Goal: Complete application form

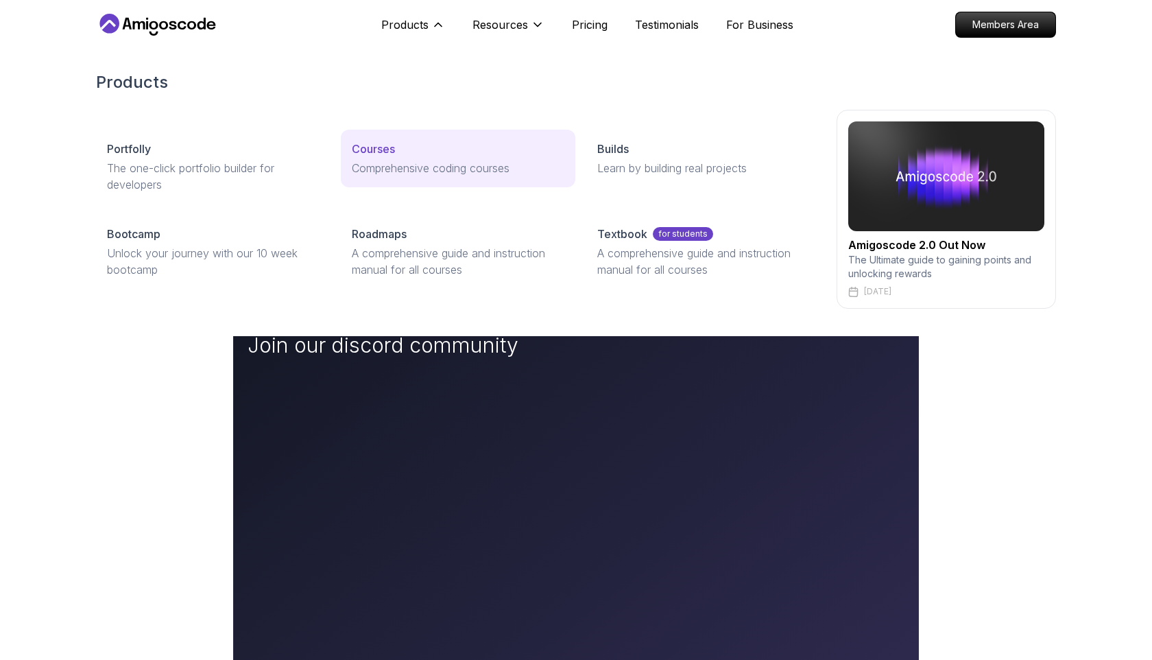
click at [425, 135] on link "Courses Comprehensive coding courses" at bounding box center [458, 159] width 234 height 58
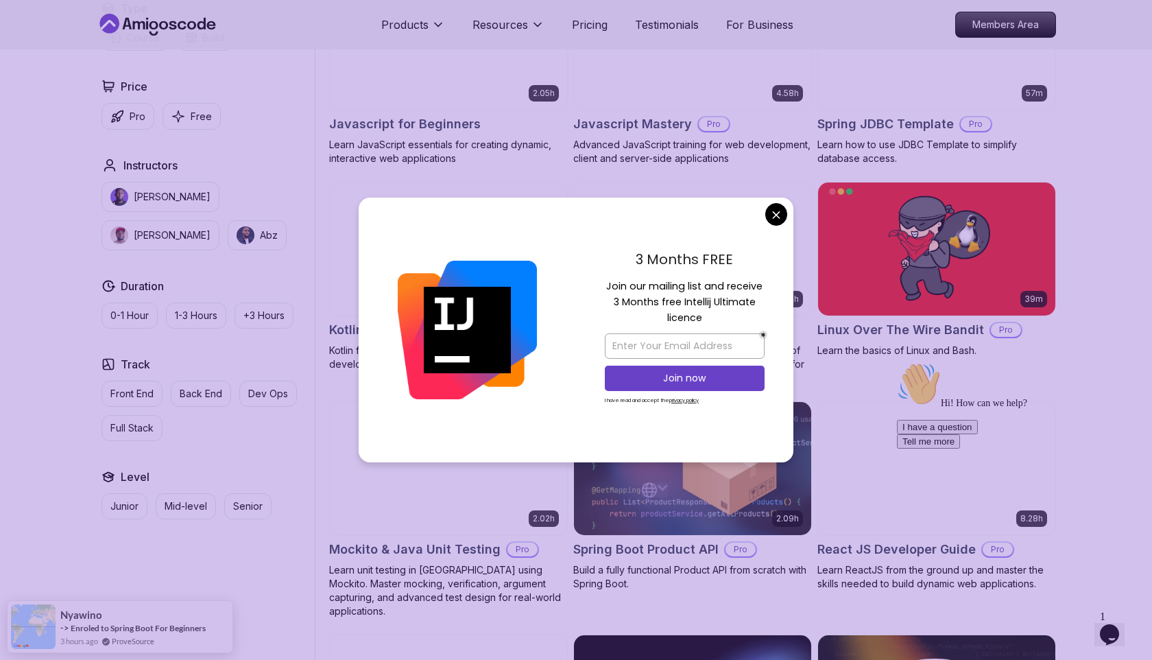
scroll to position [3001, 0]
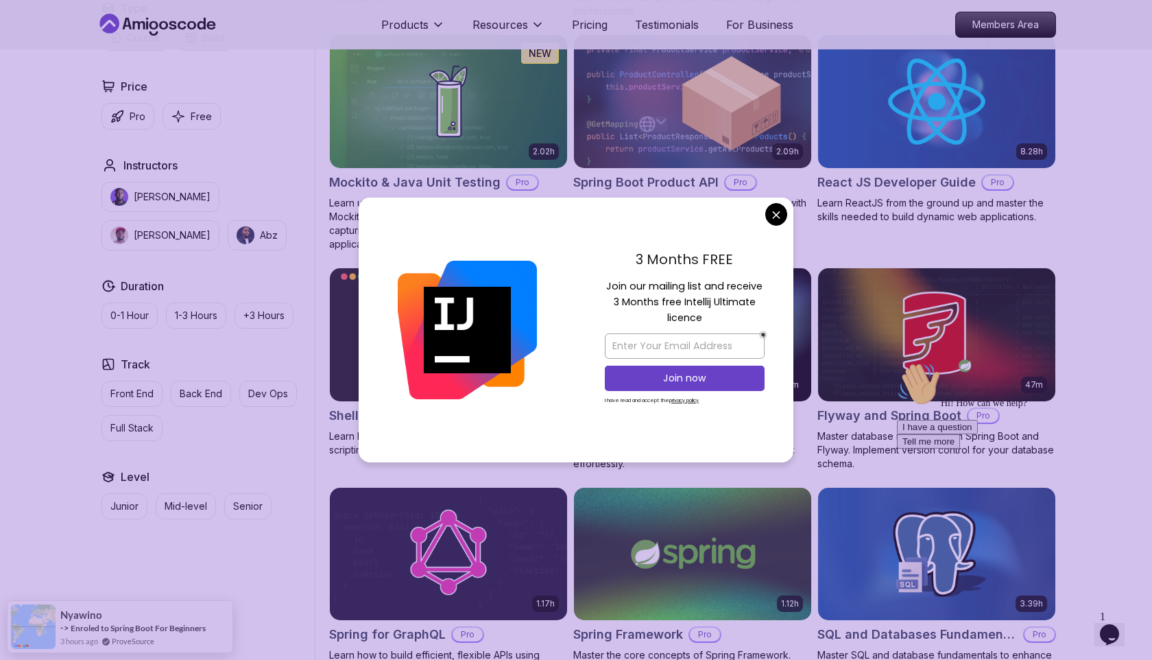
click at [772, 217] on body "Products Resources Pricing Testimonials For Business Members Area Products Reso…" at bounding box center [576, 418] width 1152 height 6838
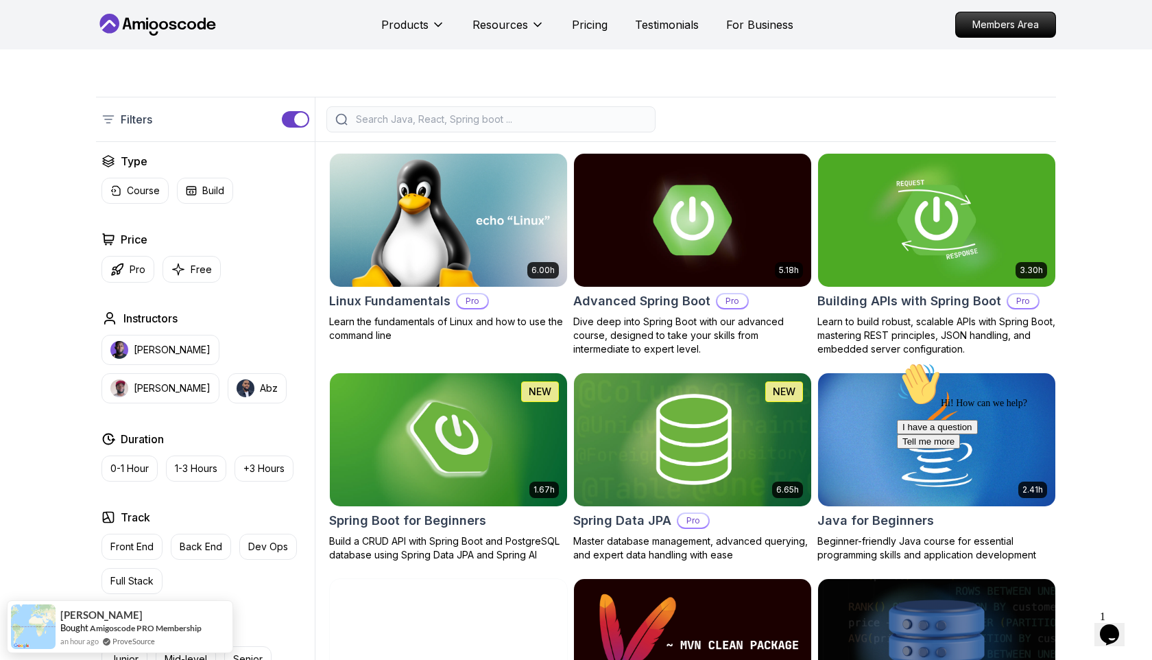
scroll to position [189, 0]
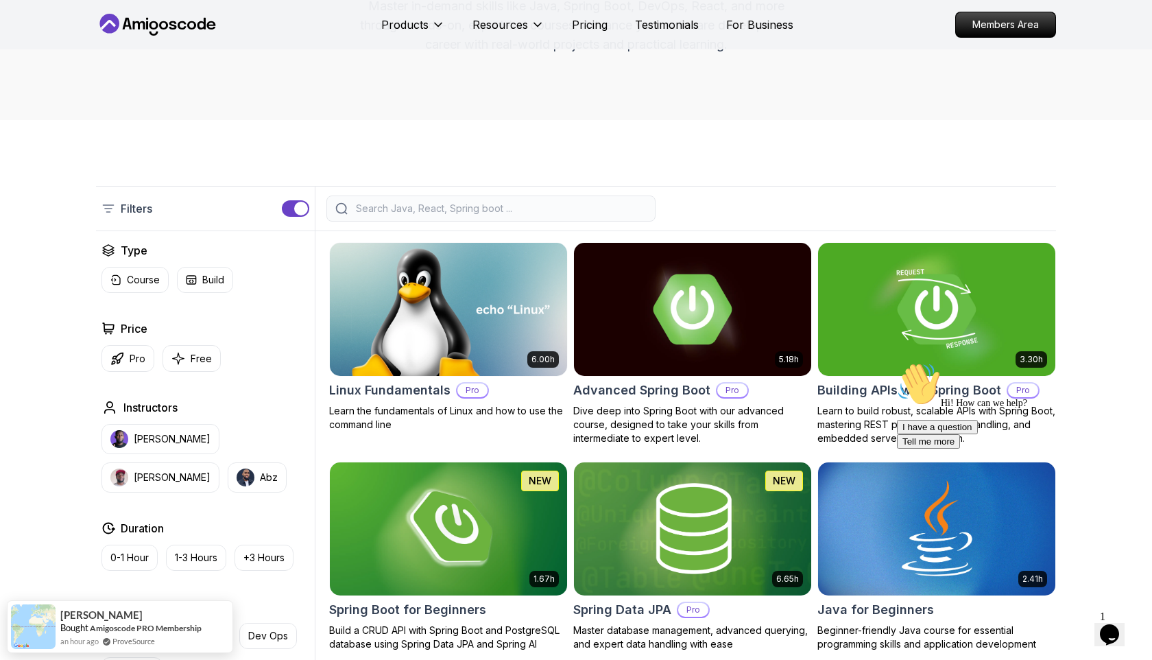
click at [294, 202] on button "button" at bounding box center [295, 208] width 27 height 16
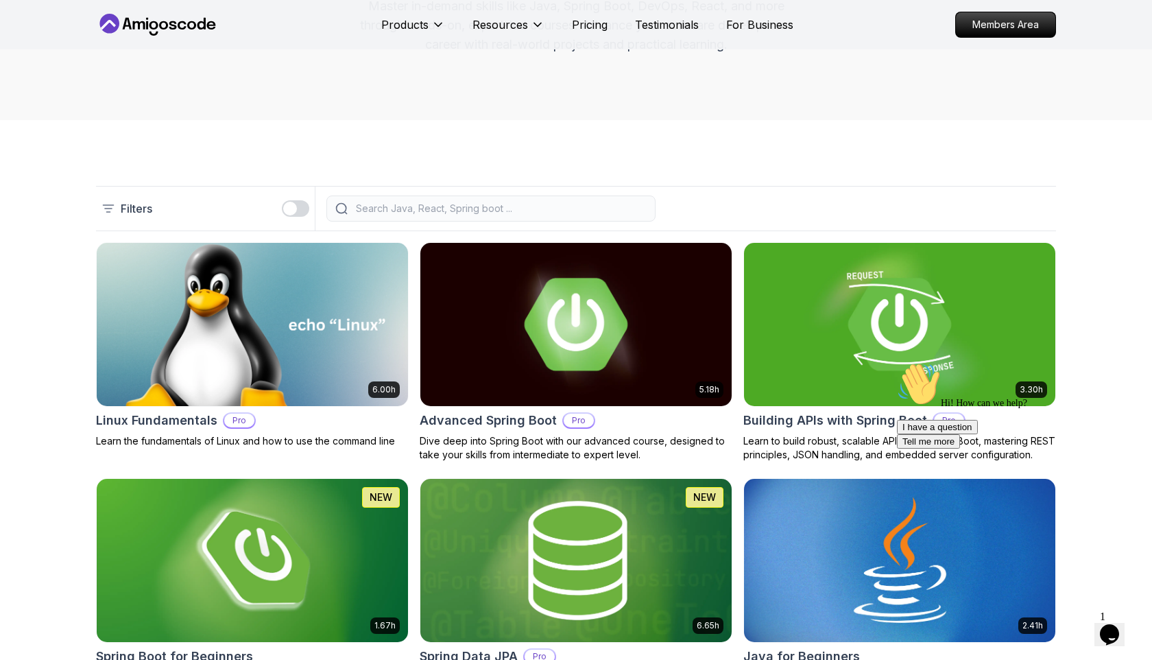
click at [293, 201] on button "button" at bounding box center [295, 208] width 27 height 16
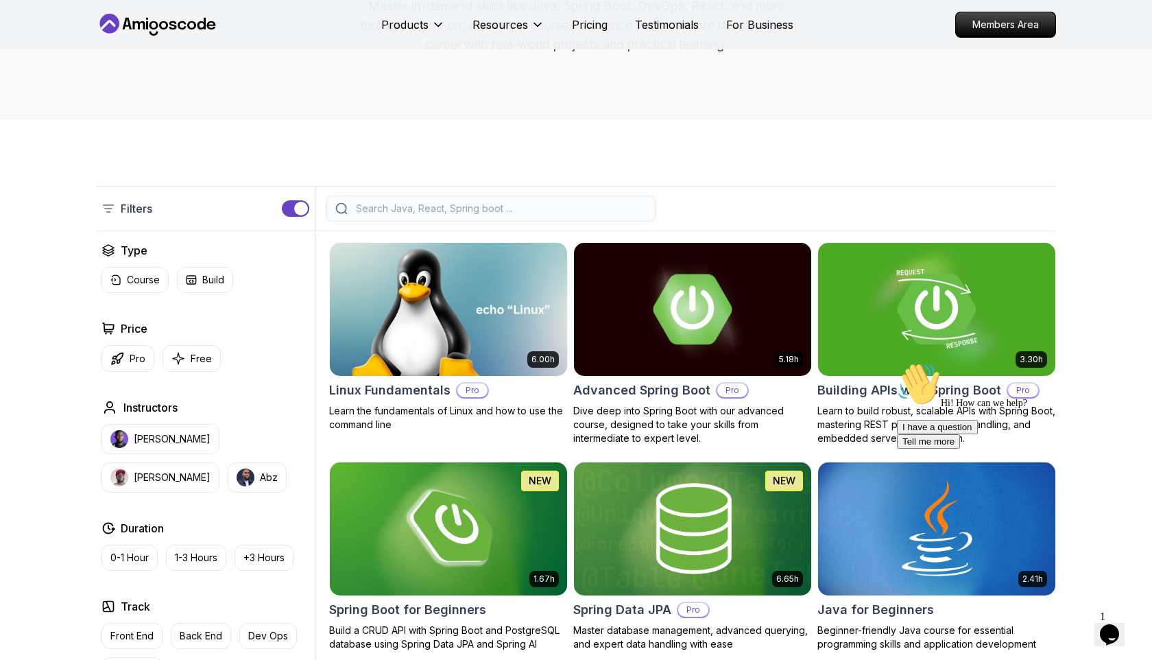
click at [293, 201] on button "button" at bounding box center [295, 208] width 27 height 16
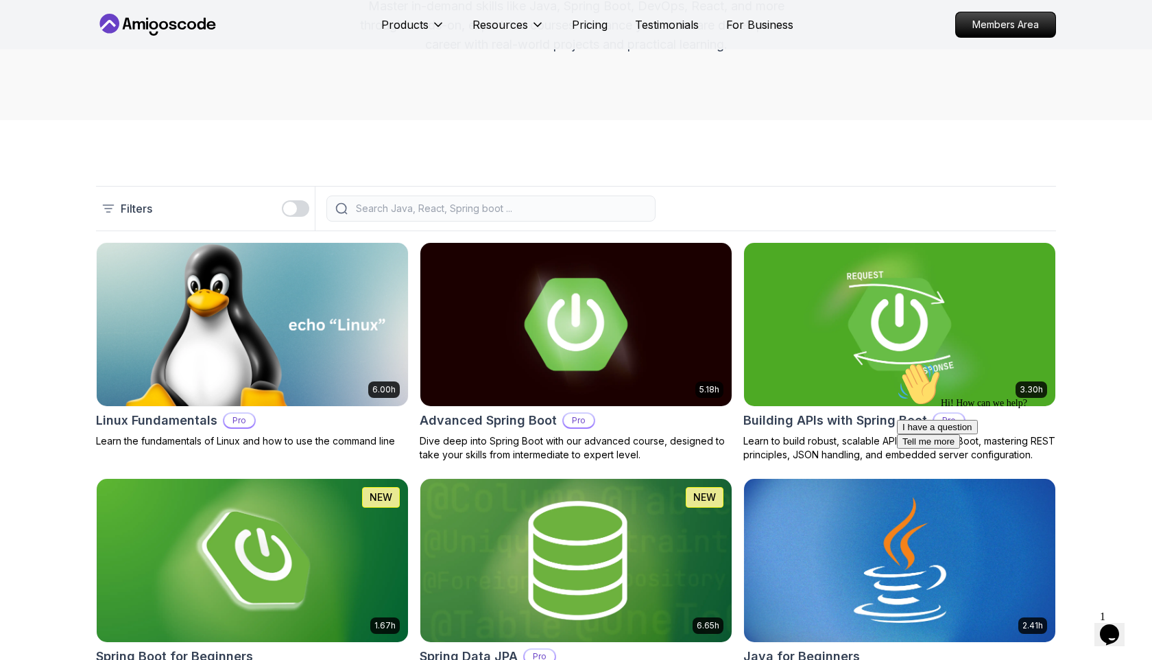
click at [293, 200] on button "button" at bounding box center [295, 208] width 27 height 16
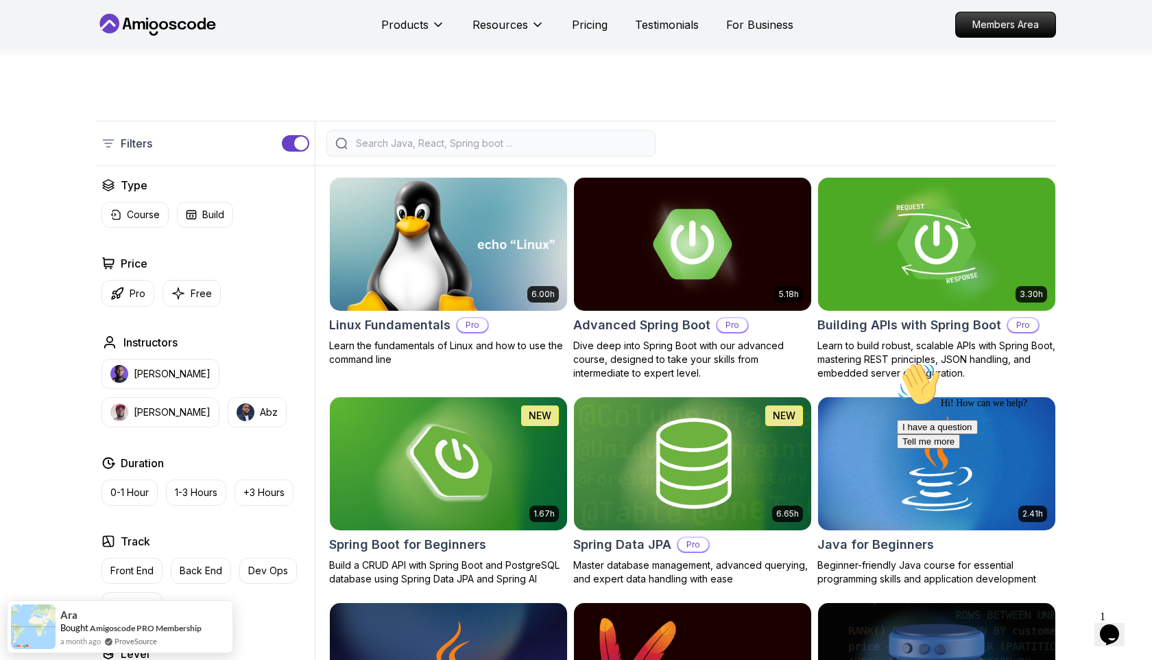
scroll to position [251, 0]
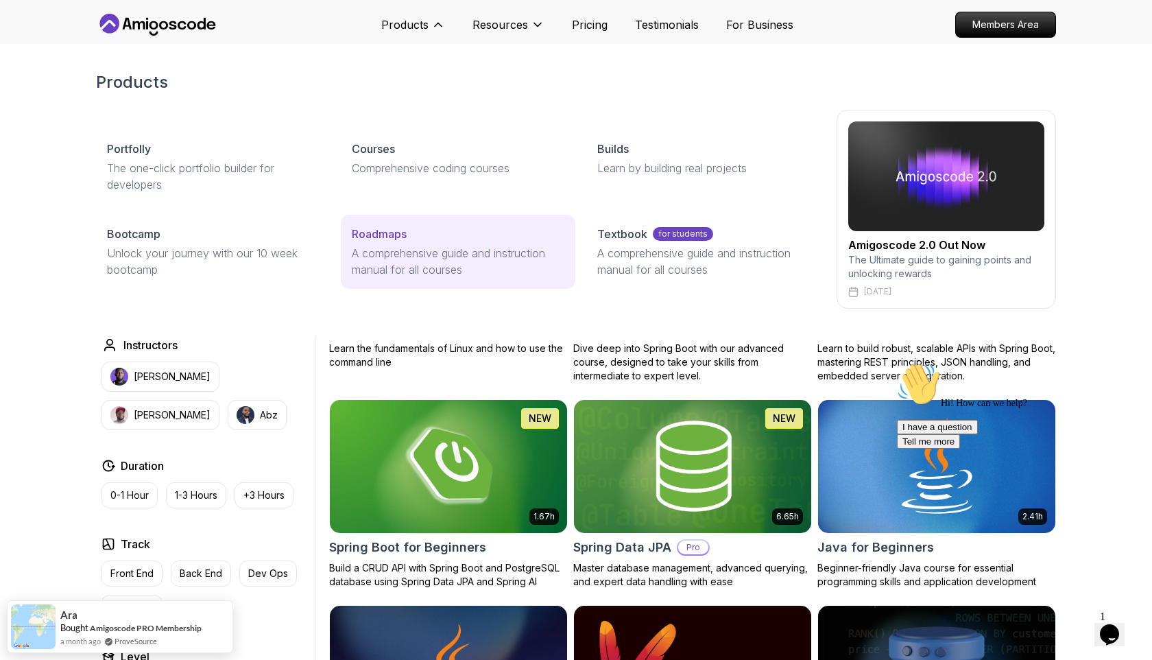
click at [410, 249] on p "A comprehensive guide and instruction manual for all courses" at bounding box center [458, 261] width 212 height 33
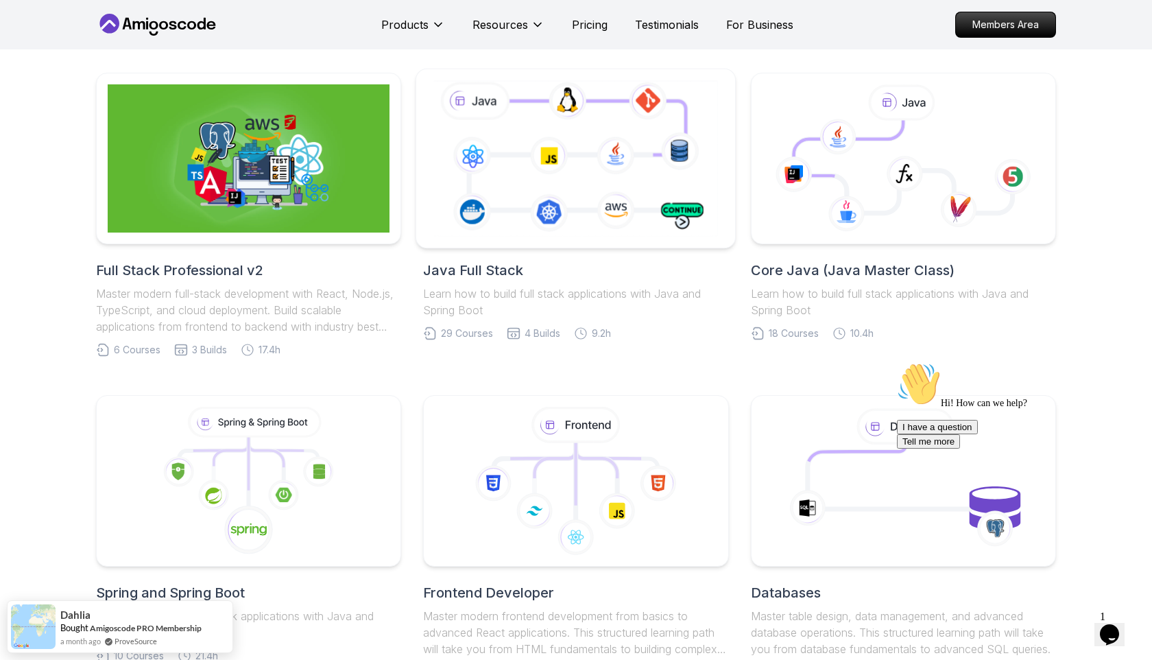
scroll to position [185, 0]
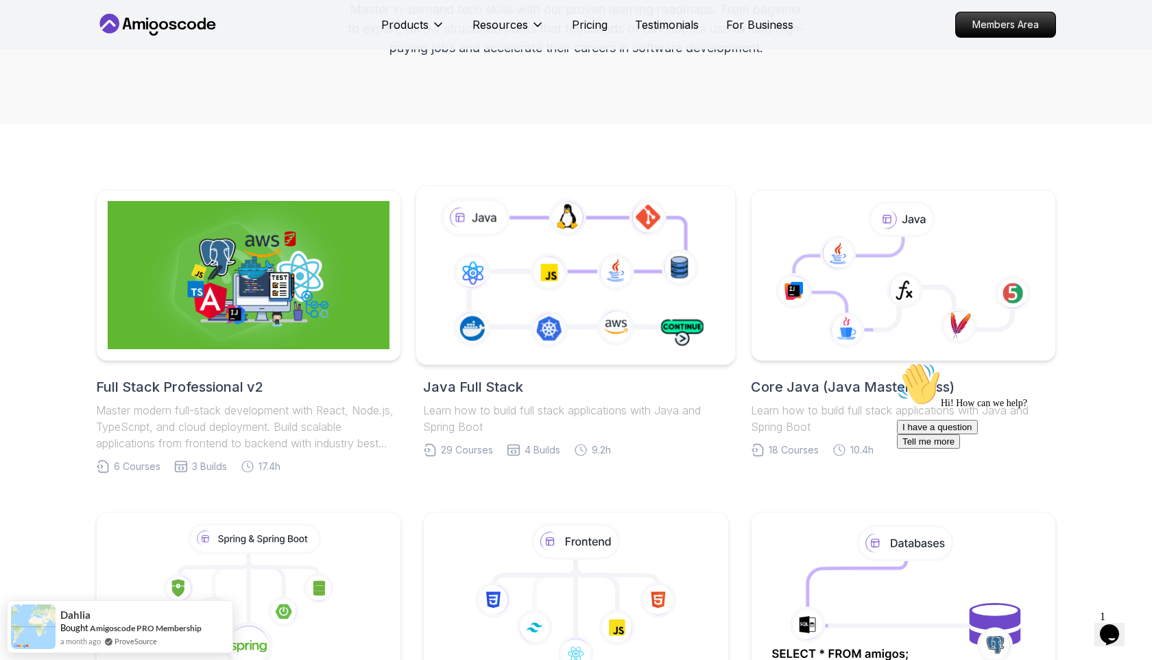
click at [596, 238] on icon at bounding box center [576, 274] width 290 height 161
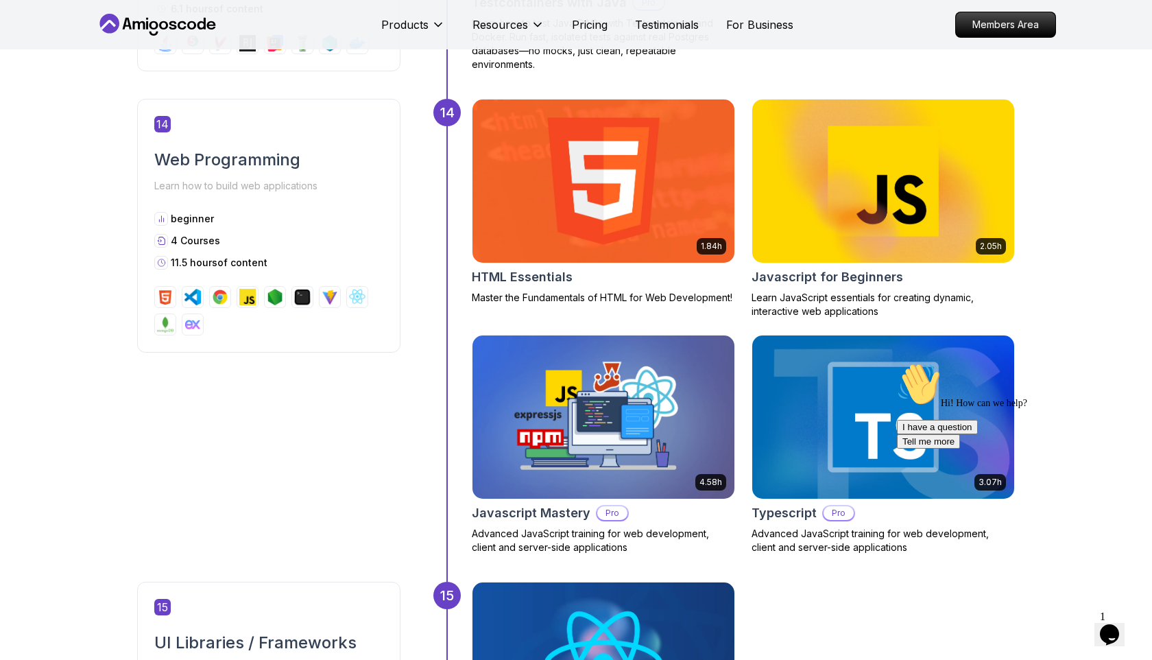
scroll to position [5546, 0]
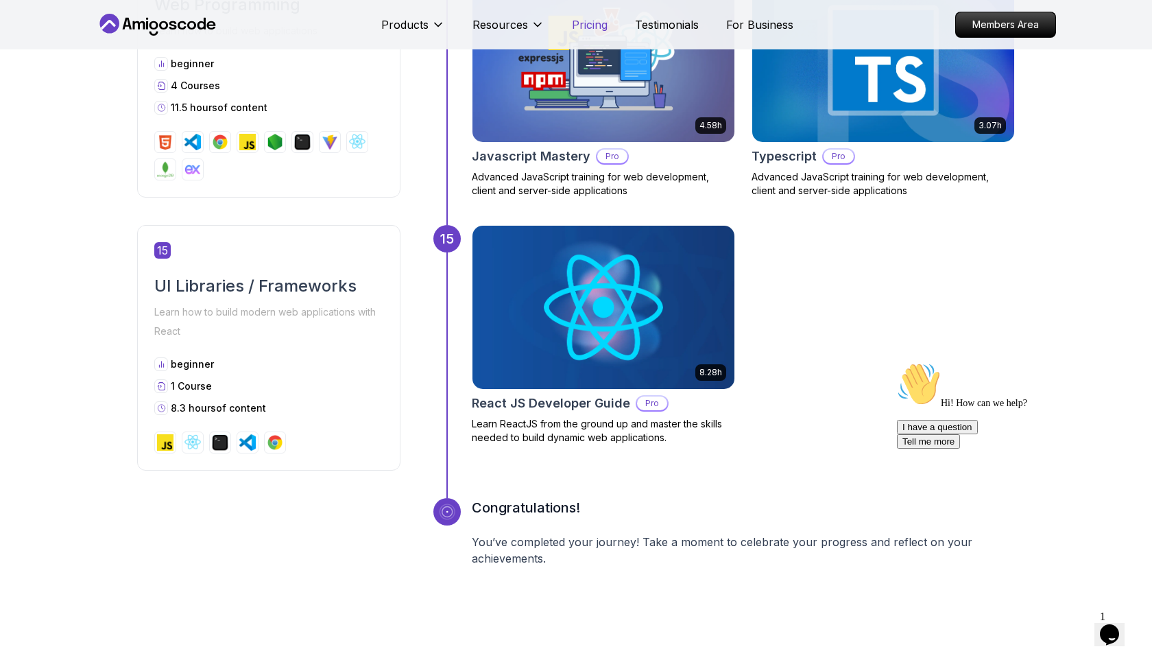
click at [584, 26] on p "Pricing" at bounding box center [590, 24] width 36 height 16
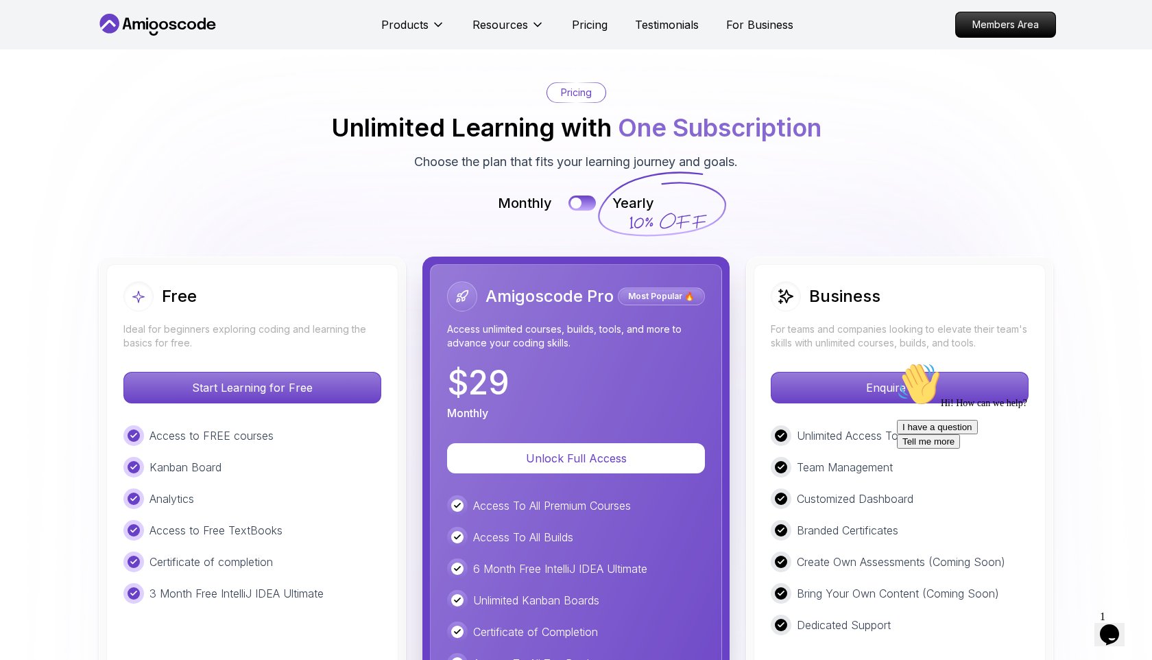
scroll to position [3016, 0]
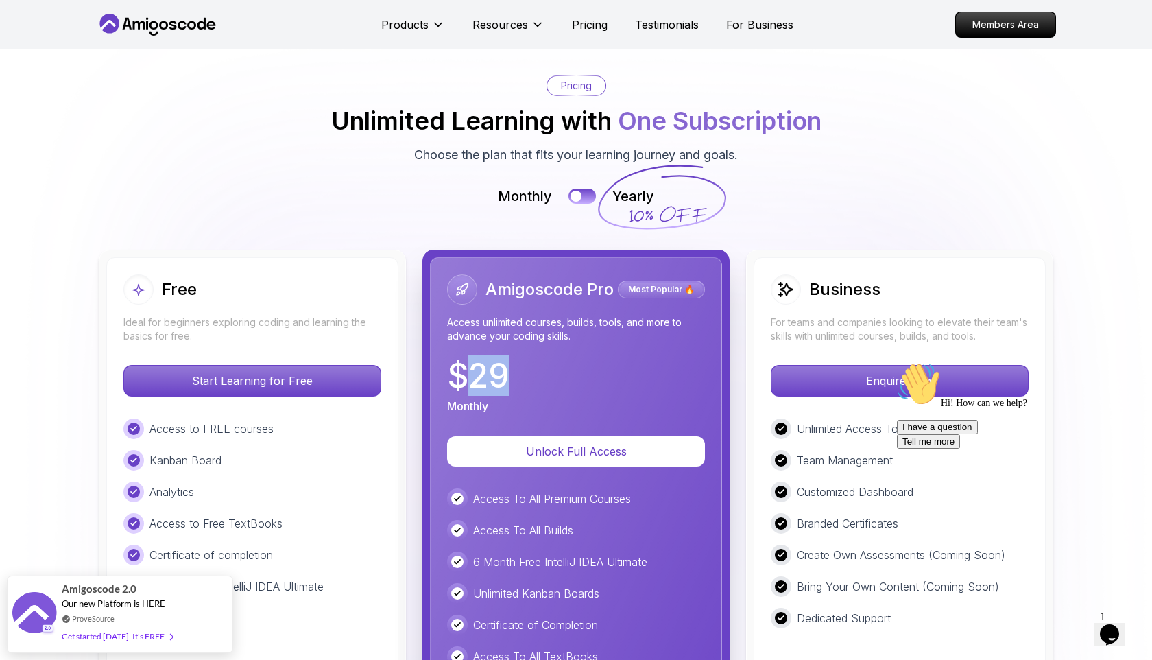
drag, startPoint x: 460, startPoint y: 314, endPoint x: 535, endPoint y: 310, distance: 75.6
click at [536, 359] on div "$ 29 Monthly" at bounding box center [576, 386] width 258 height 55
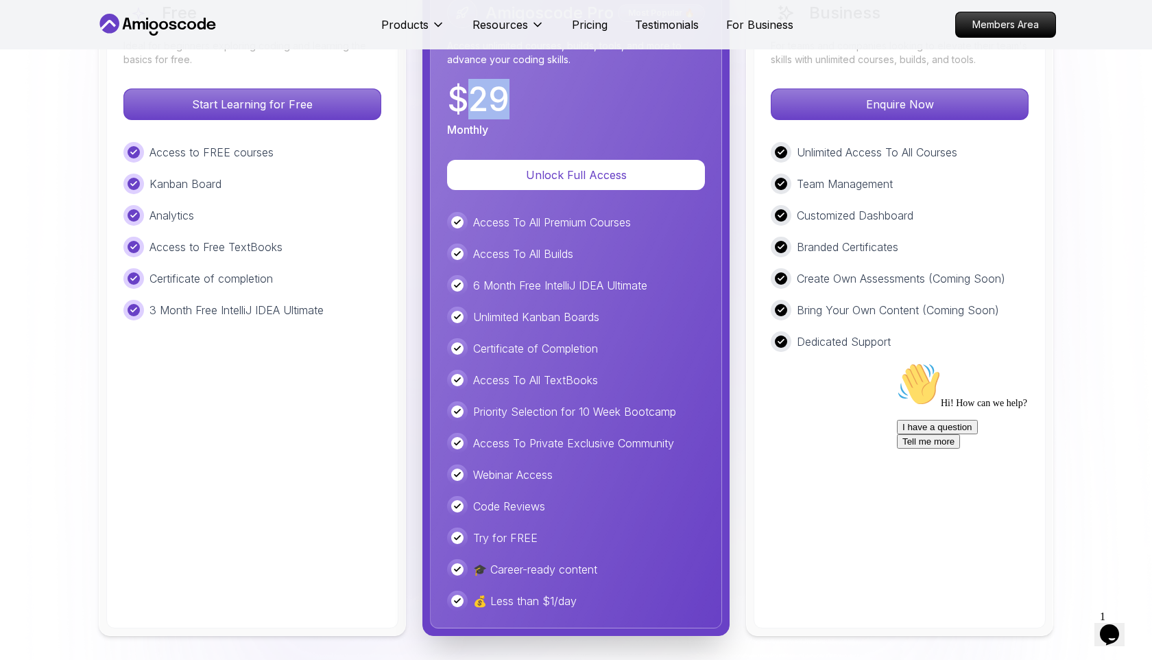
scroll to position [3159, 0]
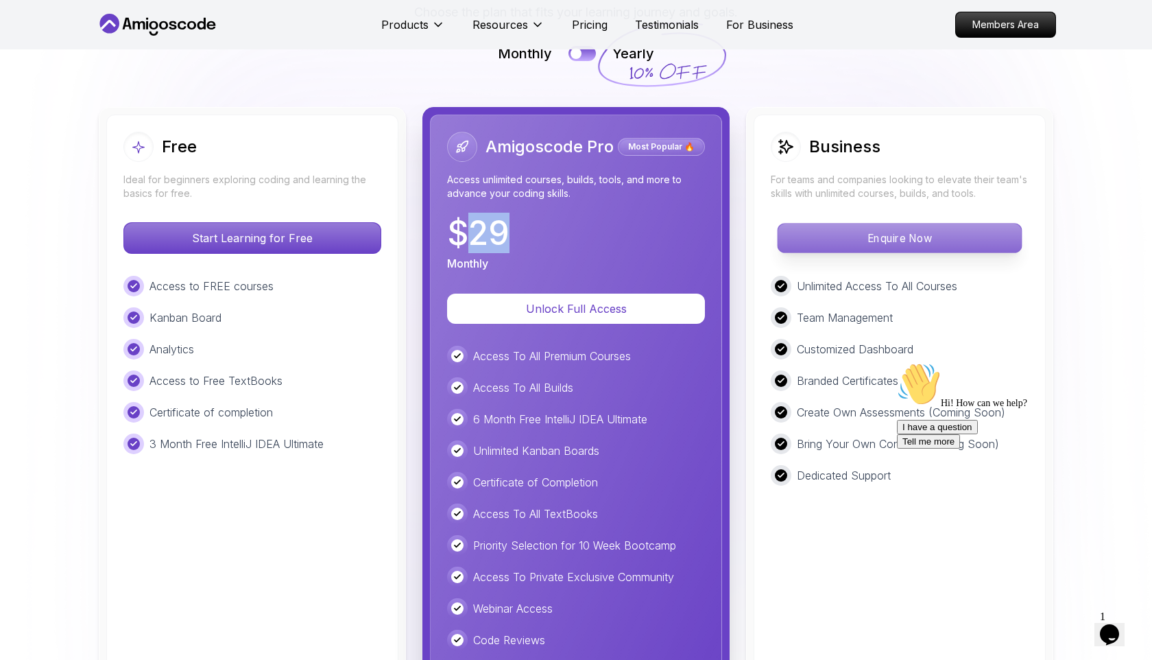
click at [914, 224] on p "Enquire Now" at bounding box center [899, 238] width 243 height 29
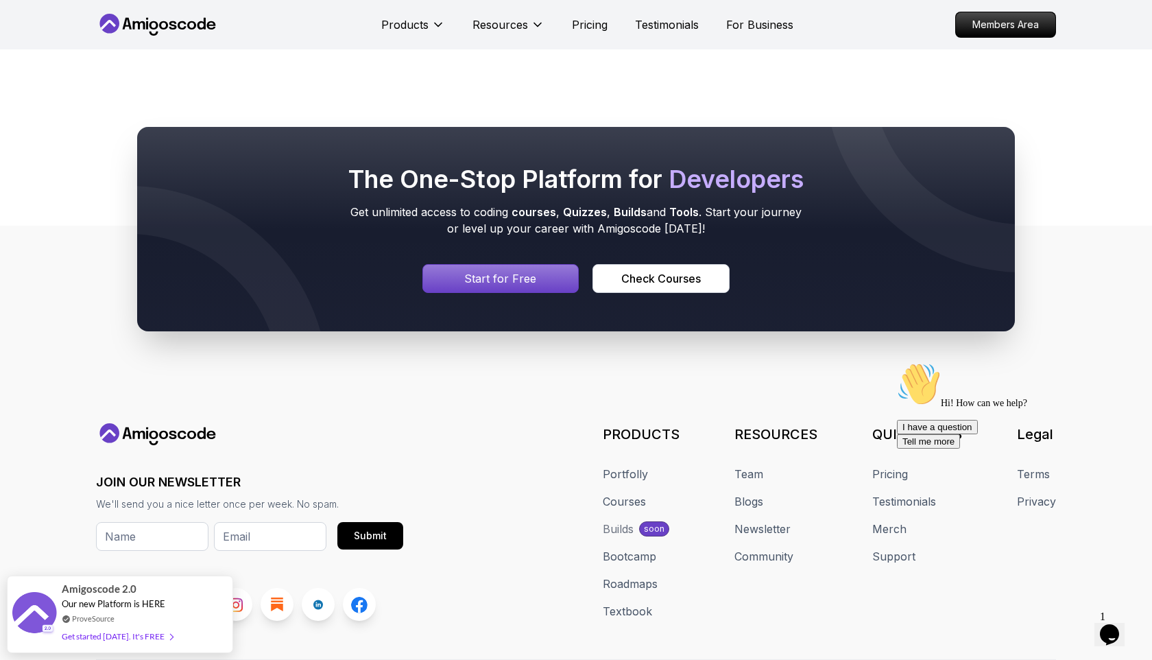
scroll to position [1191, 0]
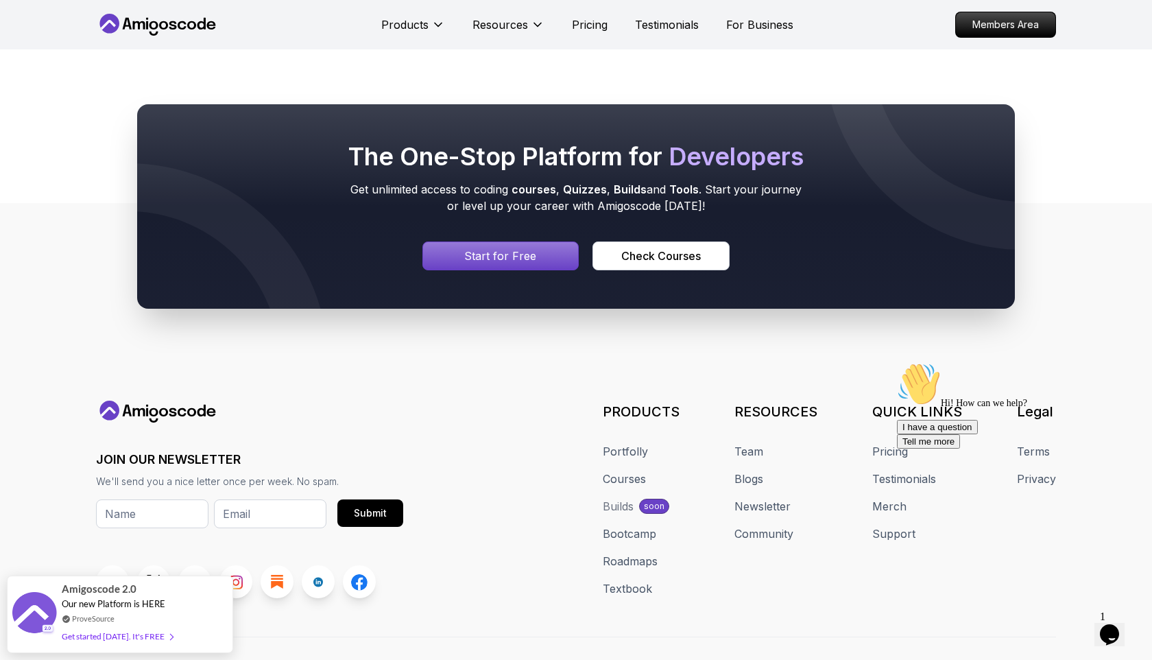
click at [636, 170] on h2 "The One-Stop Platform for Developers" at bounding box center [576, 156] width 461 height 27
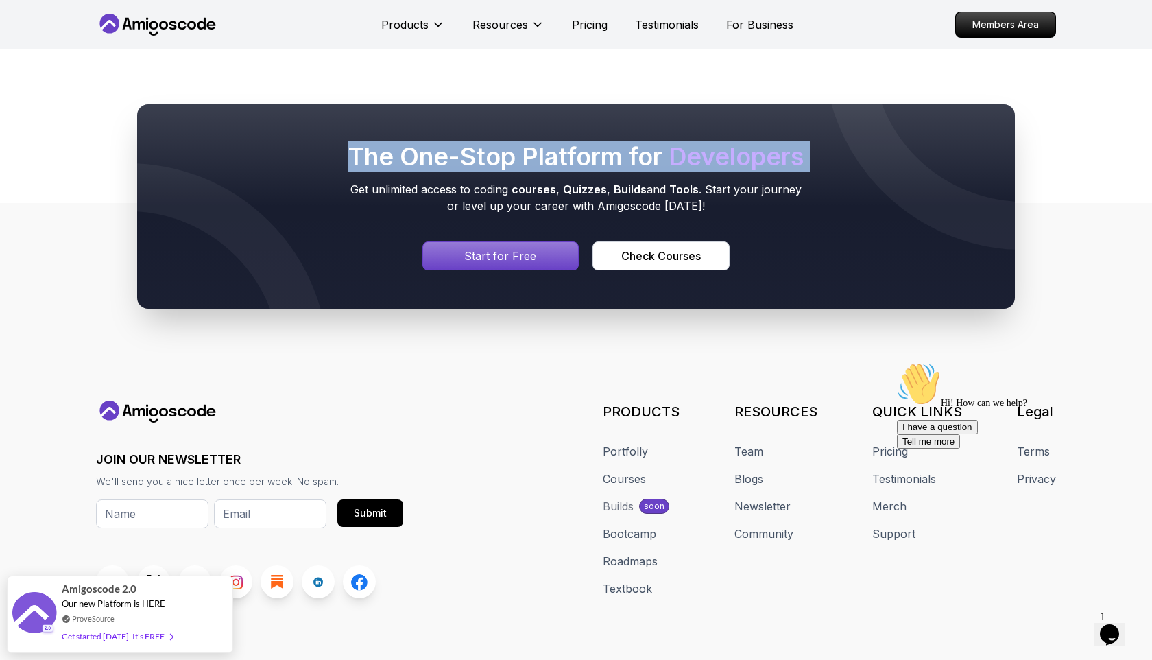
click at [636, 170] on h2 "The One-Stop Platform for Developers" at bounding box center [576, 156] width 461 height 27
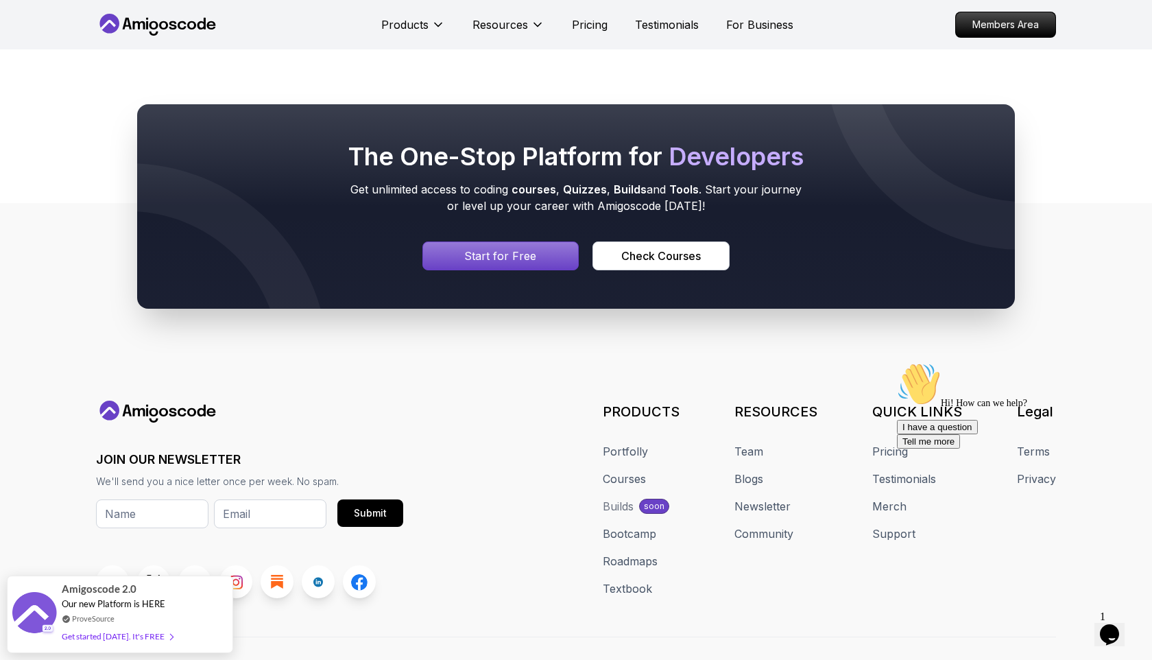
click at [632, 184] on div at bounding box center [576, 206] width 878 height 204
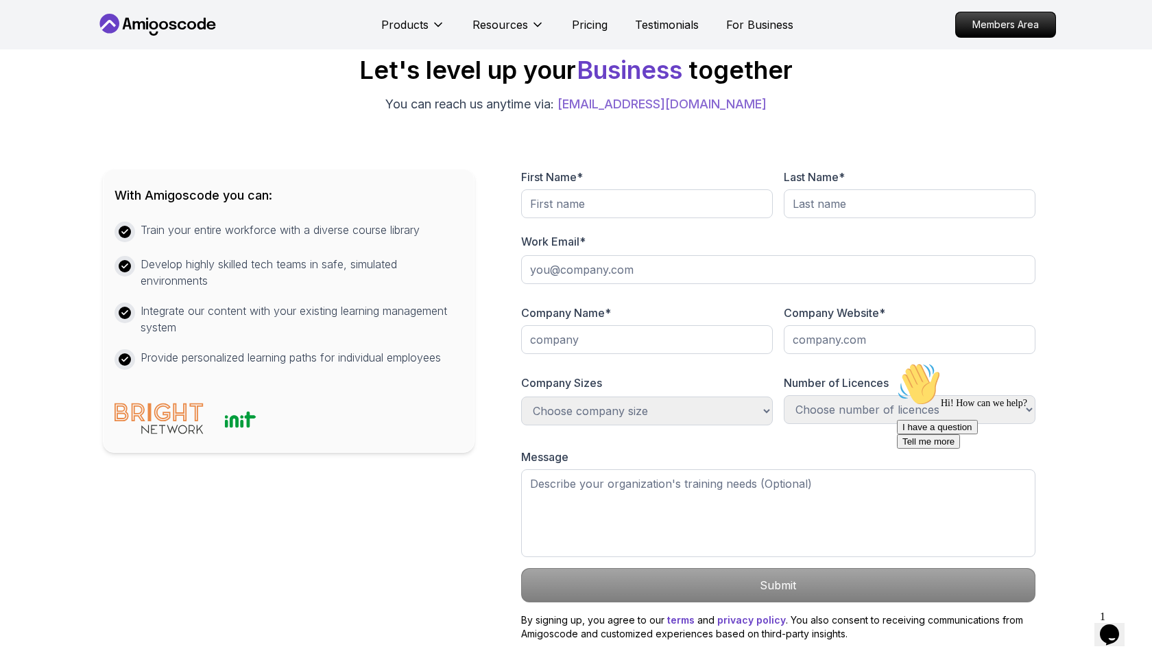
scroll to position [607, 0]
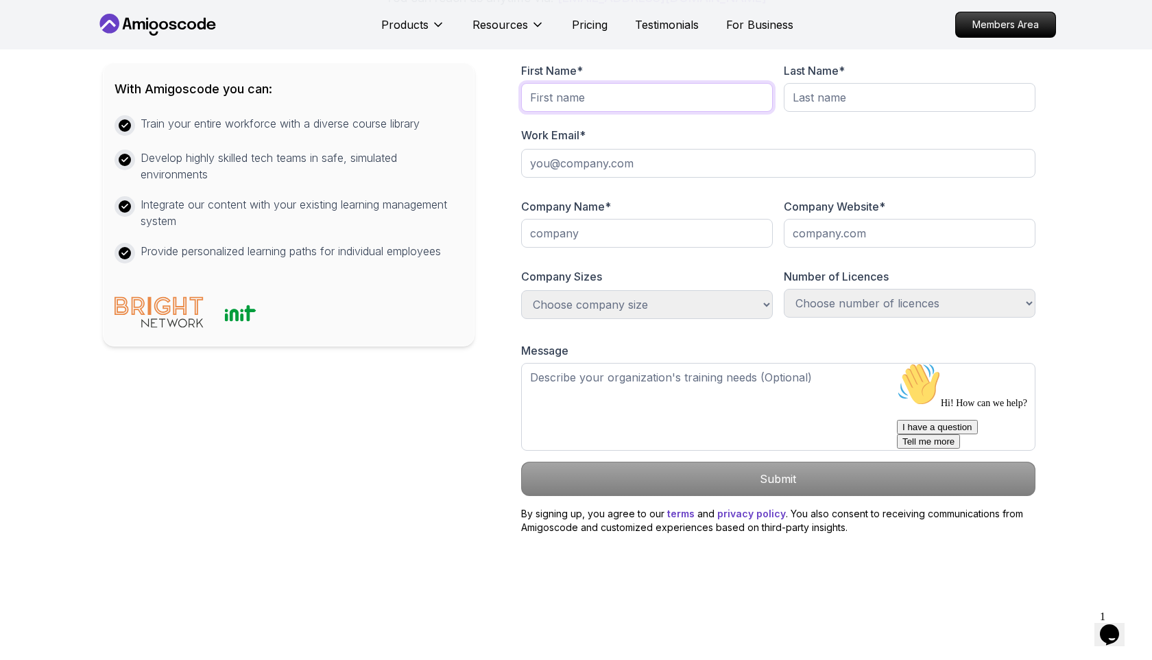
click at [592, 112] on input "text" at bounding box center [647, 97] width 252 height 29
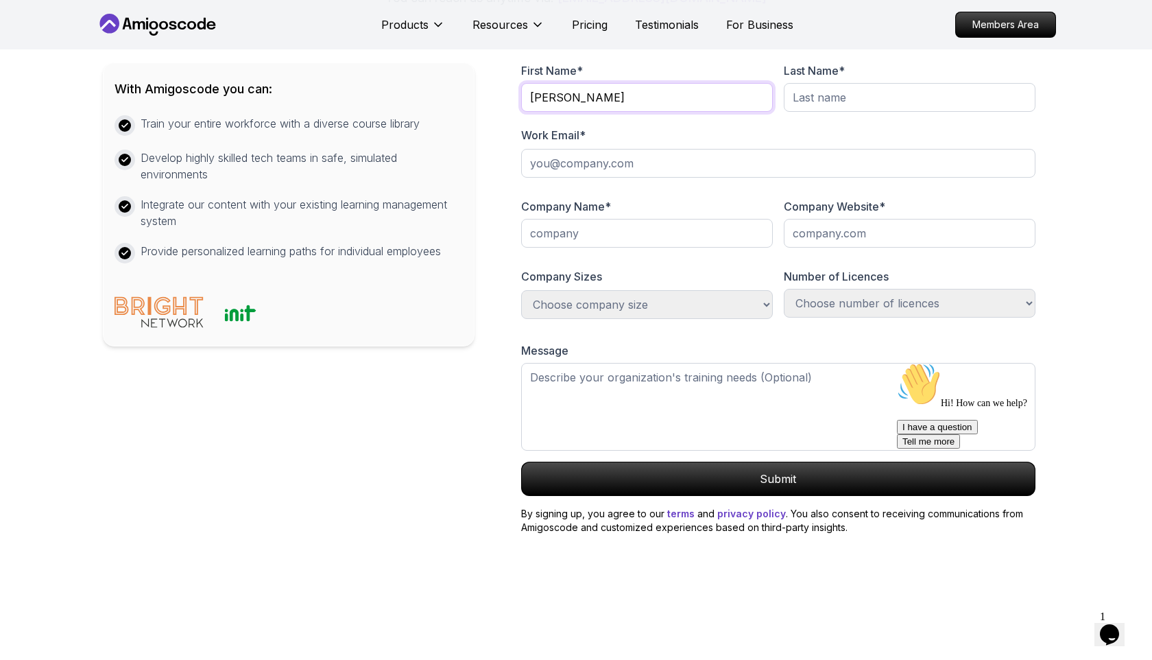
type input "[PERSON_NAME]"
click at [835, 112] on input "text" at bounding box center [910, 97] width 252 height 29
type input "Hamad"
click at [594, 178] on input "email" at bounding box center [778, 163] width 514 height 29
type input "[PERSON_NAME][EMAIL_ADDRESS][DOMAIN_NAME]"
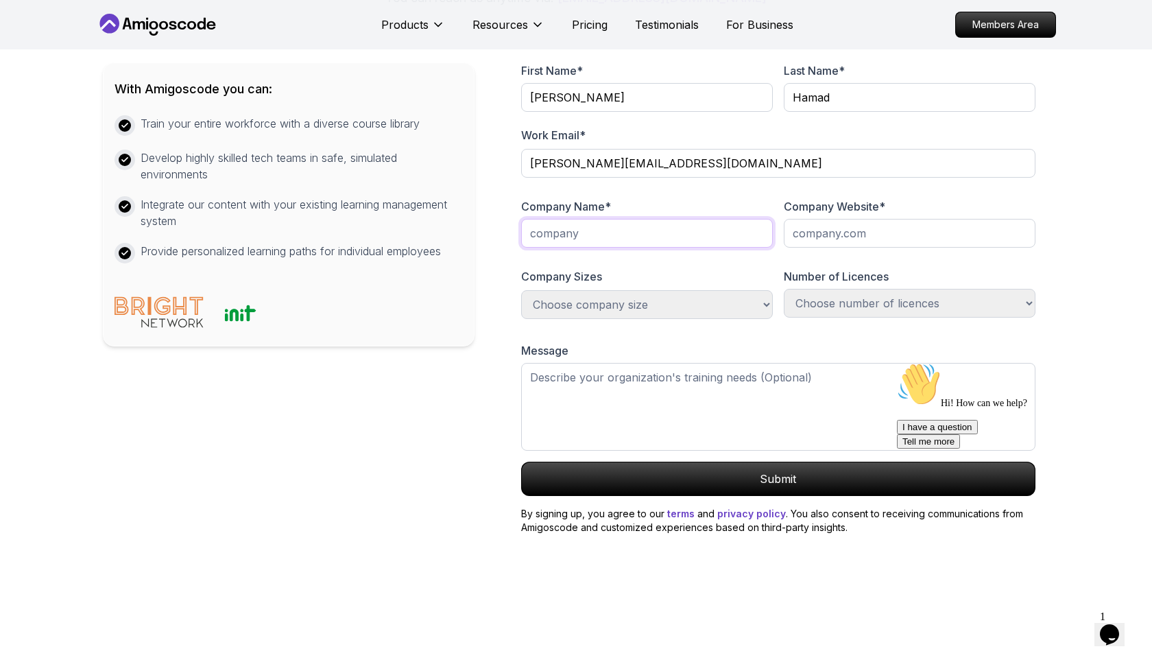
click at [590, 248] on input "text" at bounding box center [647, 233] width 252 height 29
paste input "al-quds open university"
click at [534, 248] on input "al-quds open university" at bounding box center [647, 233] width 252 height 29
click at [552, 248] on input "Al-quds open university" at bounding box center [647, 233] width 252 height 29
click at [580, 248] on input "Al-Quds open university" at bounding box center [647, 233] width 252 height 29
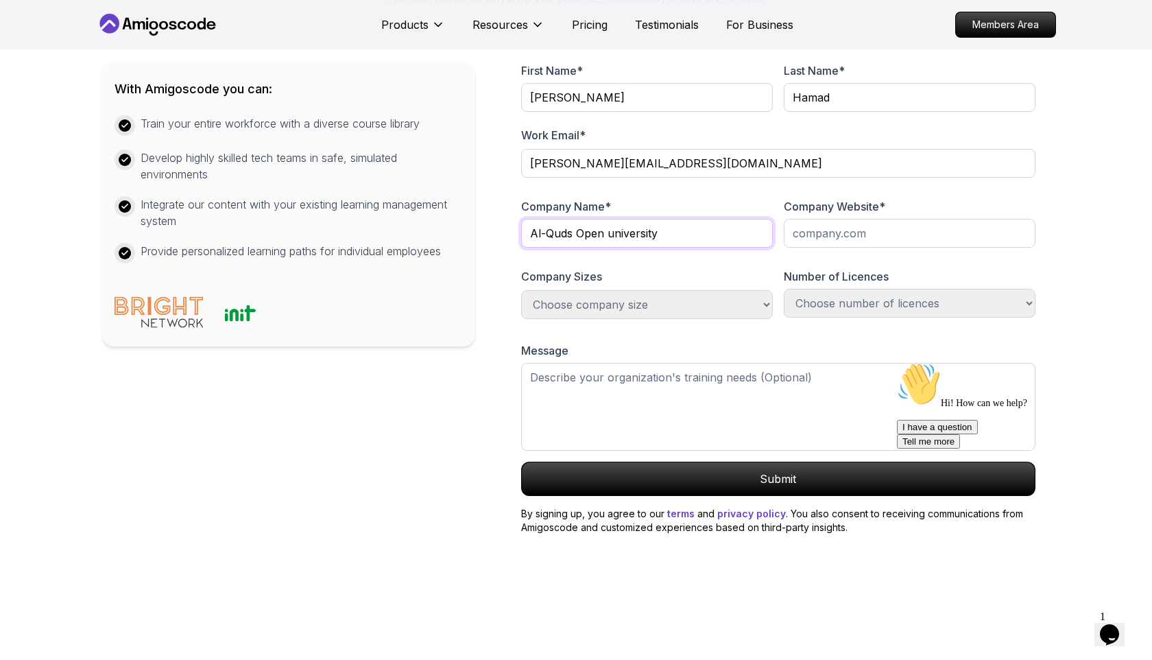
click at [615, 248] on input "Al-Quds Open university" at bounding box center [647, 233] width 252 height 29
type input "Al-[GEOGRAPHIC_DATA]"
click at [855, 248] on input "text" at bounding box center [910, 233] width 252 height 29
paste input "https://qou.edu/"
type input "[URL][DOMAIN_NAME]"
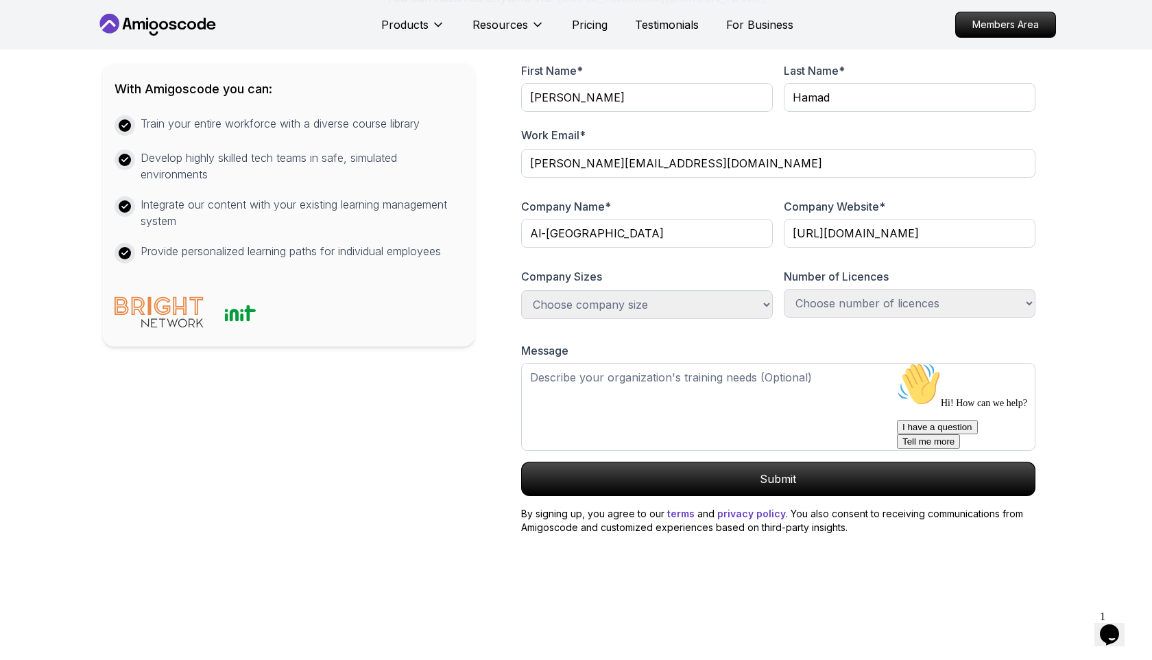
click at [745, 258] on form "First Name * Ahmad Last Name * Hamad Work Email * arhamad@qou.edu Company Name …" at bounding box center [779, 298] width 542 height 472
click at [861, 318] on select "Choose number of licences 1-100 100-300 300-500 +1000 Just myself" at bounding box center [910, 303] width 252 height 29
select select "1-100"
click at [784, 318] on select "Choose number of licences 1-100 100-300 300-500 +1000 Just myself" at bounding box center [910, 303] width 252 height 29
click at [669, 319] on select "Choose company size 1-100 100-300 300-500 +1000" at bounding box center [647, 304] width 252 height 29
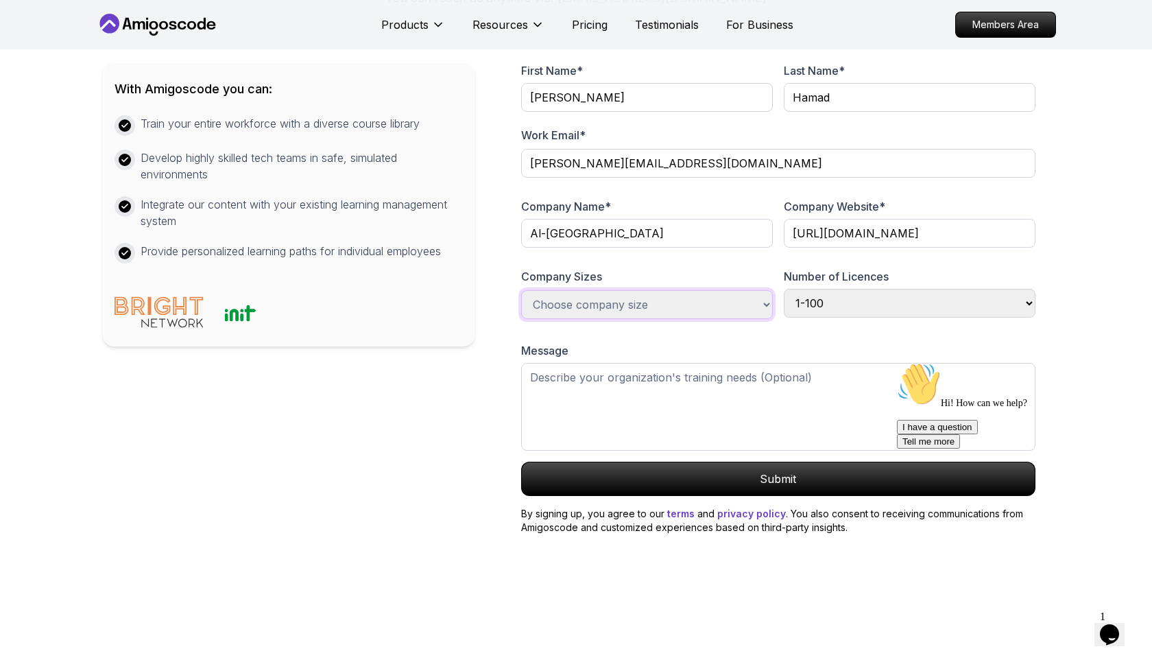
select select "+1000"
click at [521, 319] on select "Choose company size 1-100 100-300 300-500 +1000" at bounding box center [647, 304] width 252 height 29
click at [472, 428] on div "With Amigoscode you can: Train your entire workforce with a diverse course libr…" at bounding box center [576, 281] width 946 height 505
click at [586, 319] on select "Choose company size 1-100 100-300 300-500 +1000" at bounding box center [647, 304] width 252 height 29
click at [562, 441] on textarea at bounding box center [778, 407] width 514 height 88
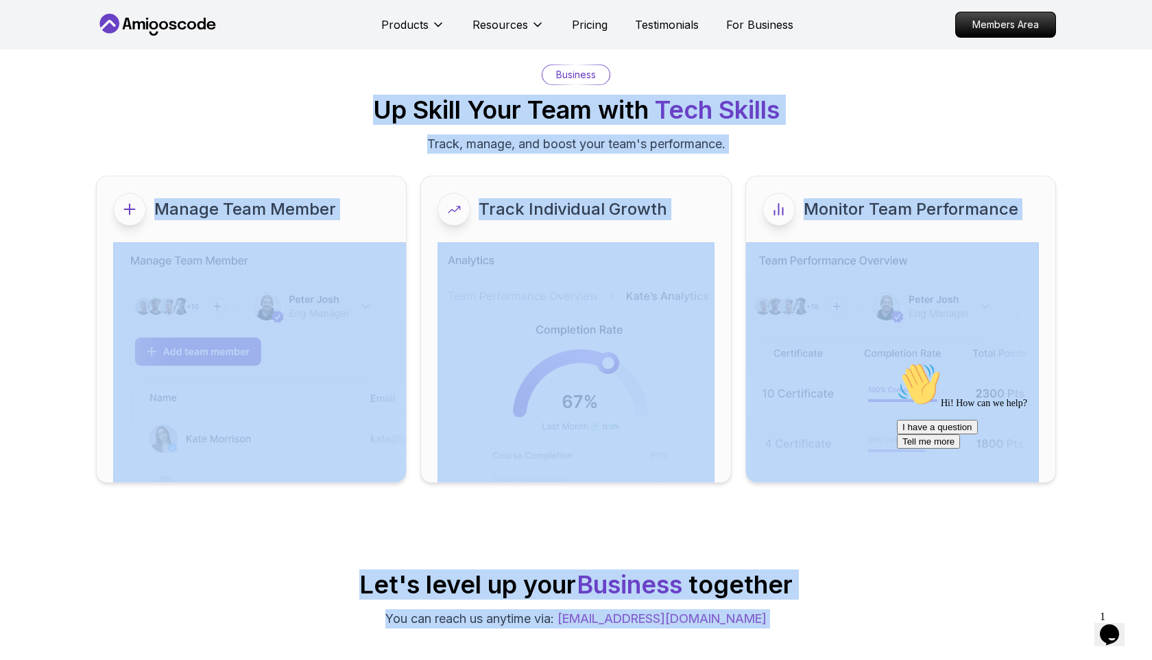
scroll to position [0, 0]
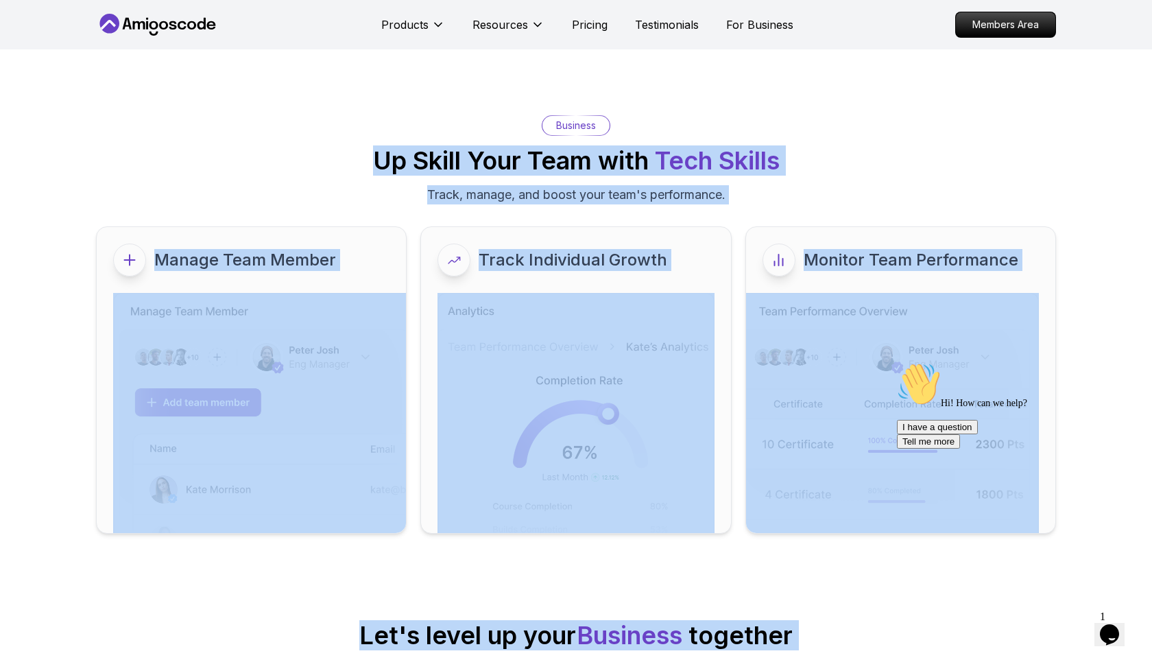
drag, startPoint x: 783, startPoint y: 560, endPoint x: 366, endPoint y: 165, distance: 573.9
copy div "Up Skill Your Team with Tech Skills Track, manage, and boost your team's perfor…"
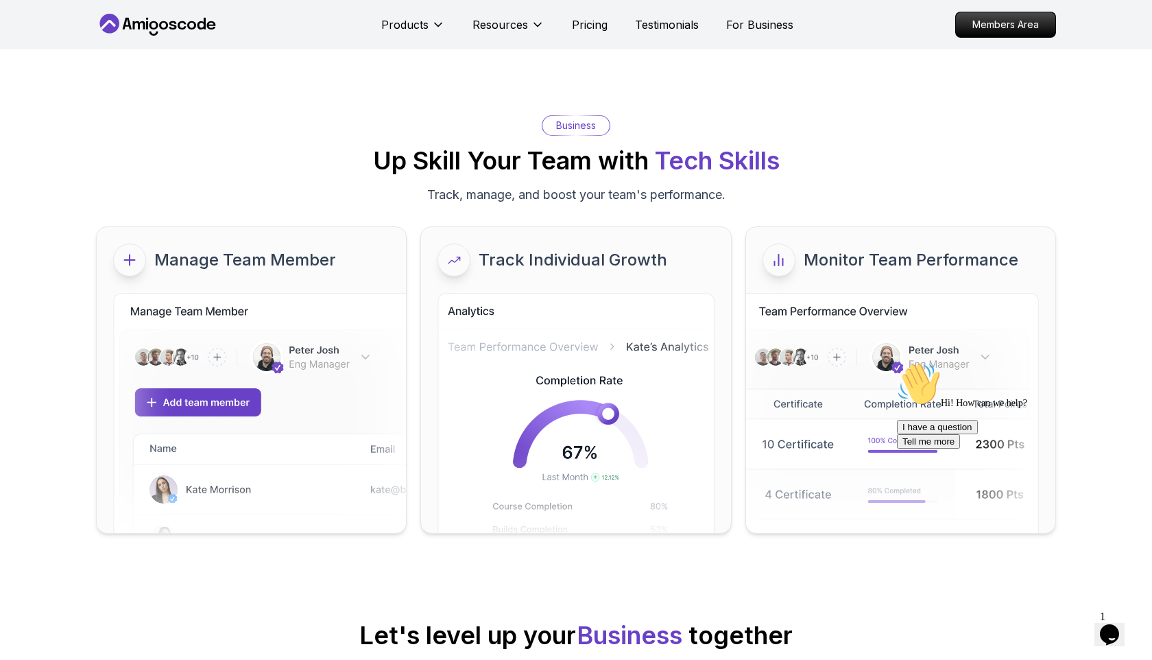
click at [633, 152] on h2 "Up Skill Your Team with Tech Skills" at bounding box center [576, 160] width 407 height 27
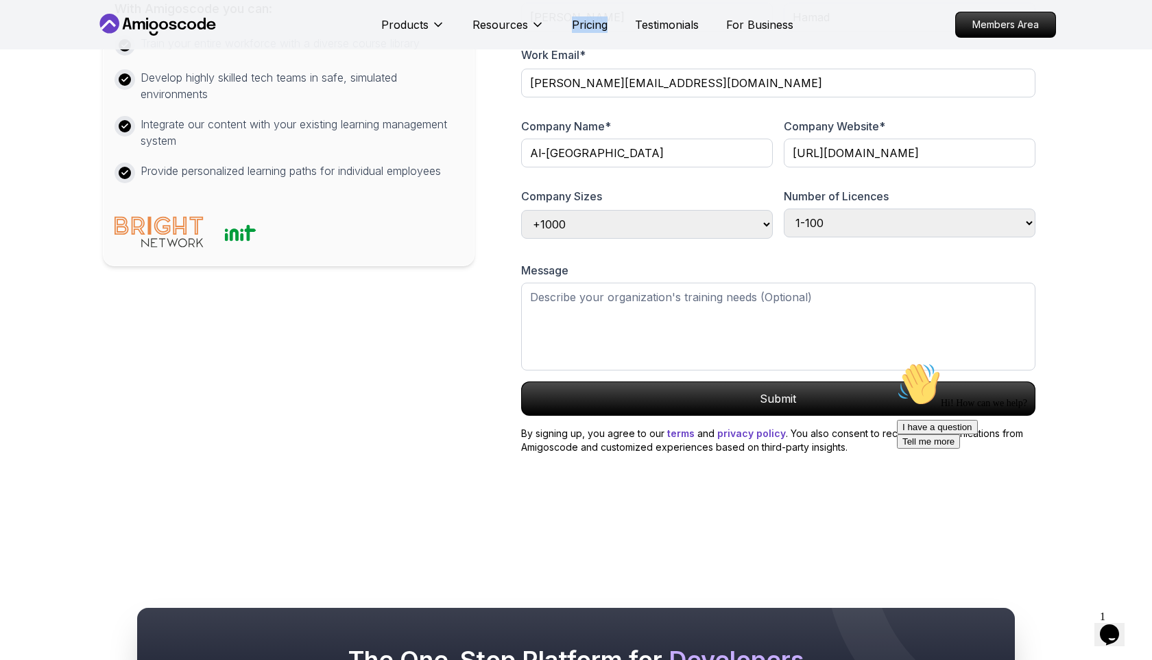
scroll to position [687, 0]
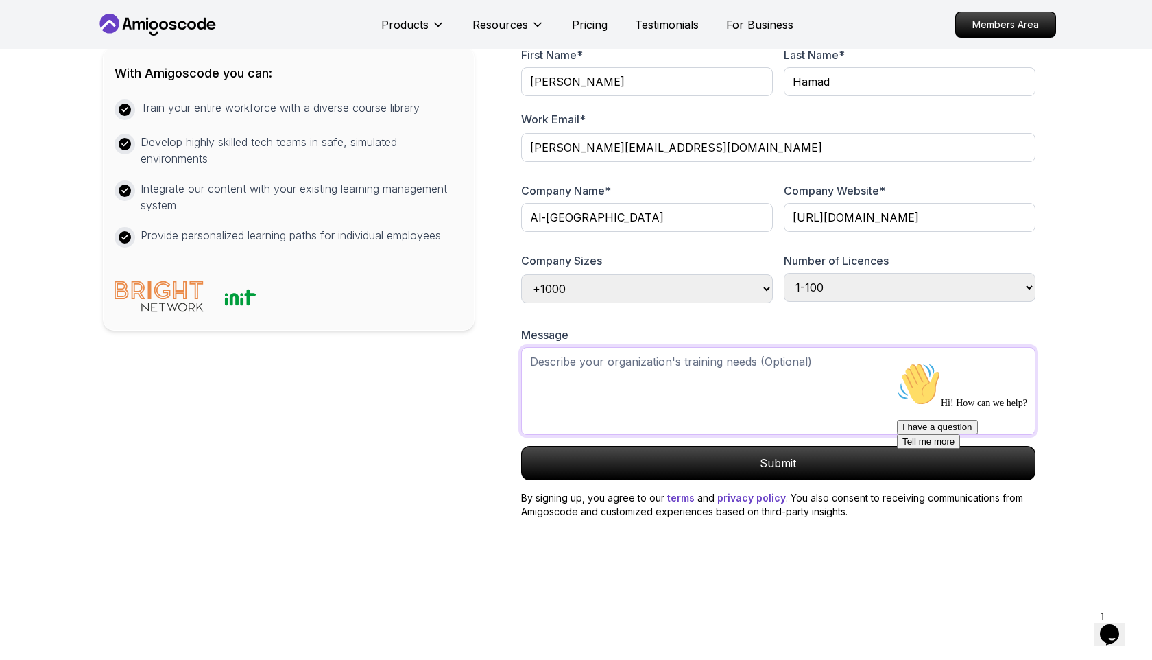
click at [617, 370] on textarea at bounding box center [778, 391] width 514 height 88
paste textarea "My name is [PERSON_NAME], a Software Engineer at [GEOGRAPHIC_DATA], [GEOGRAPHIC…"
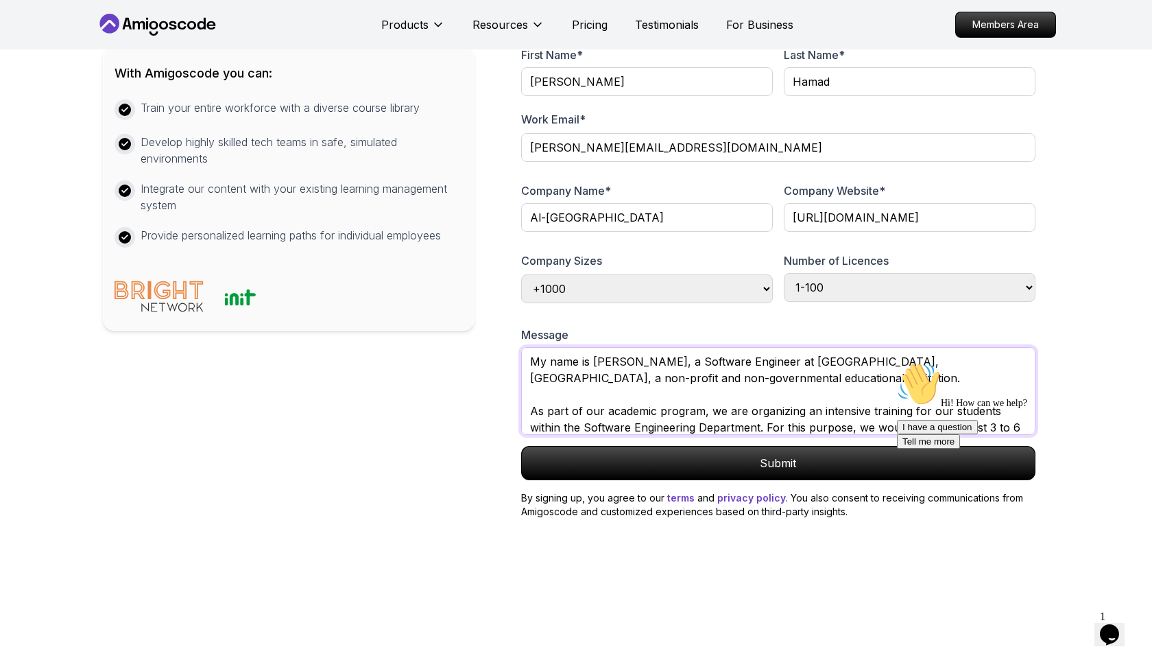
scroll to position [230, 0]
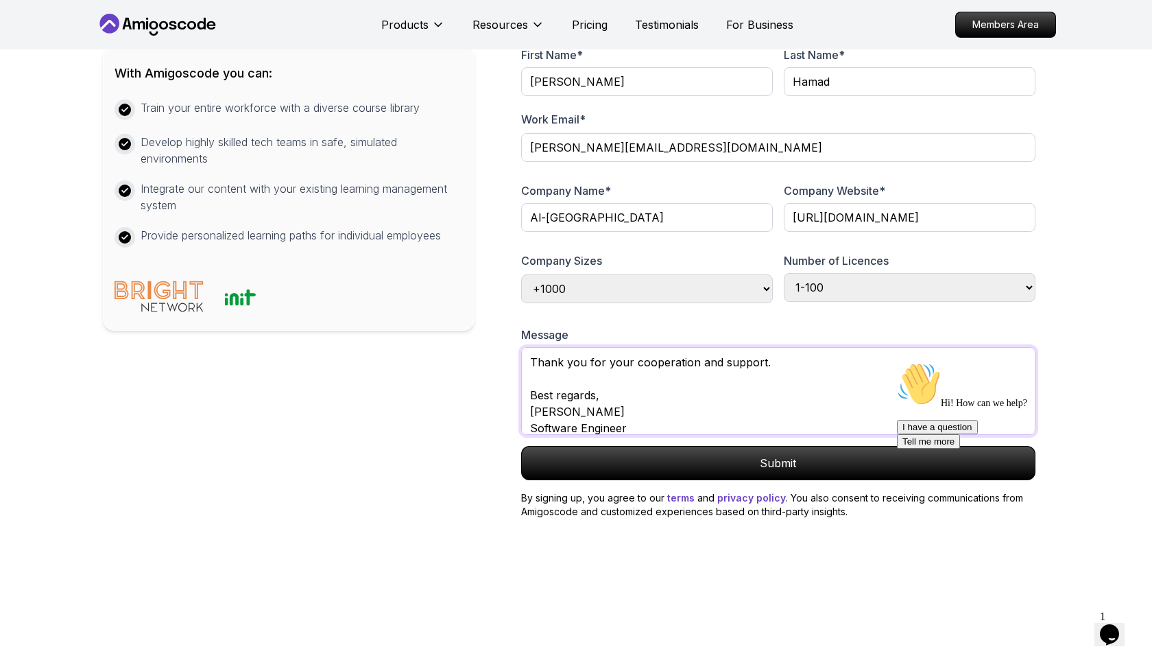
click at [608, 370] on textarea "My name is [PERSON_NAME], a Software Engineer at [GEOGRAPHIC_DATA], [GEOGRAPHIC…" at bounding box center [778, 391] width 514 height 88
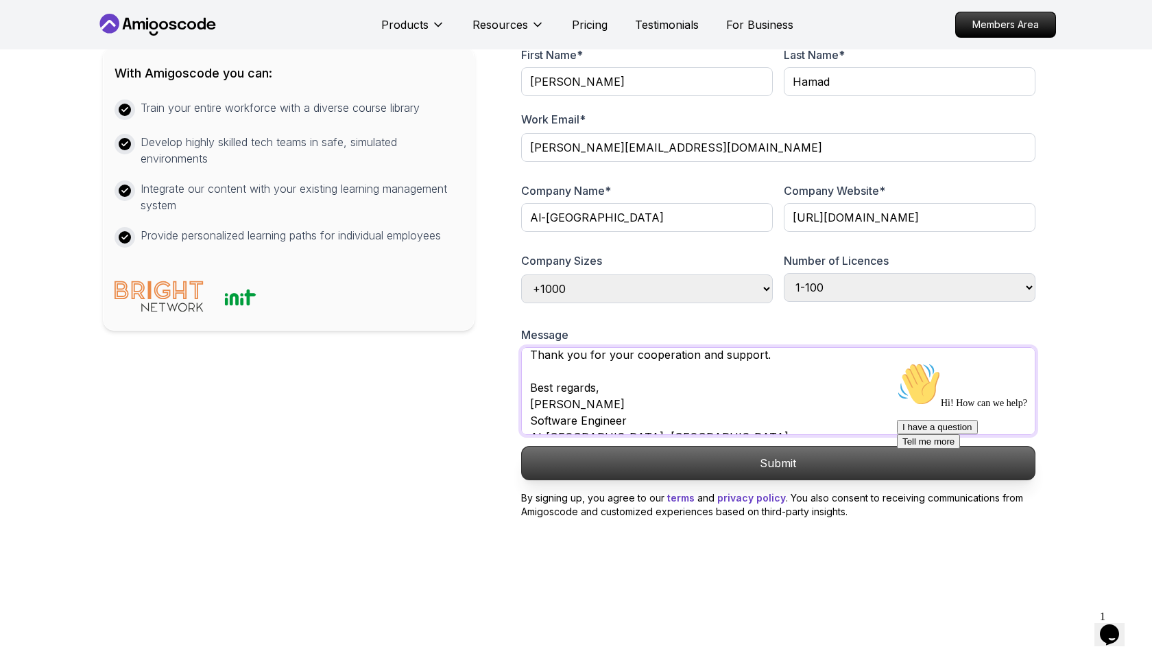
type textarea "My name is [PERSON_NAME], a Software Engineer at [GEOGRAPHIC_DATA], [GEOGRAPHIC…"
click at [787, 462] on p "Submit" at bounding box center [778, 462] width 513 height 33
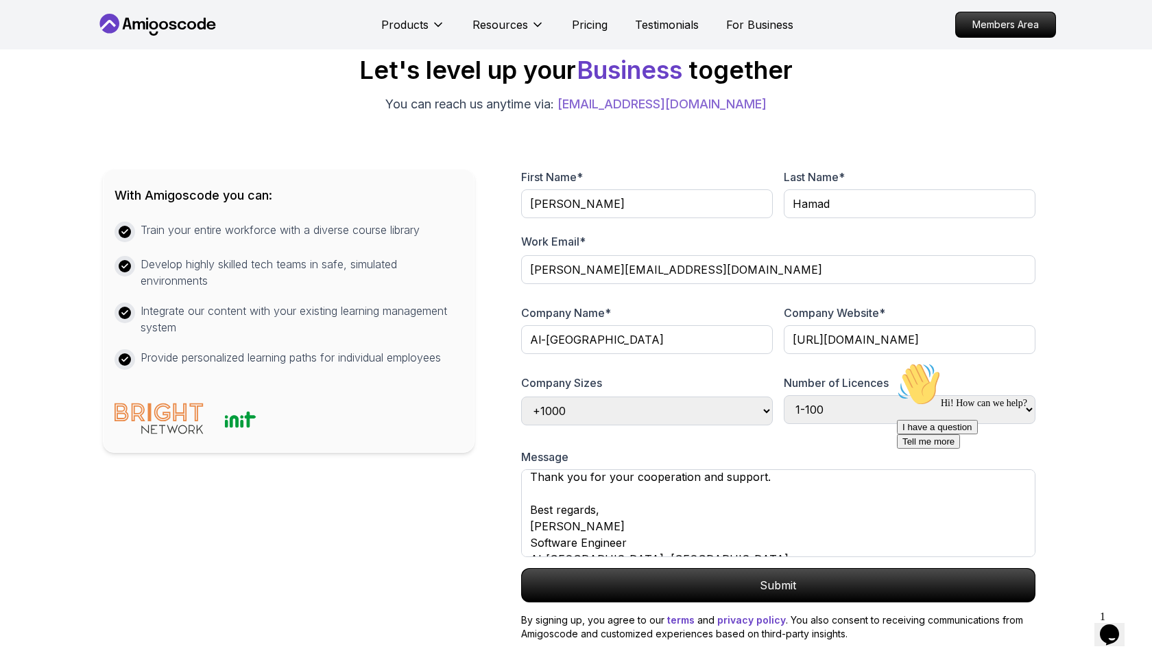
scroll to position [564, 0]
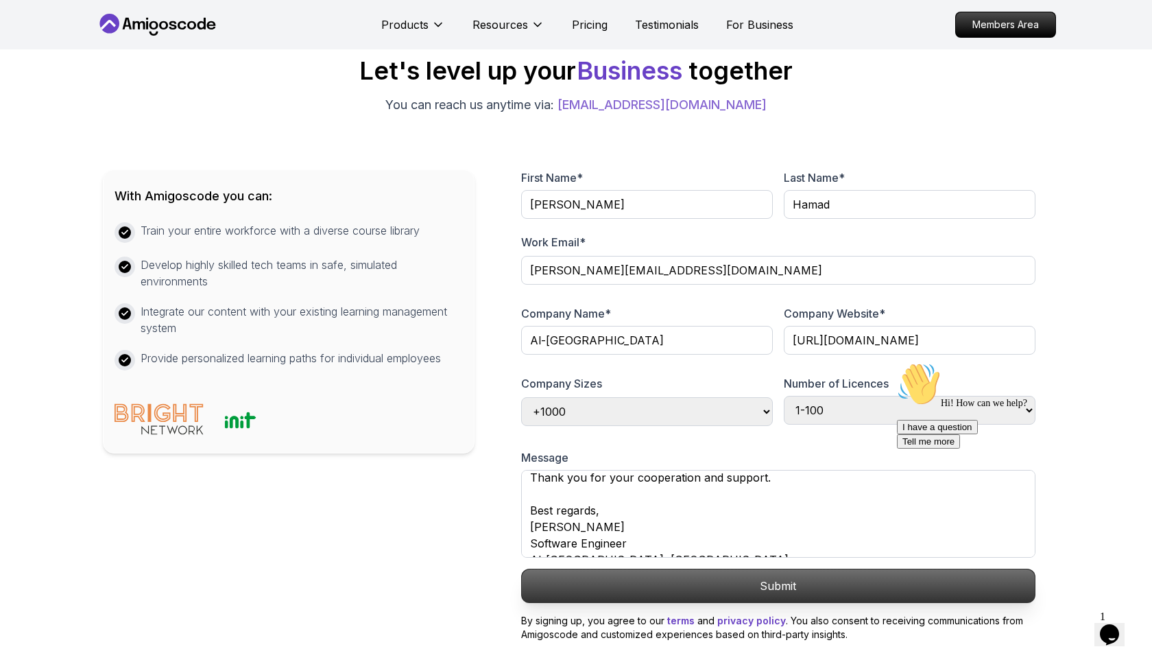
click at [778, 586] on p "Submit" at bounding box center [778, 585] width 513 height 33
click at [779, 586] on p "Submit" at bounding box center [778, 585] width 513 height 33
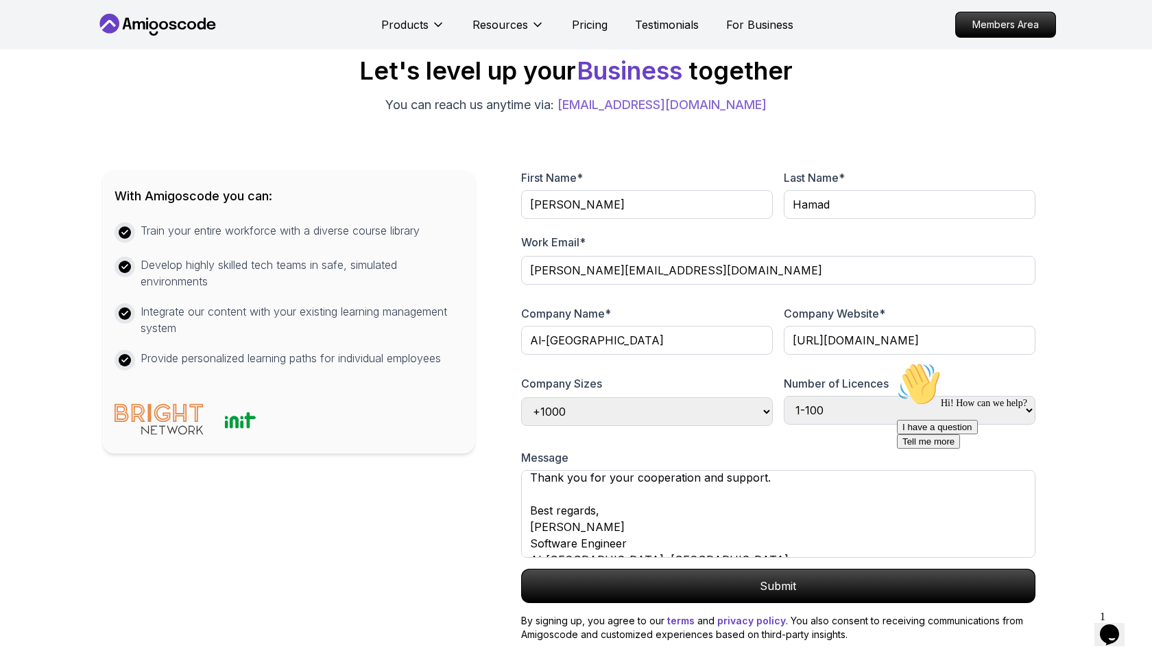
click at [897, 362] on icon "Chat attention grabber" at bounding box center [897, 362] width 0 height 0
click at [685, 519] on textarea "My name is [PERSON_NAME], a Software Engineer at [GEOGRAPHIC_DATA], [GEOGRAPHIC…" at bounding box center [778, 514] width 514 height 88
drag, startPoint x: 1121, startPoint y: 616, endPoint x: 1094, endPoint y: 585, distance: 41.3
click at [1121, 616] on img at bounding box center [1115, 607] width 85 height 54
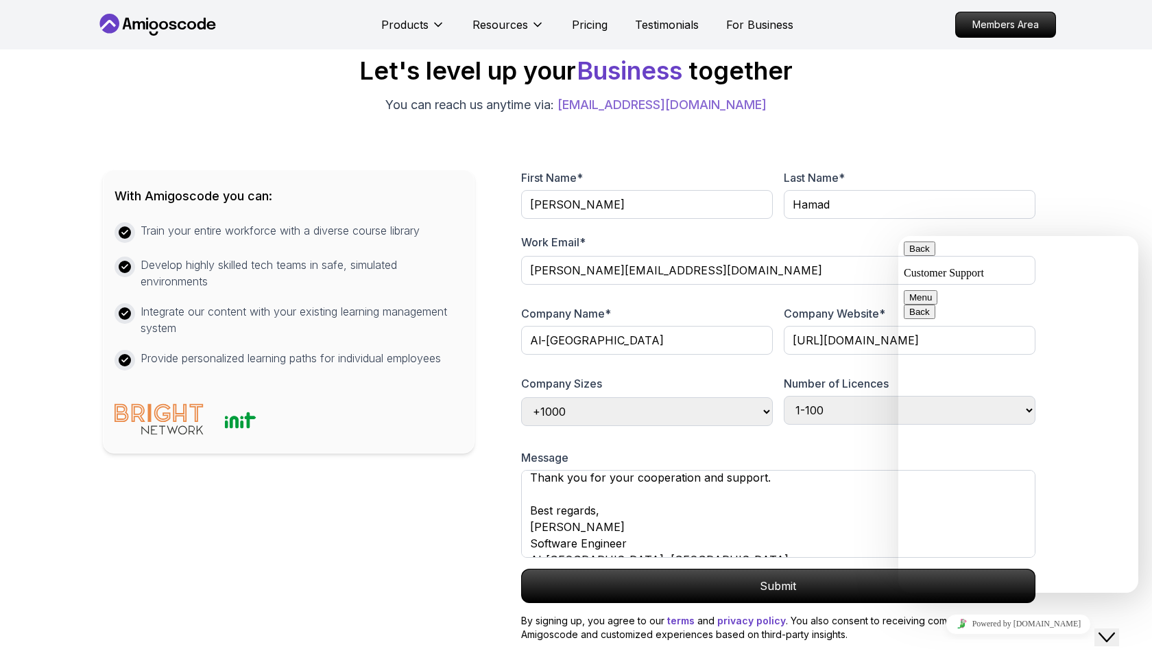
click at [1120, 259] on div "Back Customer Support Menu" at bounding box center [1018, 272] width 229 height 63
click at [1051, 185] on div "Let's level up your Business together You can reach us anytime via: hello@amigo…" at bounding box center [576, 349] width 960 height 716
click at [1115, 629] on div "Close Chat This icon closes the chat window." at bounding box center [1107, 637] width 16 height 16
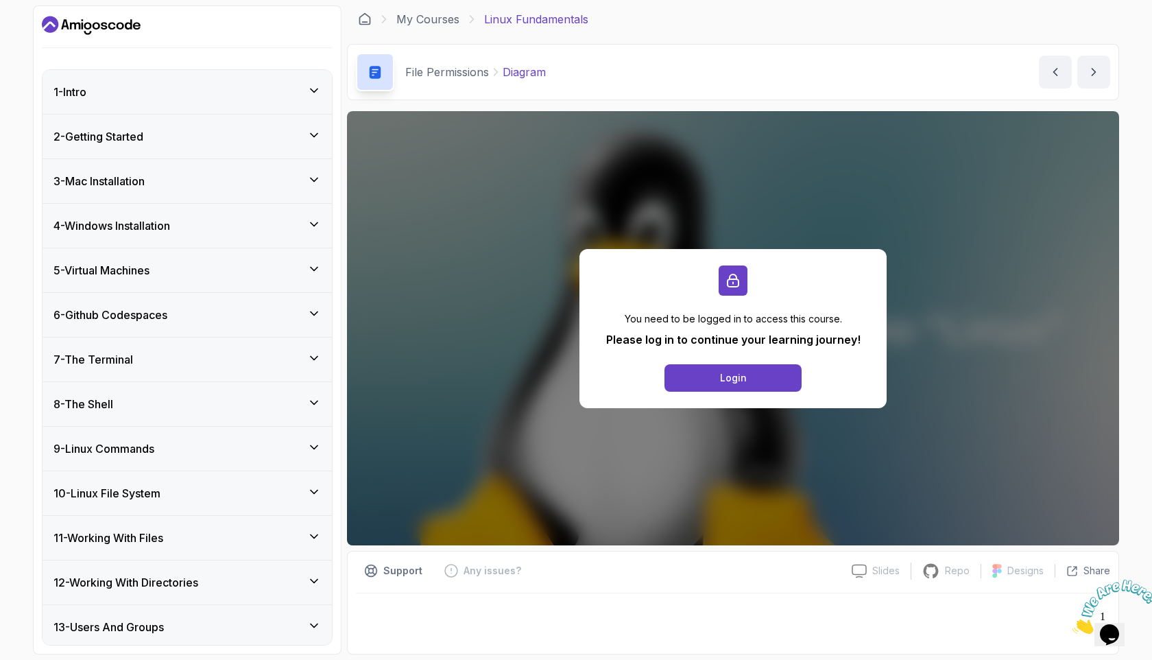
click at [135, 402] on div "8 - The Shell" at bounding box center [186, 404] width 267 height 16
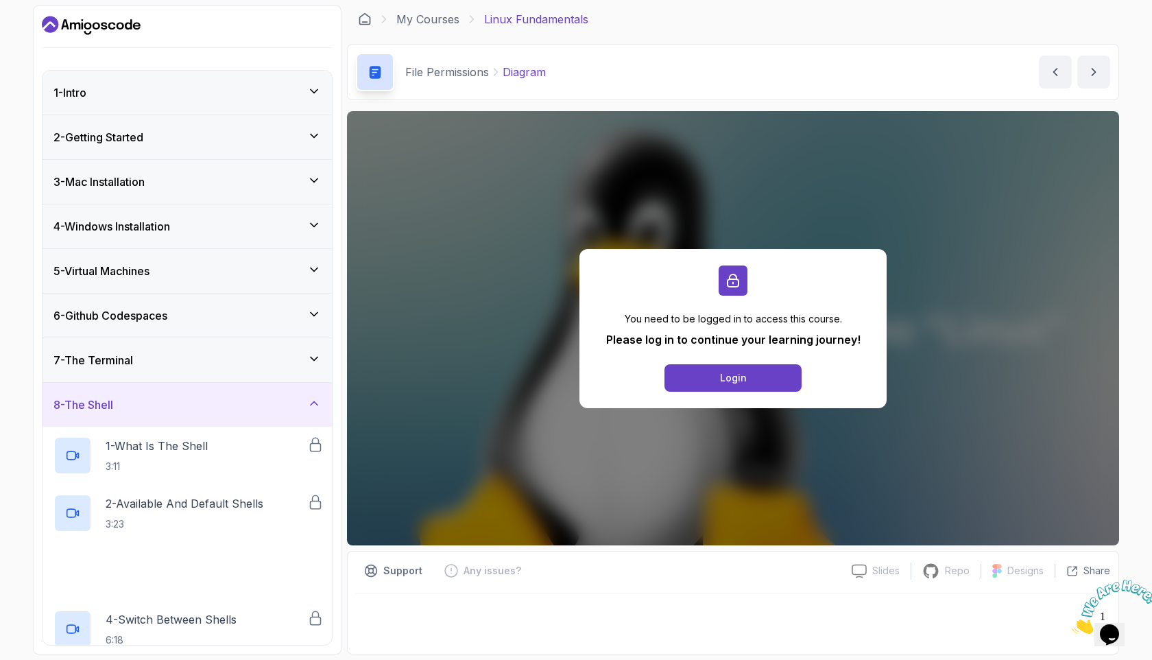
click at [135, 402] on div "8 - The Shell" at bounding box center [186, 404] width 267 height 16
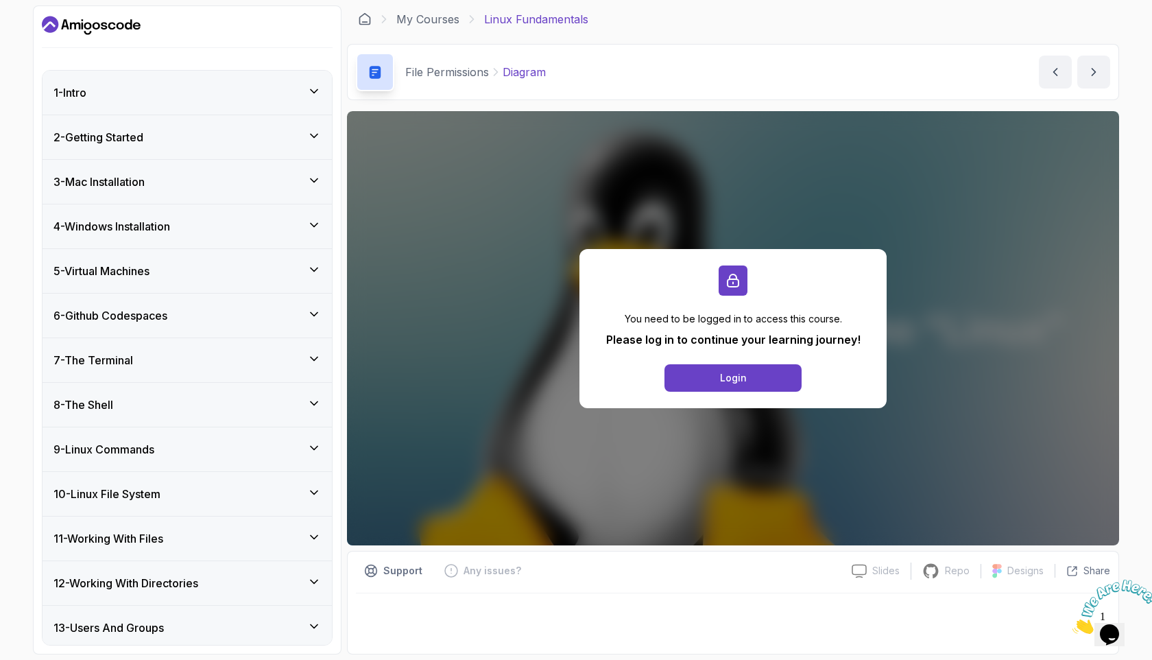
click at [145, 440] on div "9 - Linux Commands" at bounding box center [187, 449] width 289 height 44
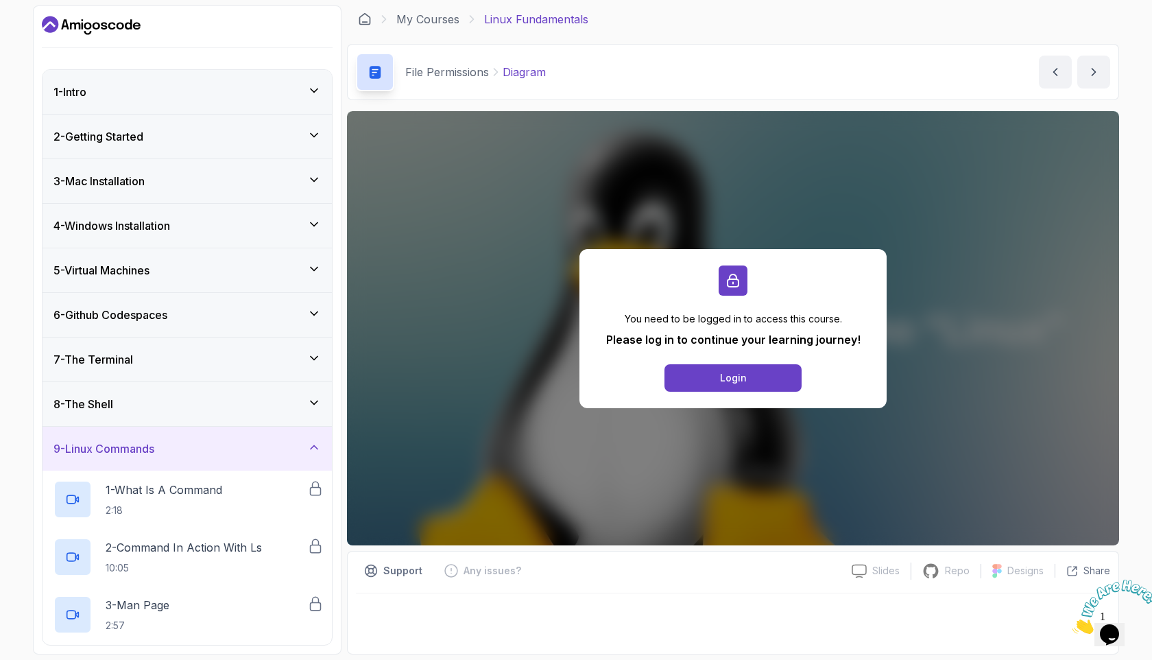
click at [145, 438] on div "9 - Linux Commands" at bounding box center [187, 449] width 289 height 44
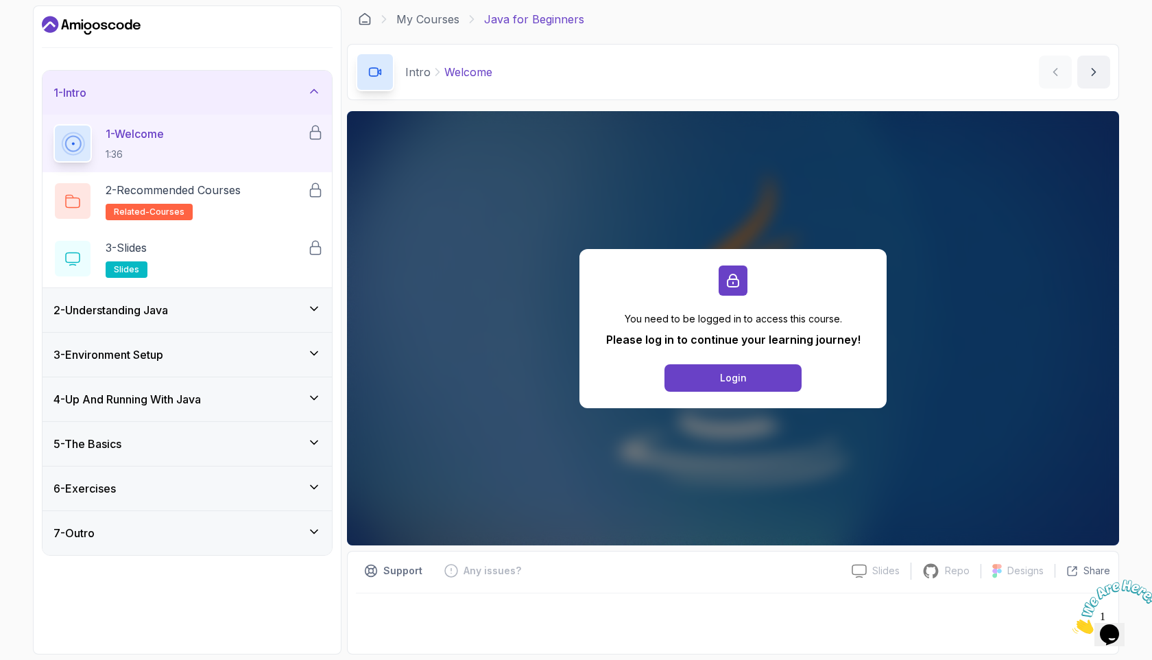
click at [168, 312] on h3 "2 - Understanding Java" at bounding box center [110, 310] width 115 height 16
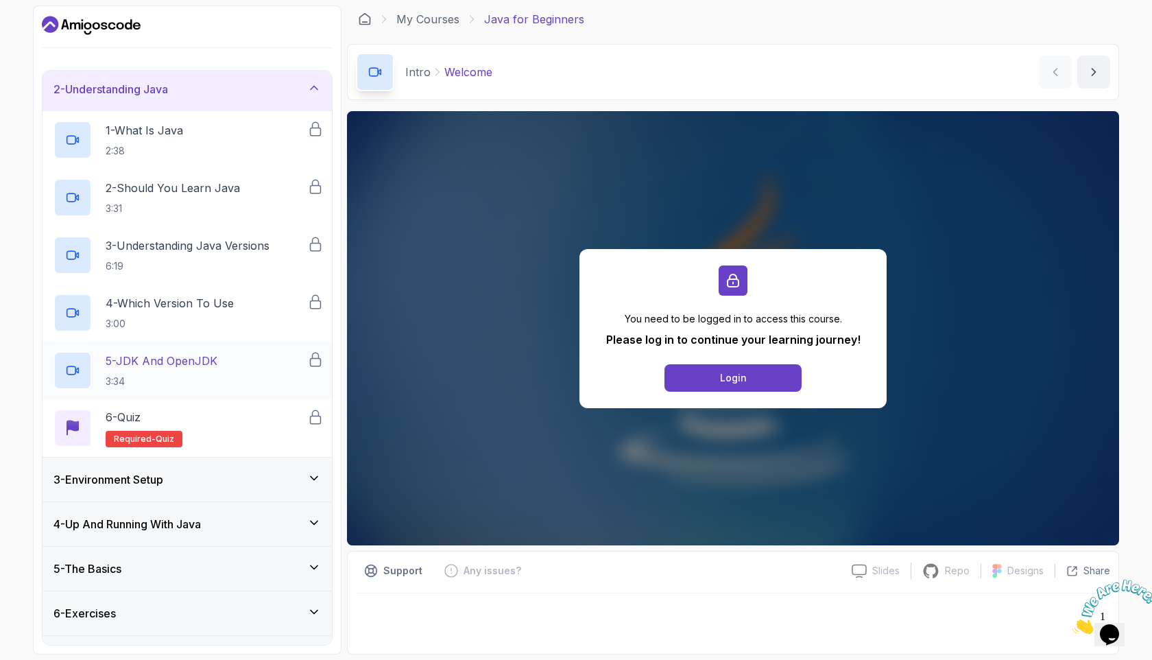
scroll to position [83, 0]
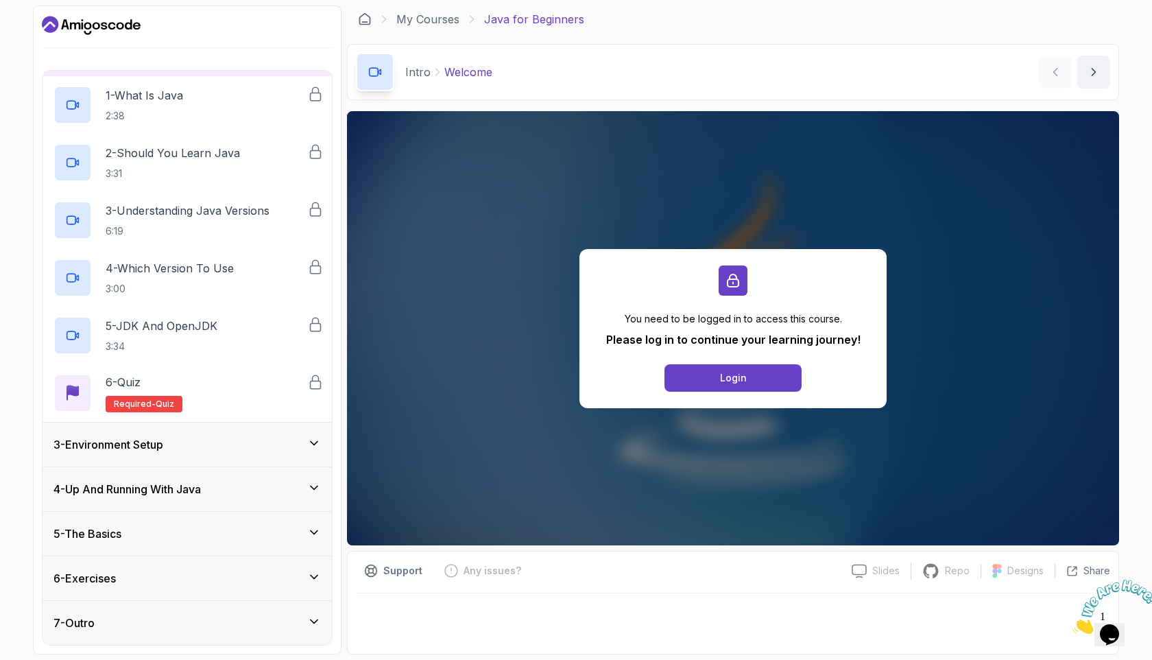
click at [194, 446] on div "3 - Environment Setup" at bounding box center [186, 444] width 267 height 16
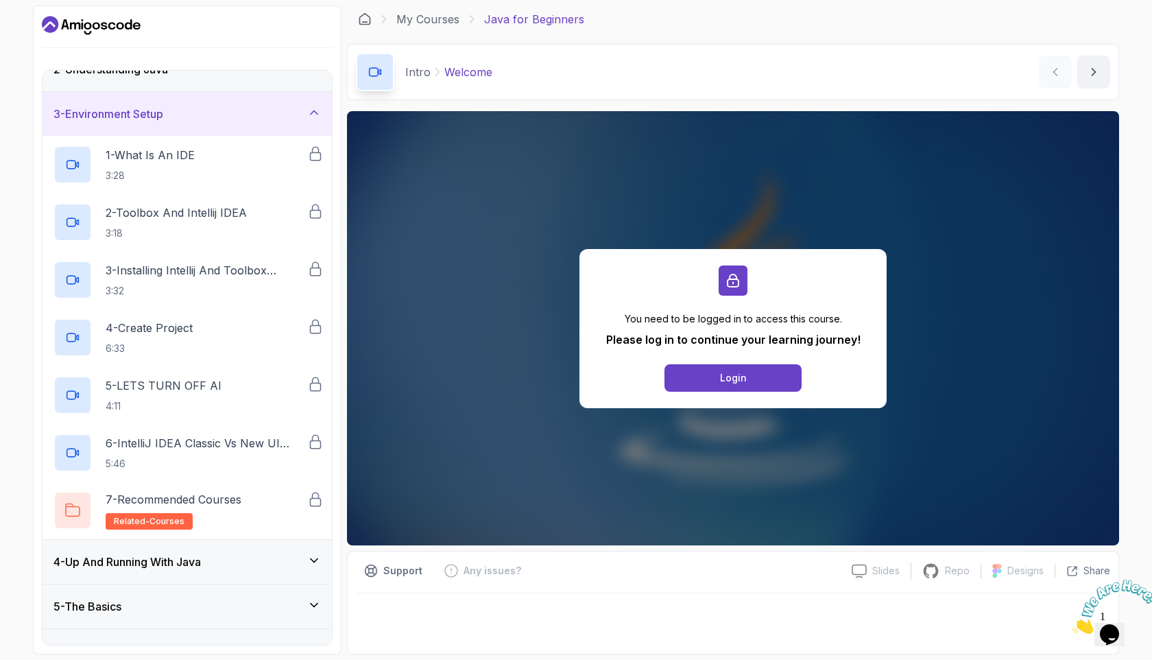
scroll to position [141, 0]
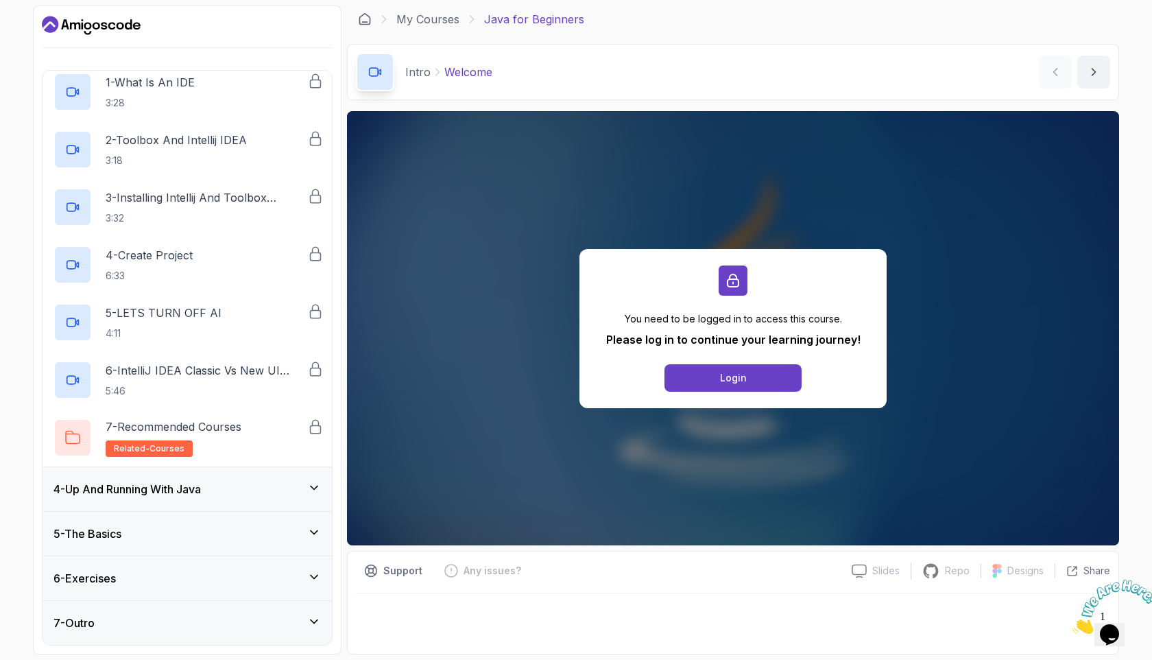
click at [187, 493] on h3 "4 - Up And Running With Java" at bounding box center [126, 489] width 147 height 16
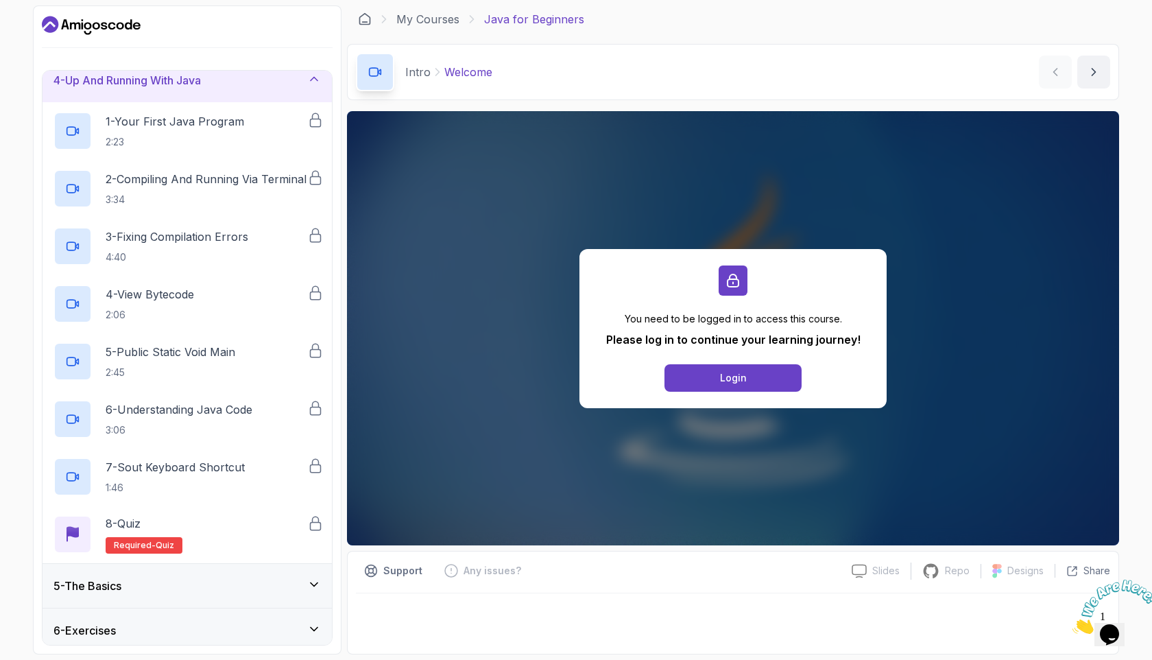
scroll to position [198, 0]
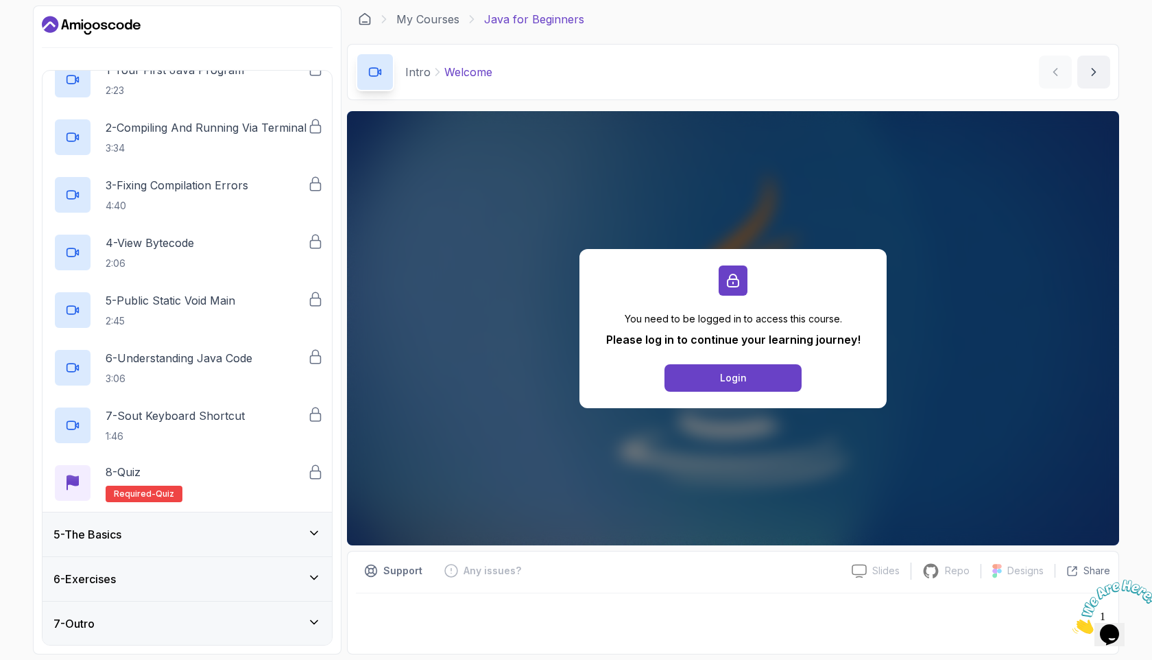
click at [197, 540] on div "5 - The Basics" at bounding box center [186, 534] width 267 height 16
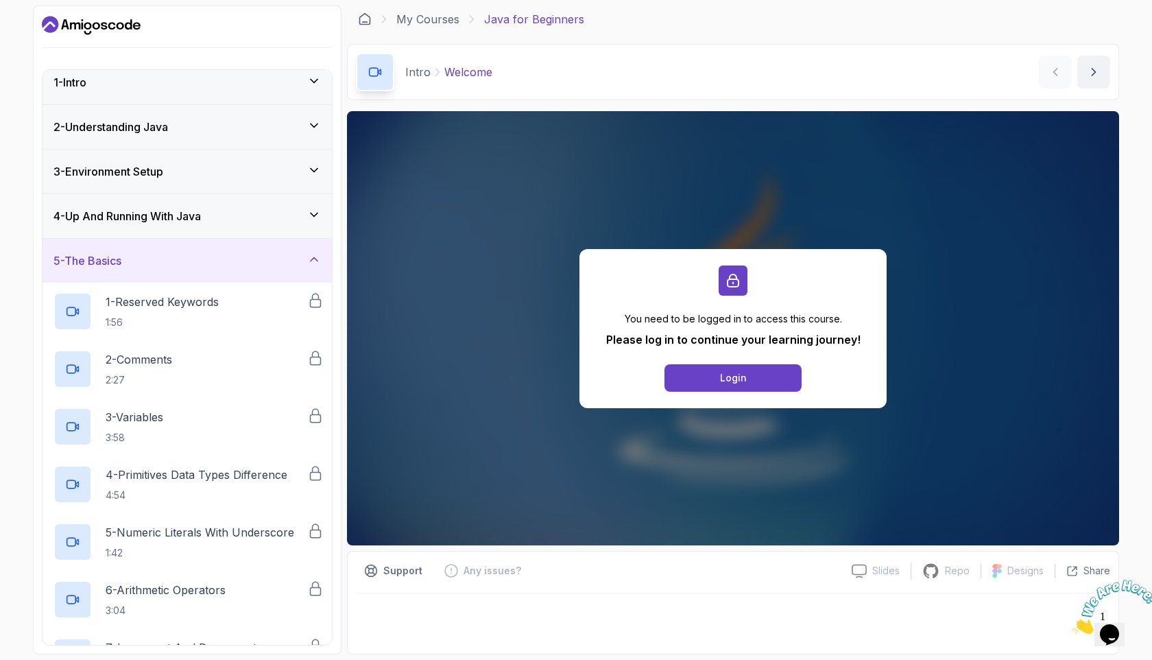
scroll to position [0, 0]
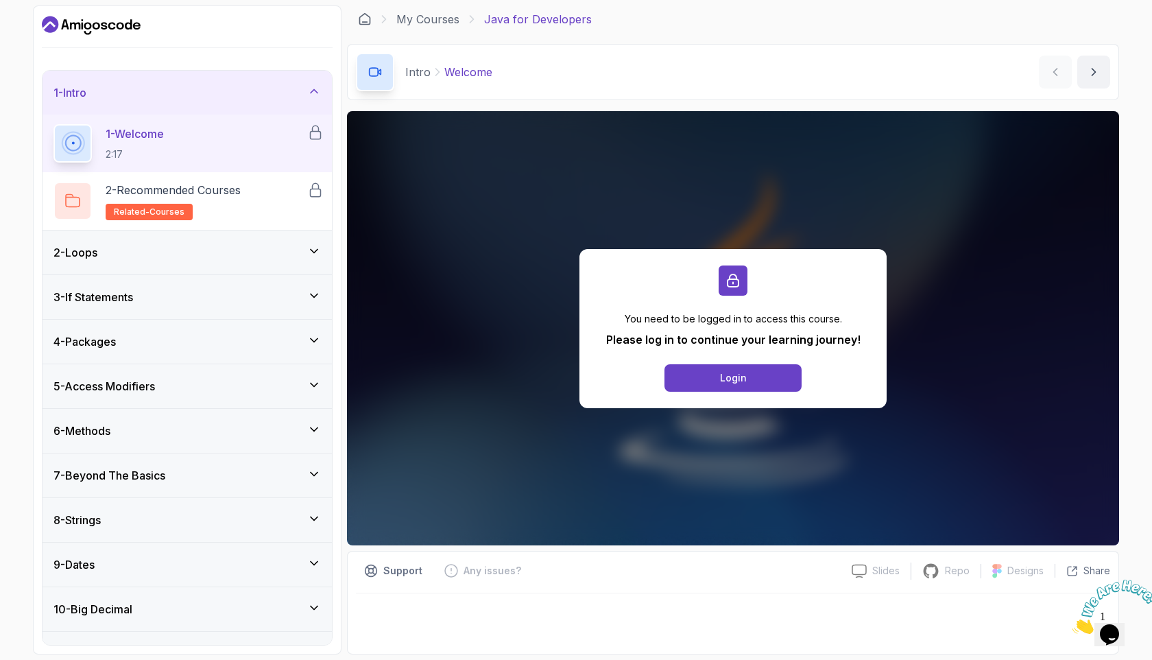
scroll to position [387, 0]
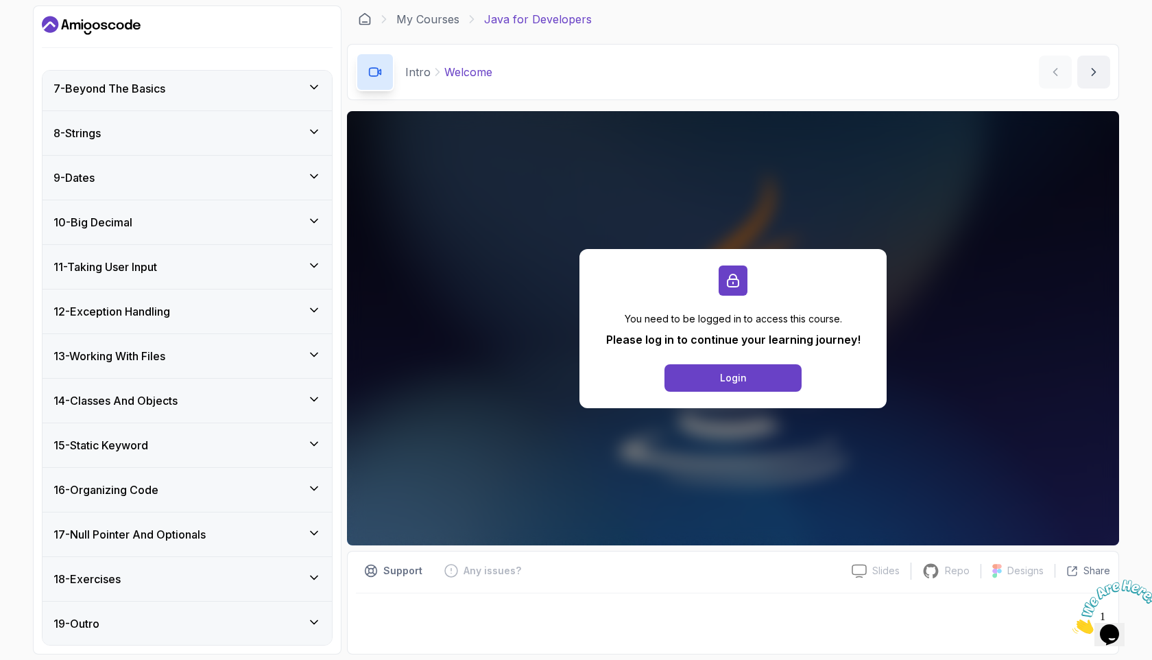
click at [182, 532] on h3 "17 - Null Pointer And Optionals" at bounding box center [129, 534] width 152 height 16
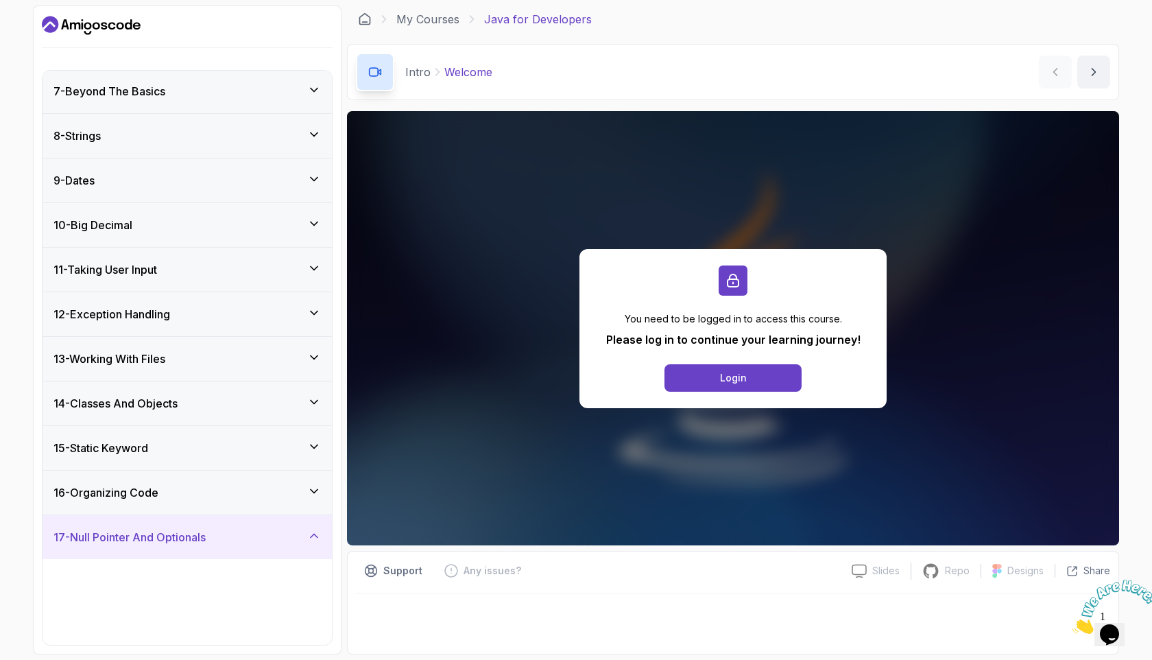
scroll to position [272, 0]
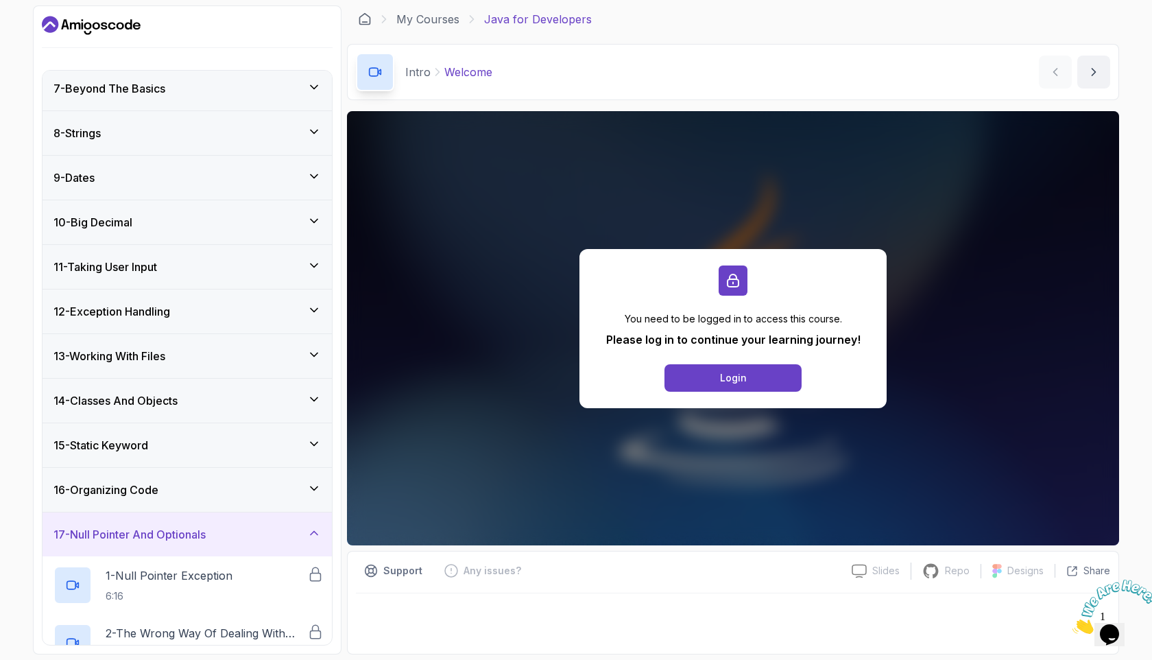
click at [182, 531] on h3 "17 - Null Pointer And Optionals" at bounding box center [129, 534] width 152 height 16
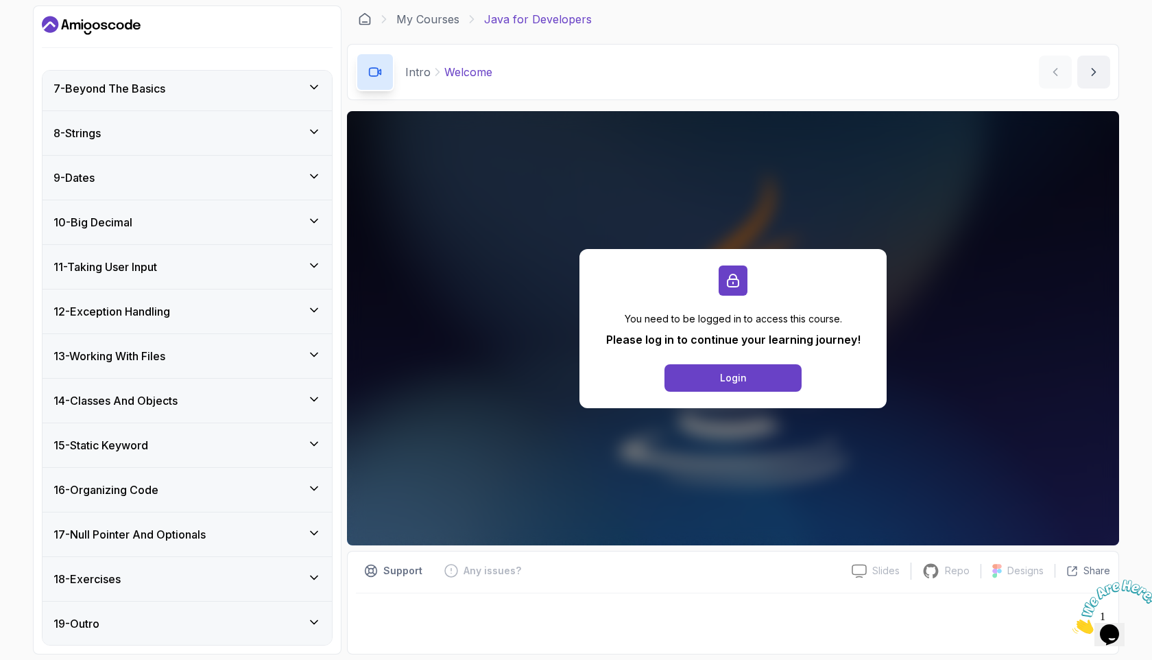
click at [191, 484] on div "16 - Organizing Code" at bounding box center [186, 489] width 267 height 16
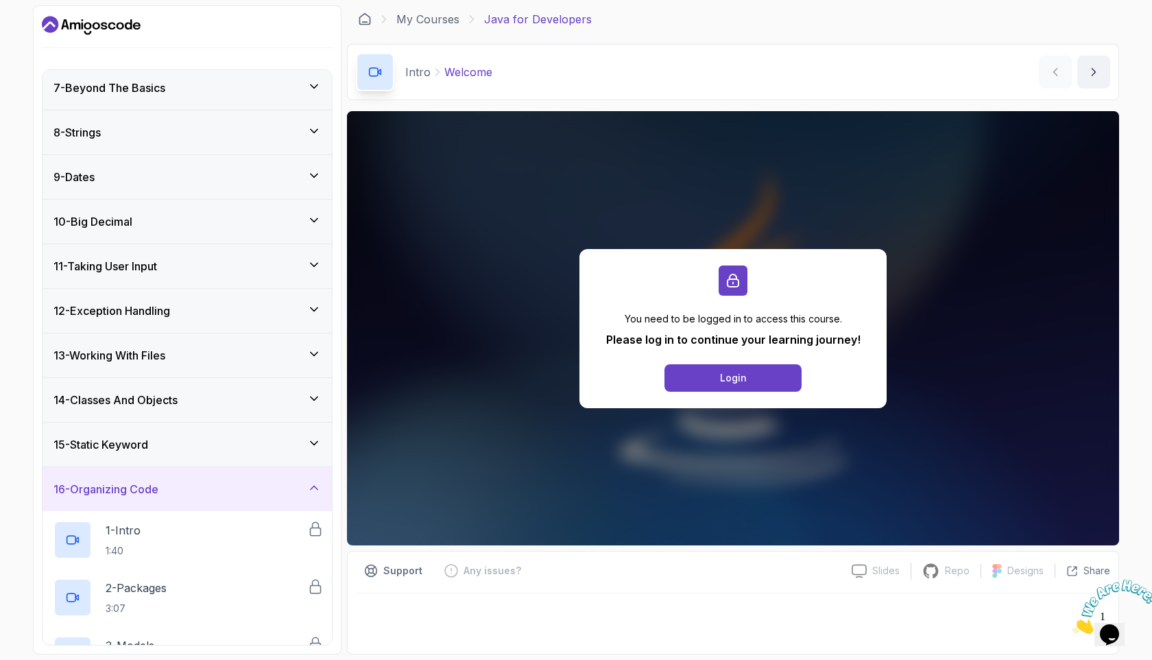
click at [191, 484] on div "16 - Organizing Code" at bounding box center [186, 489] width 267 height 16
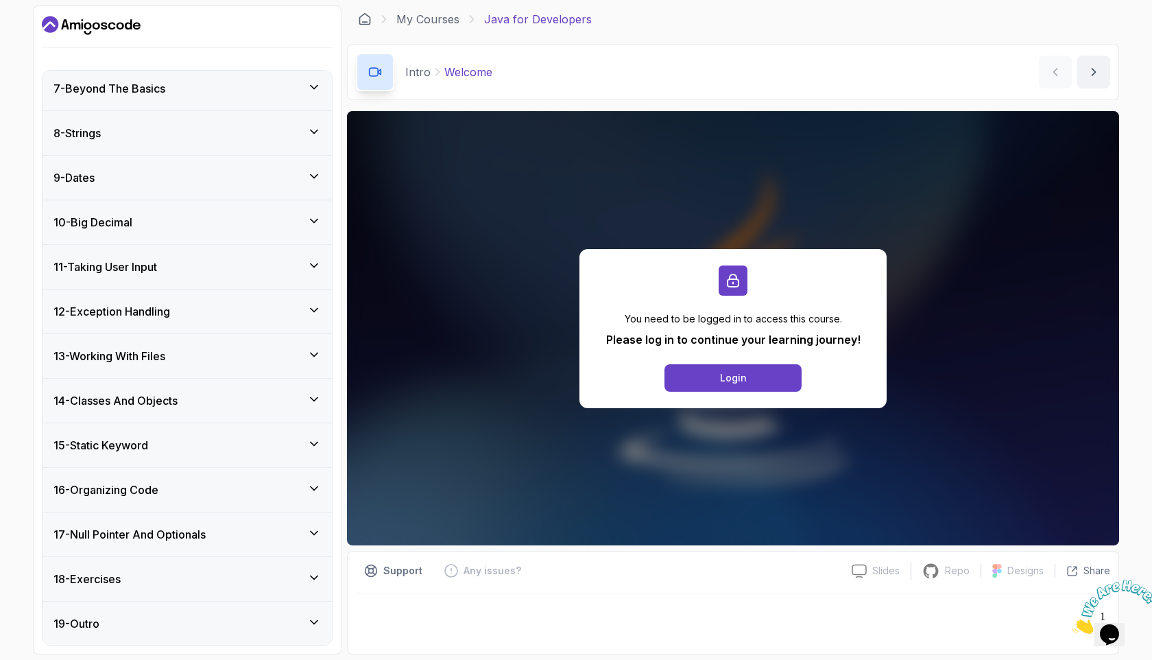
click at [191, 296] on div "12 - Exception Handling" at bounding box center [187, 311] width 289 height 44
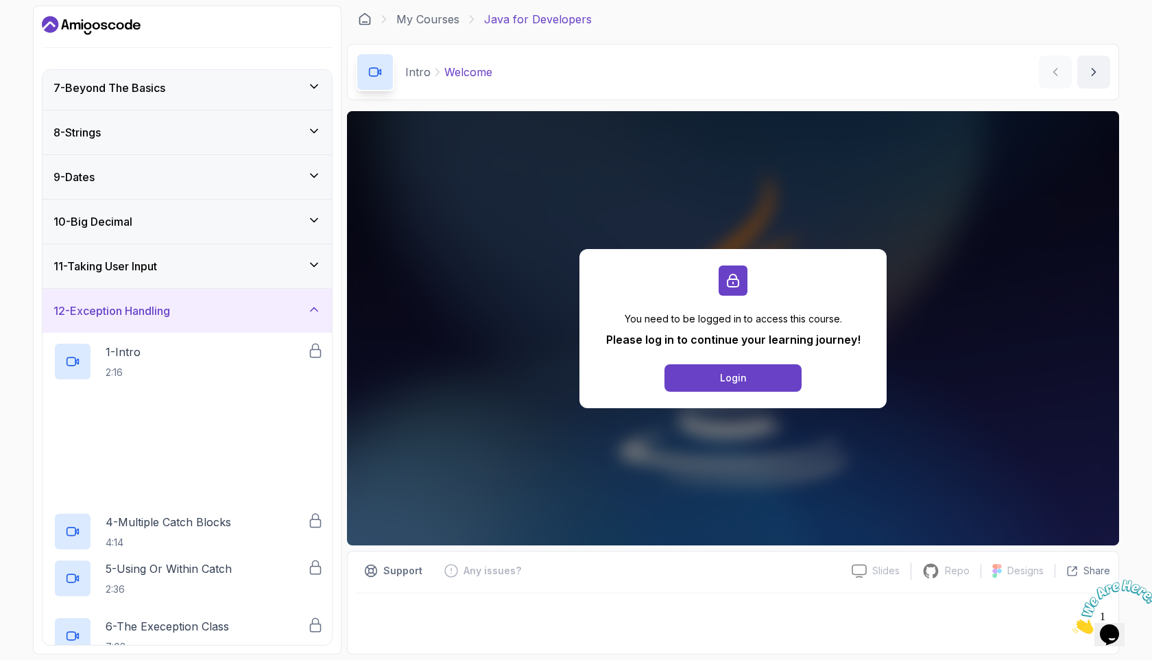
click at [190, 305] on div "12 - Exception Handling" at bounding box center [186, 310] width 267 height 16
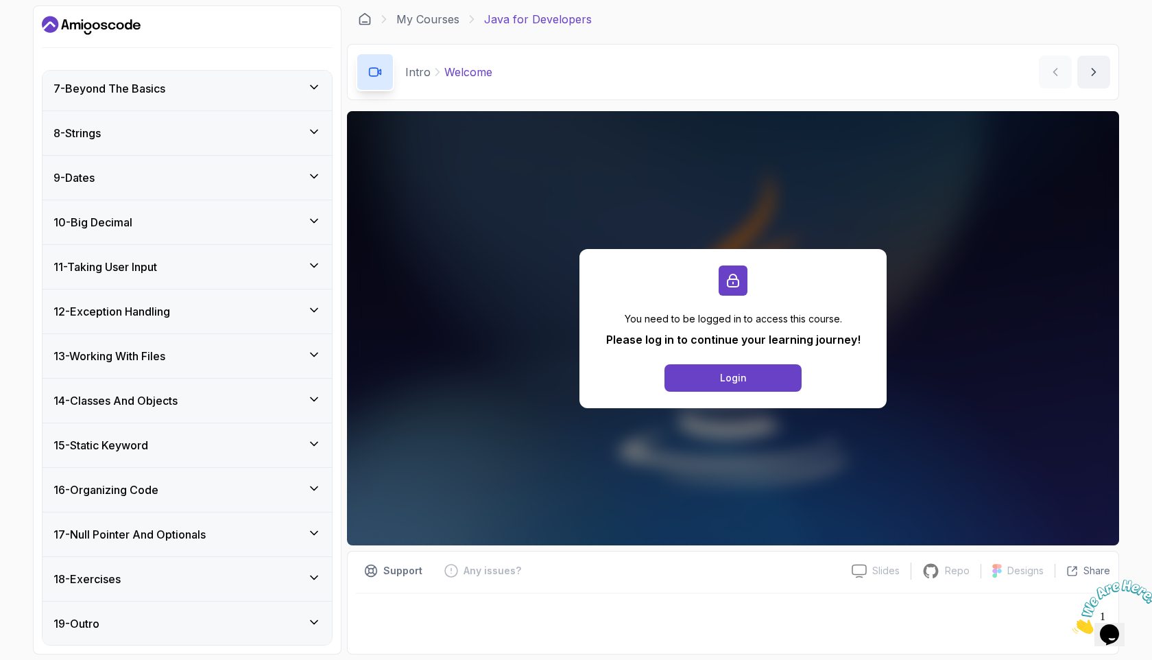
click at [190, 265] on div "11 - Taking User Input" at bounding box center [186, 267] width 267 height 16
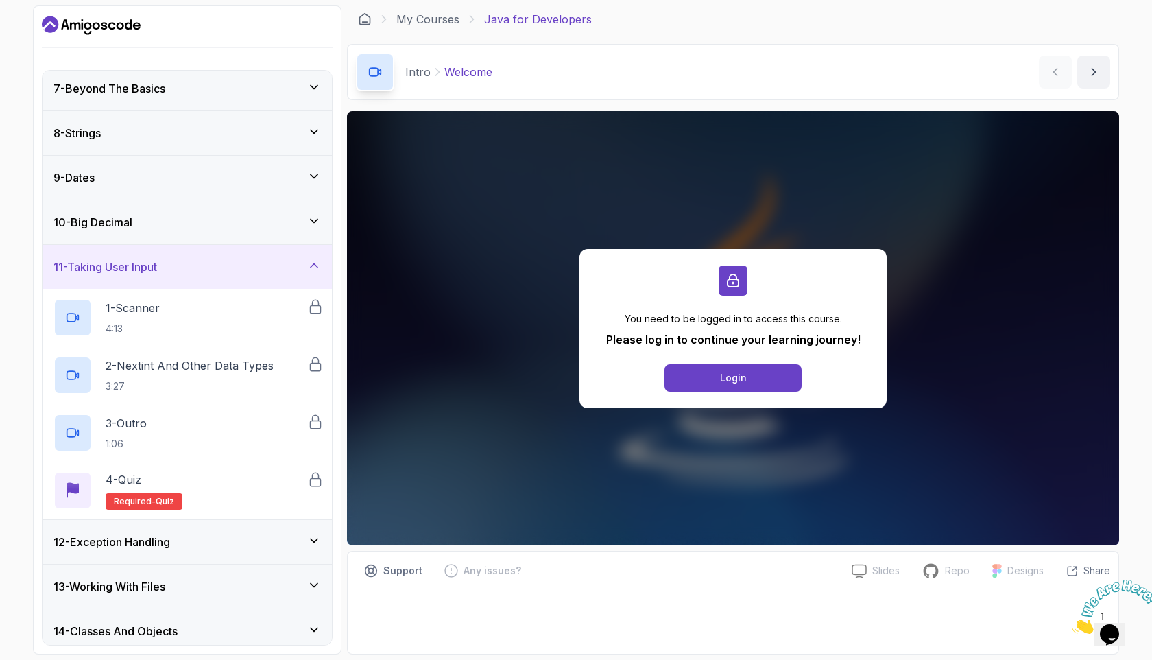
click at [190, 265] on div "11 - Taking User Input" at bounding box center [186, 267] width 267 height 16
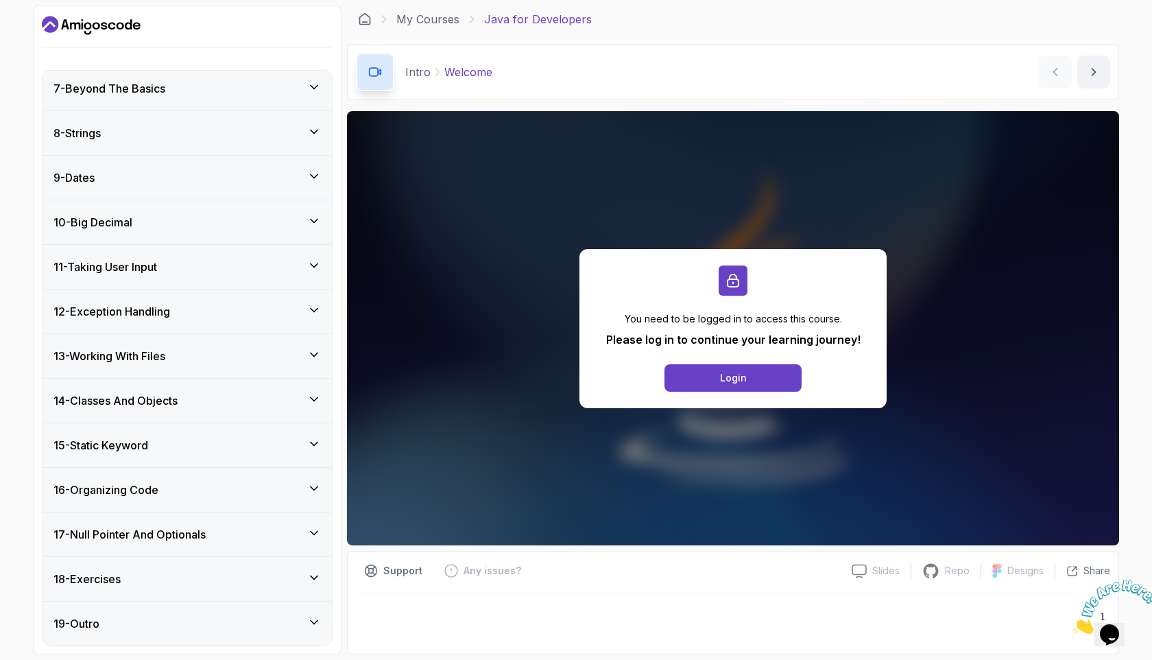
scroll to position [0, 0]
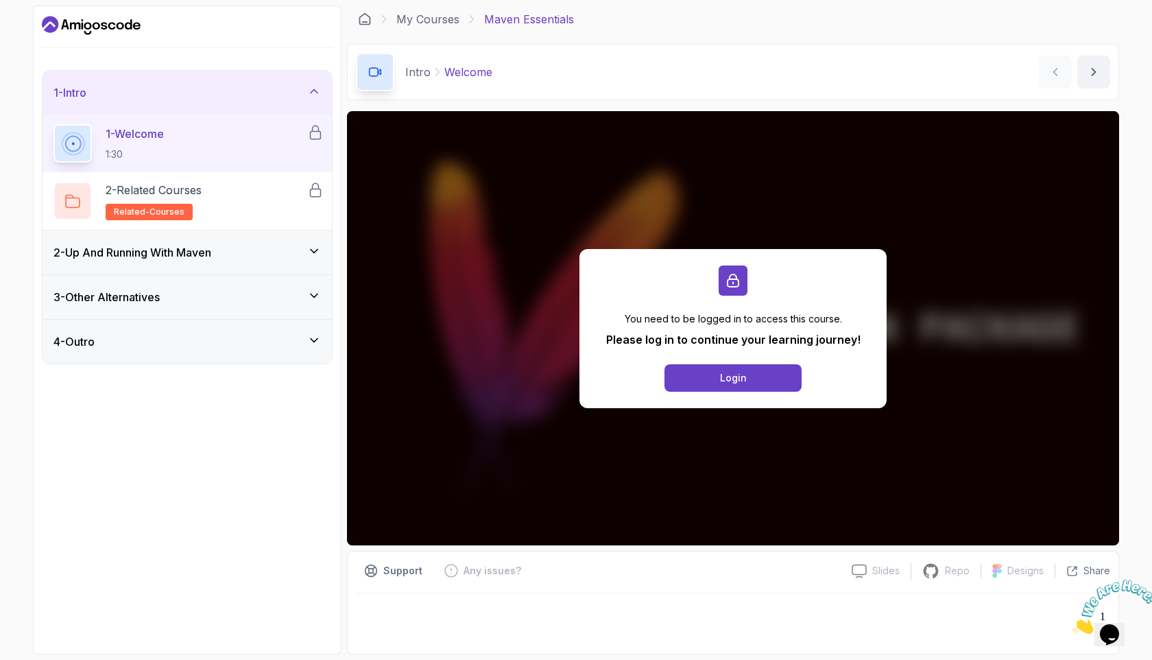
click at [211, 250] on h3 "2 - Up And Running With [PERSON_NAME]" at bounding box center [132, 252] width 158 height 16
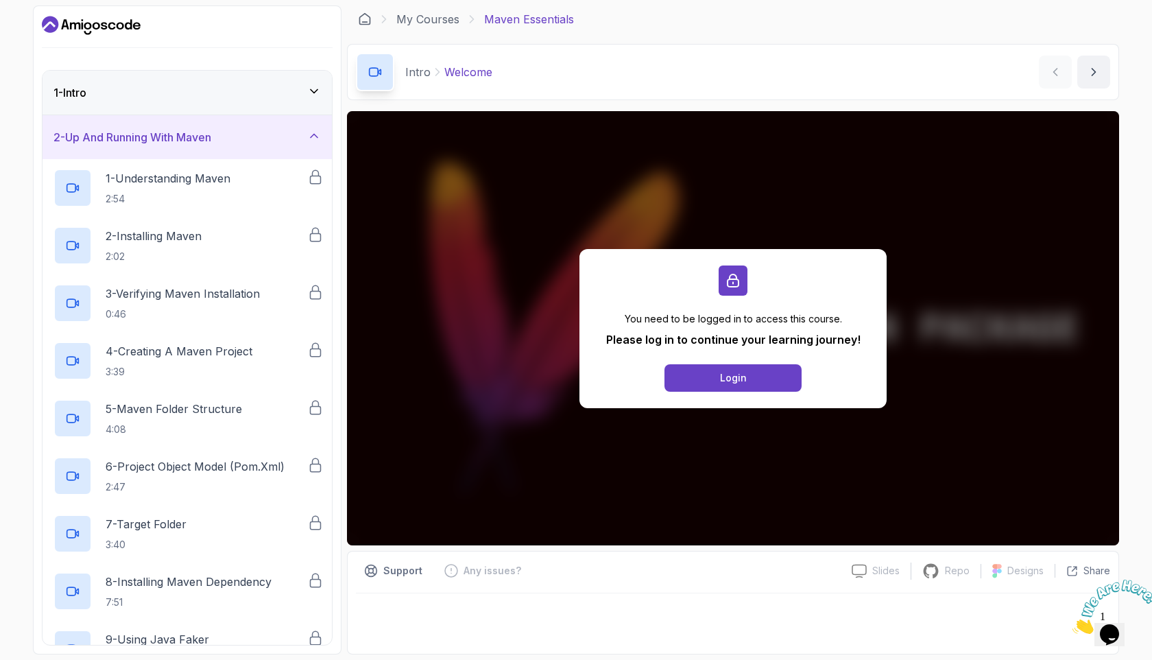
click at [234, 131] on div "2 - Up And Running With [PERSON_NAME]" at bounding box center [186, 137] width 267 height 16
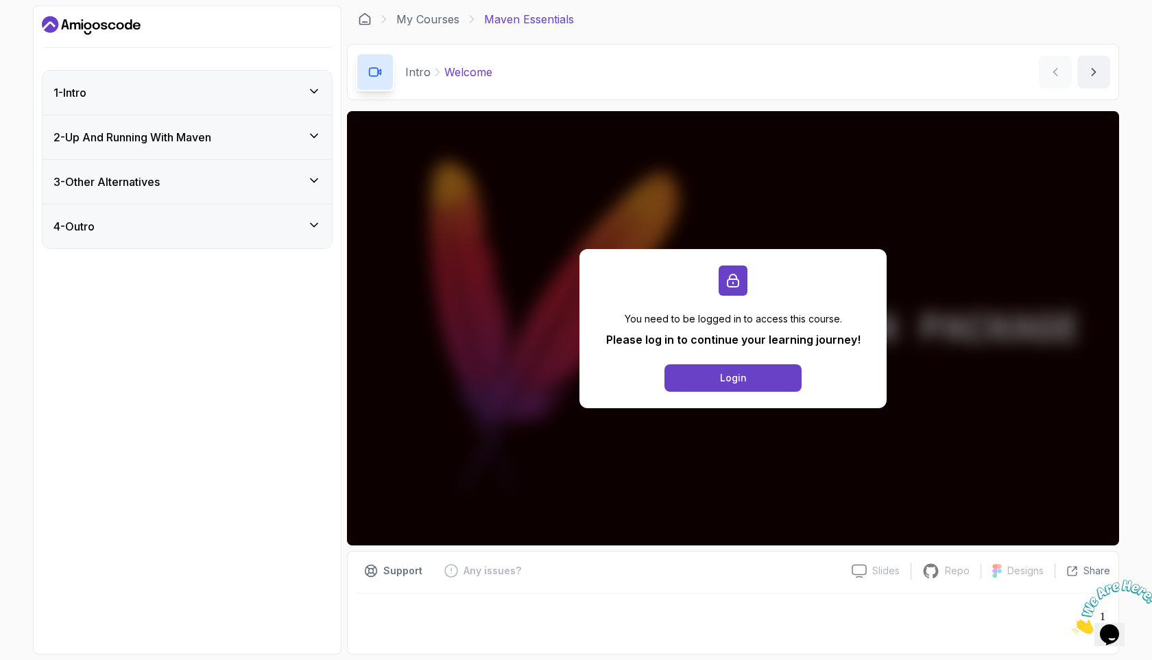
click at [235, 92] on div "1 - Intro" at bounding box center [186, 92] width 267 height 16
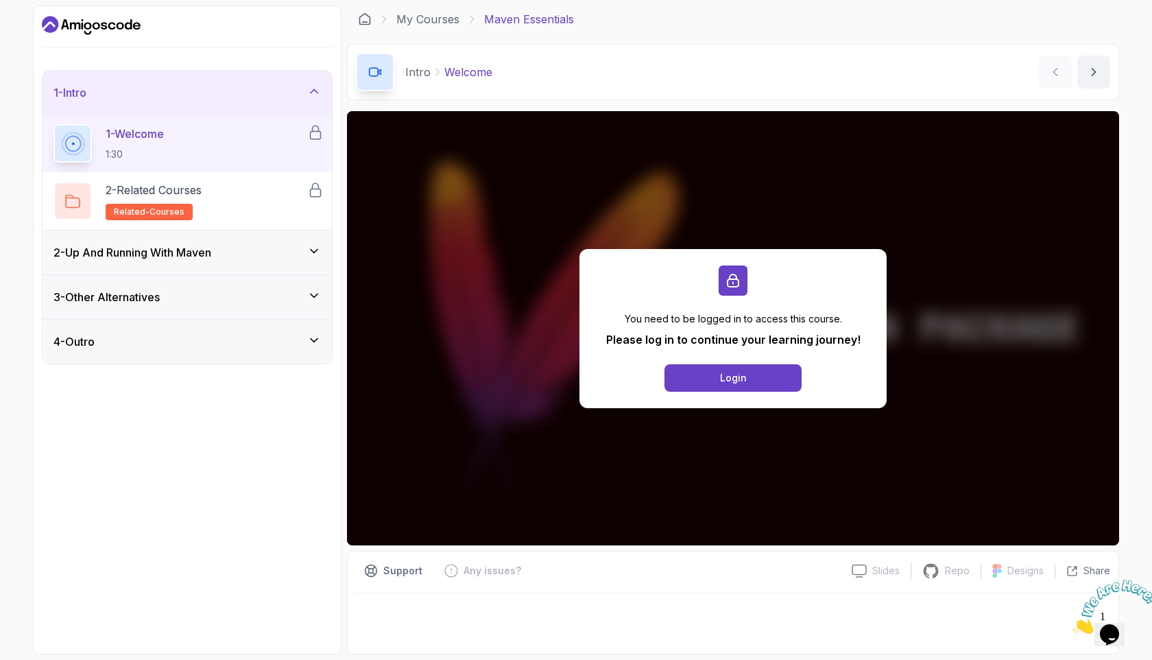
click at [234, 92] on div "1 - Intro" at bounding box center [186, 92] width 267 height 16
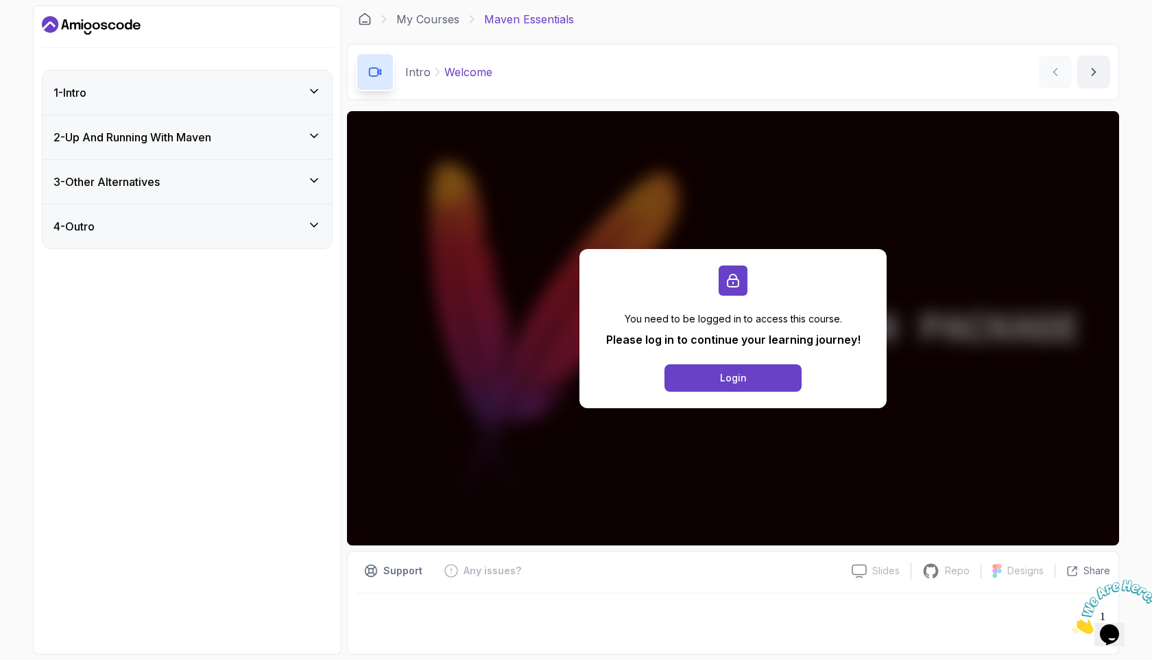
click at [220, 119] on div "2 - Up And Running With Maven" at bounding box center [187, 137] width 289 height 44
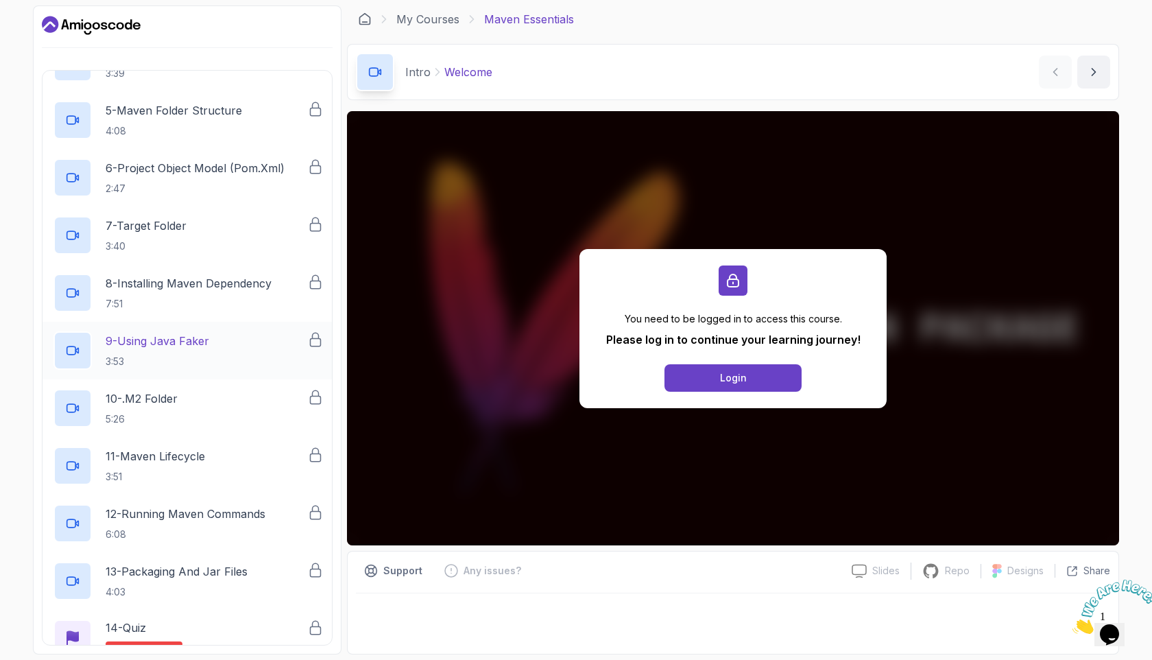
scroll to position [409, 0]
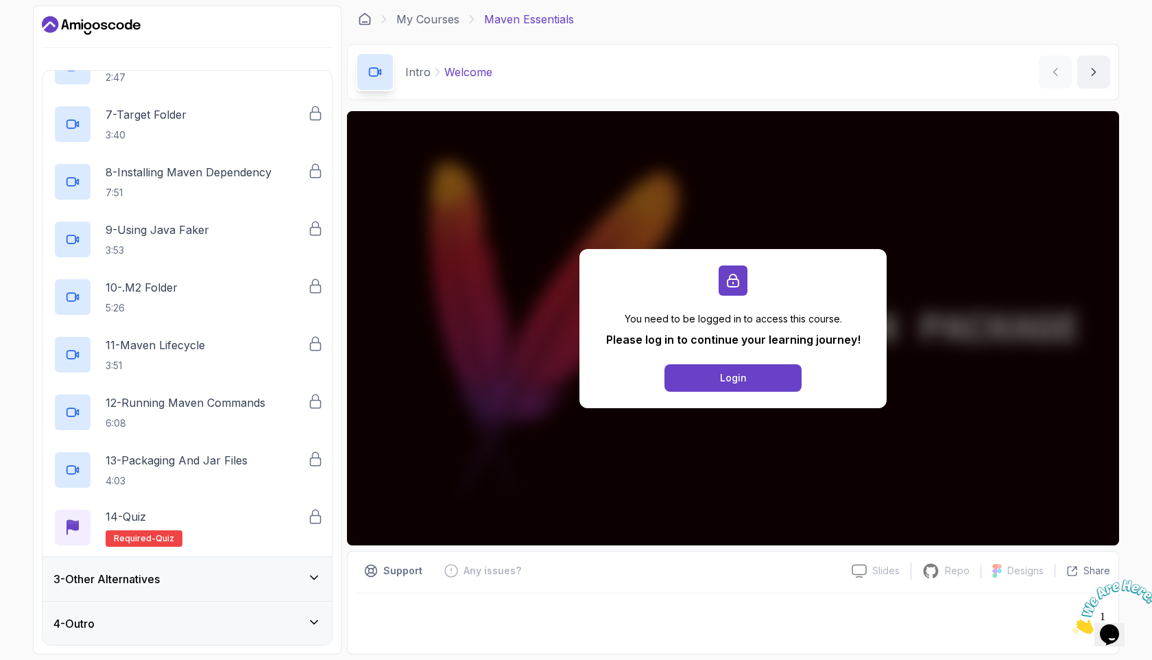
click at [145, 576] on h3 "3 - Other Alternatives" at bounding box center [106, 579] width 106 height 16
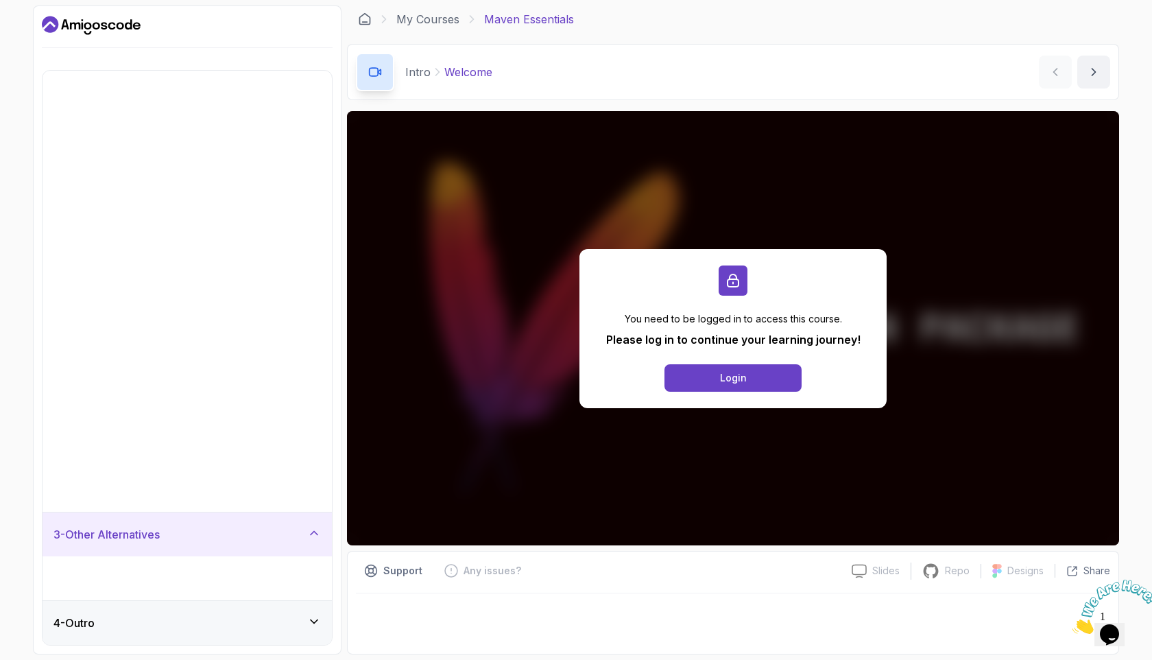
scroll to position [0, 0]
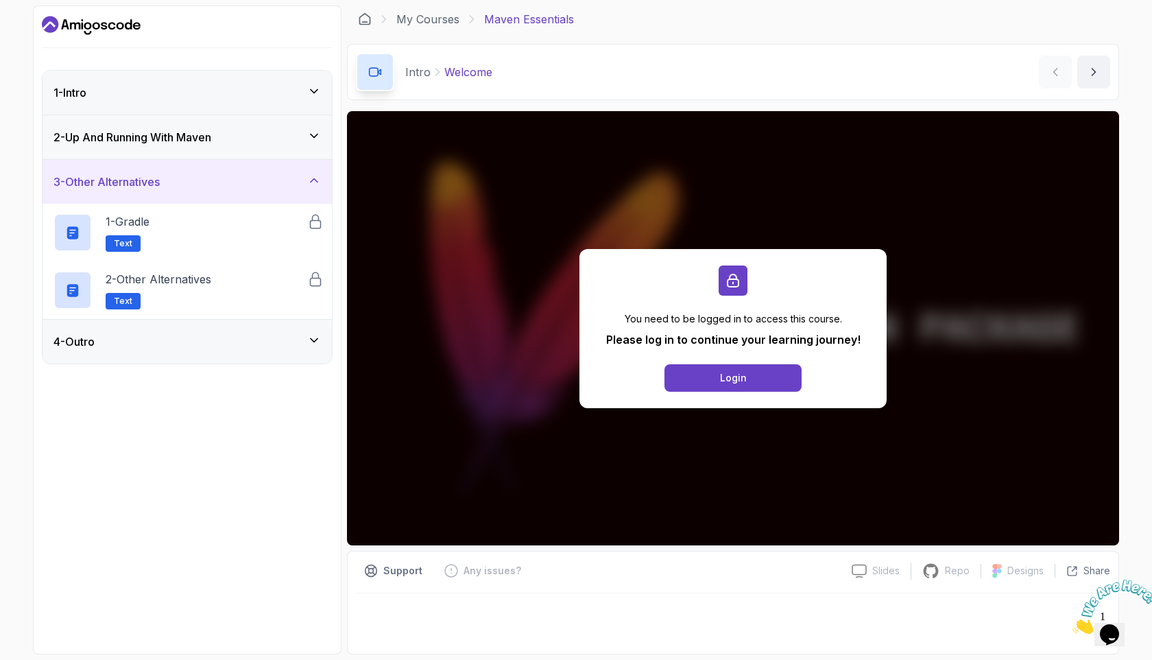
click at [147, 331] on div "4 - Outro" at bounding box center [187, 342] width 289 height 44
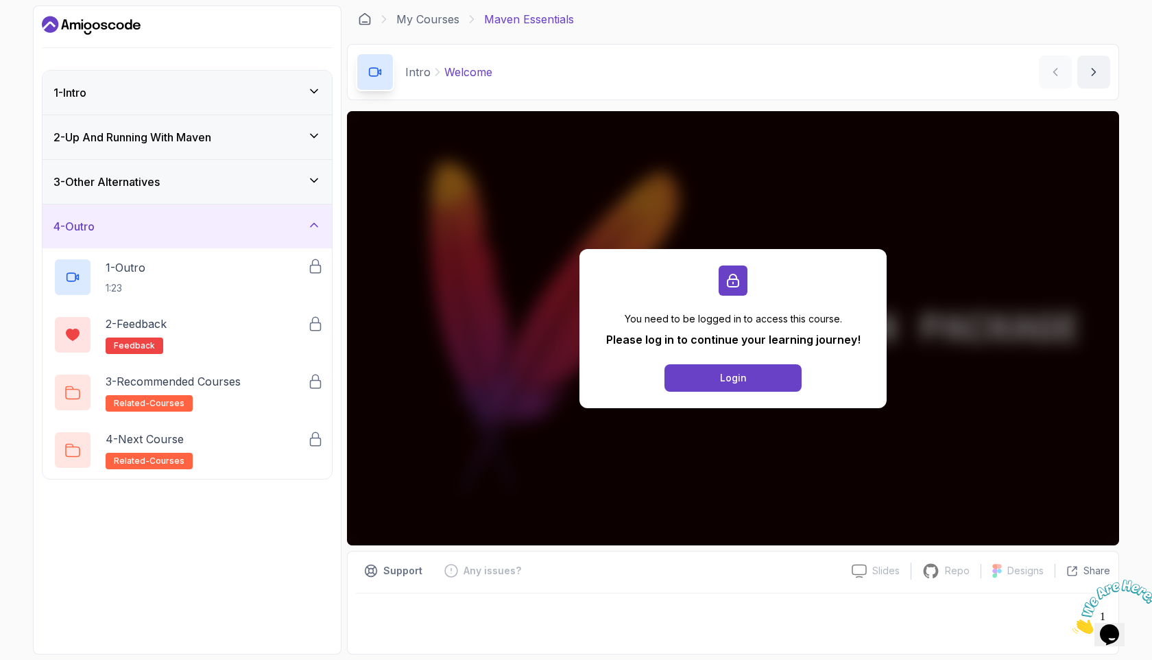
click at [183, 133] on h3 "2 - Up And Running With Maven" at bounding box center [132, 137] width 158 height 16
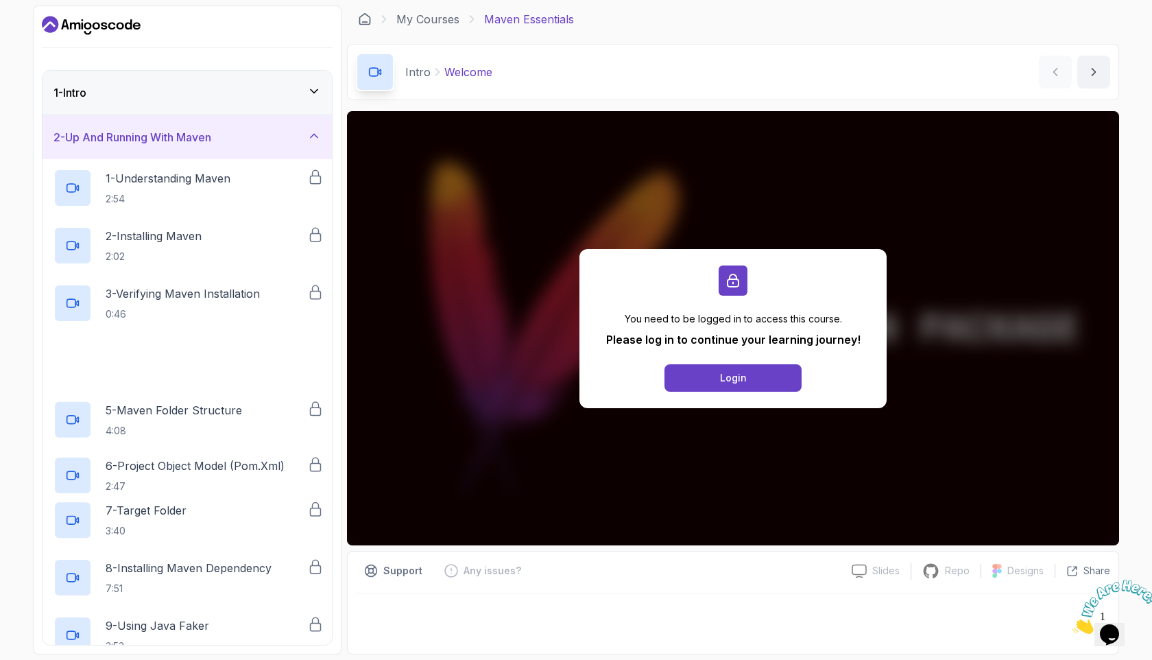
click at [189, 84] on div "1 - Intro" at bounding box center [186, 92] width 267 height 16
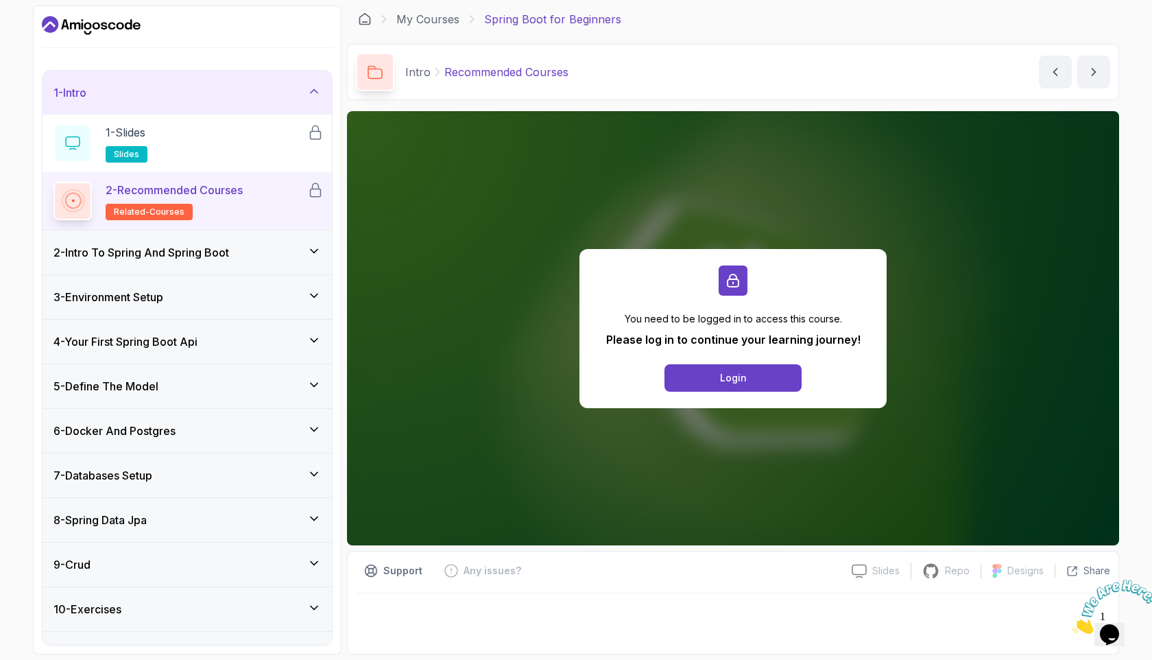
click at [195, 262] on div "2 - Intro To Spring And Spring Boot" at bounding box center [187, 252] width 289 height 44
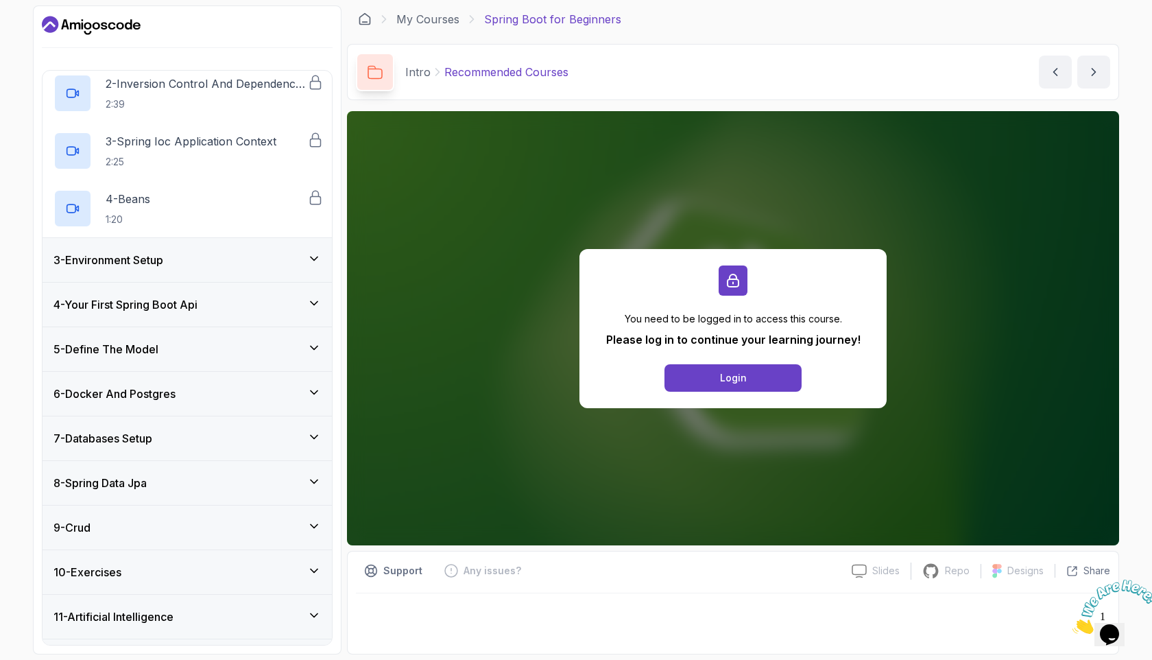
scroll to position [190, 0]
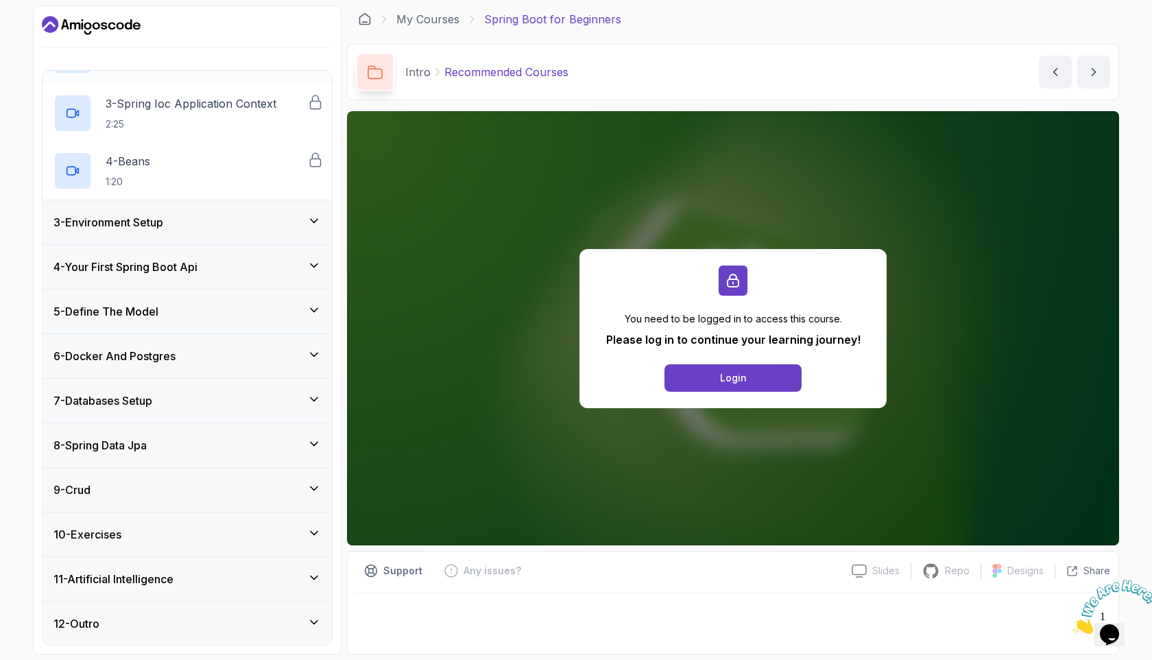
click at [189, 224] on div "3 - Environment Setup" at bounding box center [186, 222] width 267 height 16
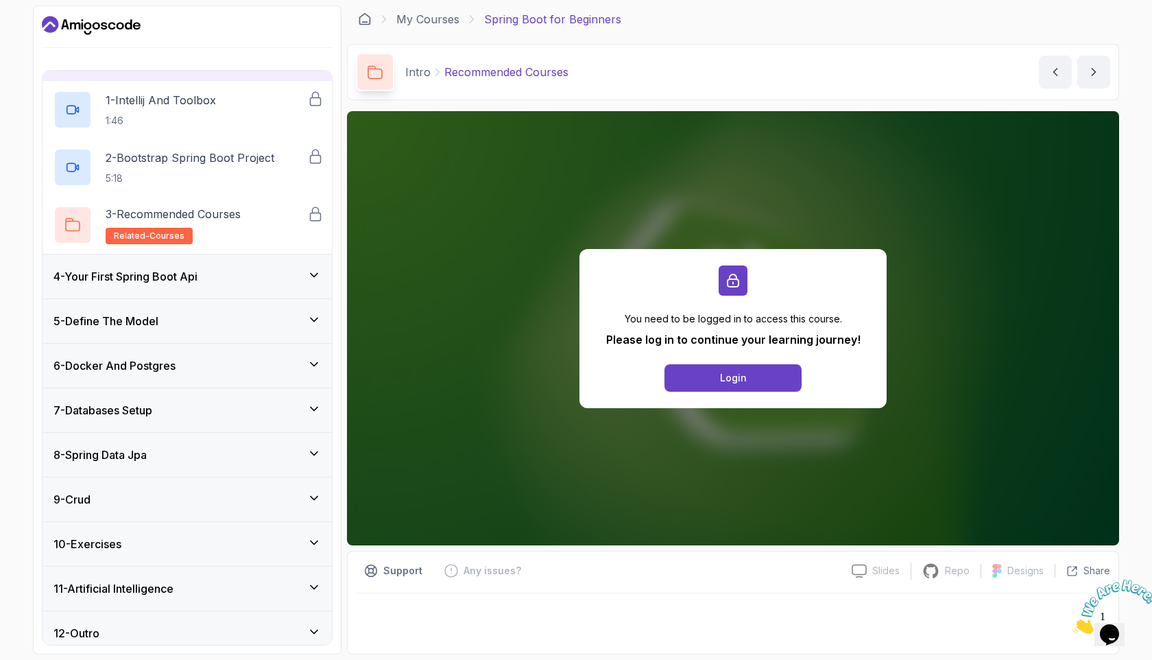
scroll to position [133, 0]
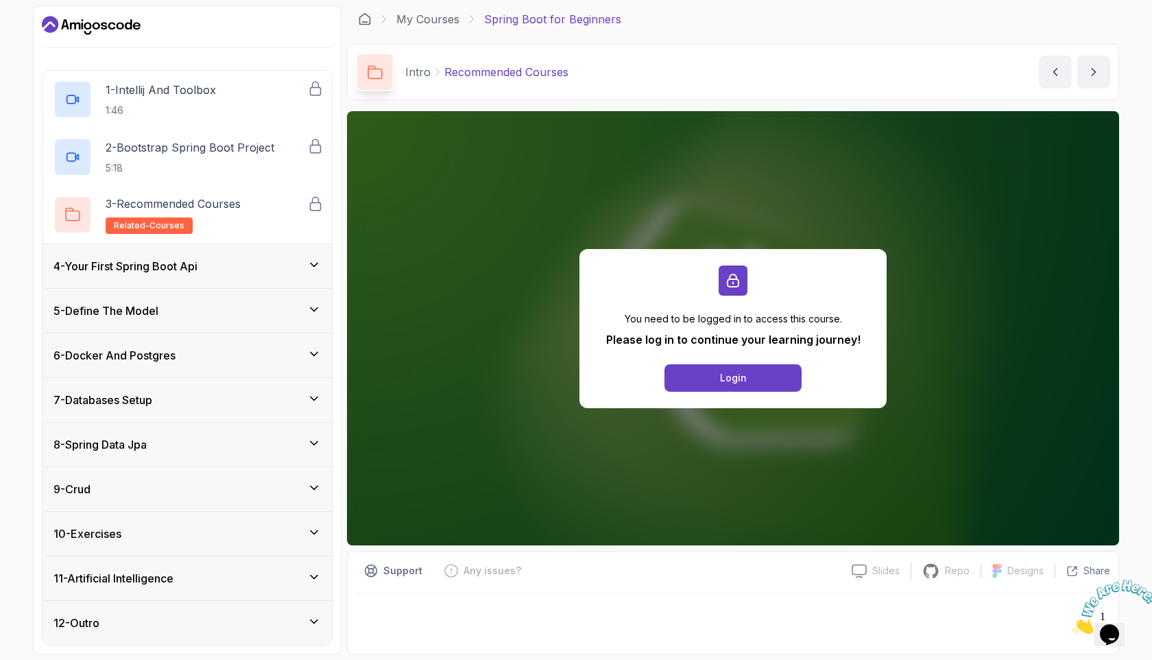
click at [192, 355] on div "6 - Docker And Postgres" at bounding box center [186, 355] width 267 height 16
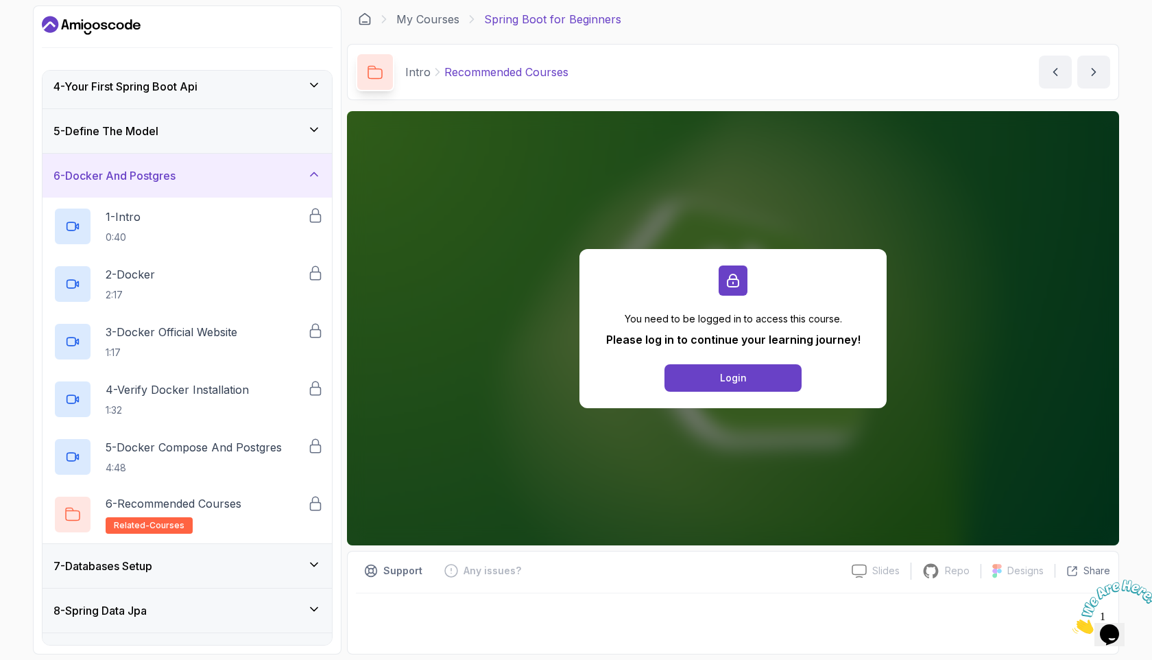
scroll to position [178, 0]
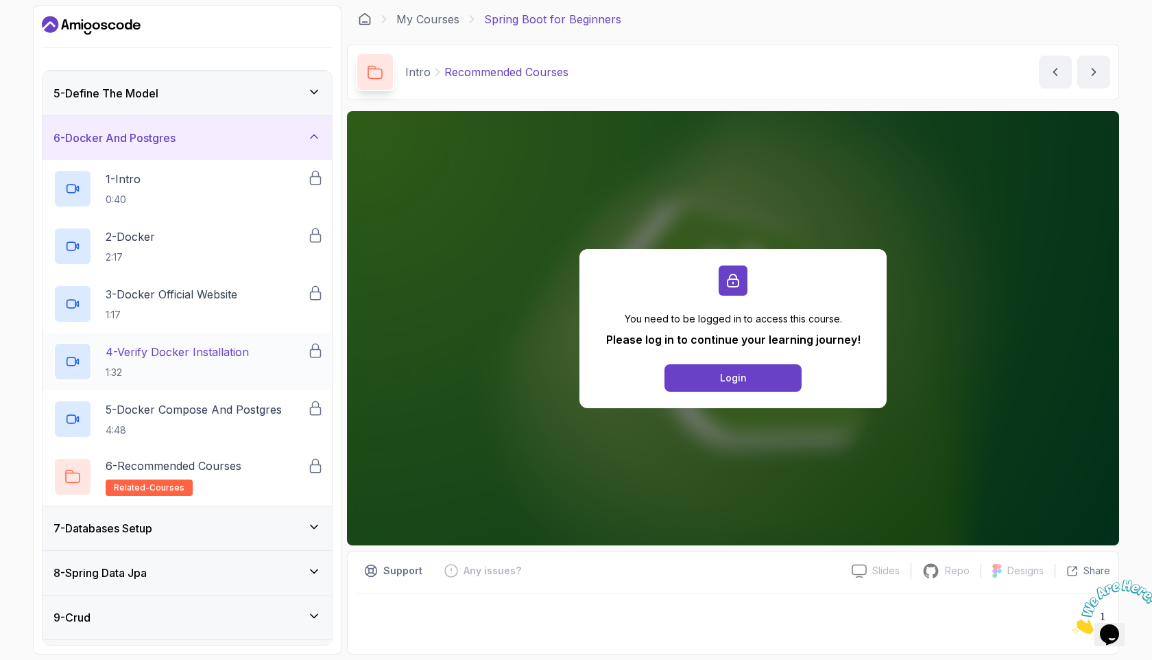
click at [181, 540] on div "7 - Databases Setup" at bounding box center [187, 528] width 289 height 44
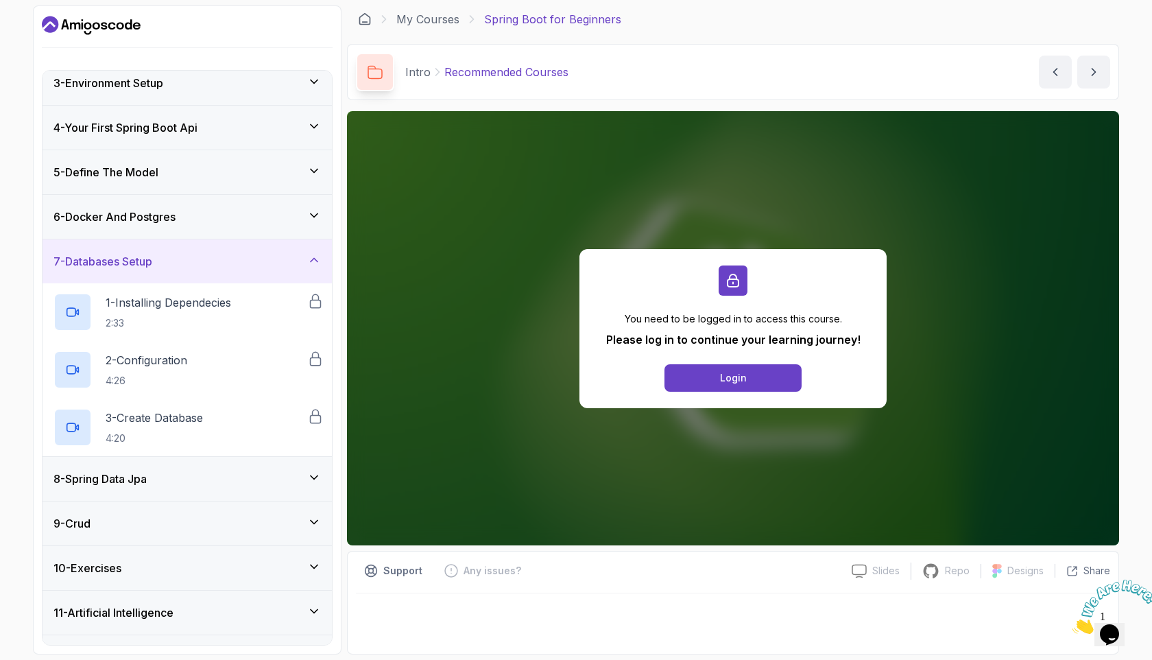
scroll to position [110, 0]
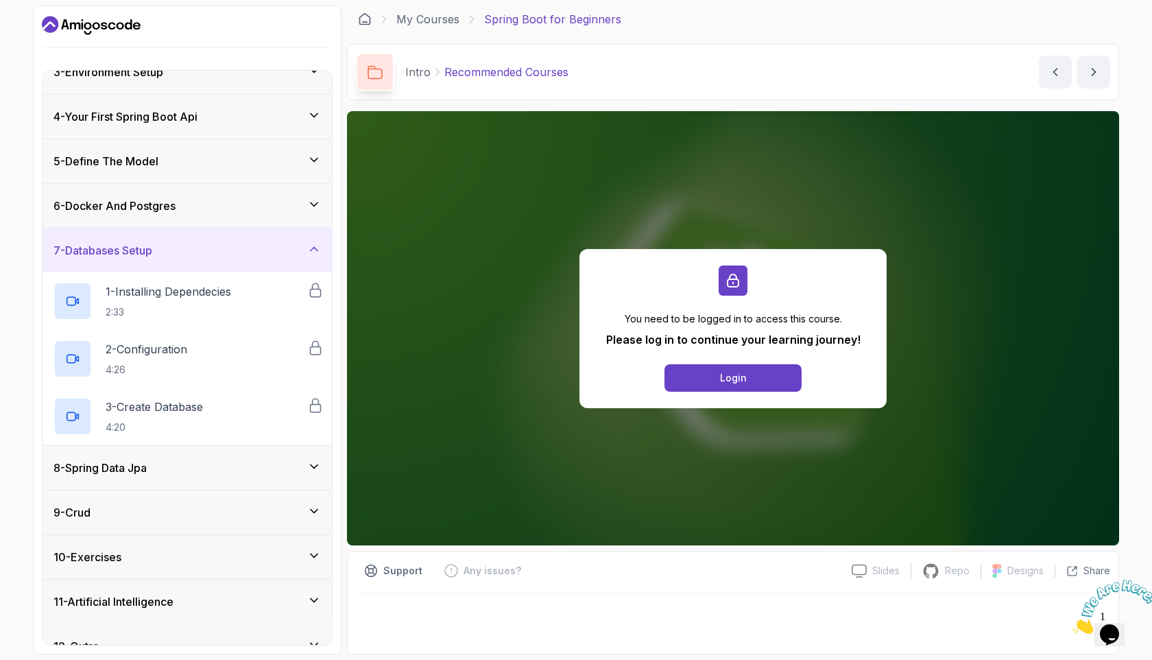
click at [186, 475] on div "8 - Spring Data Jpa" at bounding box center [186, 468] width 267 height 16
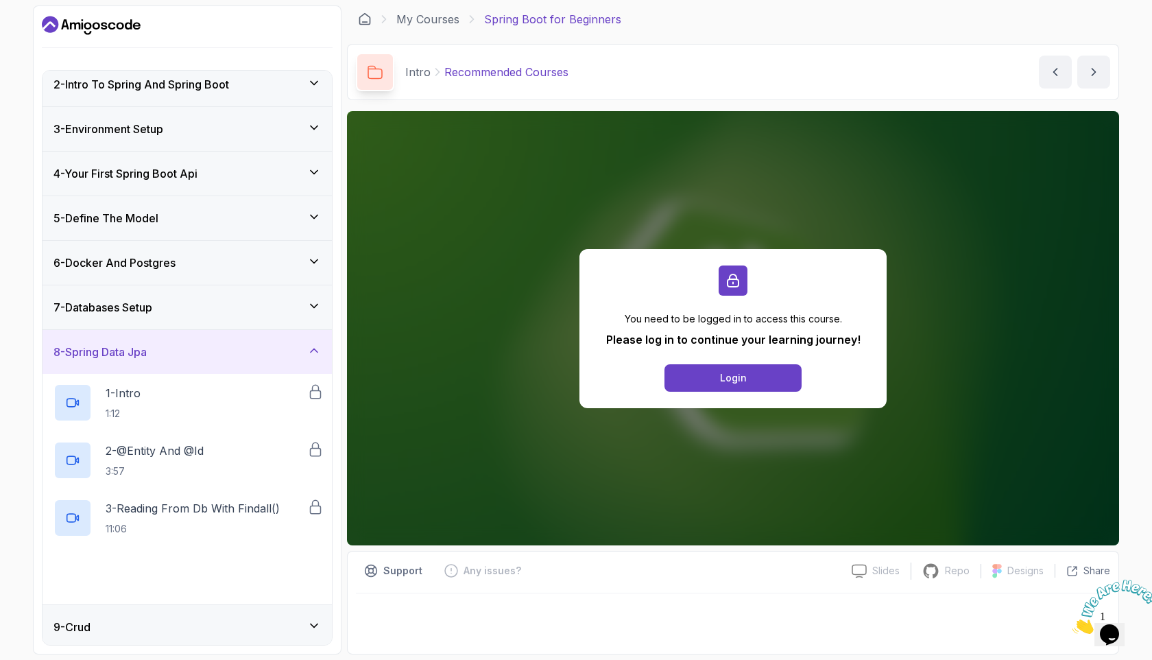
scroll to position [190, 0]
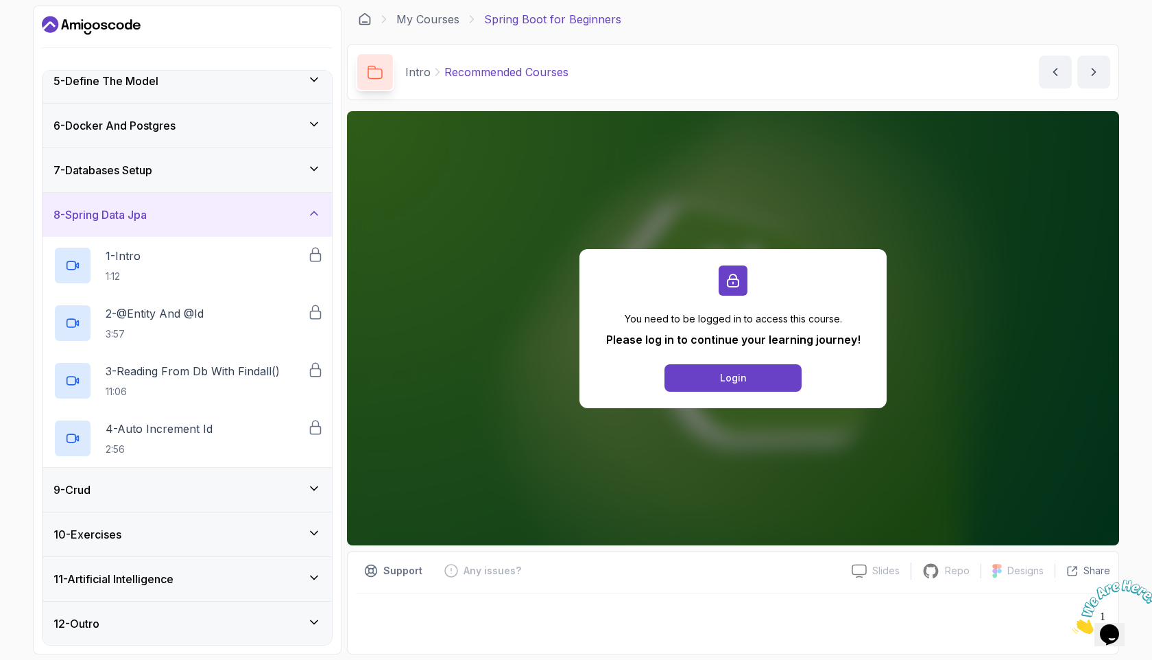
click at [175, 492] on div "9 - Crud" at bounding box center [186, 489] width 267 height 16
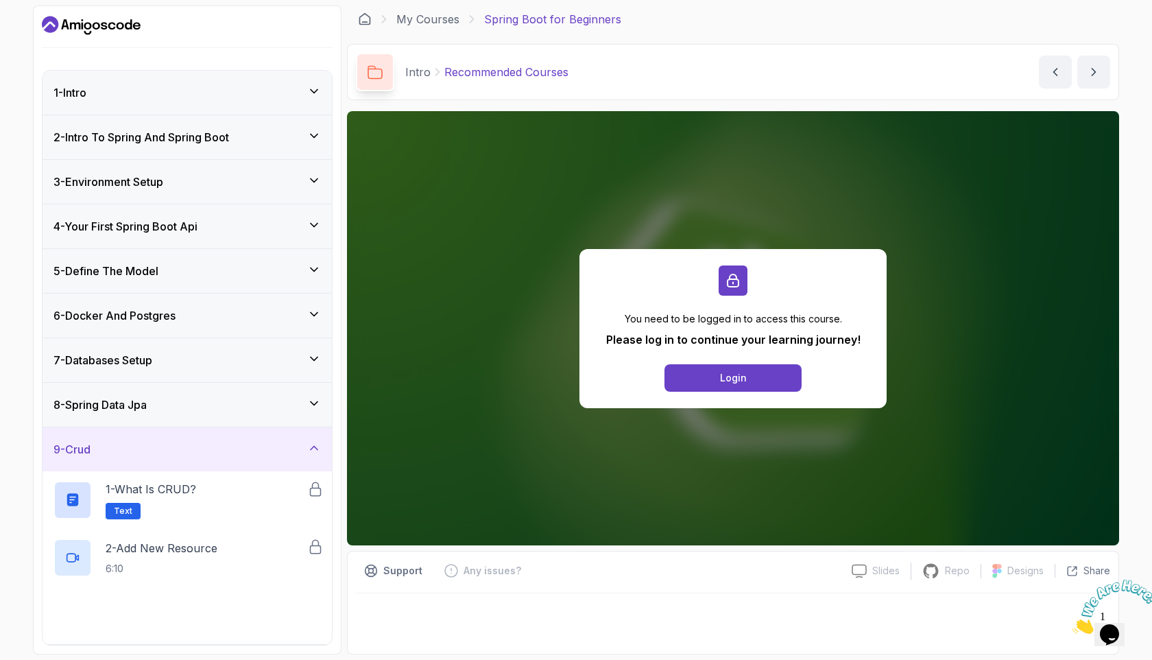
scroll to position [133, 0]
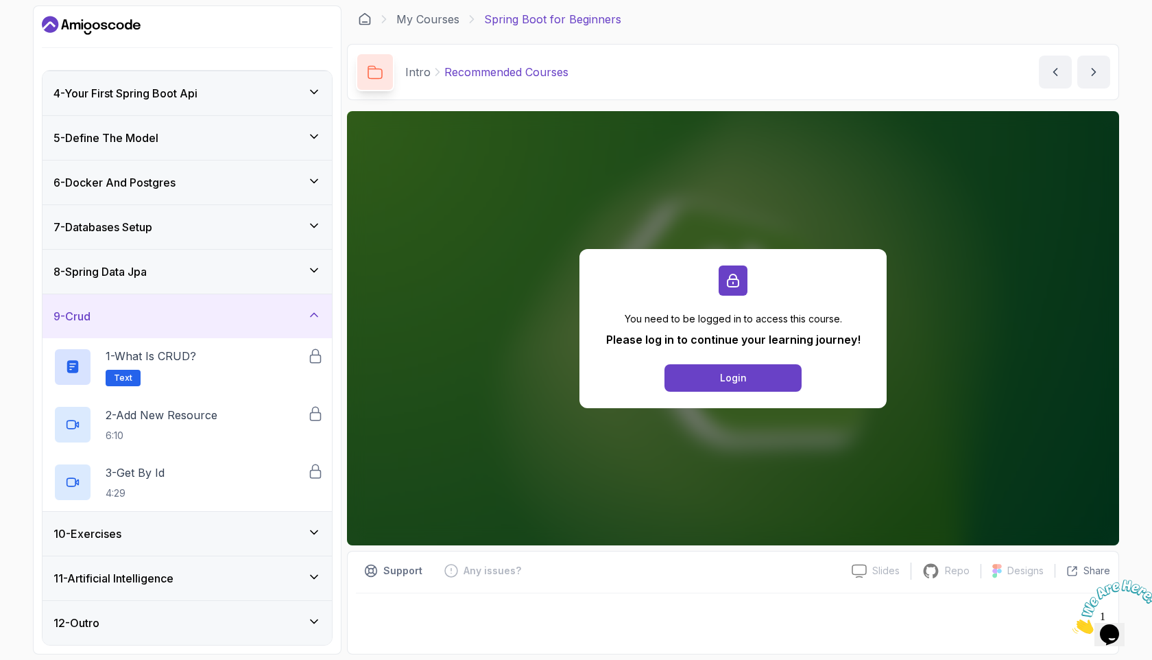
click at [169, 524] on div "10 - Exercises" at bounding box center [187, 534] width 289 height 44
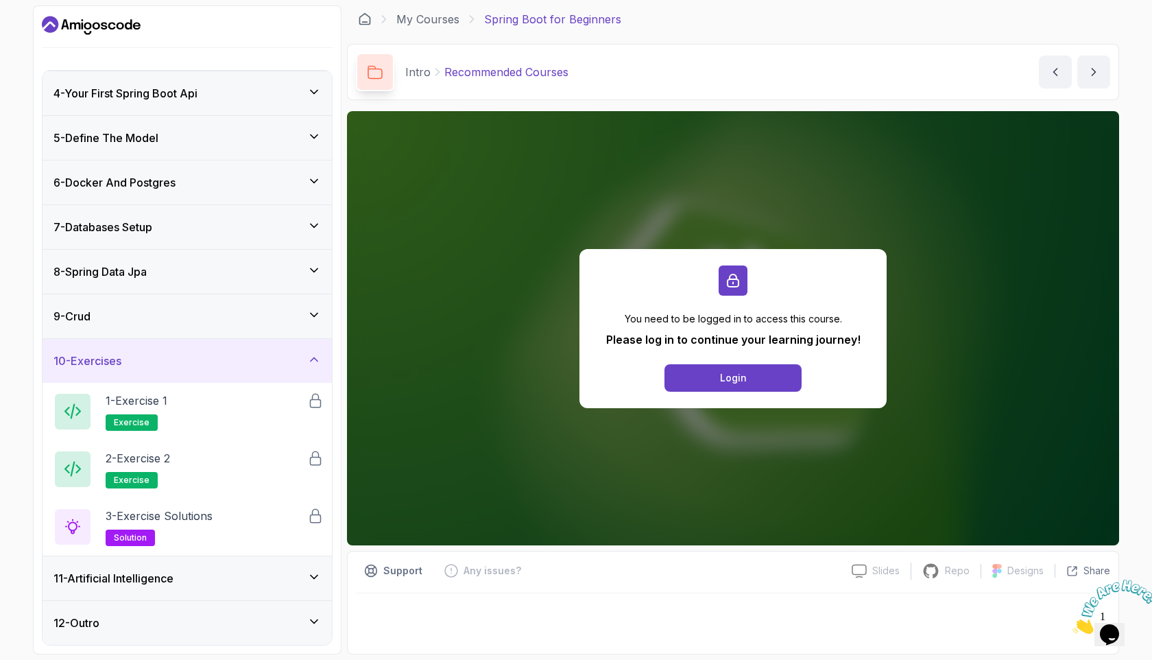
click at [174, 576] on h3 "11 - Artificial Intelligence" at bounding box center [113, 578] width 120 height 16
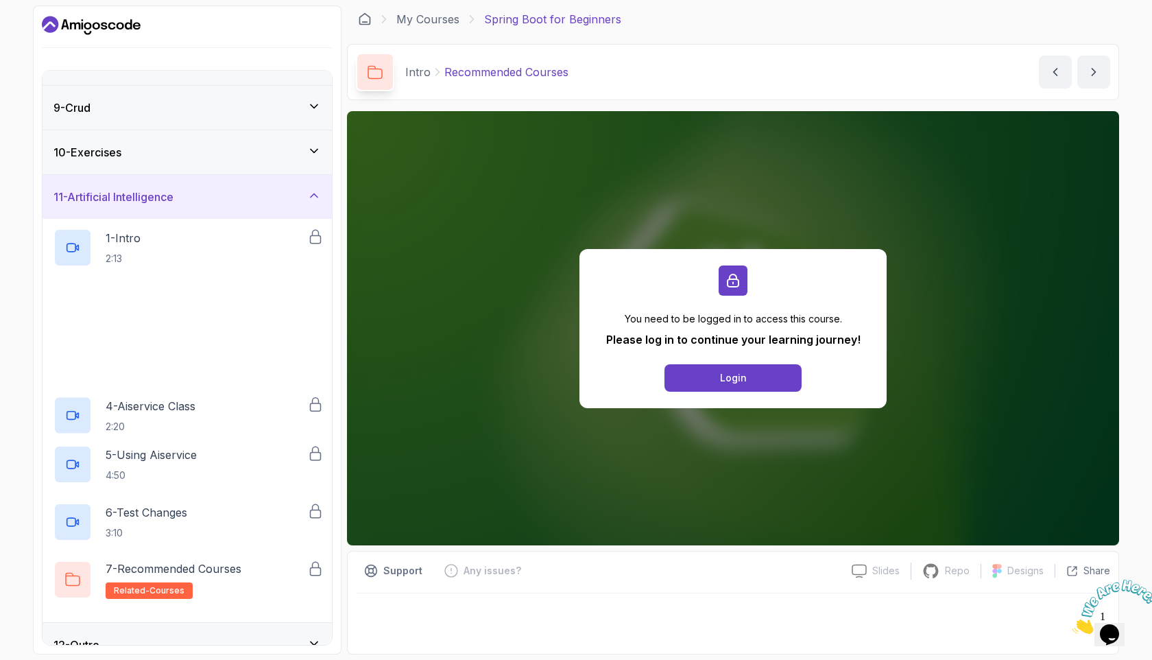
scroll to position [363, 0]
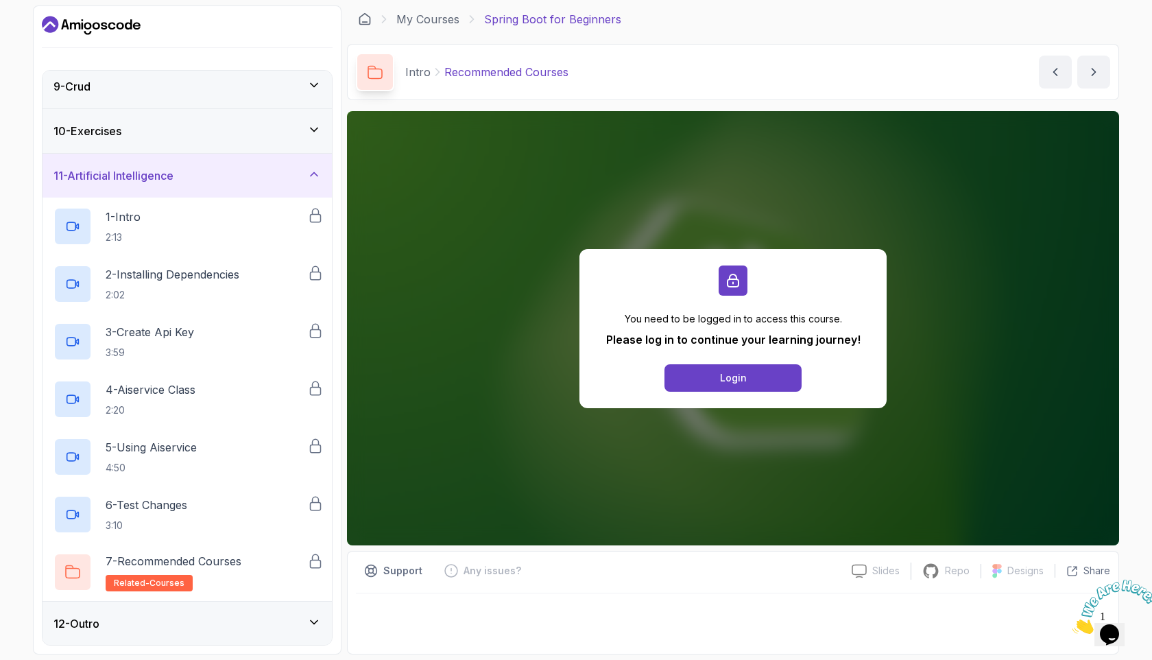
click at [167, 619] on div "12 - Outro" at bounding box center [186, 623] width 267 height 16
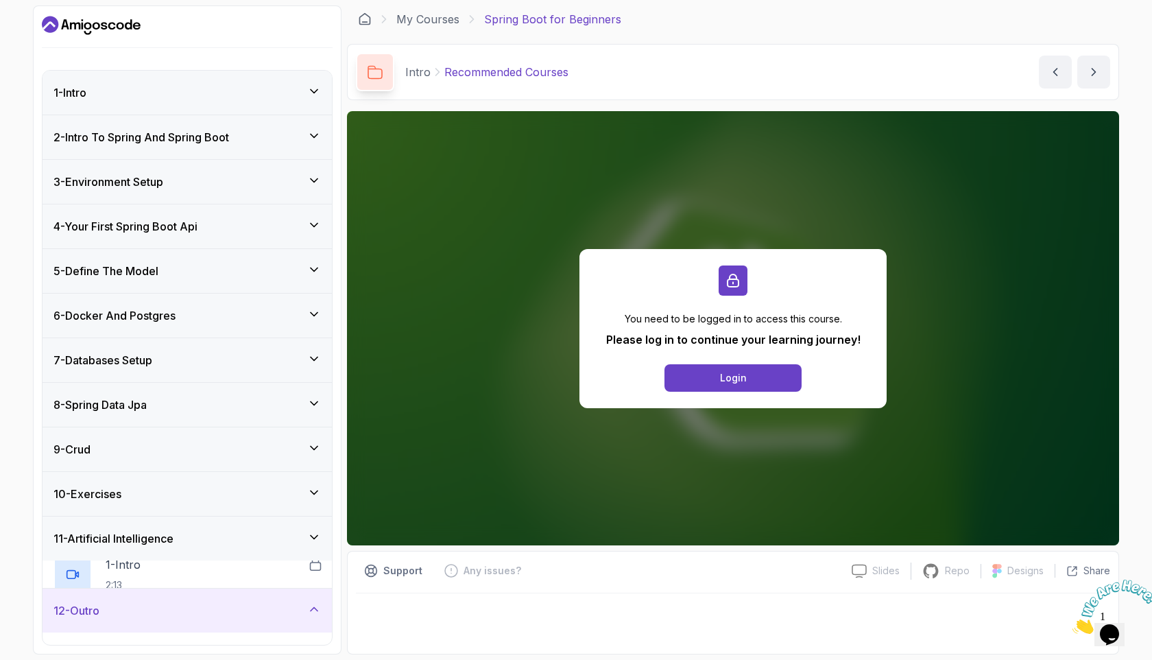
scroll to position [75, 0]
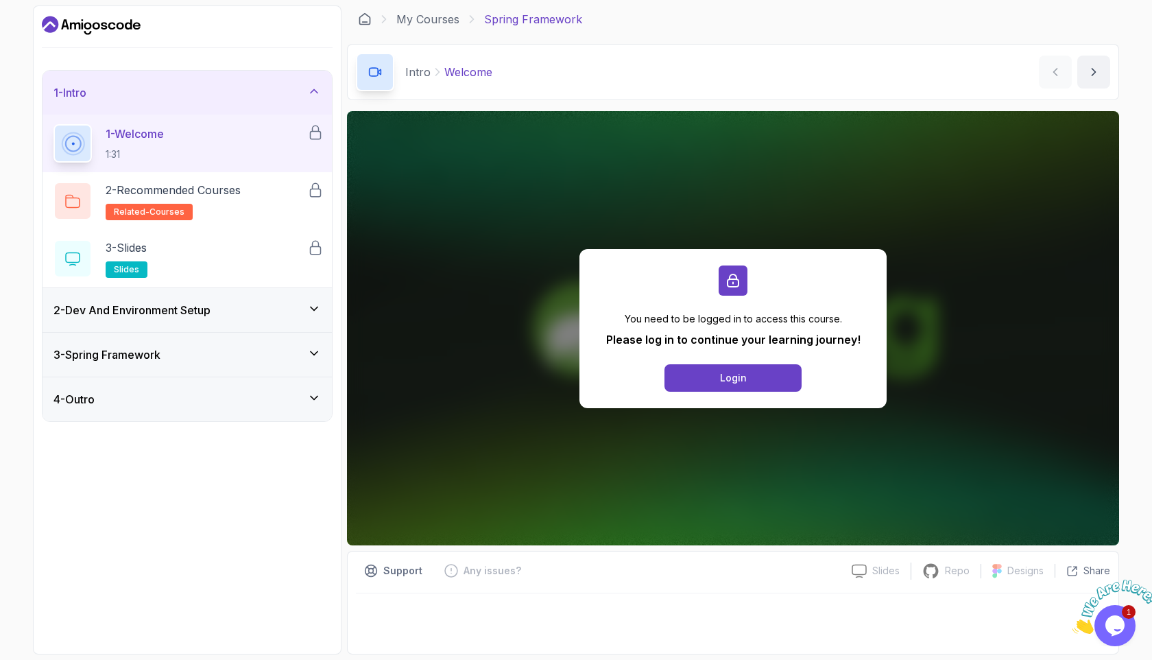
click at [163, 314] on h3 "2 - Dev And Environment Setup" at bounding box center [131, 310] width 157 height 16
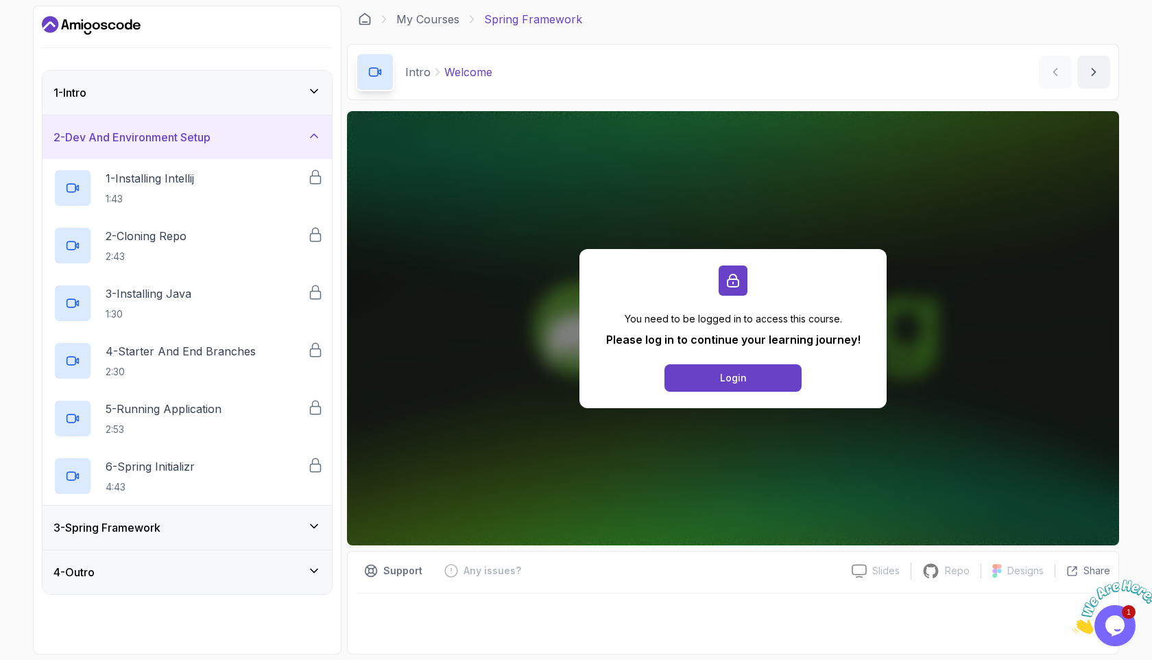
click at [145, 525] on h3 "3 - Spring Framework" at bounding box center [106, 527] width 107 height 16
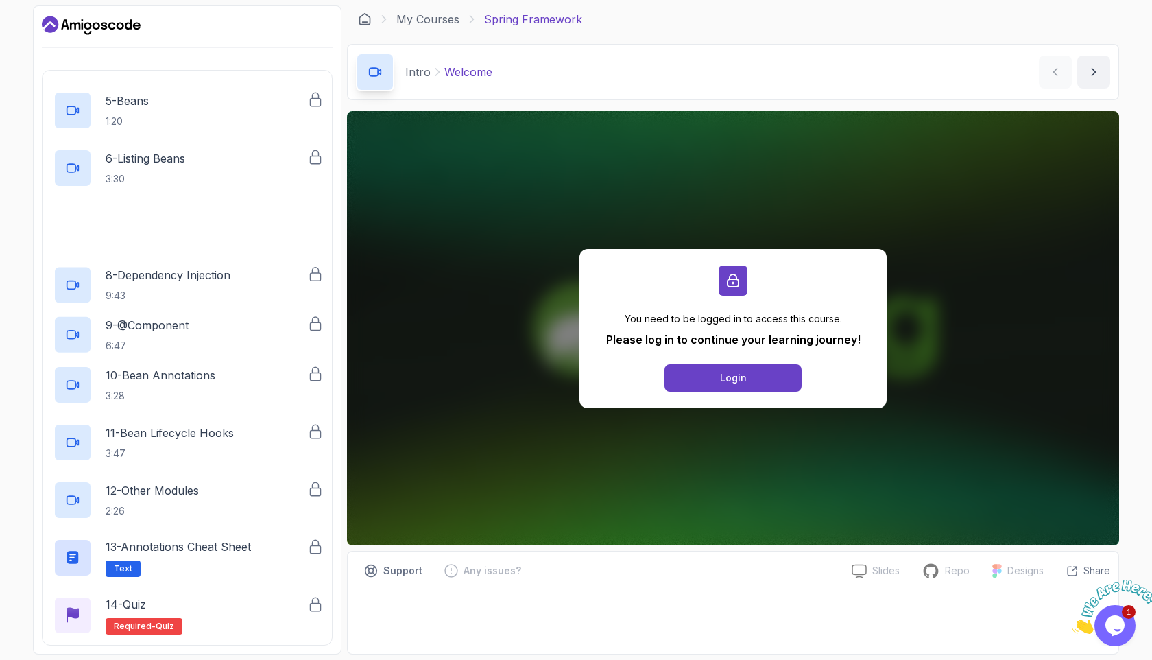
scroll to position [409, 0]
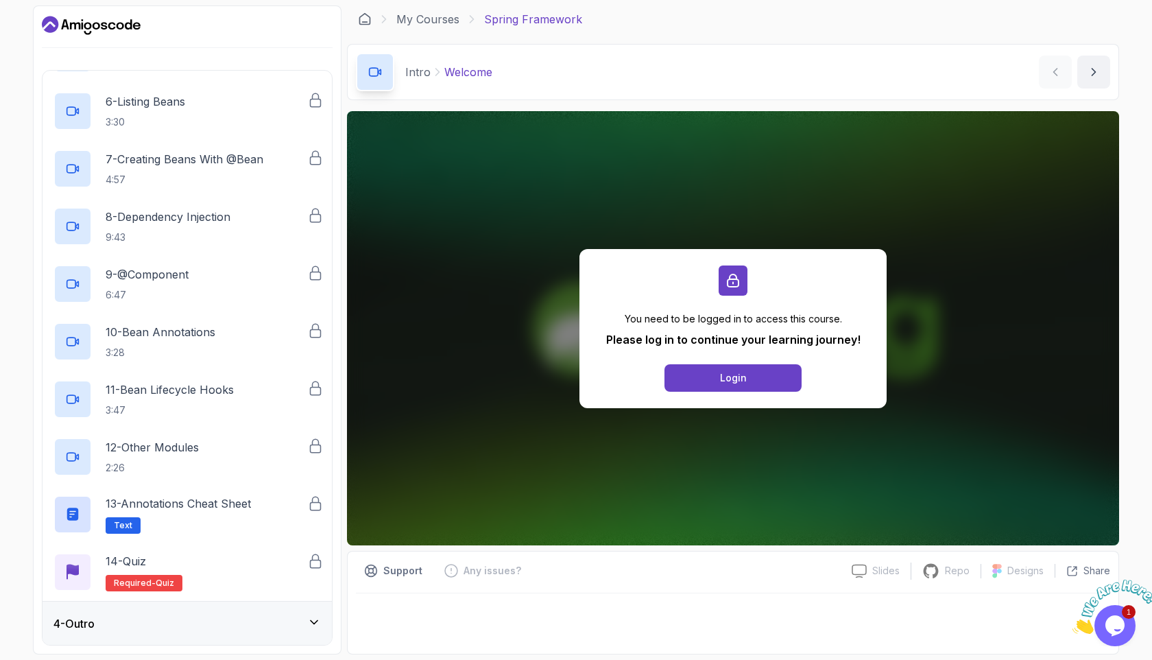
click at [152, 632] on div "4 - Outro" at bounding box center [187, 624] width 289 height 44
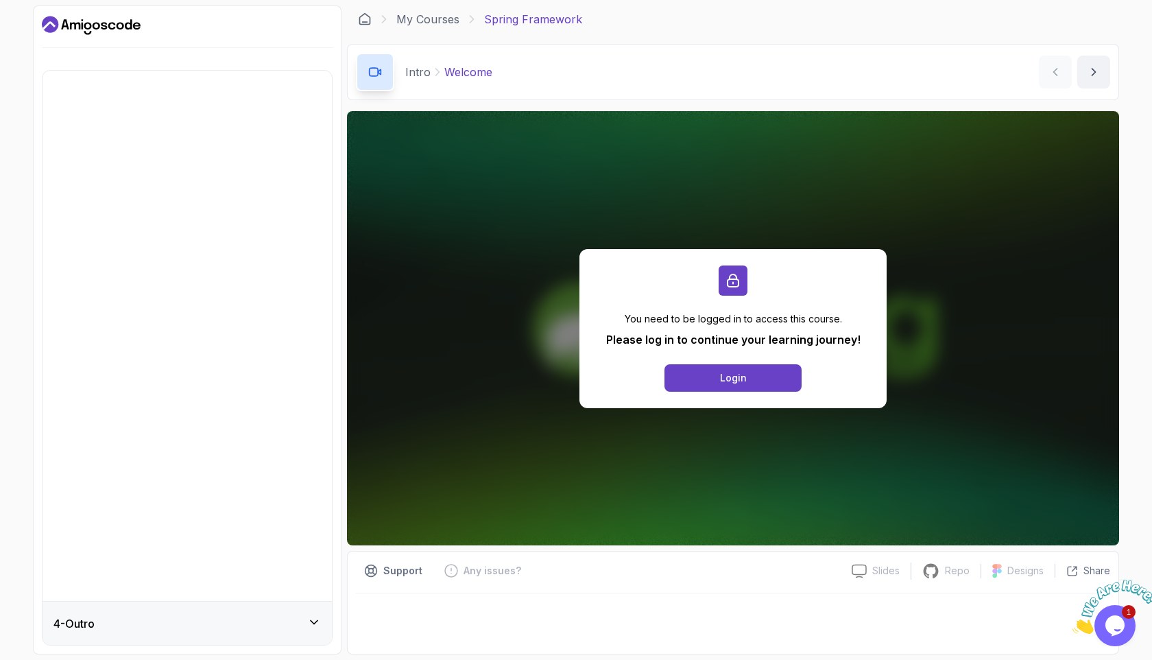
scroll to position [0, 0]
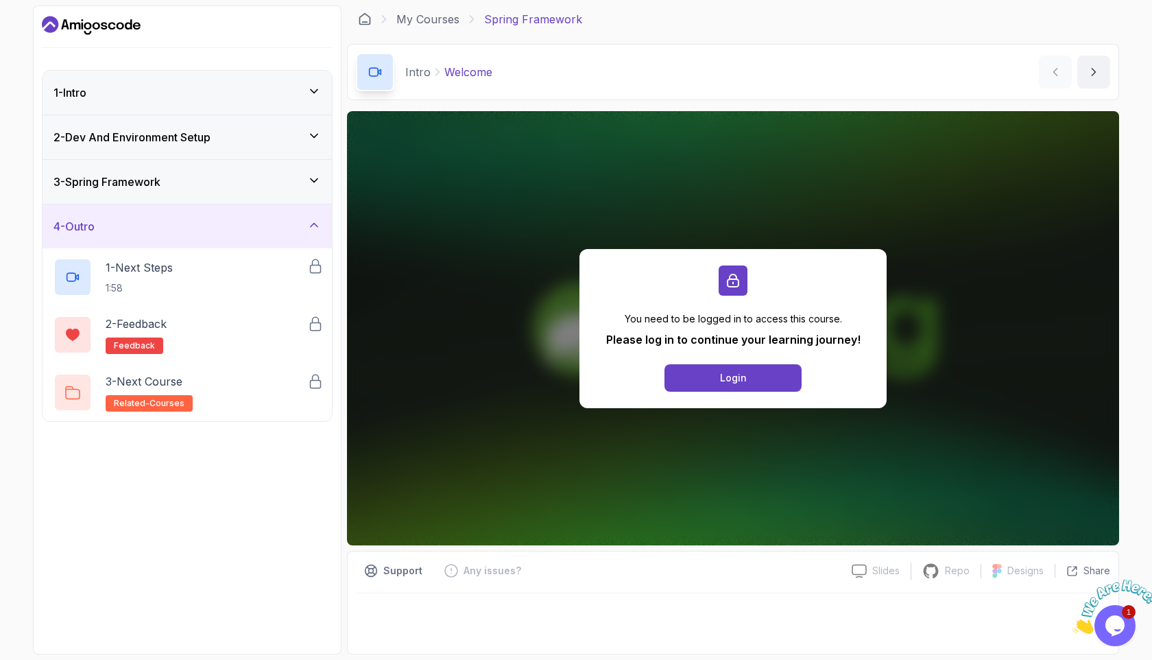
click at [151, 102] on div "1 - Intro" at bounding box center [187, 93] width 289 height 44
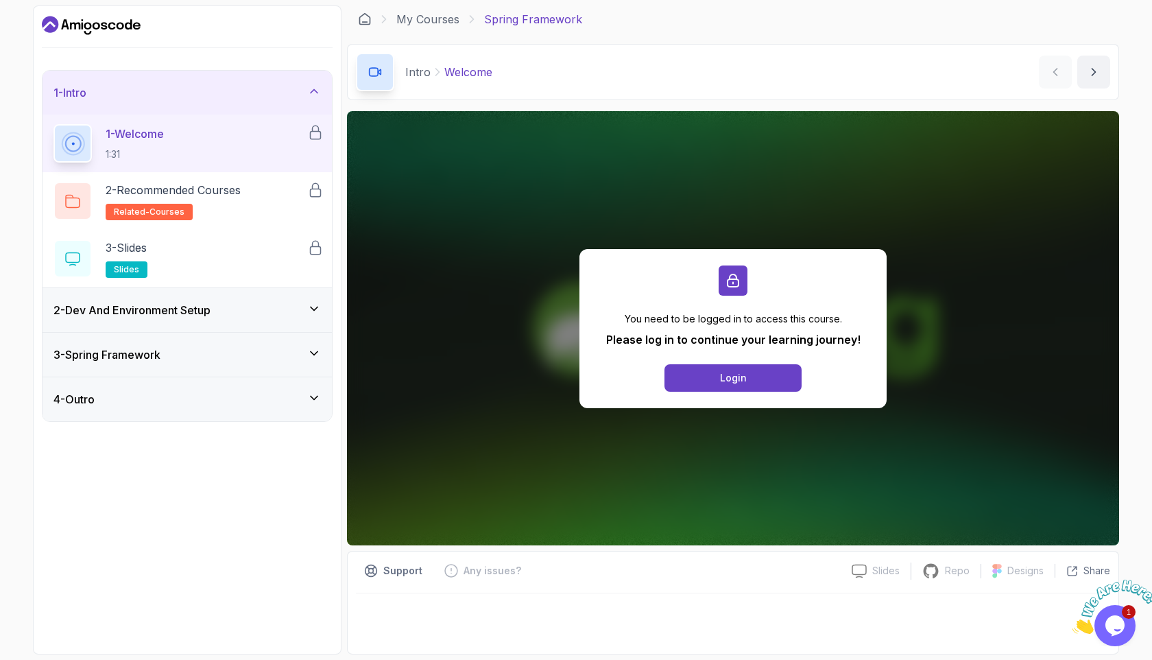
click at [151, 102] on div "1 - Intro" at bounding box center [187, 93] width 289 height 44
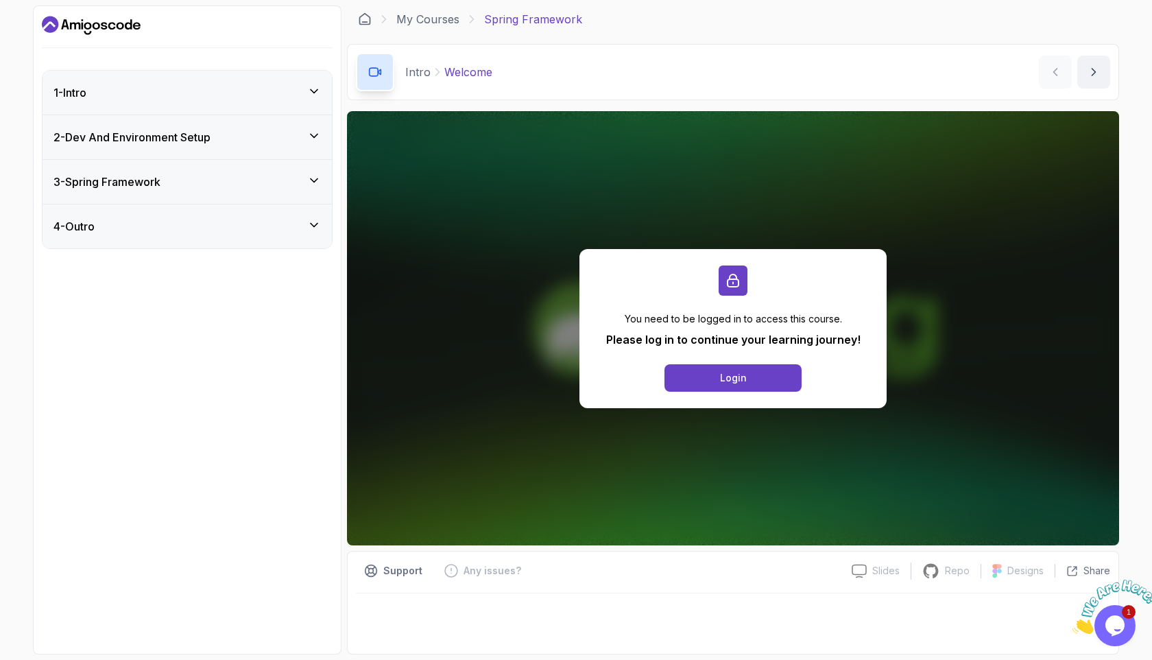
click at [149, 137] on h3 "2 - Dev And Environment Setup" at bounding box center [131, 137] width 157 height 16
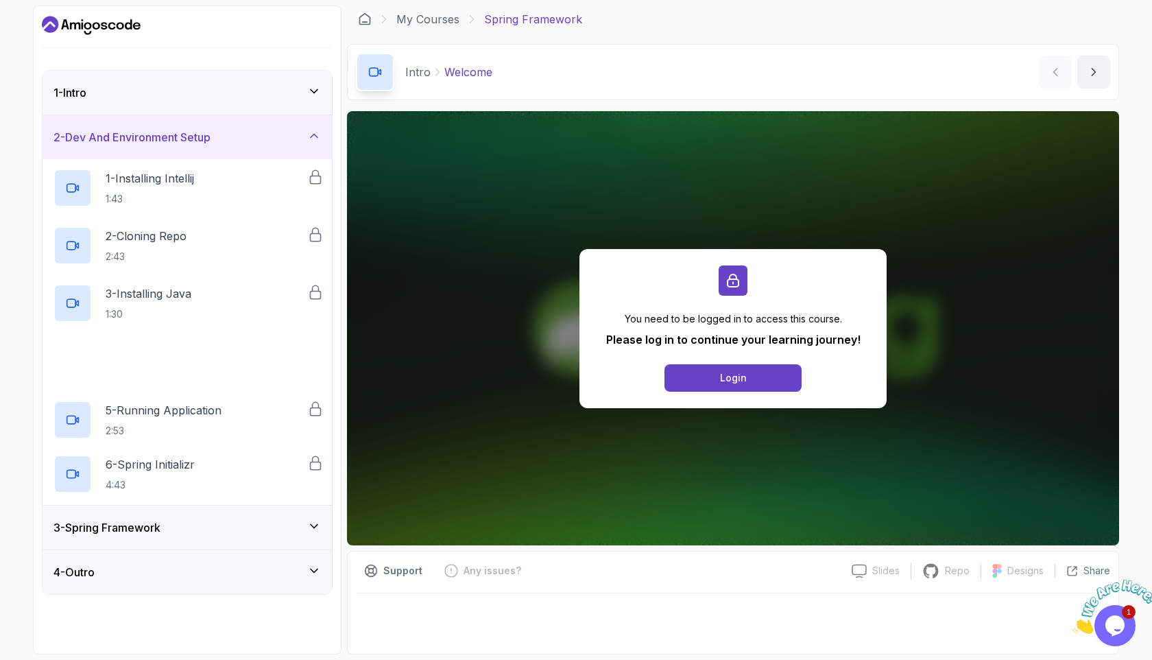
click at [149, 136] on h3 "2 - Dev And Environment Setup" at bounding box center [131, 137] width 157 height 16
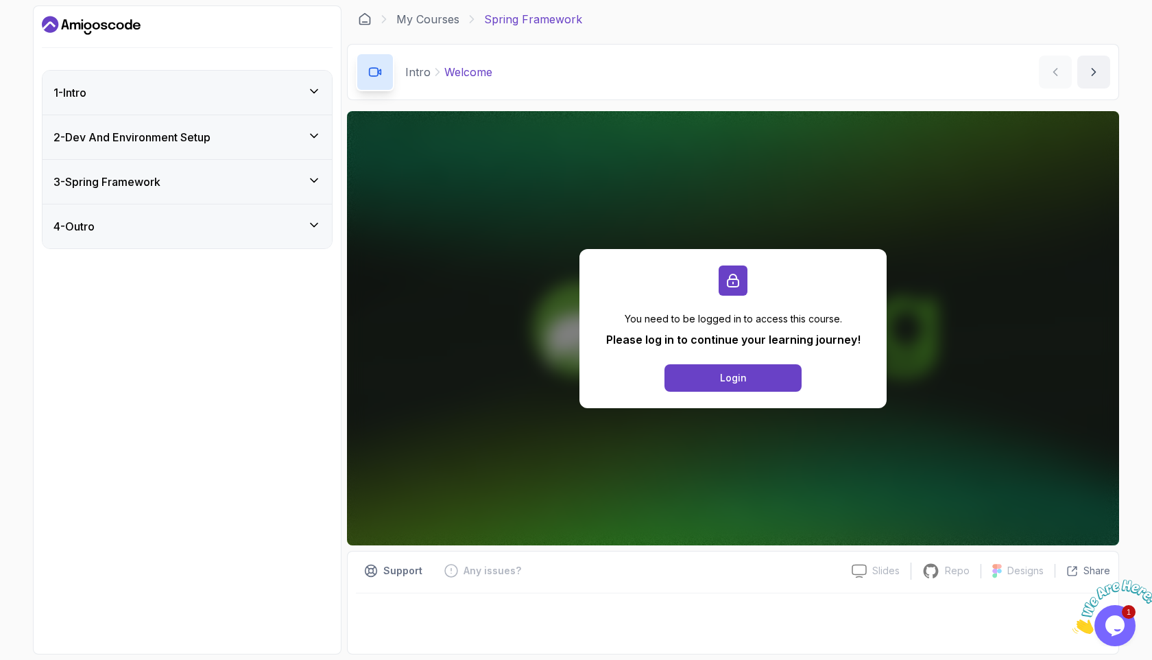
click at [149, 136] on h3 "2 - Dev And Environment Setup" at bounding box center [131, 137] width 157 height 16
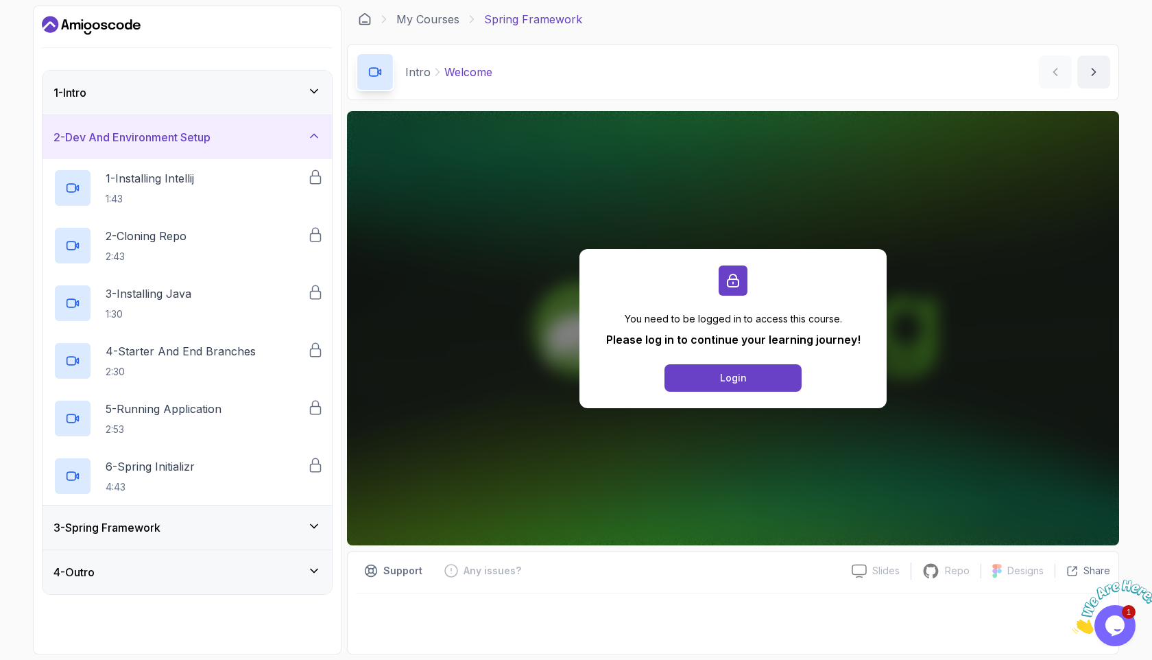
click at [149, 136] on h3 "2 - Dev And Environment Setup" at bounding box center [131, 137] width 157 height 16
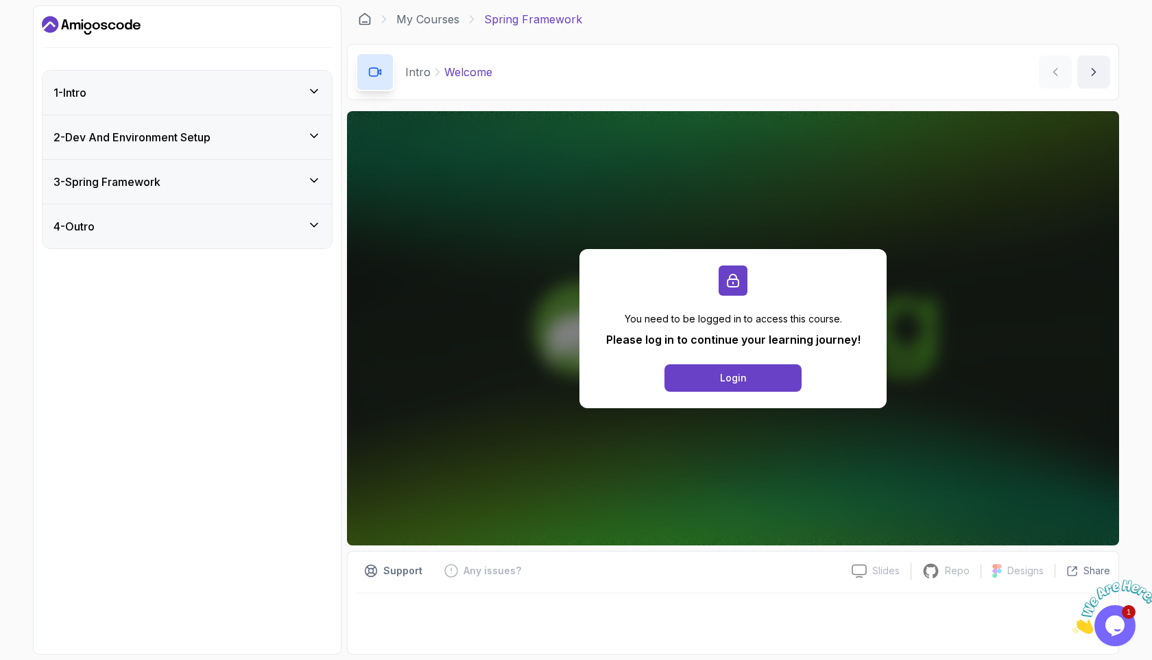
click at [152, 184] on h3 "3 - Spring Framework" at bounding box center [106, 182] width 107 height 16
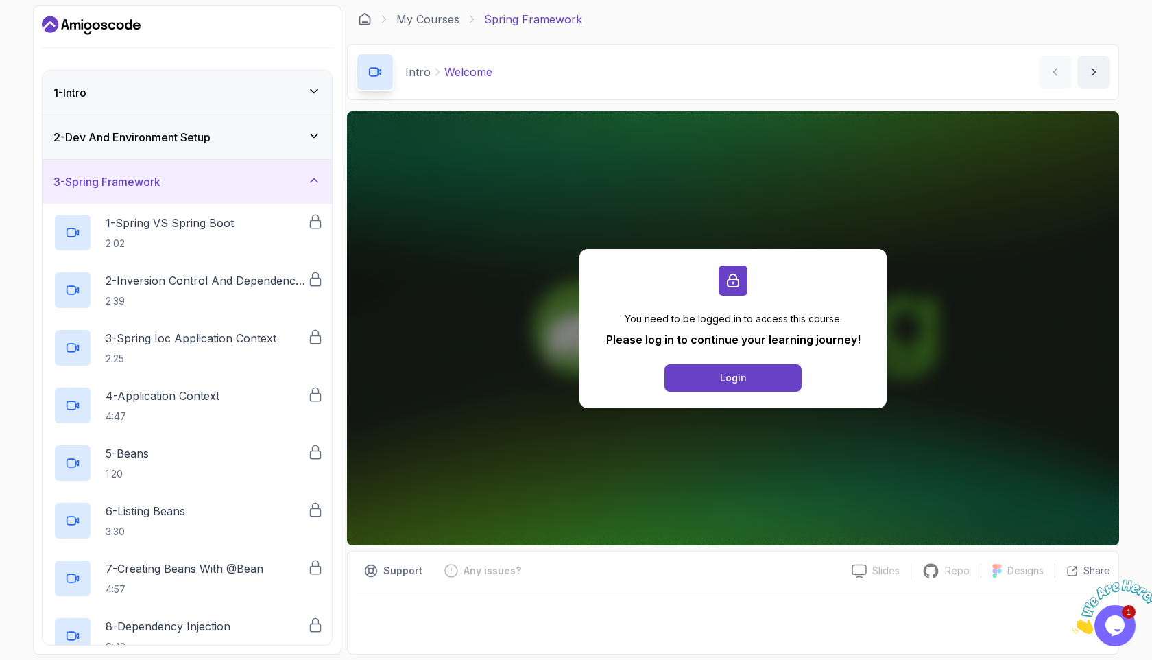
click at [160, 176] on h3 "3 - Spring Framework" at bounding box center [106, 182] width 107 height 16
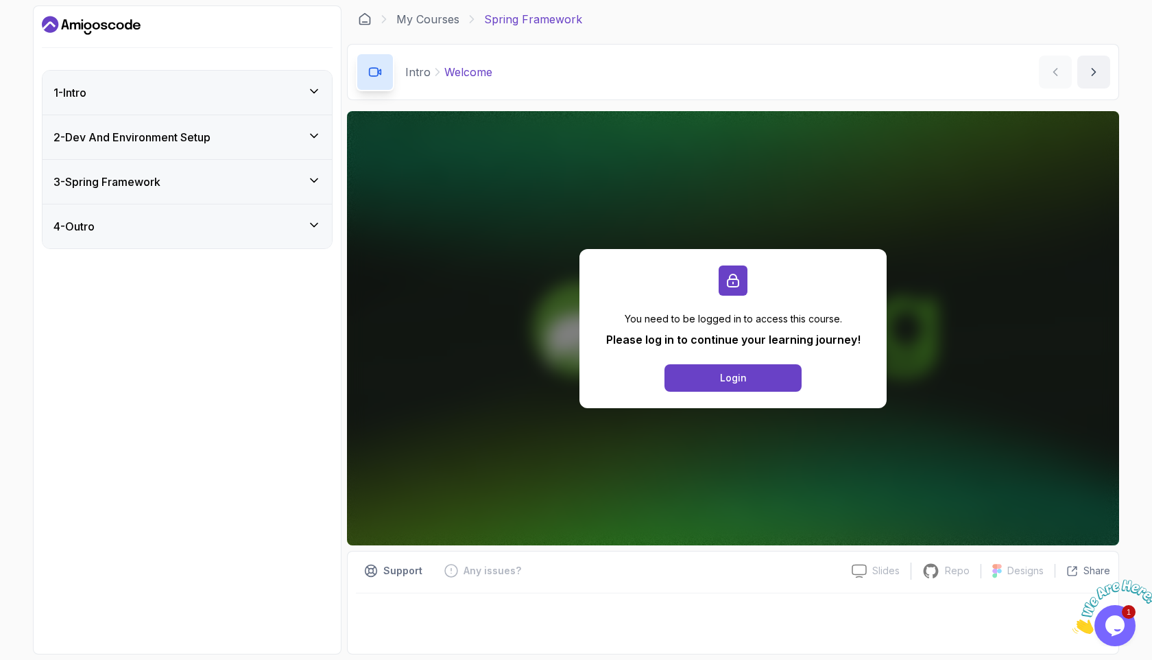
click at [146, 230] on div "4 - Outro" at bounding box center [186, 226] width 267 height 16
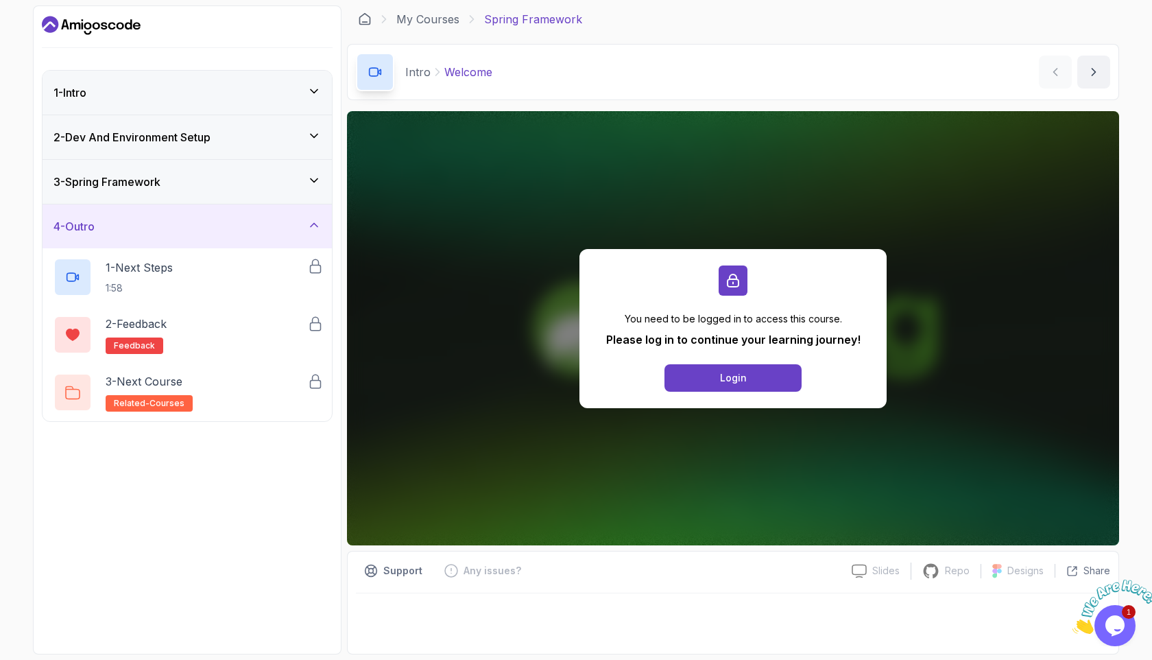
click at [146, 230] on div "4 - Outro" at bounding box center [186, 226] width 267 height 16
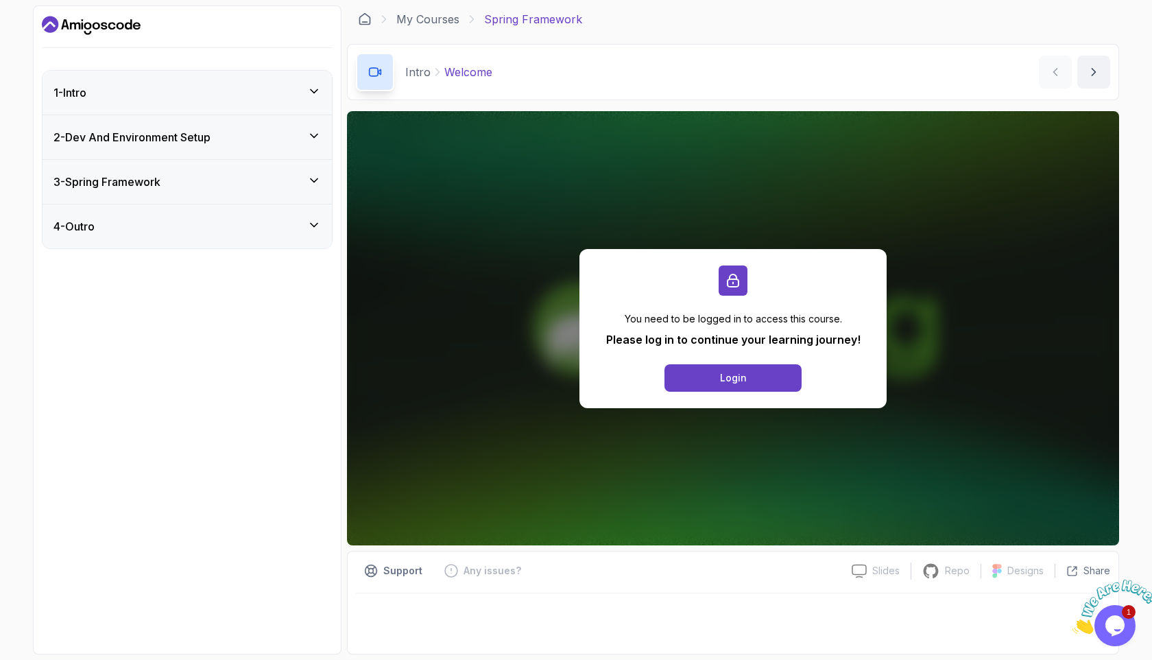
click at [151, 135] on h3 "2 - Dev And Environment Setup" at bounding box center [131, 137] width 157 height 16
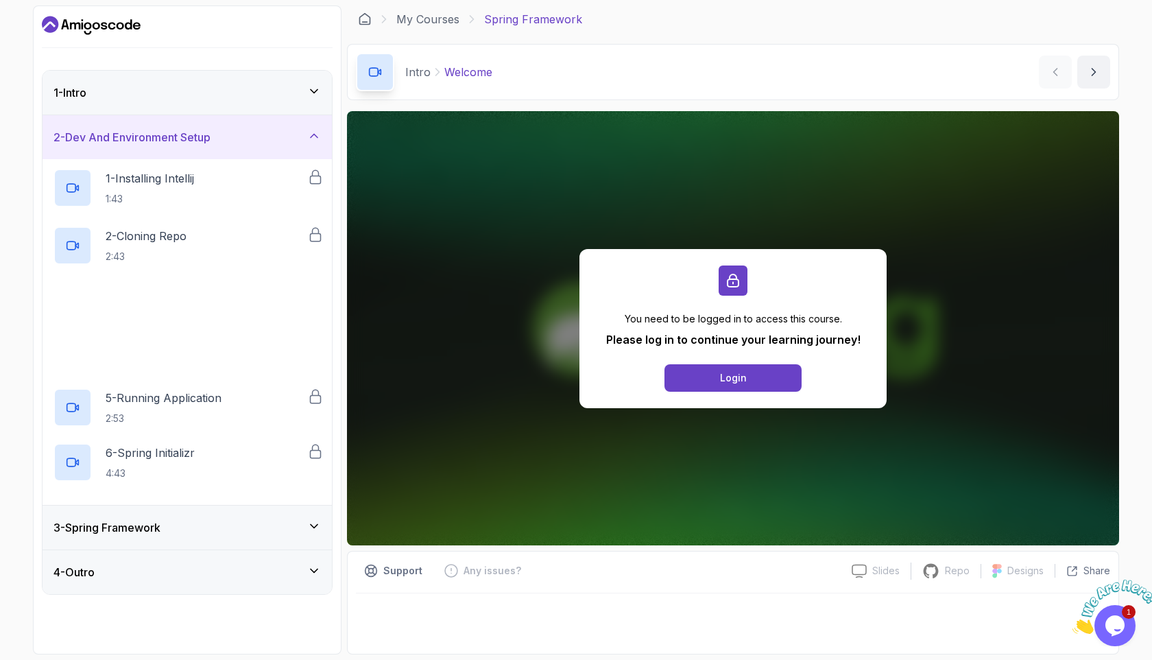
click at [151, 134] on h3 "2 - Dev And Environment Setup" at bounding box center [131, 137] width 157 height 16
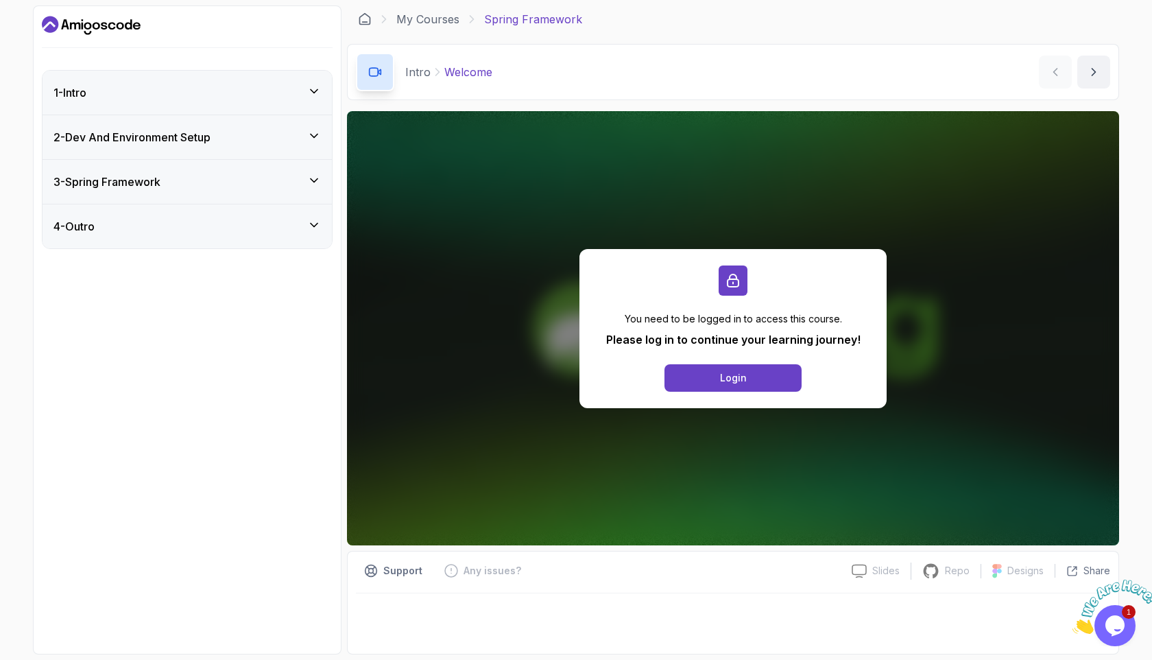
click at [147, 188] on h3 "3 - Spring Framework" at bounding box center [106, 182] width 107 height 16
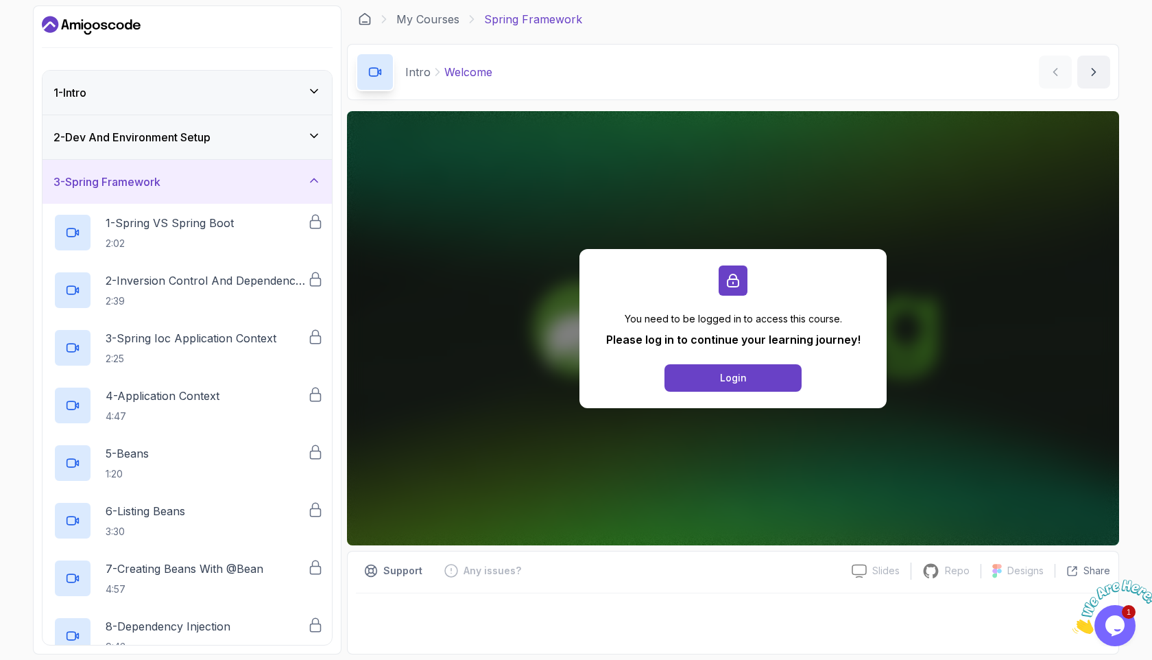
click at [190, 174] on div "3 - Spring Framework" at bounding box center [186, 182] width 267 height 16
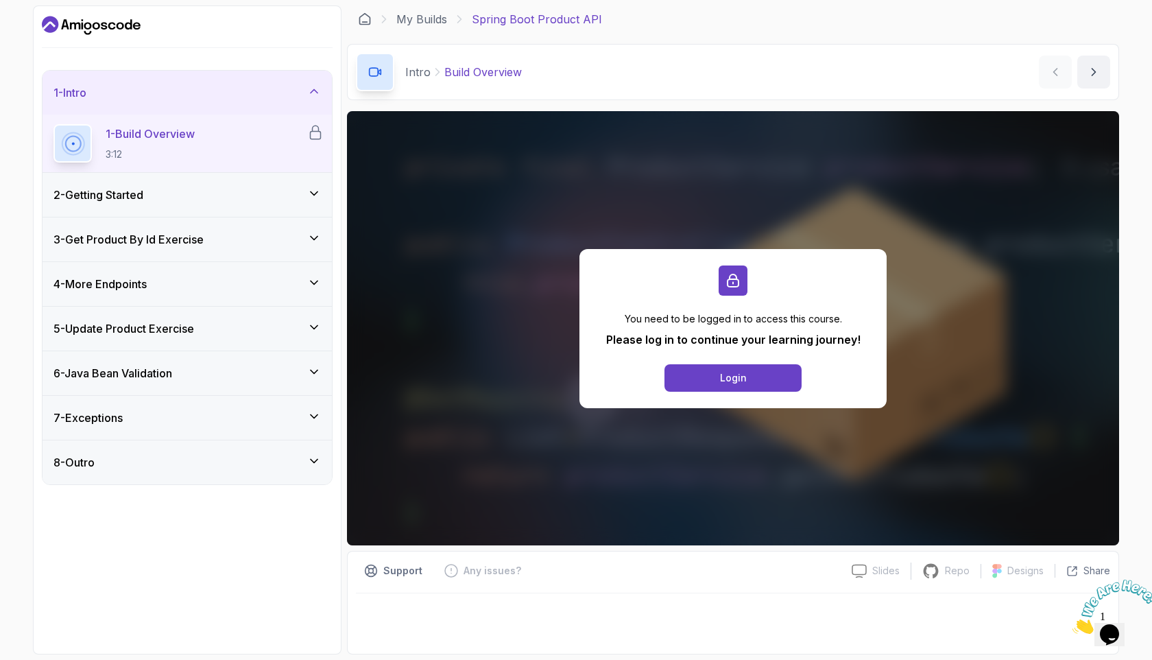
click at [289, 176] on div "2 - Getting Started" at bounding box center [187, 195] width 289 height 44
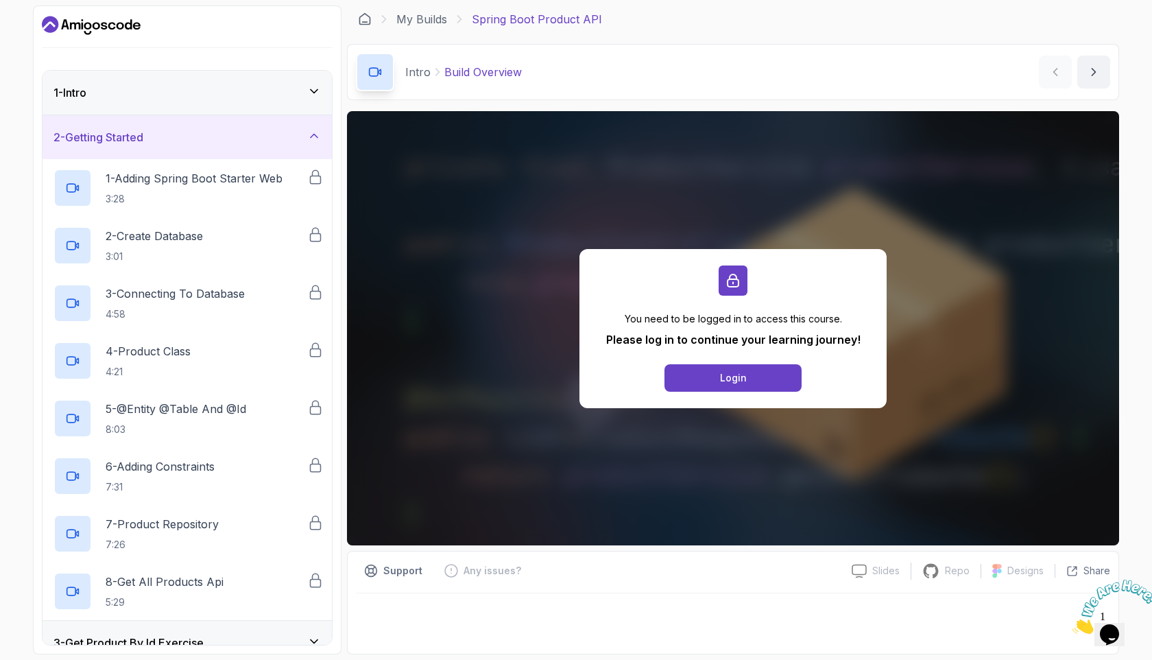
click at [246, 133] on div "2 - Getting Started" at bounding box center [186, 137] width 267 height 16
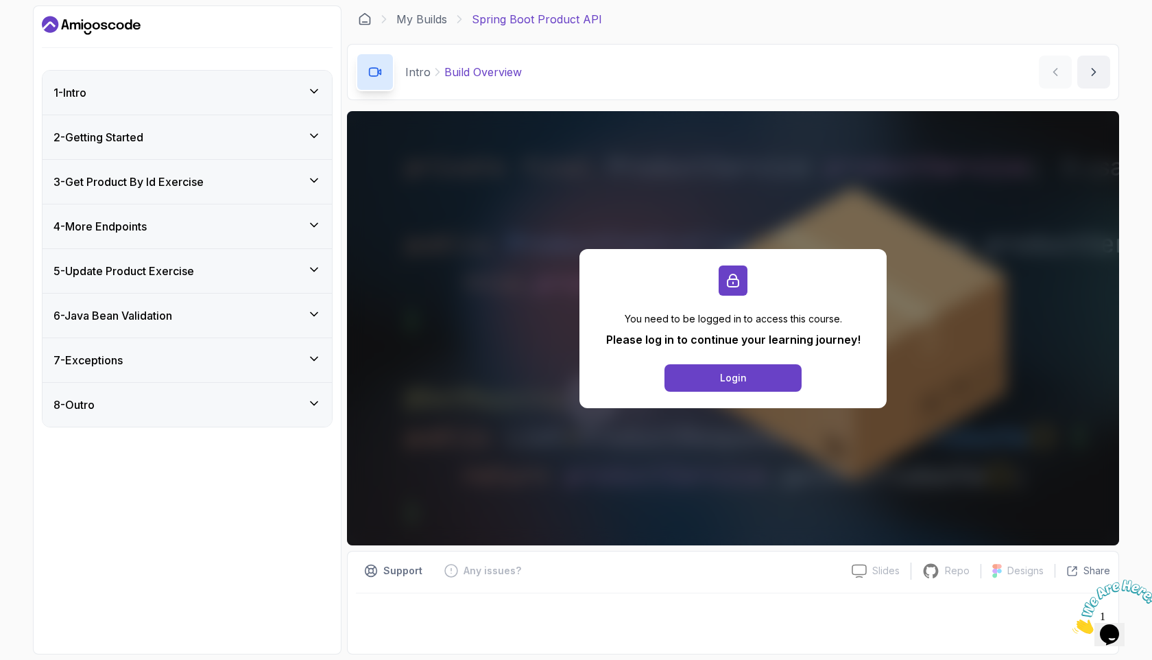
click at [207, 288] on div "5 - Update Product Exercise" at bounding box center [187, 271] width 289 height 44
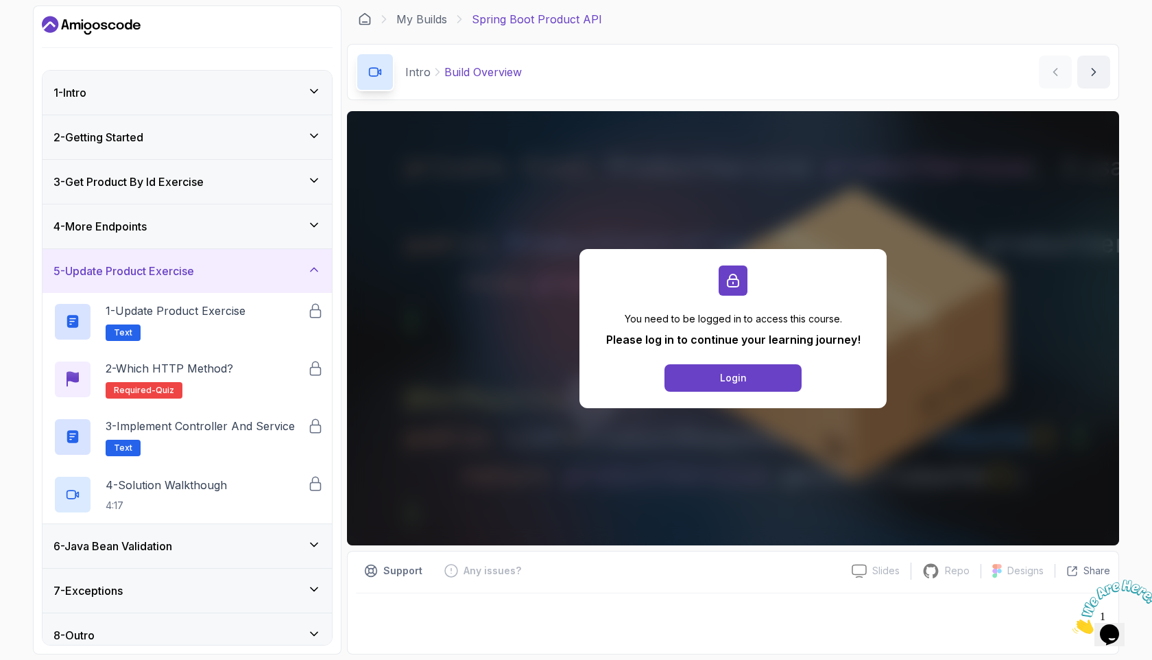
click at [206, 286] on div "5 - Update Product Exercise" at bounding box center [187, 271] width 289 height 44
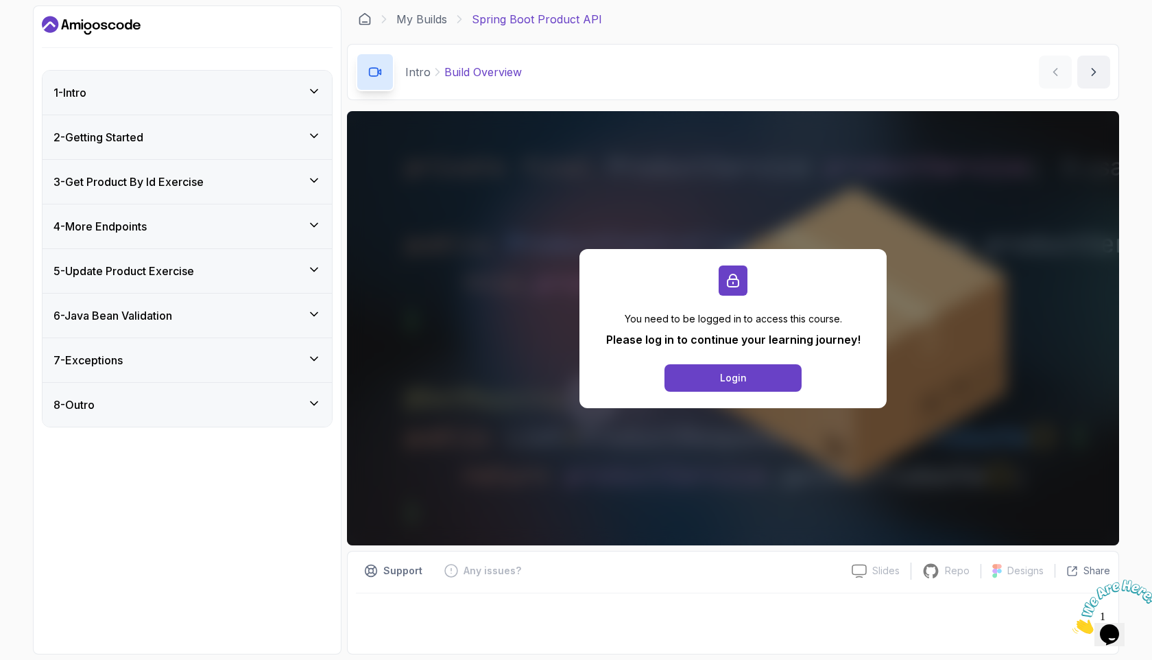
click at [206, 224] on div "4 - More Endpoints" at bounding box center [186, 226] width 267 height 16
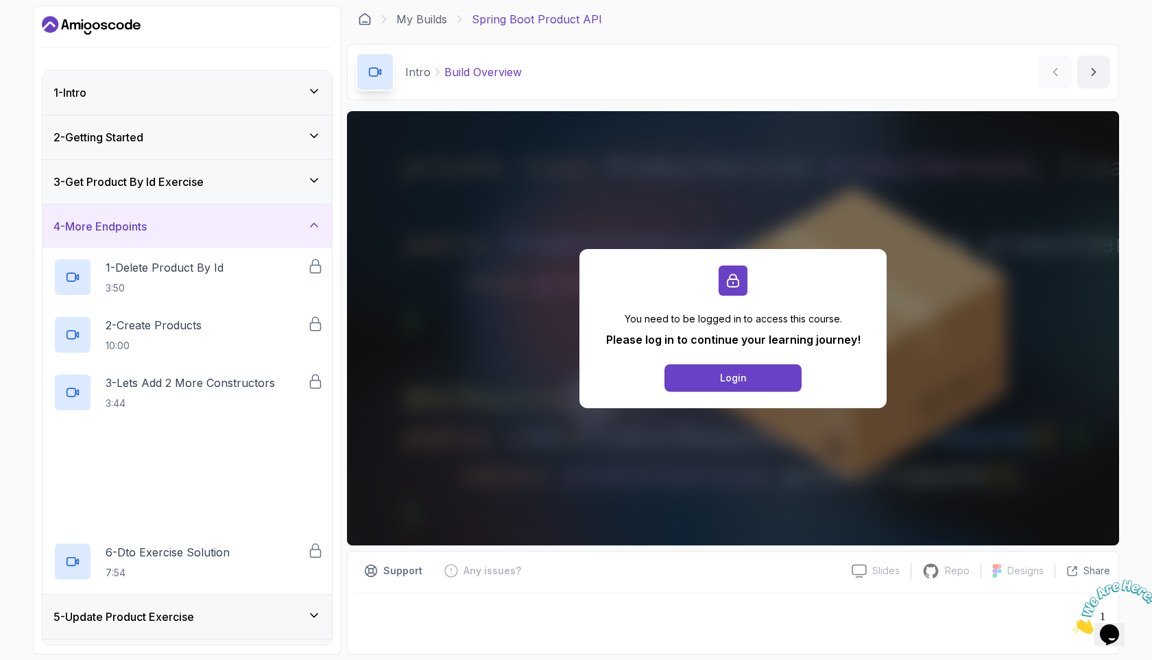
click at [206, 224] on div "4 - More Endpoints" at bounding box center [186, 226] width 267 height 16
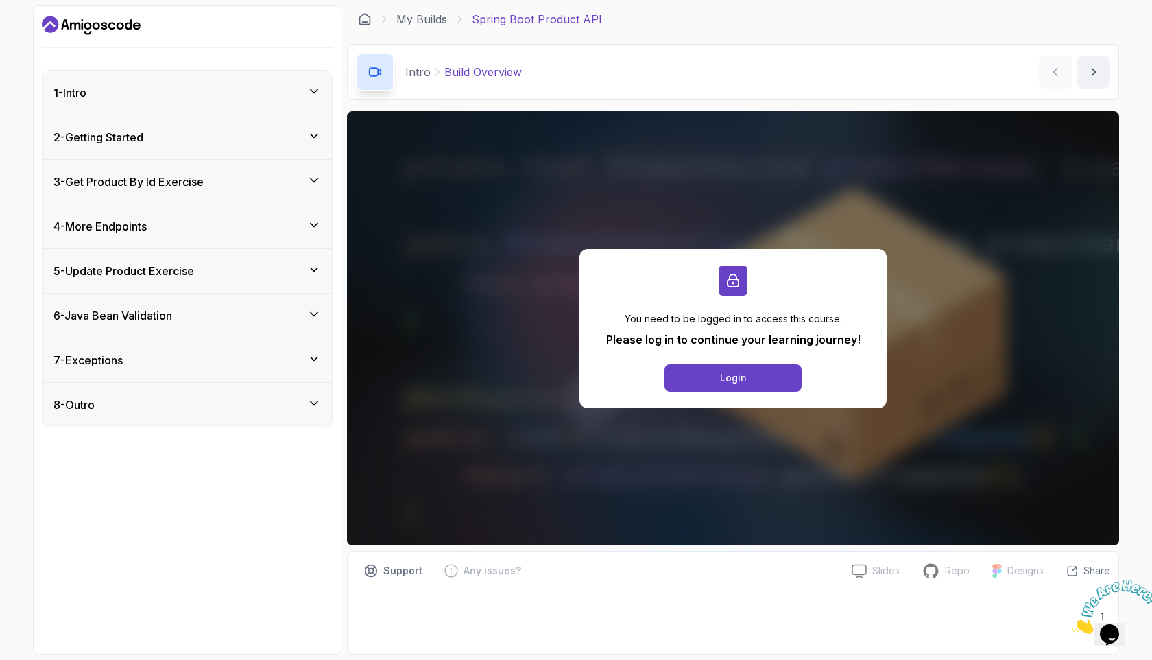
click at [195, 322] on div "6 - Java Bean Validation" at bounding box center [186, 315] width 267 height 16
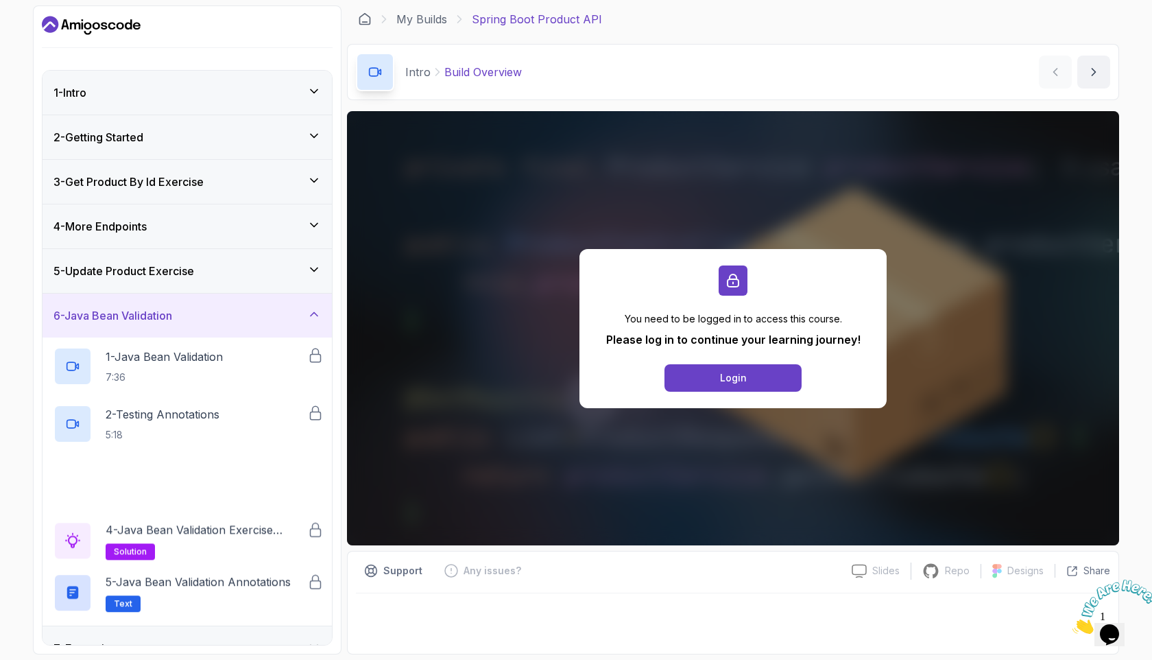
click at [195, 320] on div "6 - Java Bean Validation" at bounding box center [186, 315] width 267 height 16
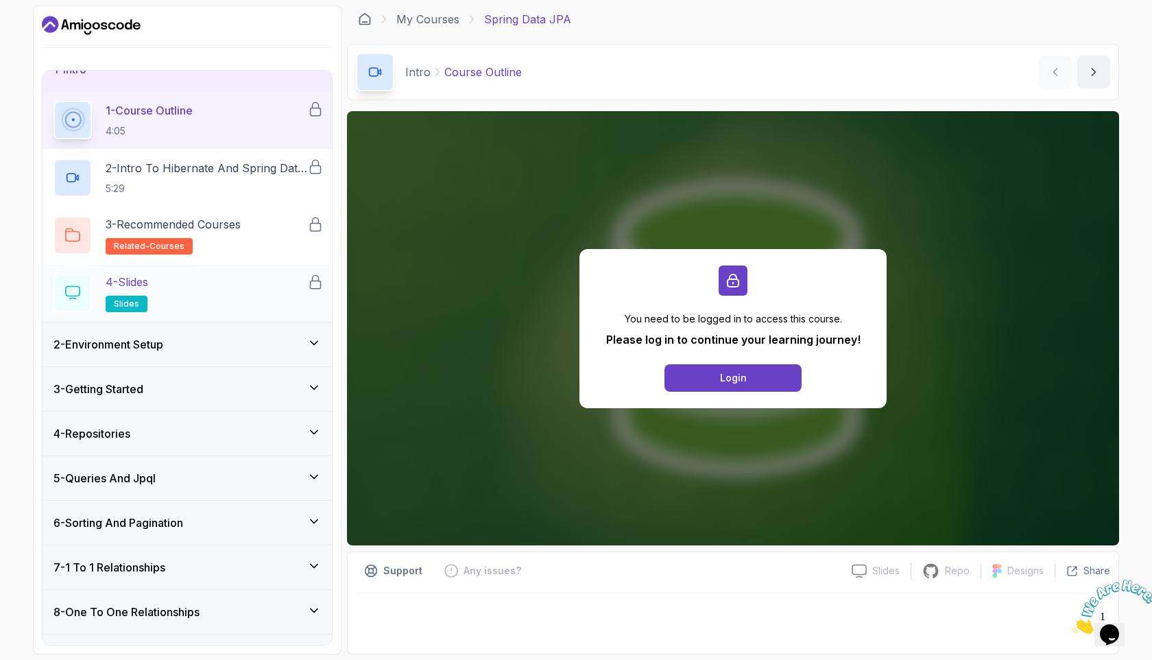
scroll to position [24, 0]
click at [217, 342] on div "2 - Environment Setup" at bounding box center [186, 343] width 267 height 16
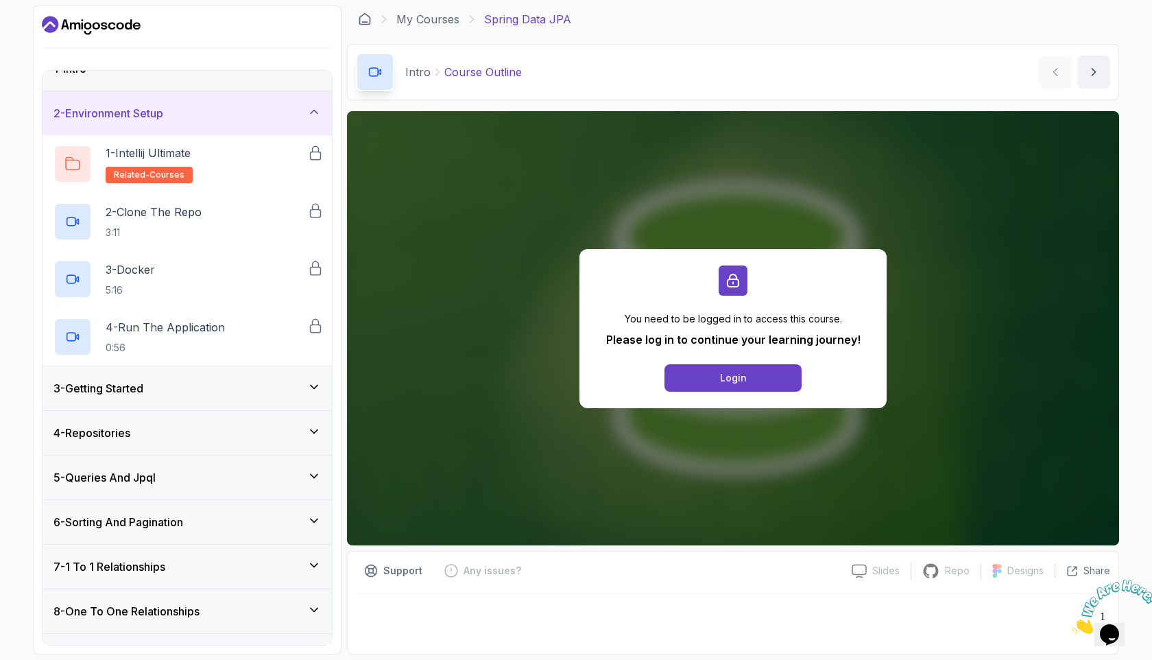
click at [233, 385] on div "3 - Getting Started" at bounding box center [186, 388] width 267 height 16
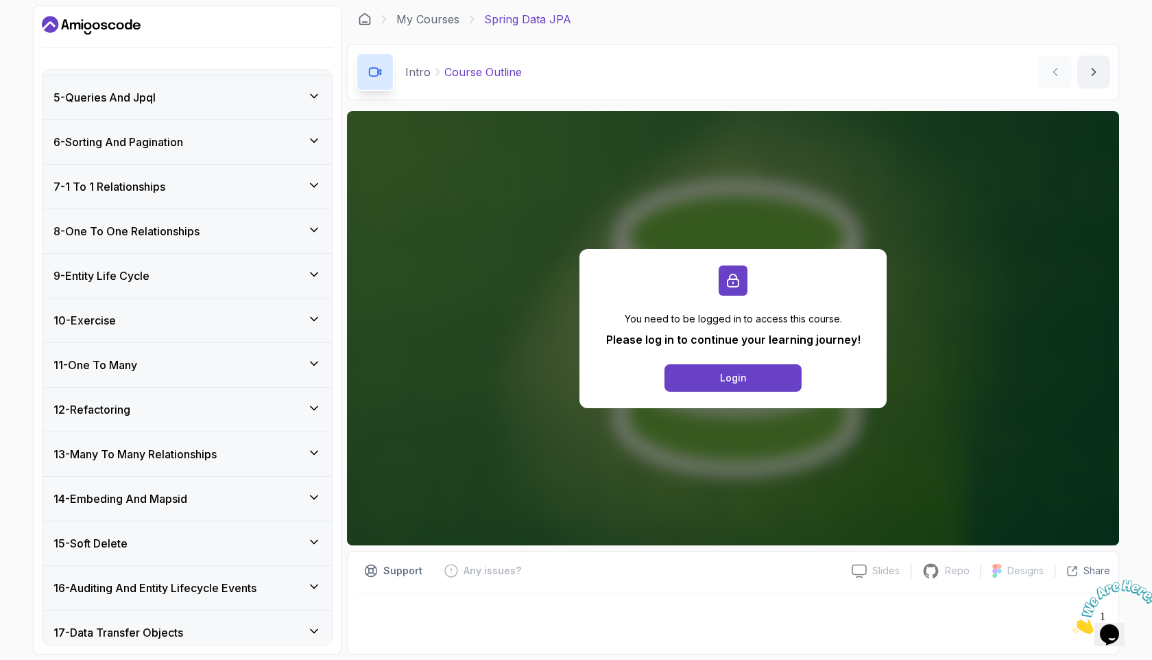
scroll to position [879, 0]
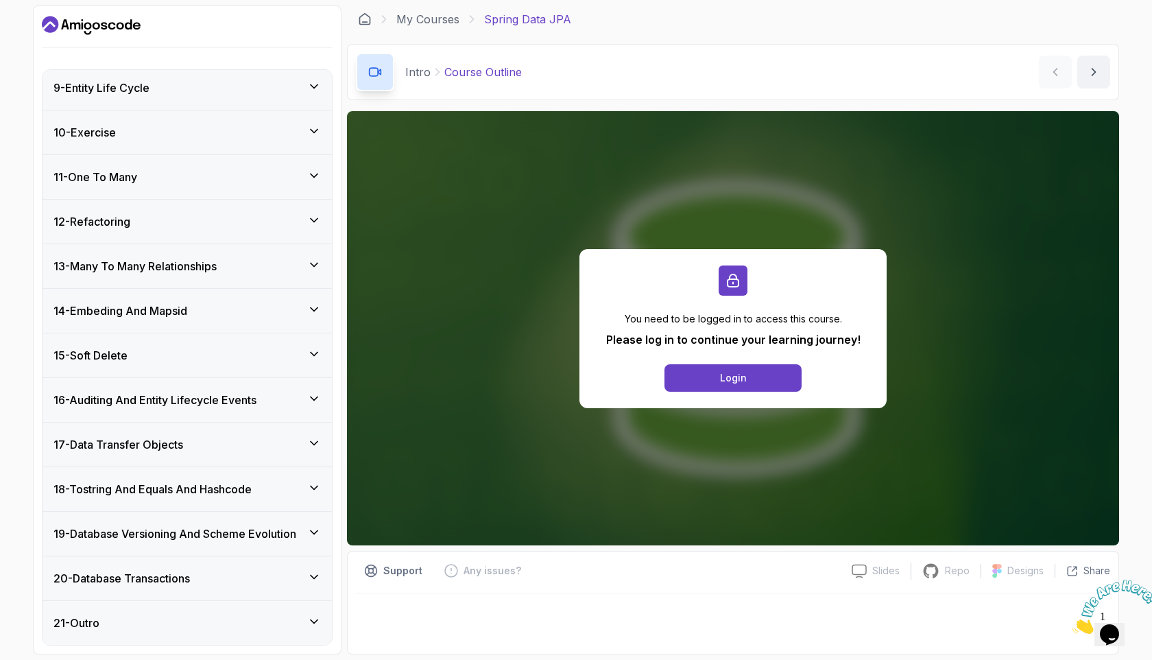
click at [179, 367] on div "15 - Soft Delete" at bounding box center [187, 355] width 289 height 44
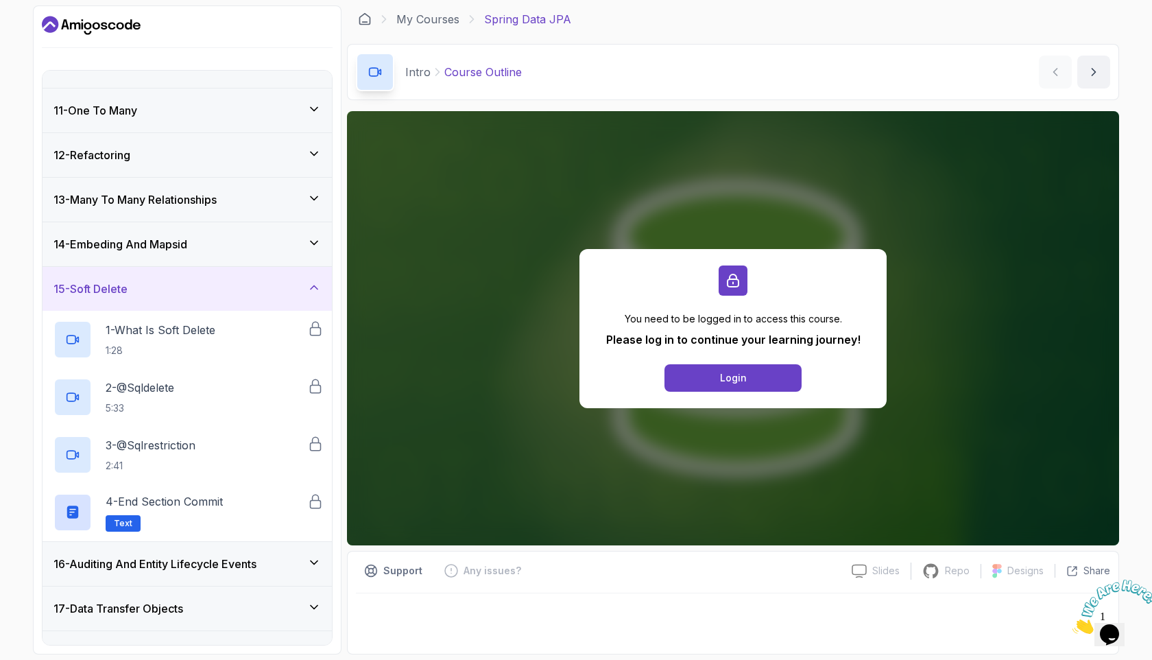
scroll to position [591, 0]
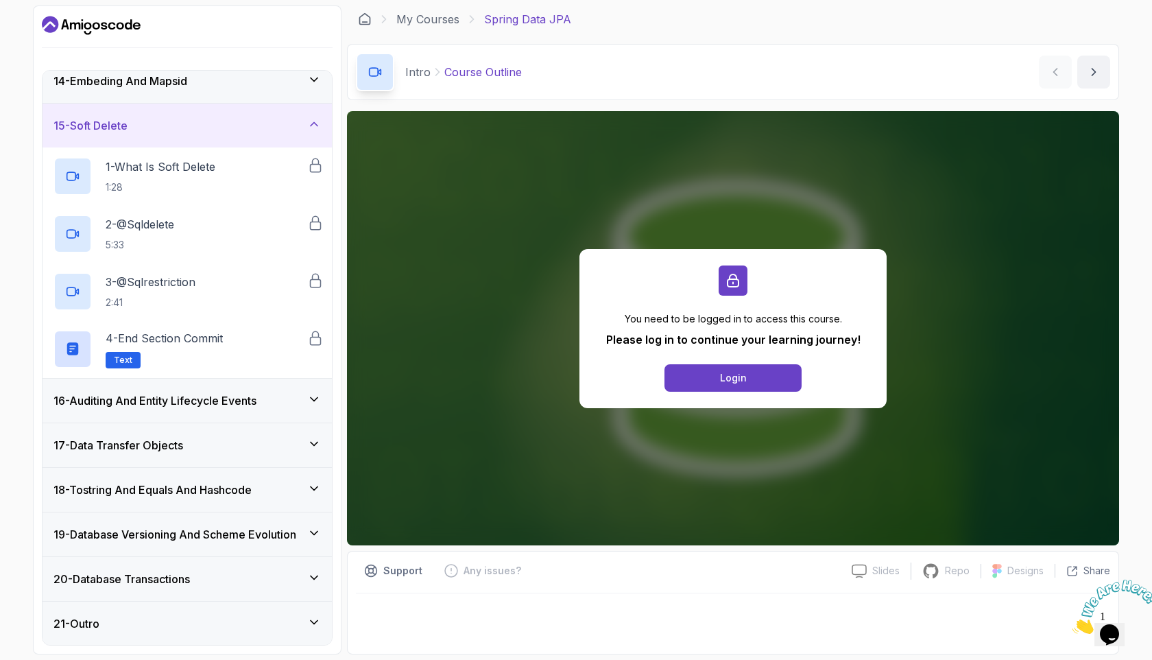
click at [201, 571] on div "20 - Database Transactions" at bounding box center [186, 579] width 267 height 16
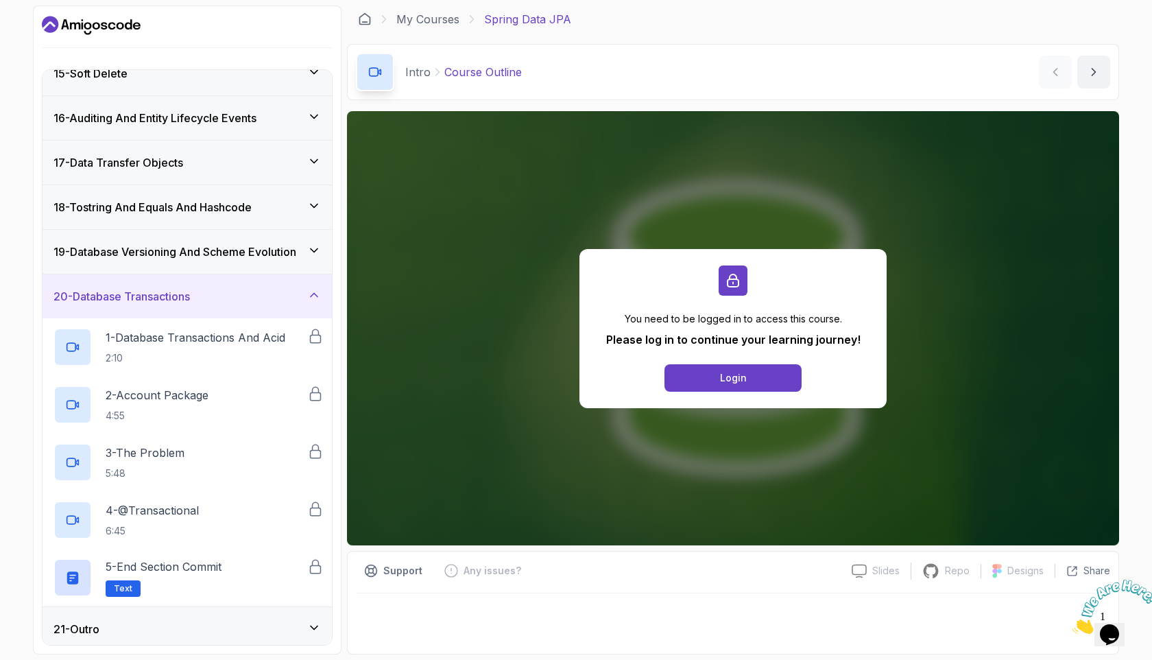
scroll to position [649, 0]
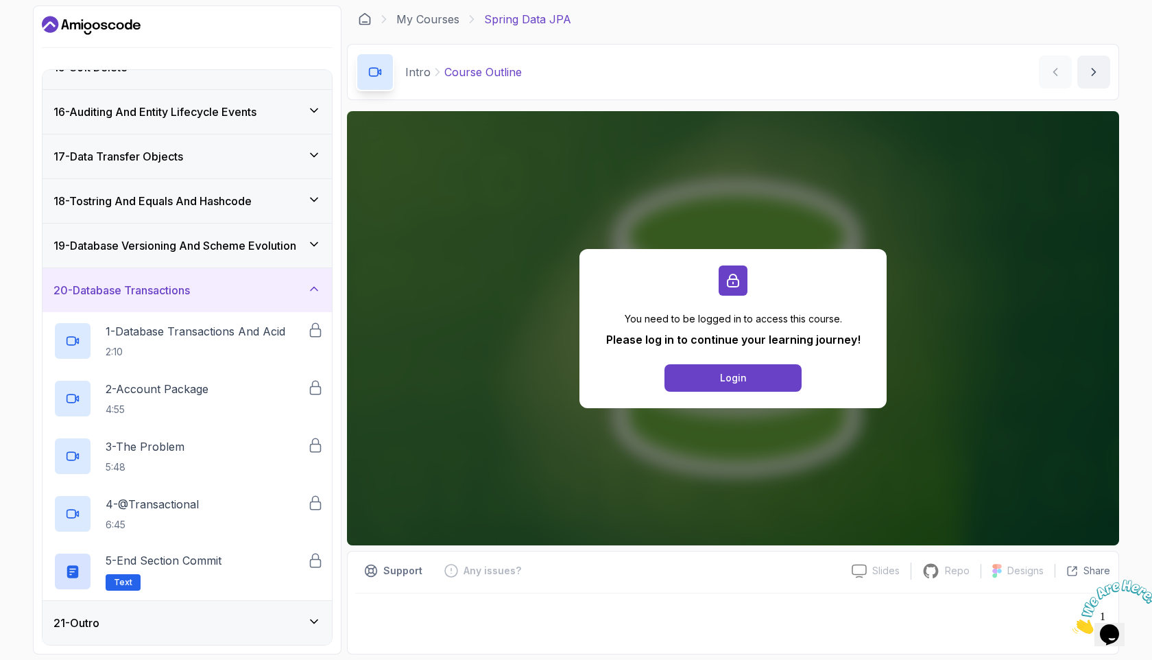
click at [199, 235] on div "19 - Database Versioning And Scheme Evolution" at bounding box center [187, 246] width 289 height 44
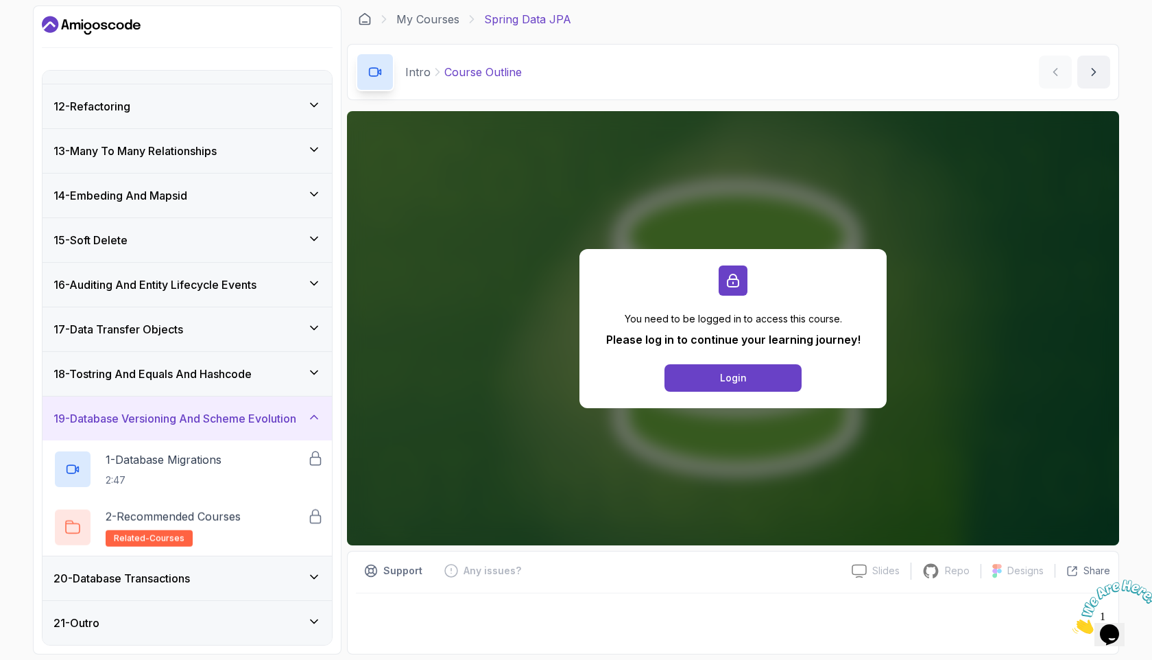
scroll to position [476, 0]
click at [212, 370] on h3 "18 - Tostring And Equals And Hashcode" at bounding box center [152, 374] width 198 height 16
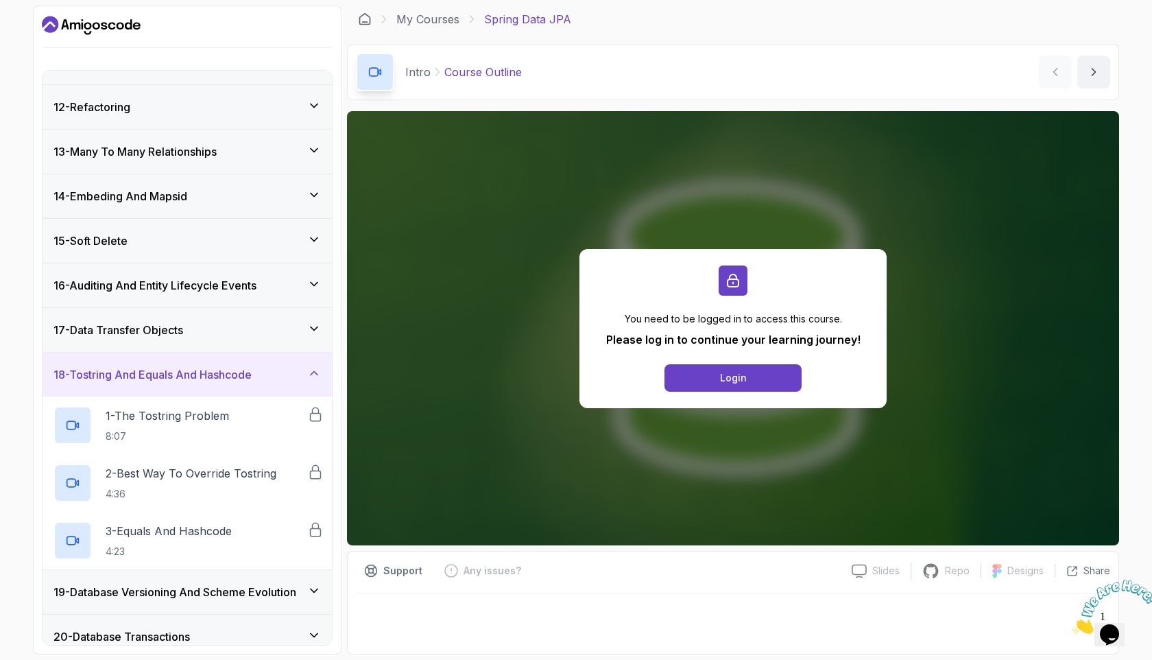
click at [210, 348] on div "17 - Data Transfer Objects" at bounding box center [187, 330] width 289 height 44
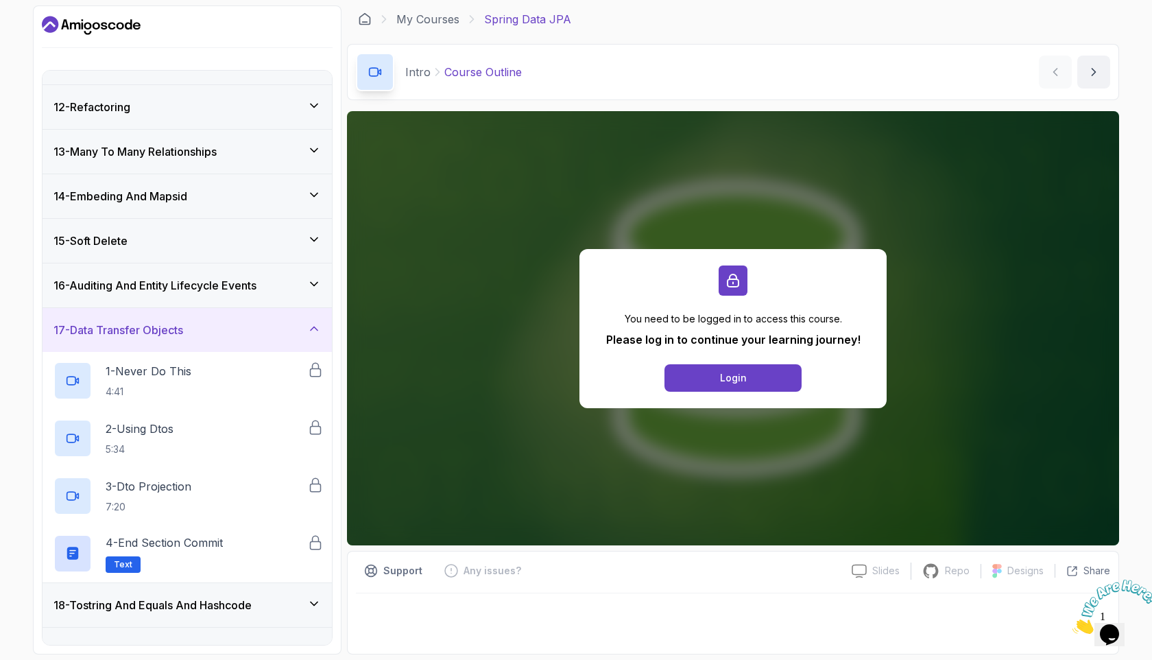
click at [200, 233] on div "15 - Soft Delete" at bounding box center [186, 241] width 267 height 16
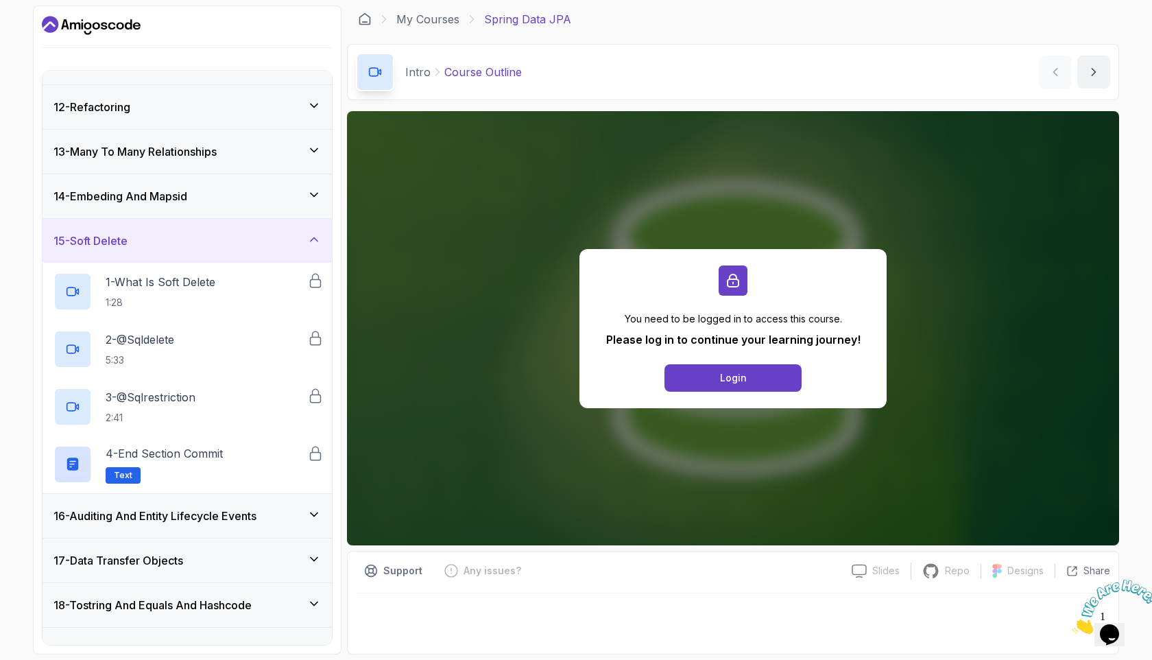
scroll to position [0, 0]
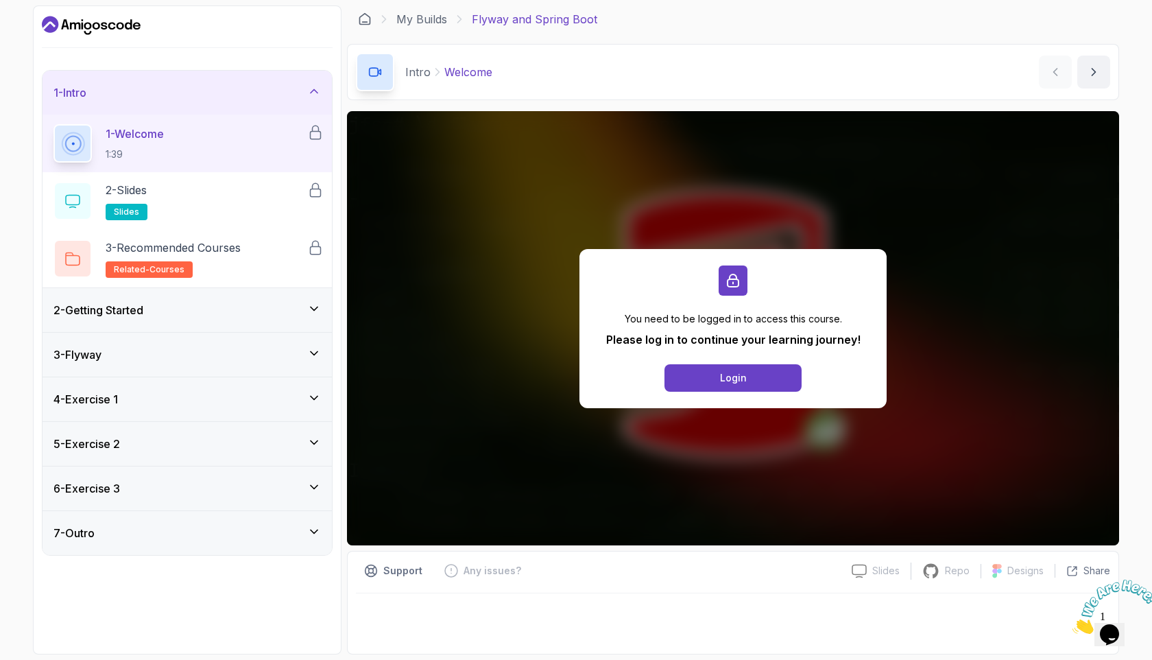
click at [204, 296] on div "2 - Getting Started" at bounding box center [187, 310] width 289 height 44
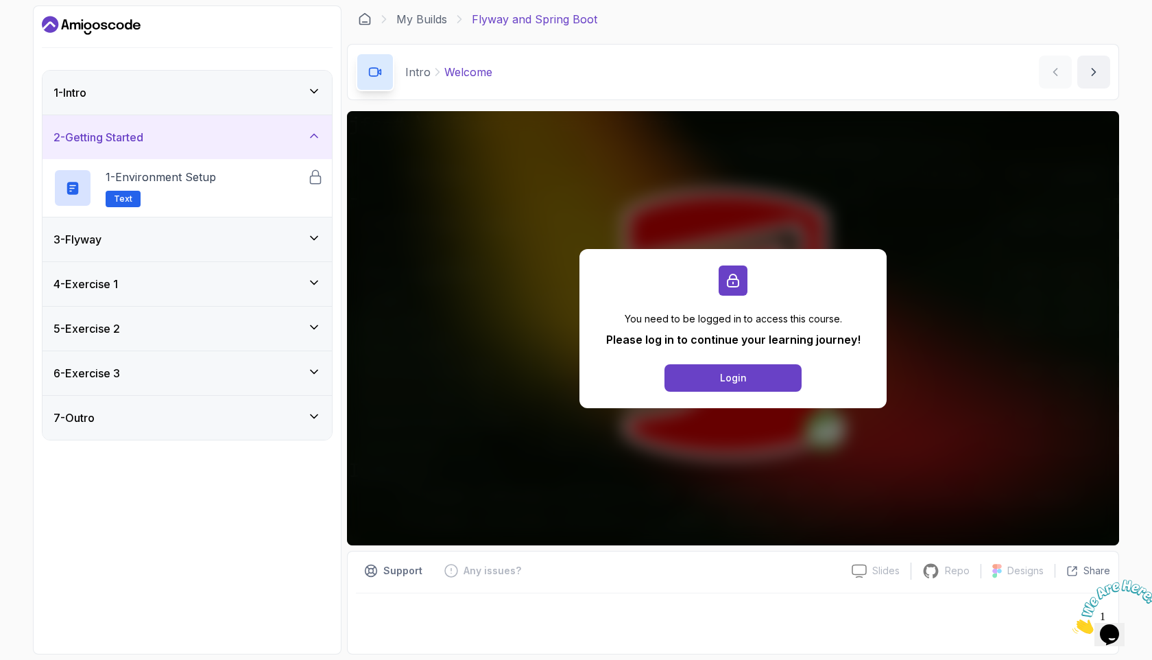
click at [189, 244] on div "3 - Flyway" at bounding box center [186, 239] width 267 height 16
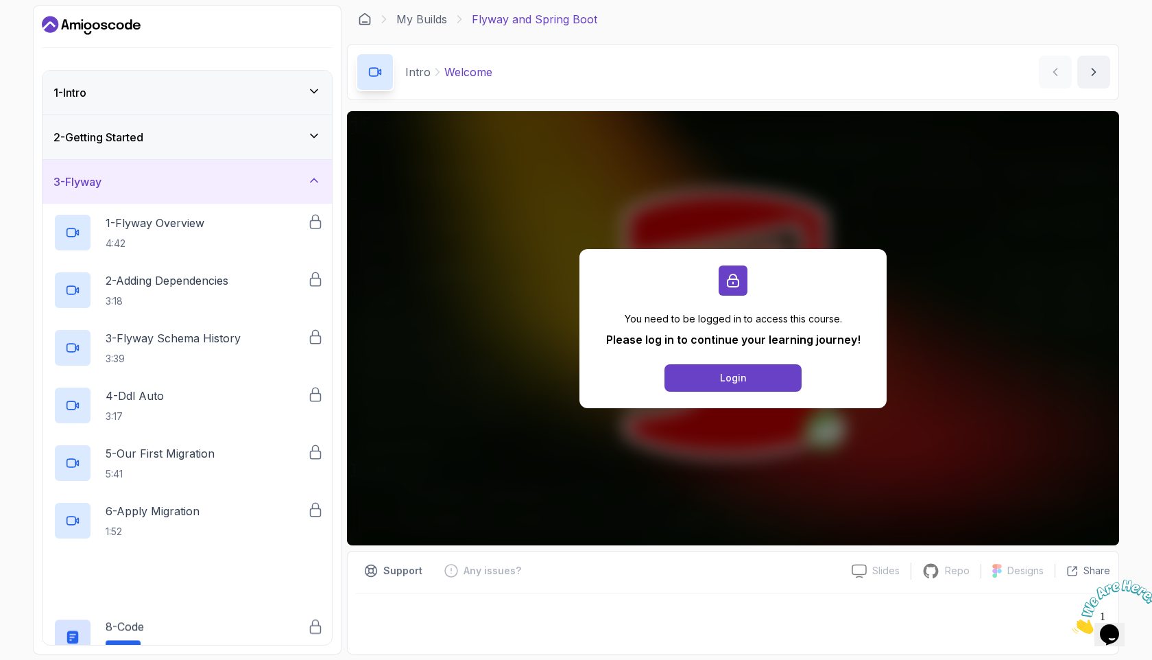
scroll to position [198, 0]
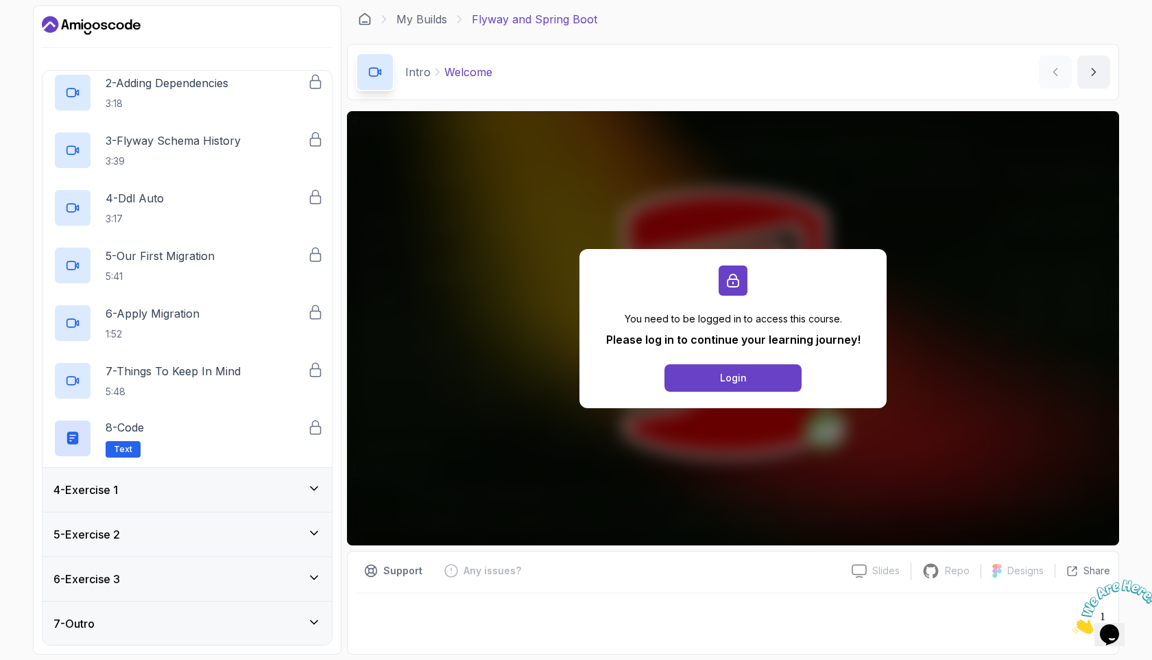
click at [201, 475] on div "4 - Exercise 1" at bounding box center [187, 490] width 289 height 44
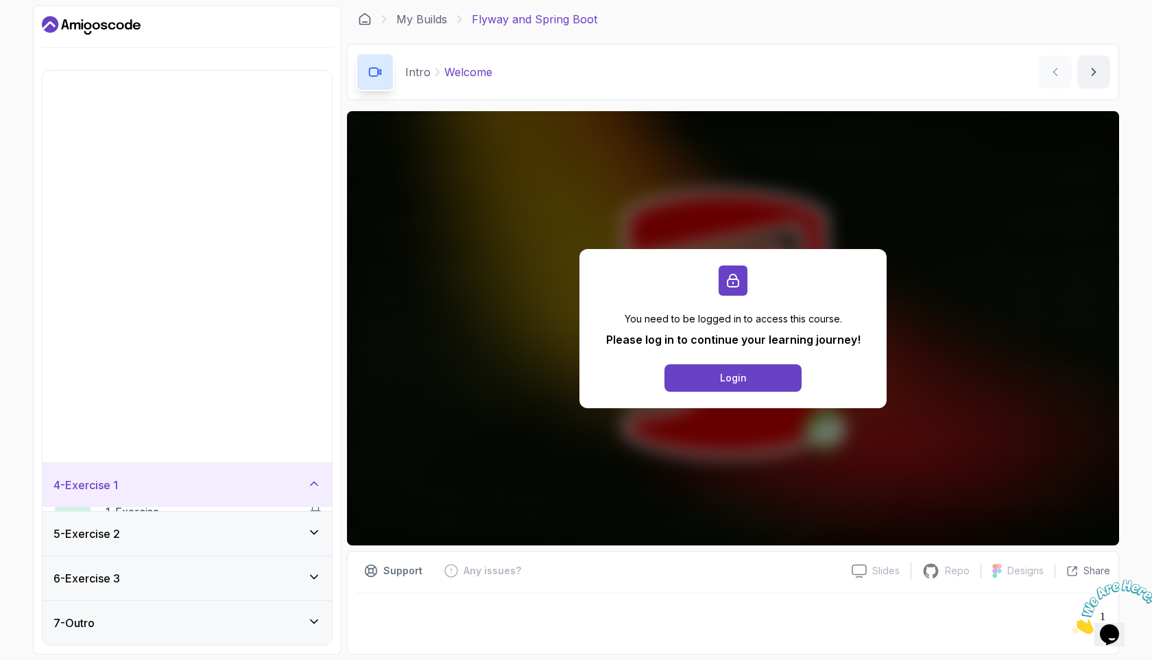
scroll to position [0, 0]
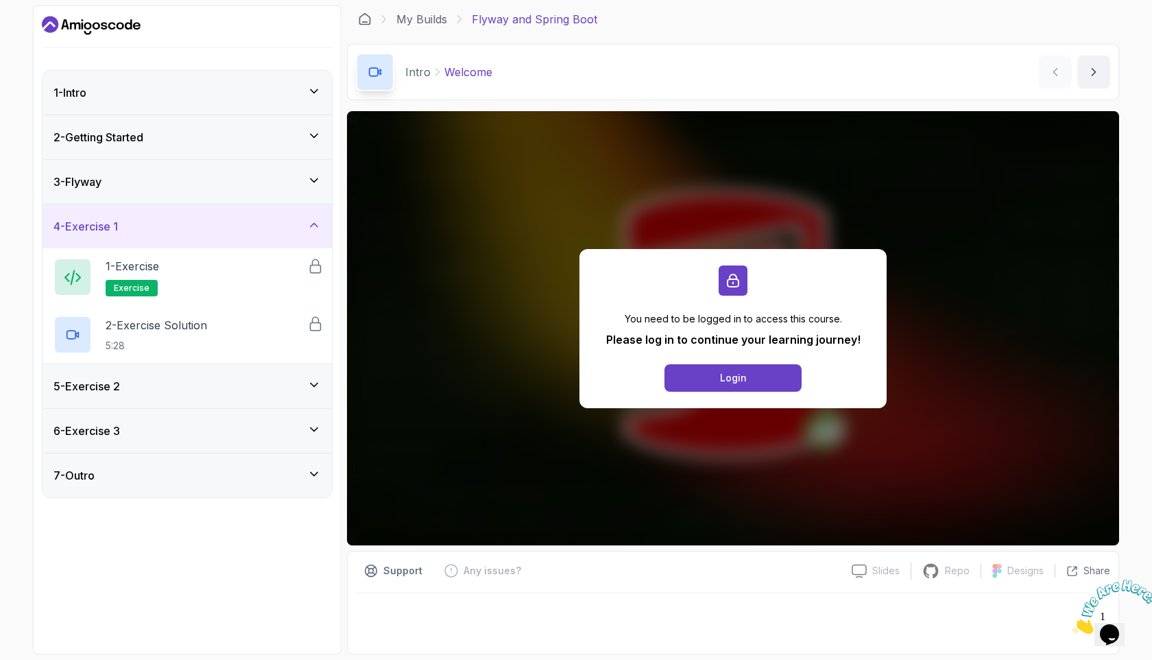
click at [193, 373] on div "5 - Exercise 2" at bounding box center [187, 386] width 289 height 44
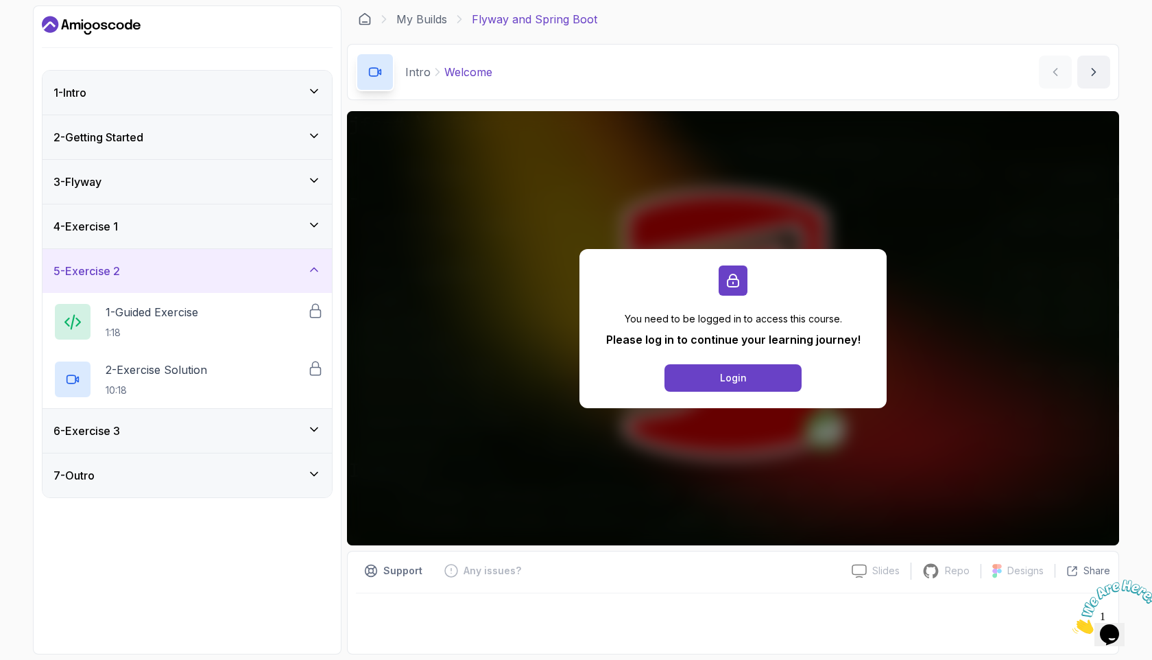
click at [183, 420] on div "6 - Exercise 3" at bounding box center [187, 431] width 289 height 44
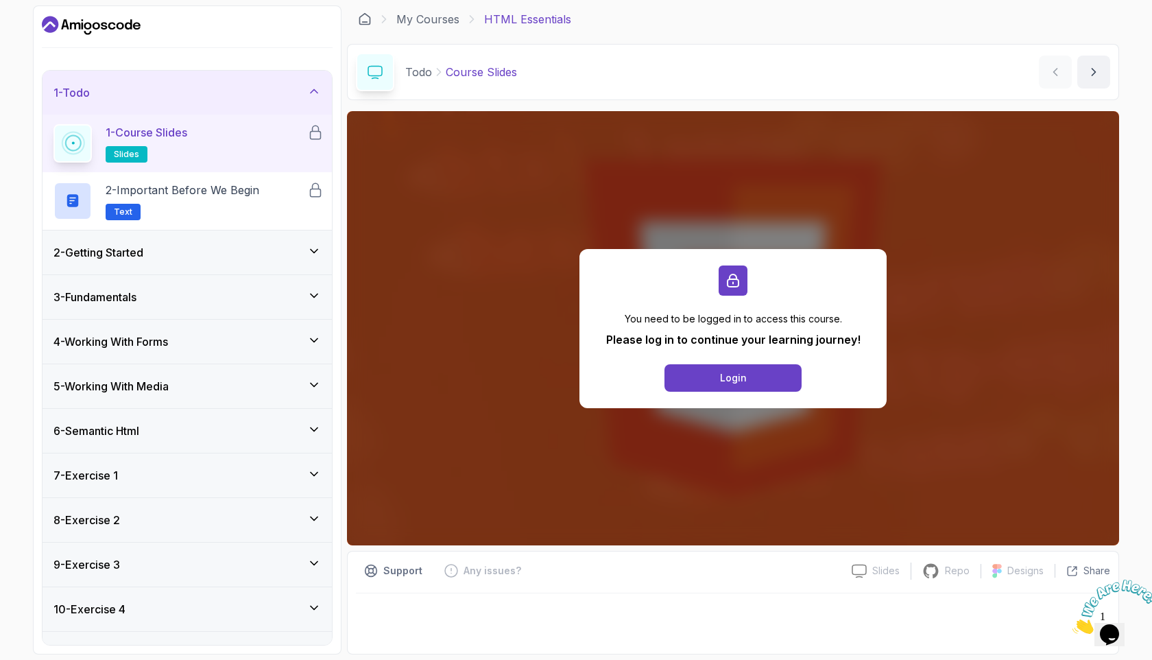
click at [128, 259] on h3 "2 - Getting Started" at bounding box center [98, 252] width 90 height 16
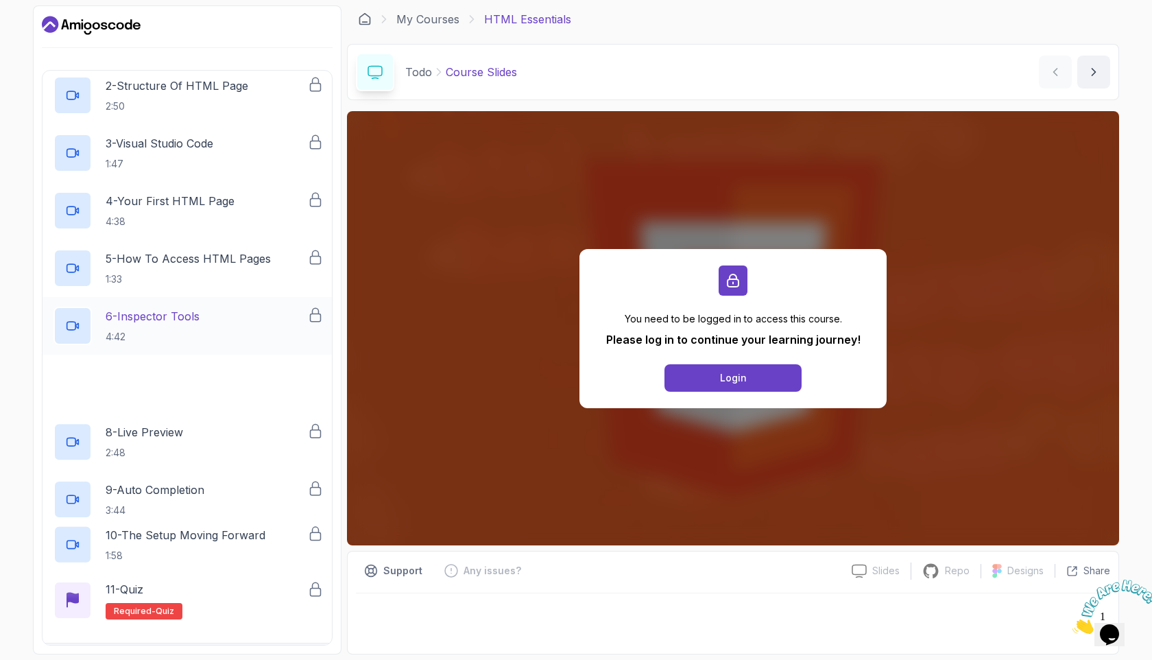
scroll to position [549, 0]
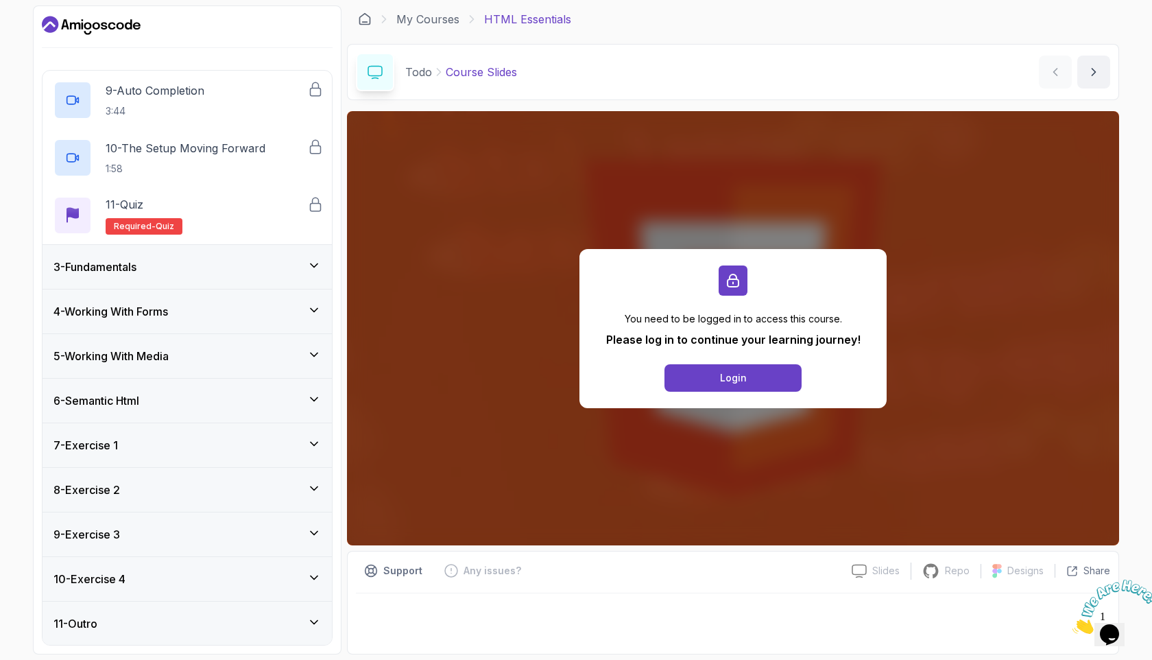
click at [169, 263] on div "3 - Fundamentals" at bounding box center [186, 267] width 267 height 16
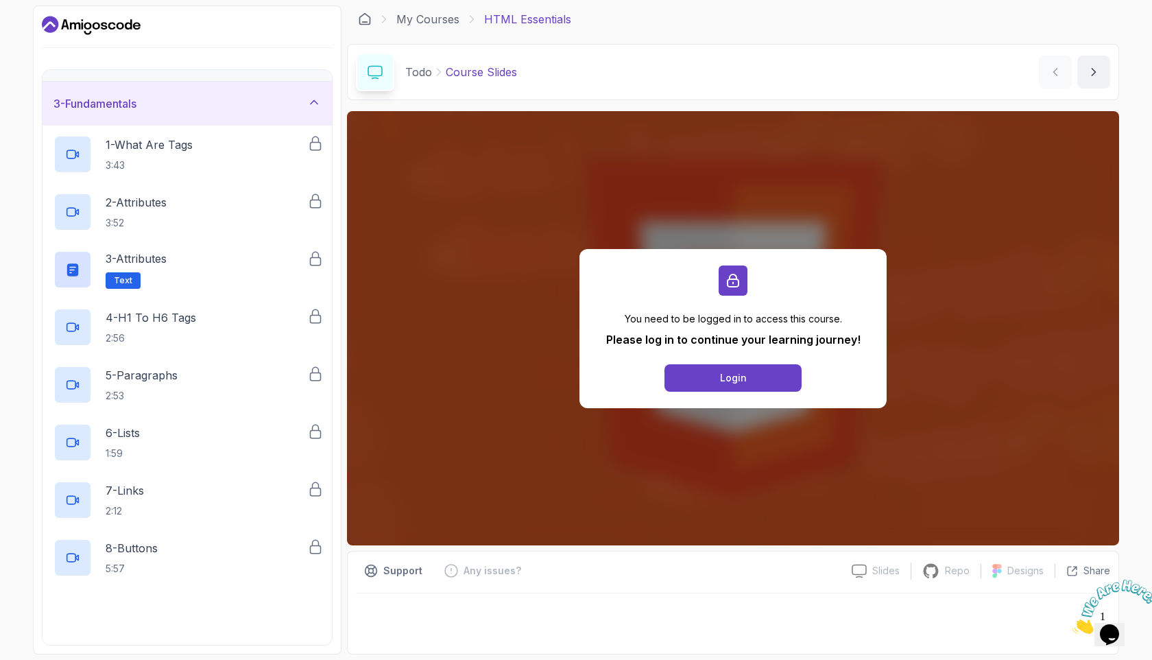
scroll to position [606, 0]
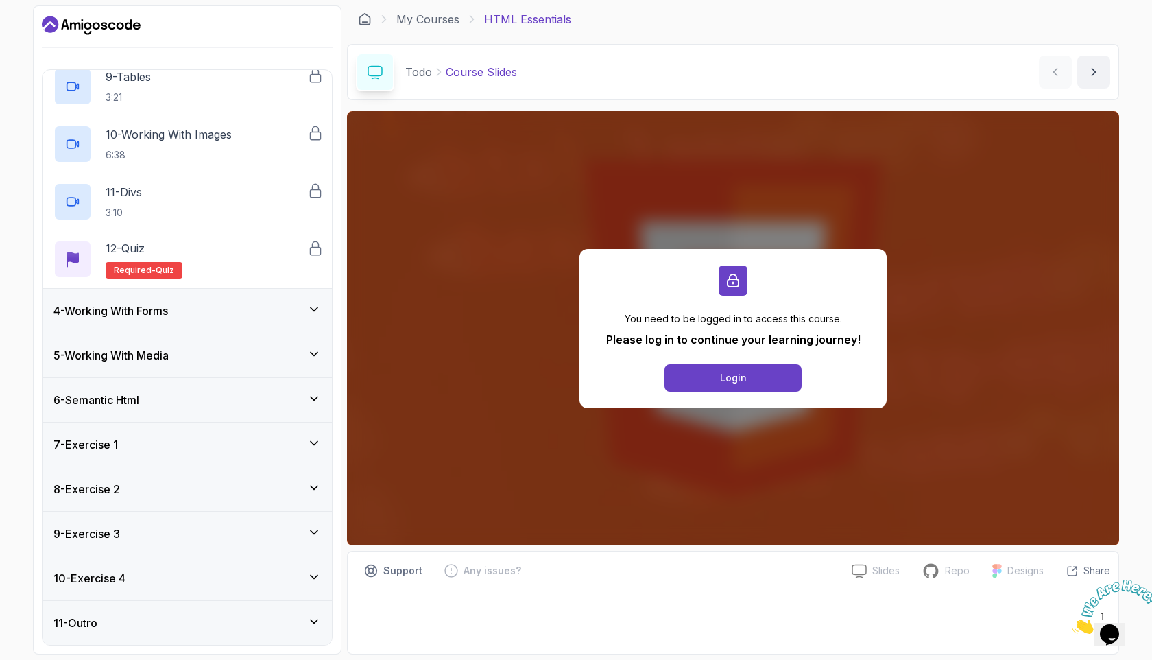
click at [199, 417] on div "6 - Semantic Html" at bounding box center [187, 400] width 289 height 44
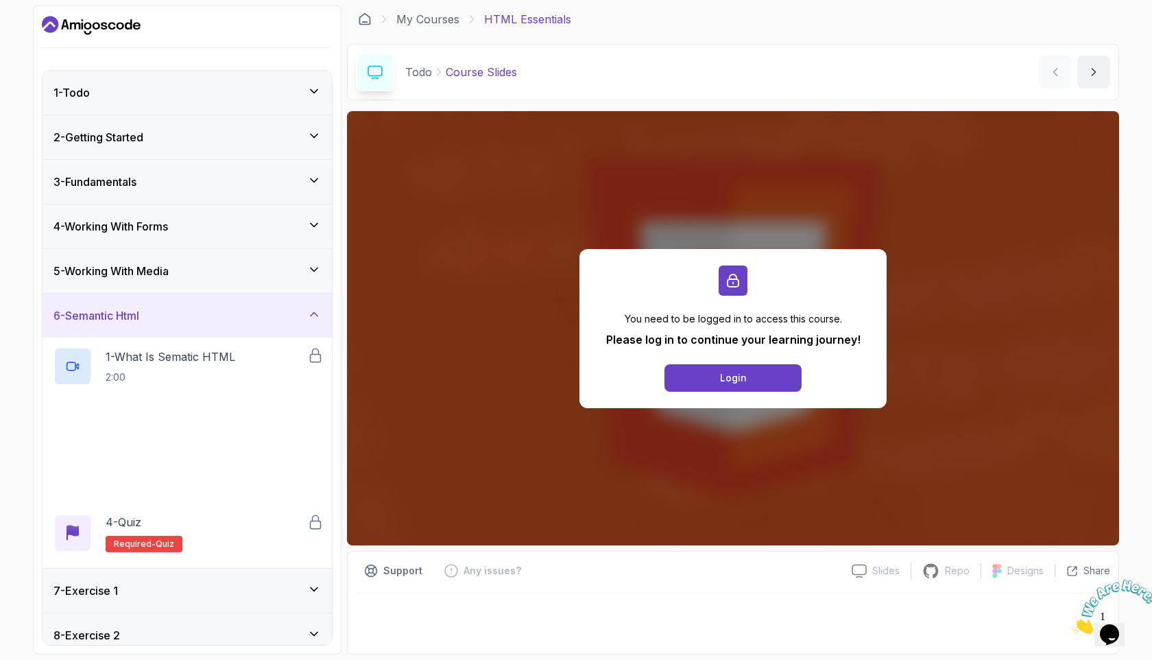
scroll to position [146, 0]
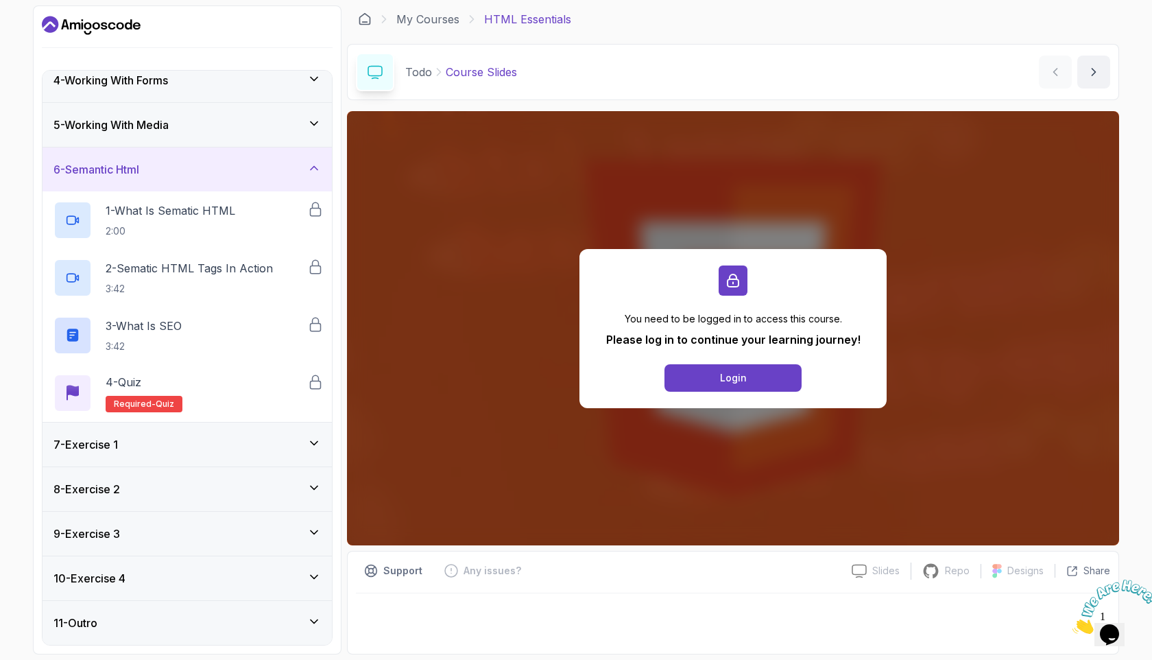
click at [199, 417] on div "4 - Quiz Required- quiz" at bounding box center [187, 393] width 289 height 58
click at [199, 481] on div "8 - Exercise 2" at bounding box center [186, 489] width 267 height 16
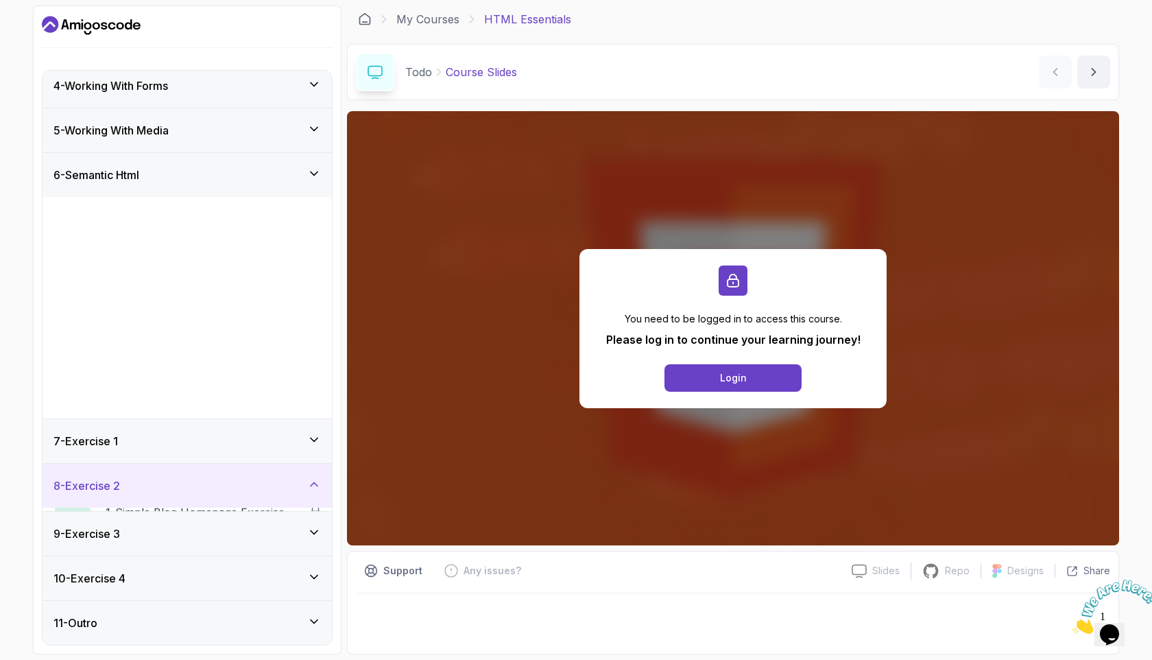
scroll to position [0, 0]
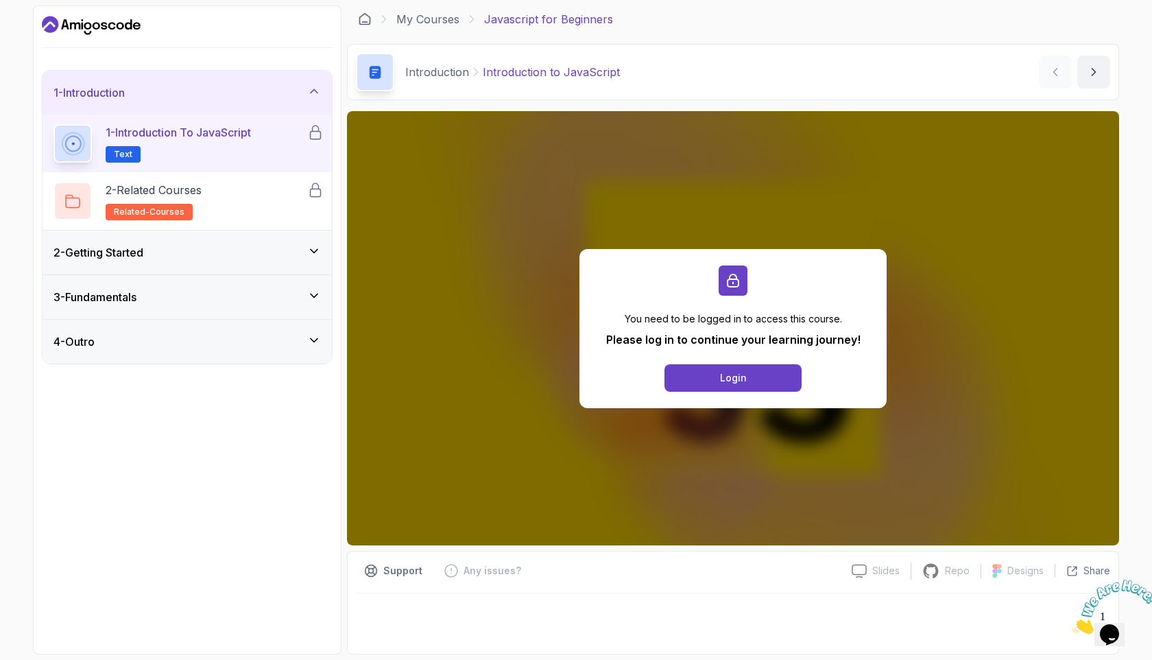
click at [152, 243] on div "2 - Getting Started" at bounding box center [187, 252] width 289 height 44
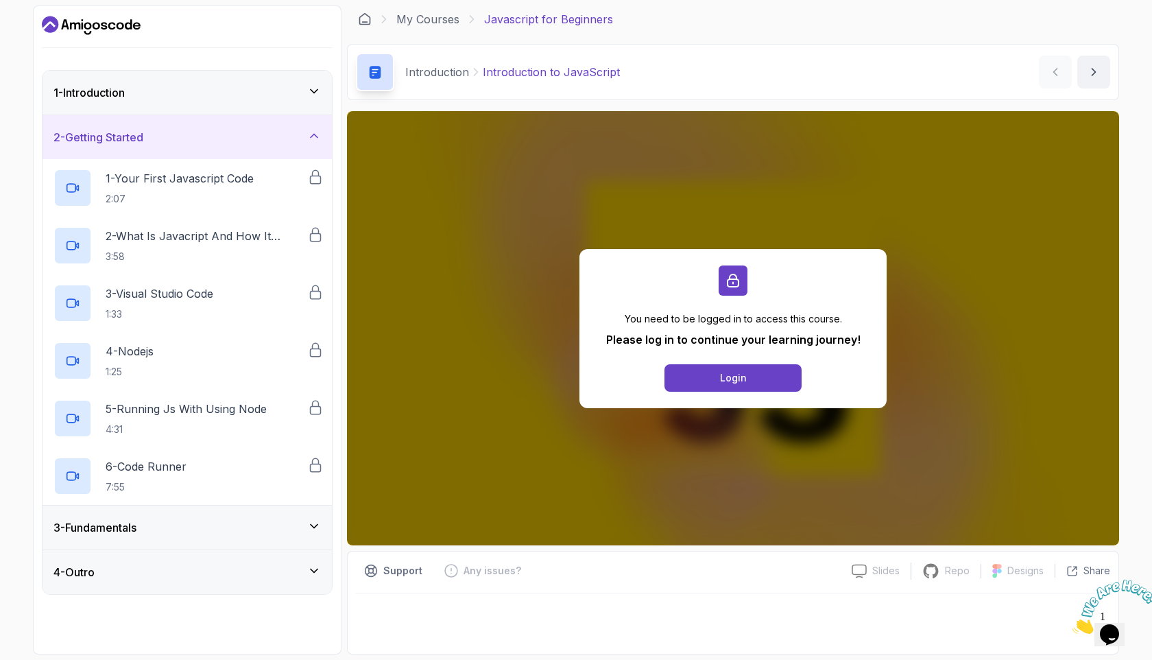
click at [136, 524] on h3 "3 - Fundamentals" at bounding box center [94, 527] width 83 height 16
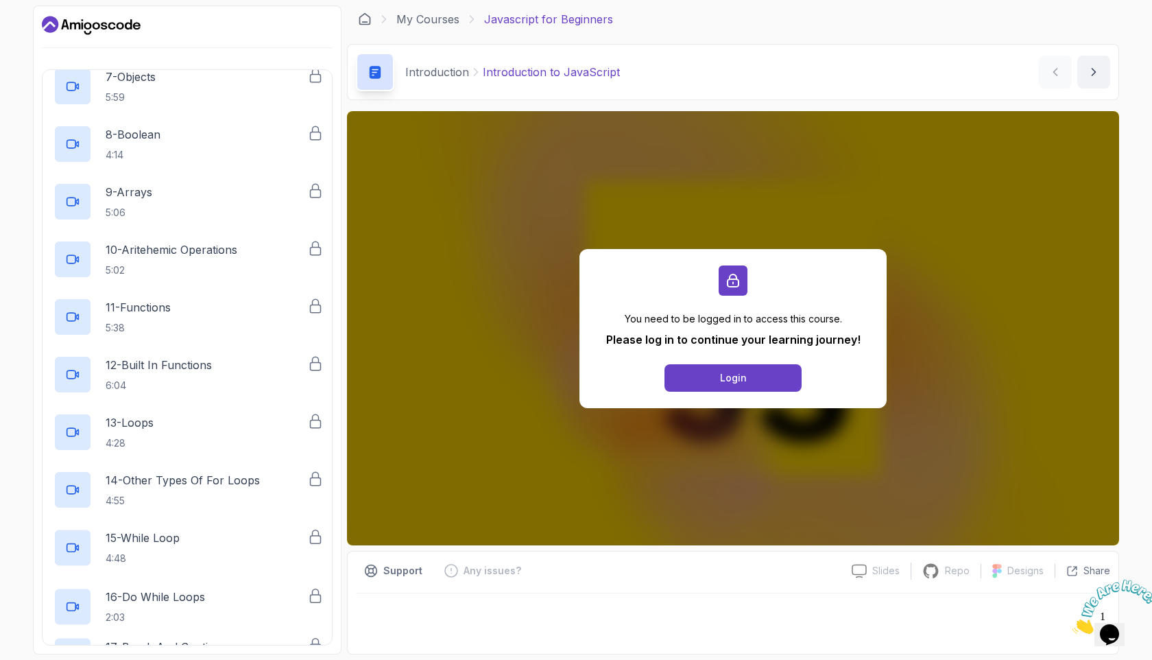
scroll to position [928, 0]
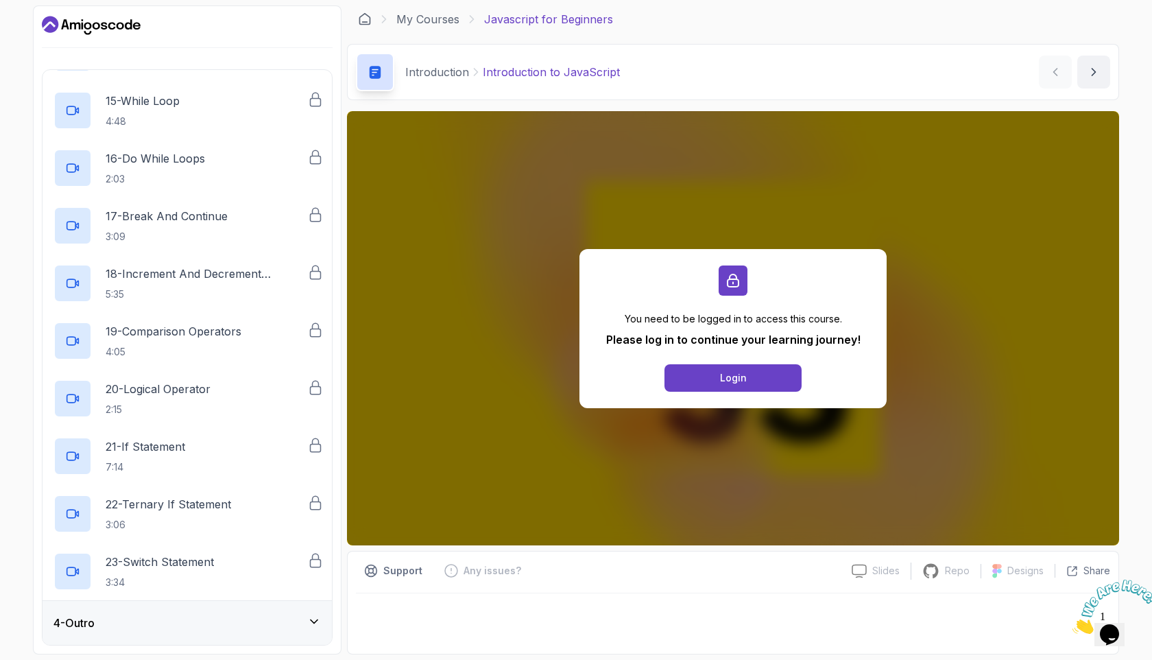
click at [174, 615] on div "4 - Outro" at bounding box center [186, 623] width 267 height 16
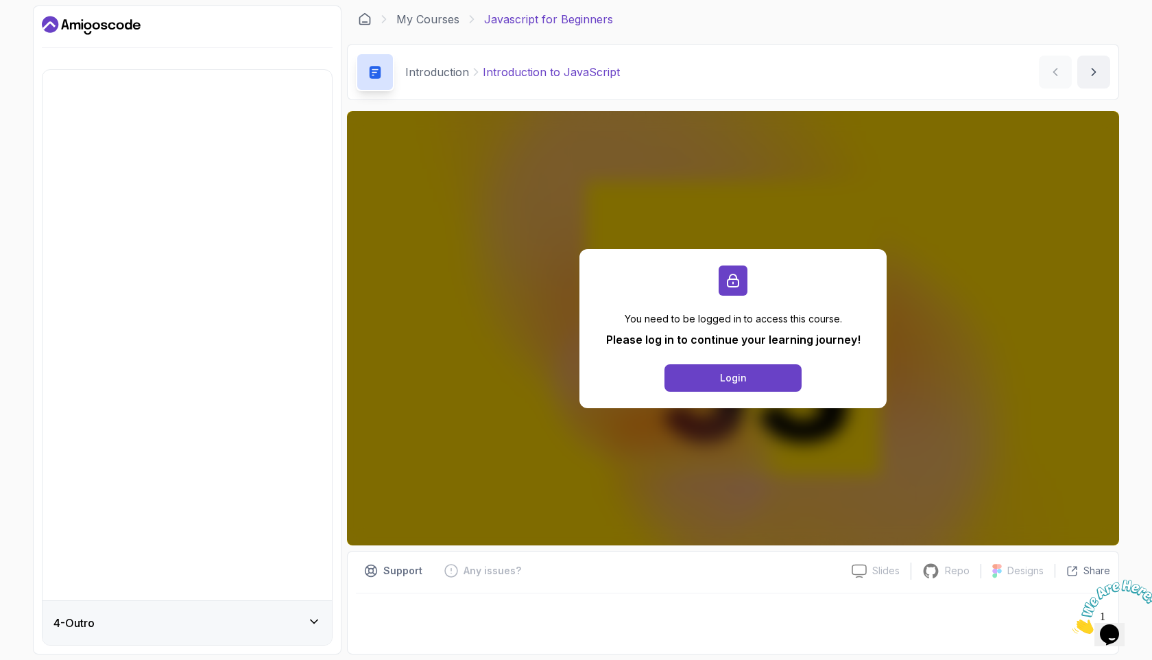
scroll to position [0, 0]
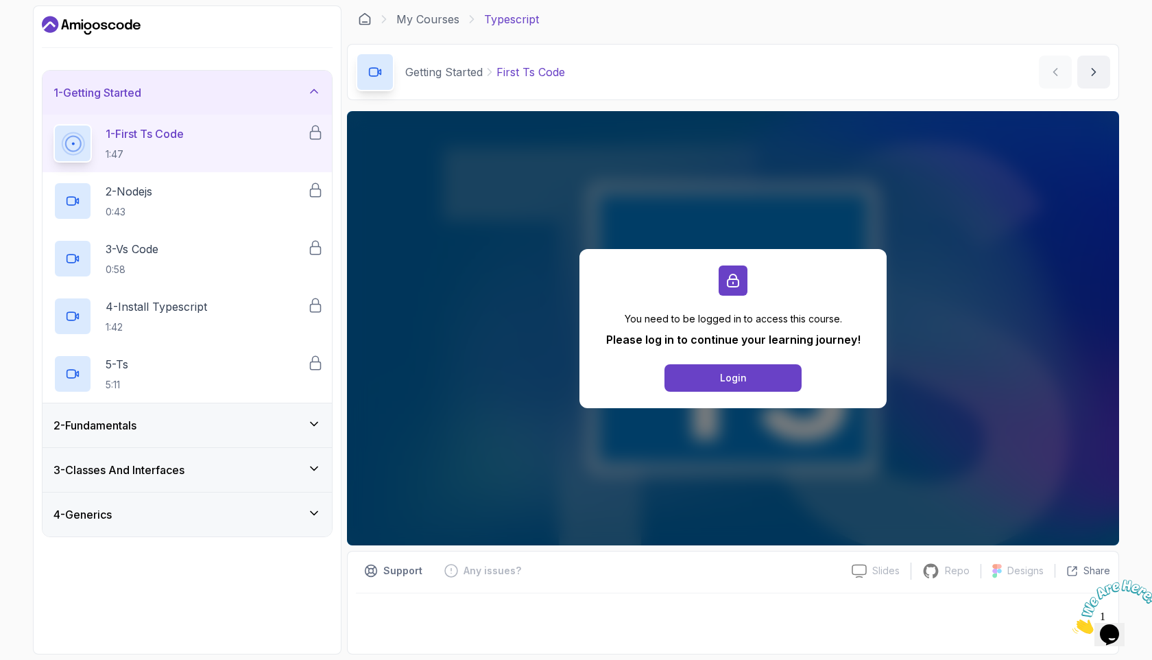
click at [198, 412] on div "2 - Fundamentals" at bounding box center [187, 425] width 289 height 44
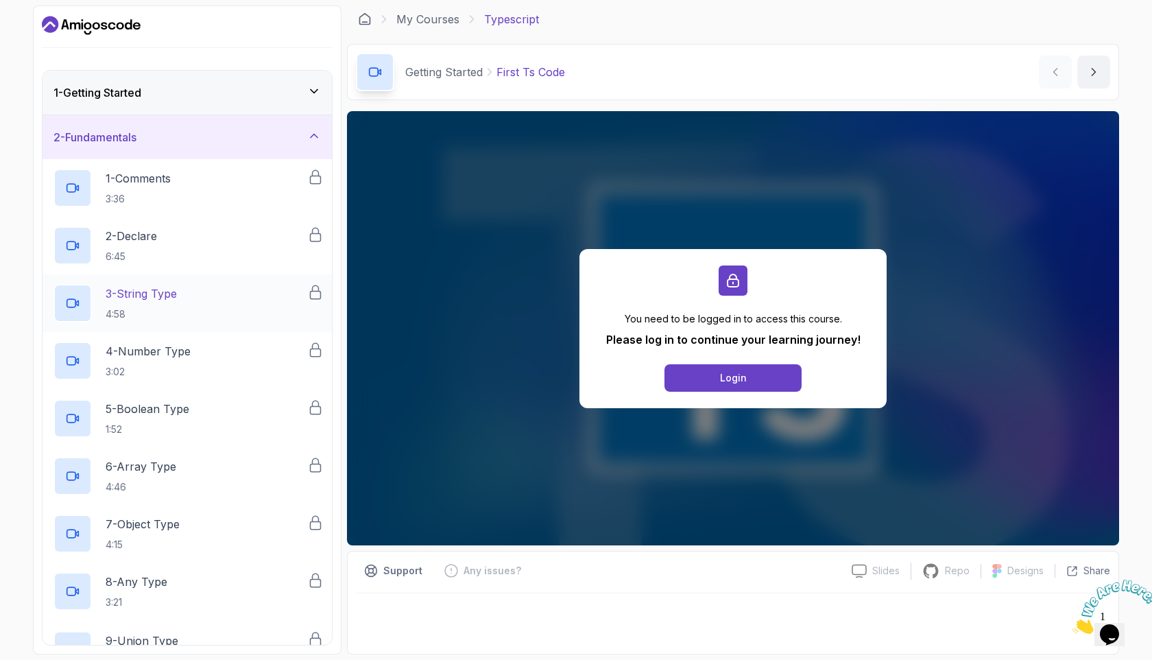
scroll to position [525, 0]
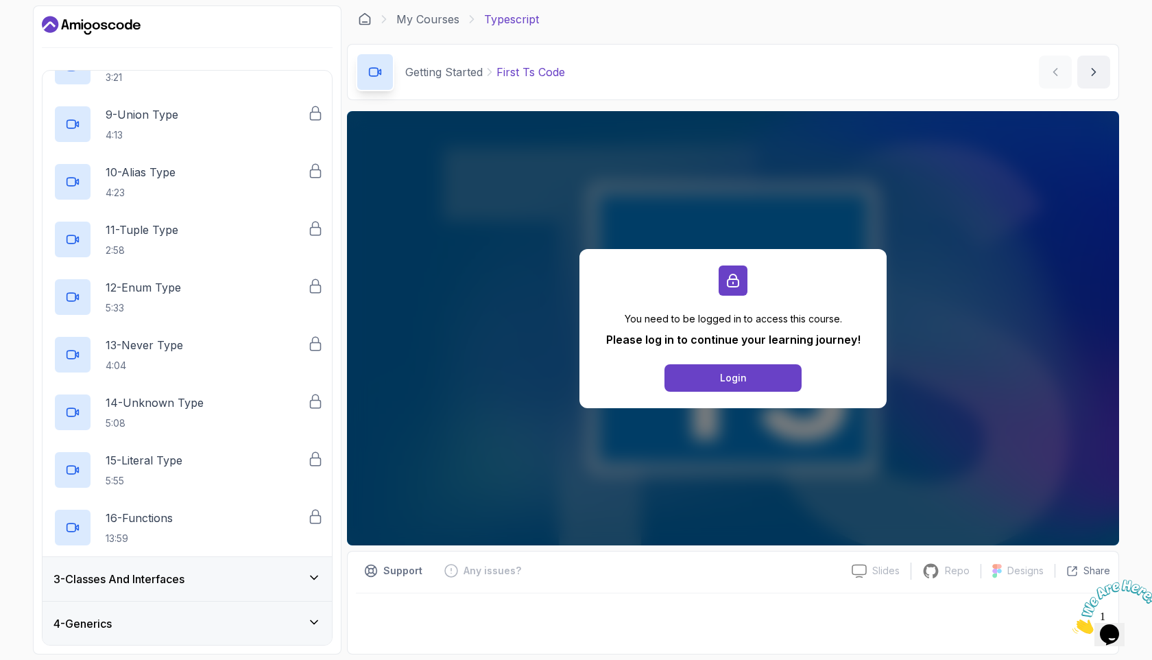
click at [160, 575] on h3 "3 - Classes And Interfaces" at bounding box center [118, 579] width 131 height 16
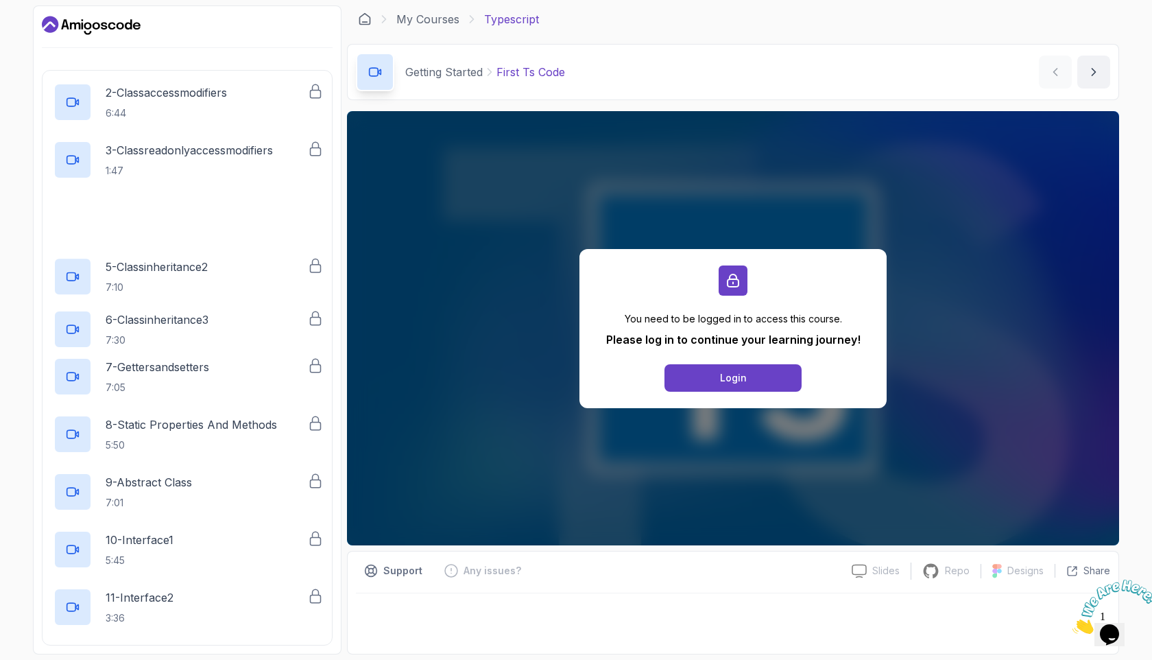
scroll to position [409, 0]
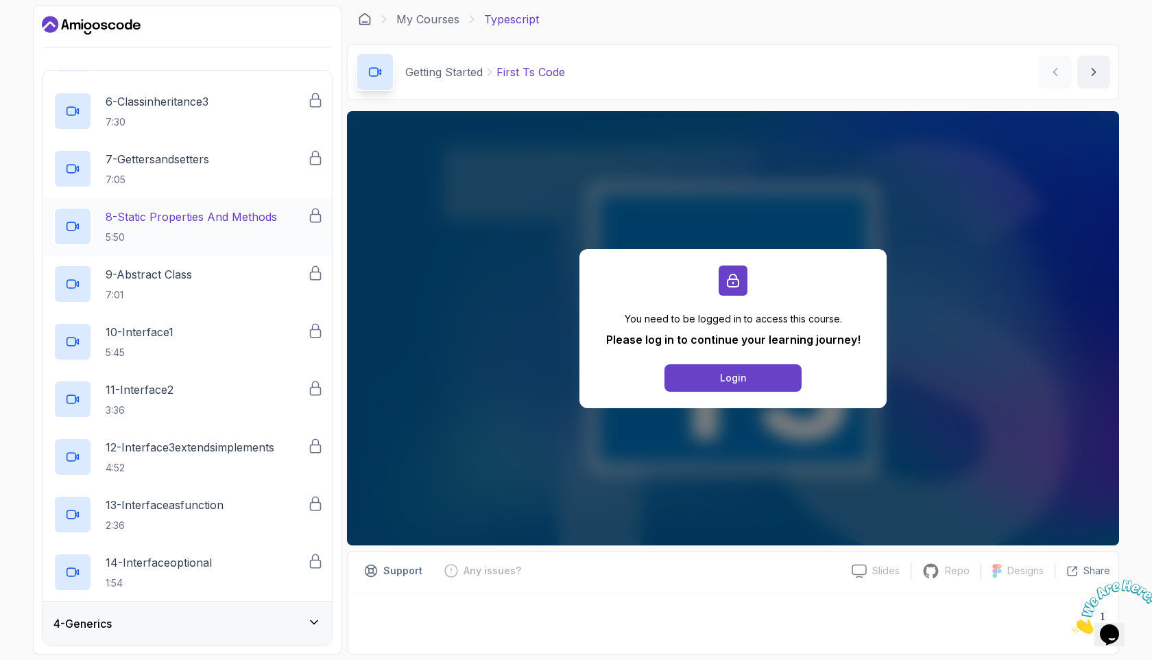
click at [182, 634] on div "4 - Generics" at bounding box center [187, 624] width 289 height 44
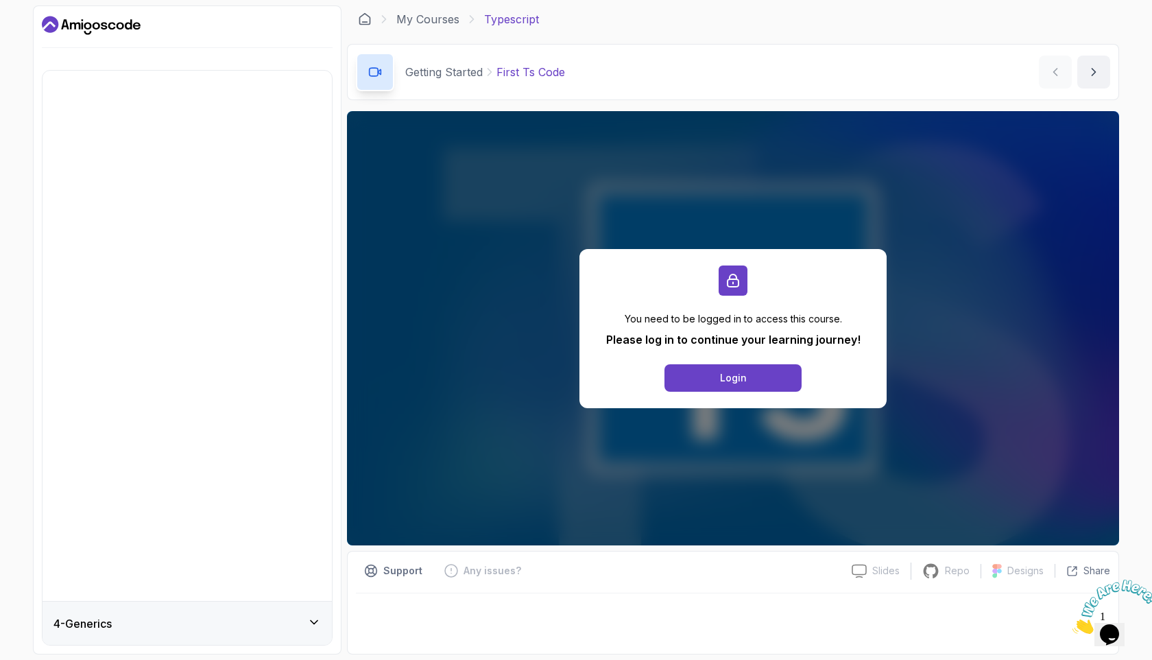
scroll to position [0, 0]
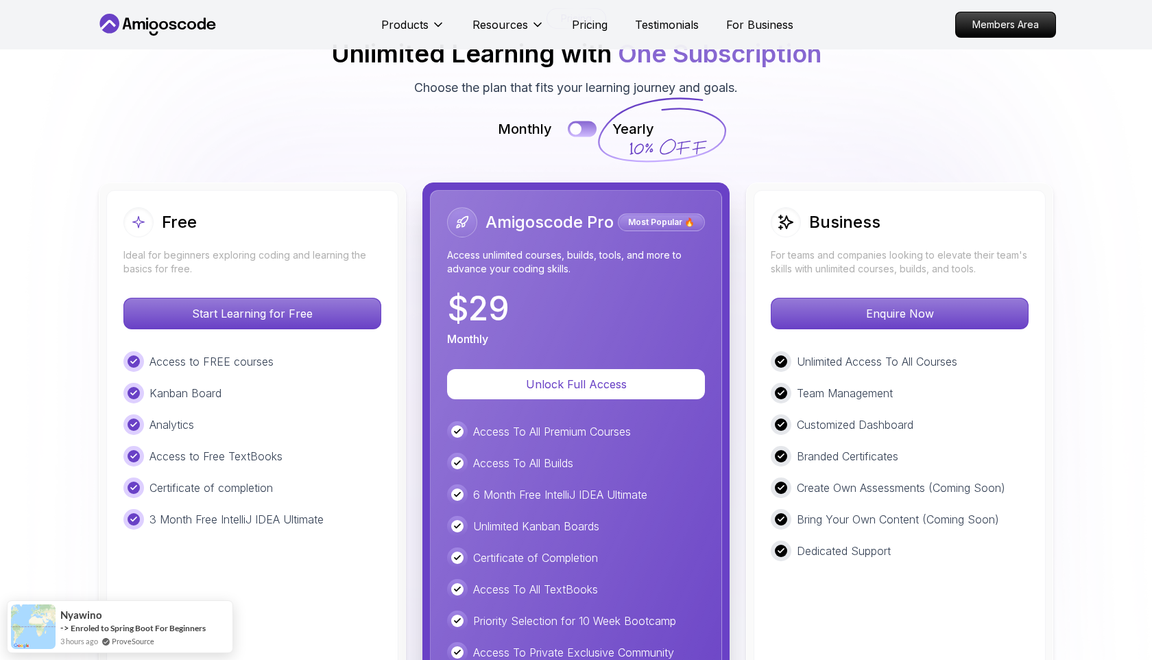
click at [586, 121] on button at bounding box center [582, 129] width 29 height 16
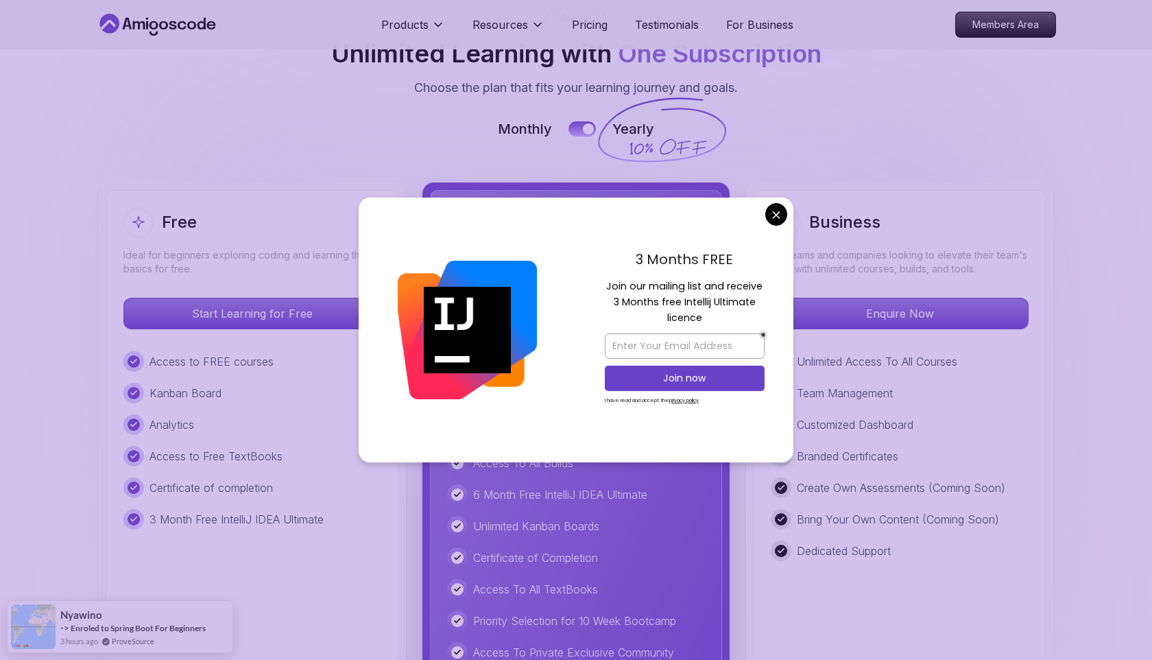
click at [764, 212] on div "3 Months FREE Join our mailing list and receive 3 Months free Intellij Ultimate…" at bounding box center [684, 330] width 217 height 265
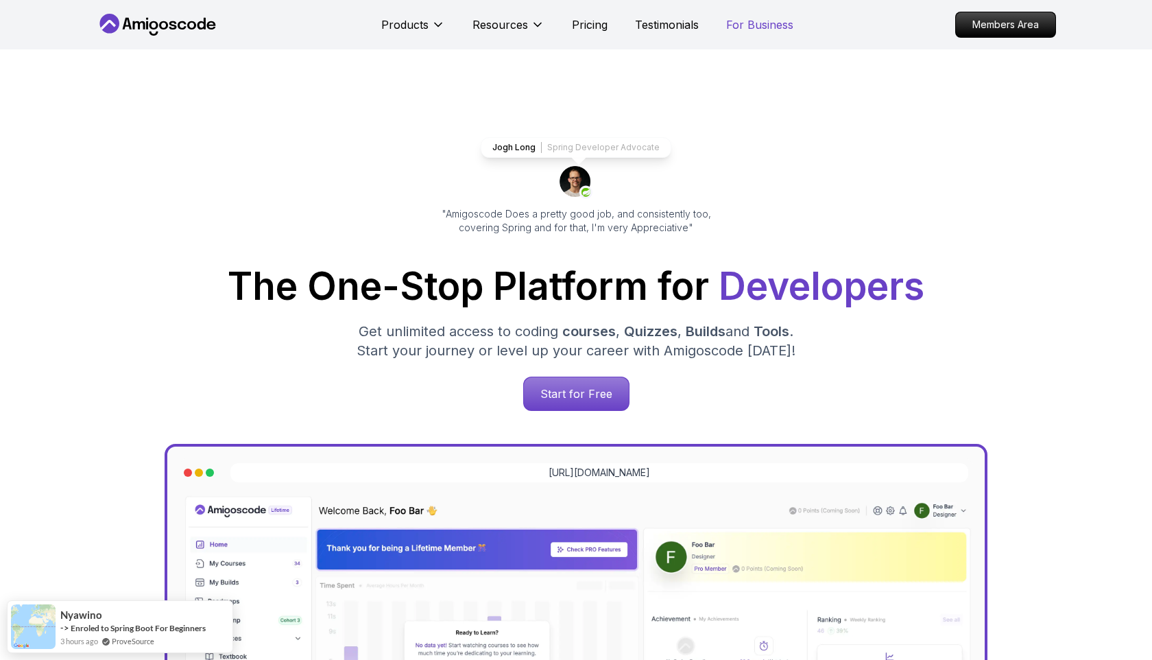
click at [763, 25] on p "For Business" at bounding box center [759, 24] width 67 height 16
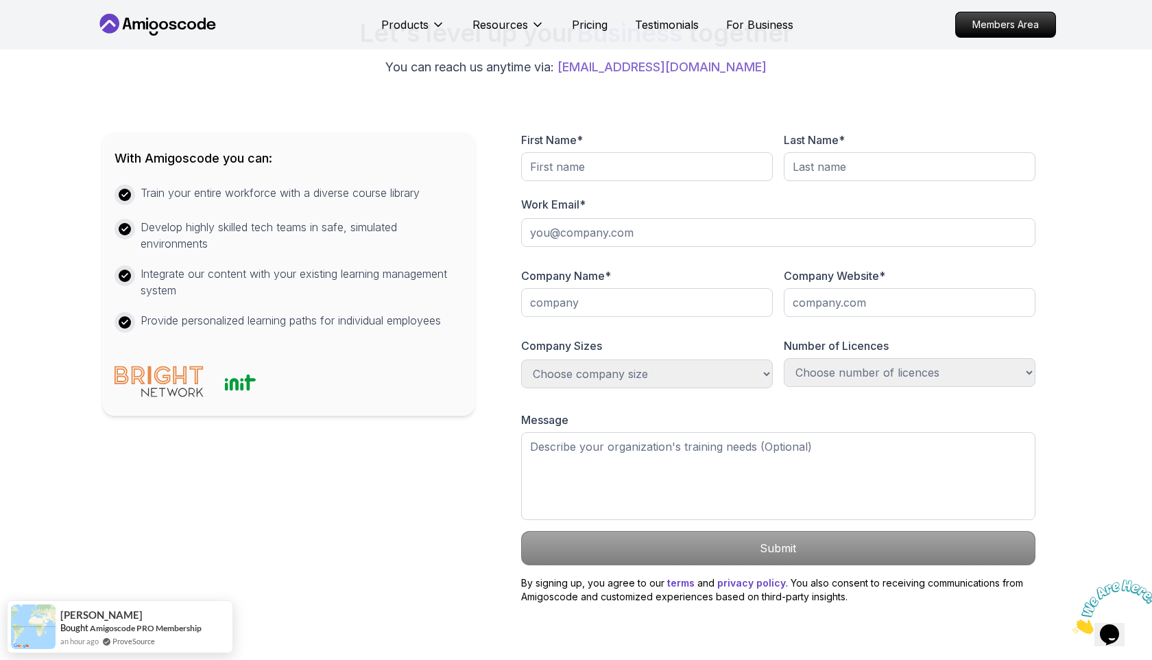
scroll to position [548, 0]
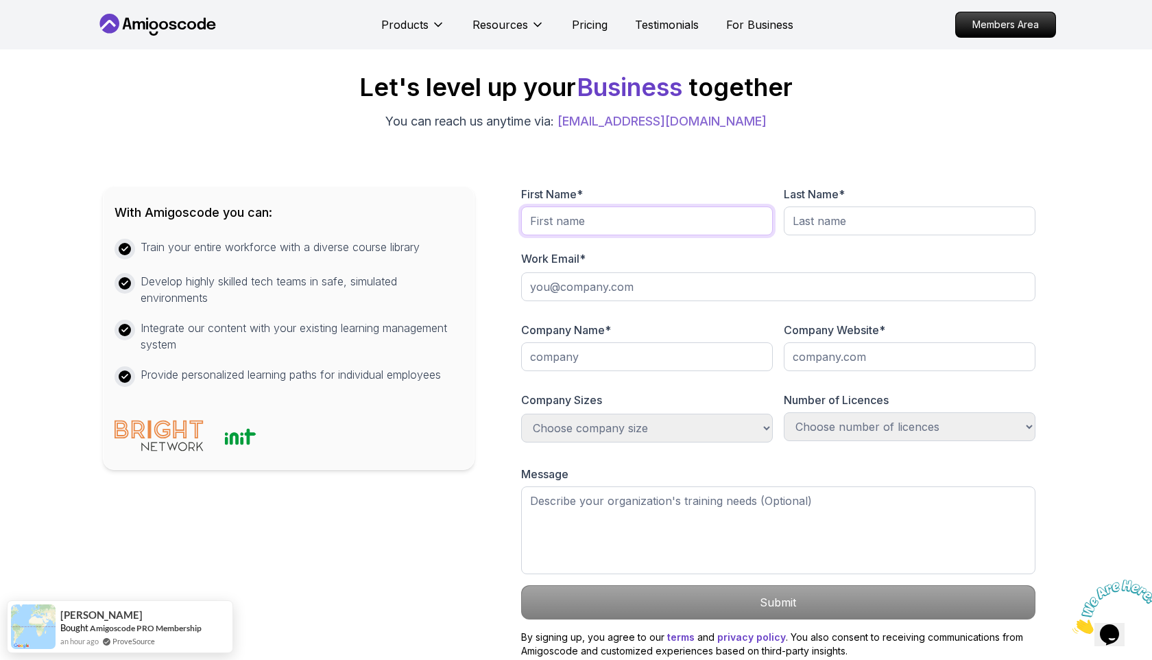
click at [632, 233] on input "text" at bounding box center [647, 220] width 252 height 29
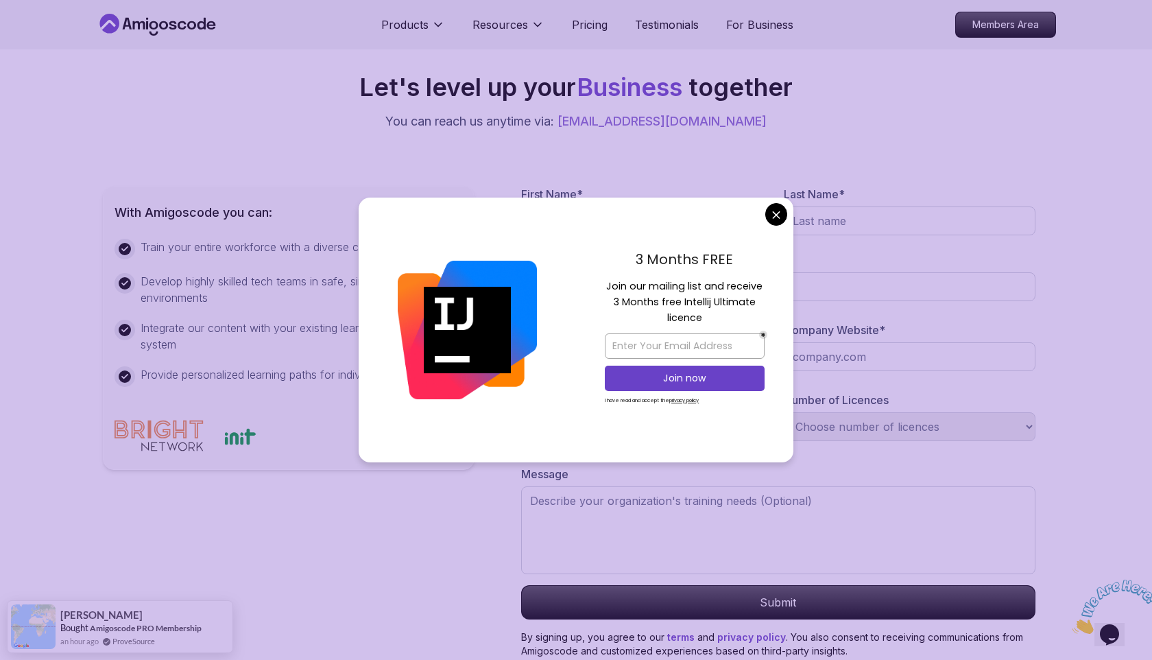
type input "[PERSON_NAME]"
click at [847, 222] on input "text" at bounding box center [910, 220] width 252 height 29
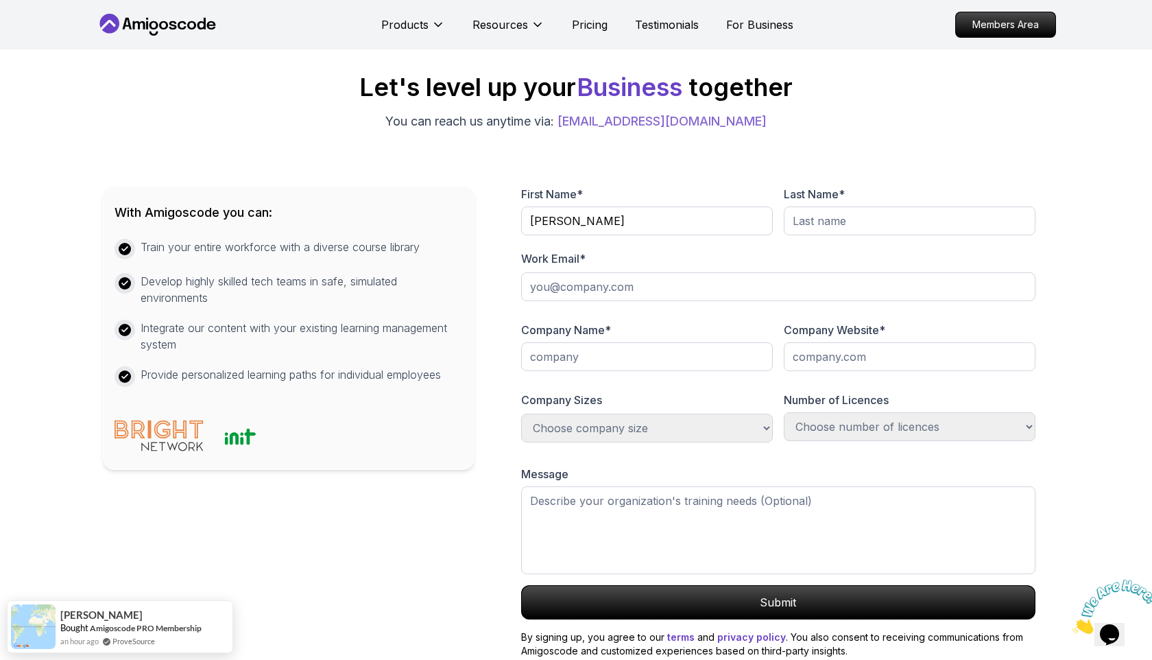
click at [770, 216] on body "Products Resources Pricing Testimonials For Business Members Area Products Reso…" at bounding box center [576, 455] width 1152 height 2006
click at [820, 222] on input "text" at bounding box center [910, 220] width 252 height 29
type input "Hamad"
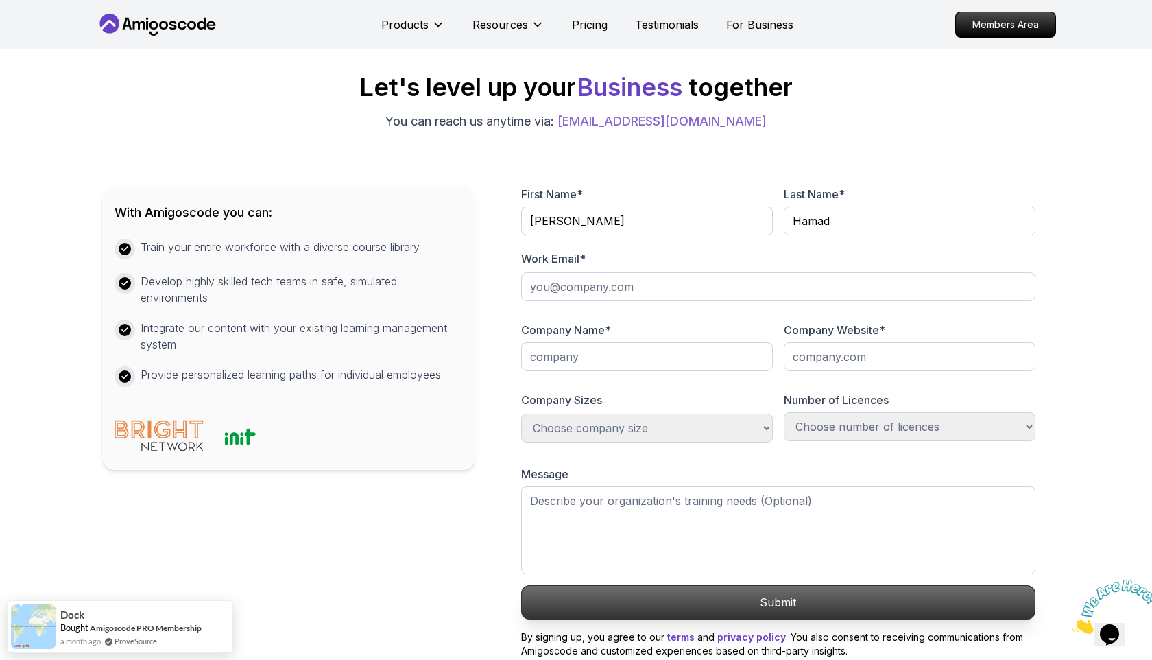
click at [758, 607] on p "Submit" at bounding box center [778, 602] width 513 height 33
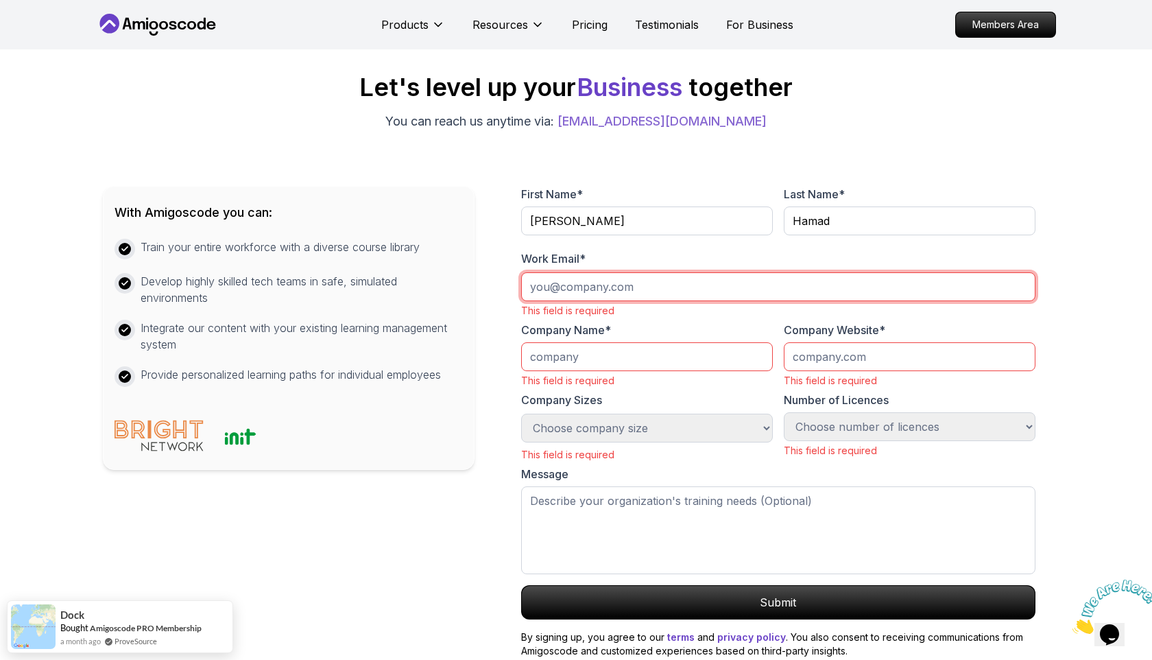
click at [582, 293] on input "email" at bounding box center [778, 286] width 514 height 29
paste input "[PERSON_NAME][EMAIL_ADDRESS][DOMAIN_NAME]"
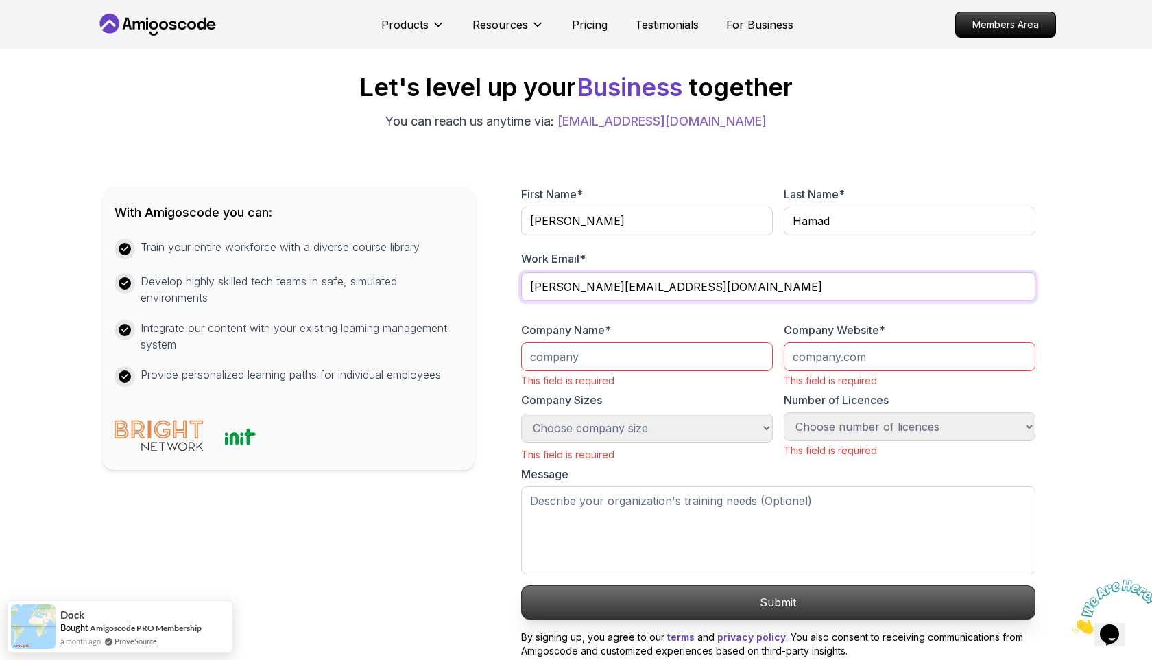
type input "[PERSON_NAME][EMAIL_ADDRESS][DOMAIN_NAME]"
click at [748, 600] on p "Submit" at bounding box center [778, 602] width 513 height 33
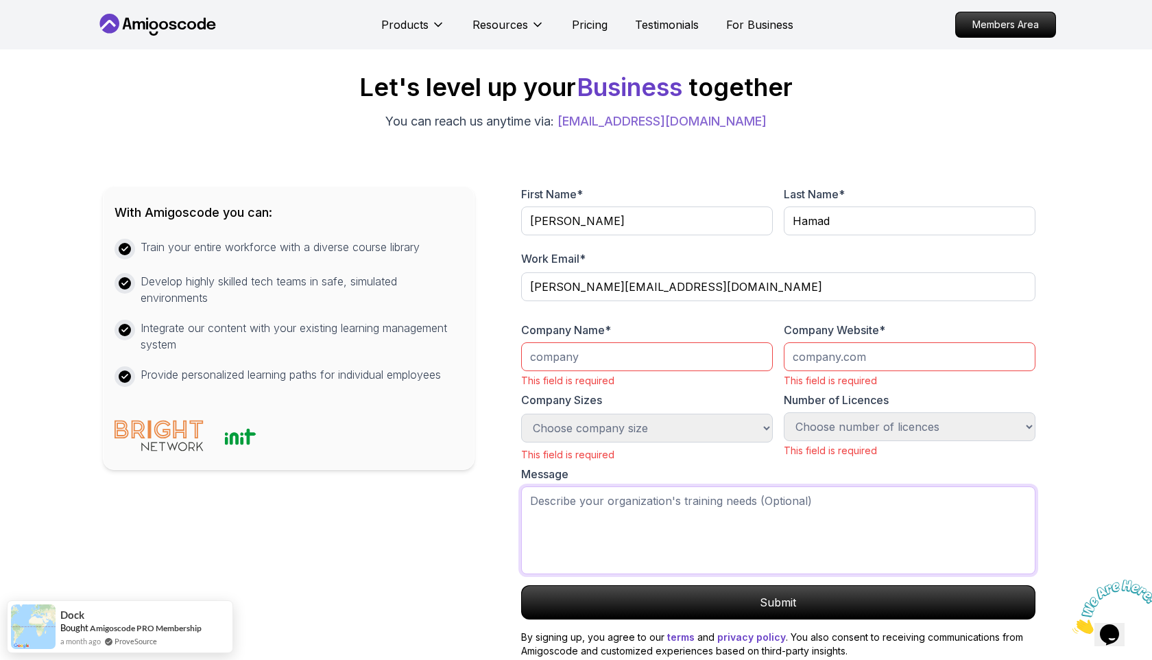
click at [645, 537] on textarea at bounding box center [778, 530] width 514 height 88
paste textarea "My name is [PERSON_NAME], a Software Engineer at [GEOGRAPHIC_DATA], [GEOGRAPHIC…"
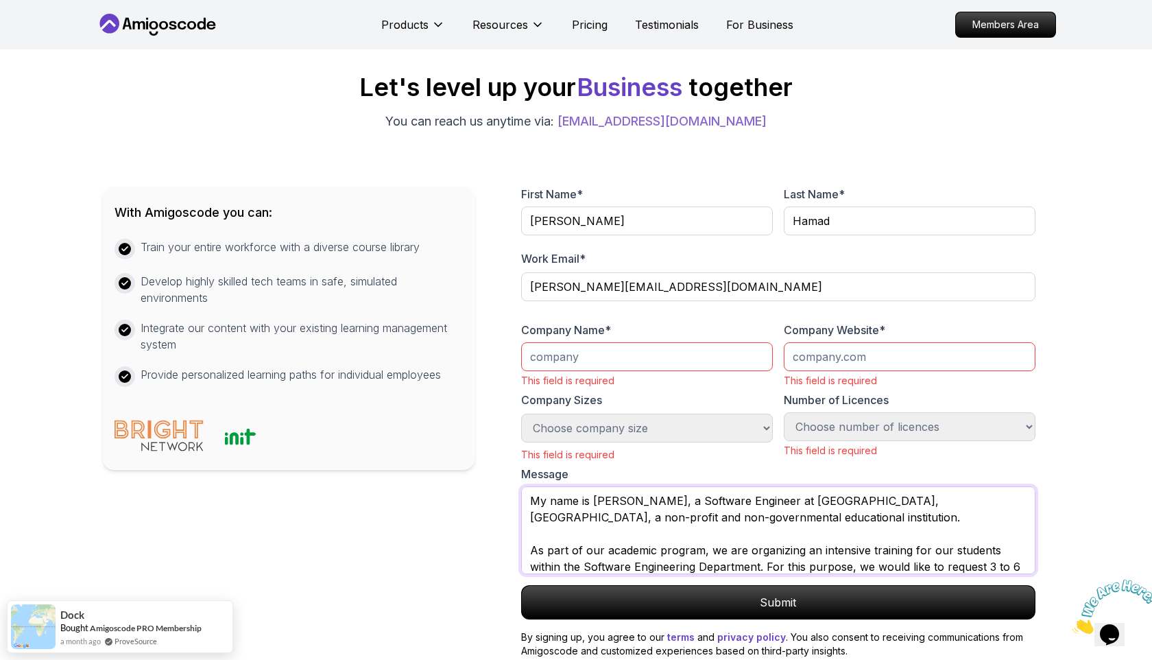
scroll to position [230, 0]
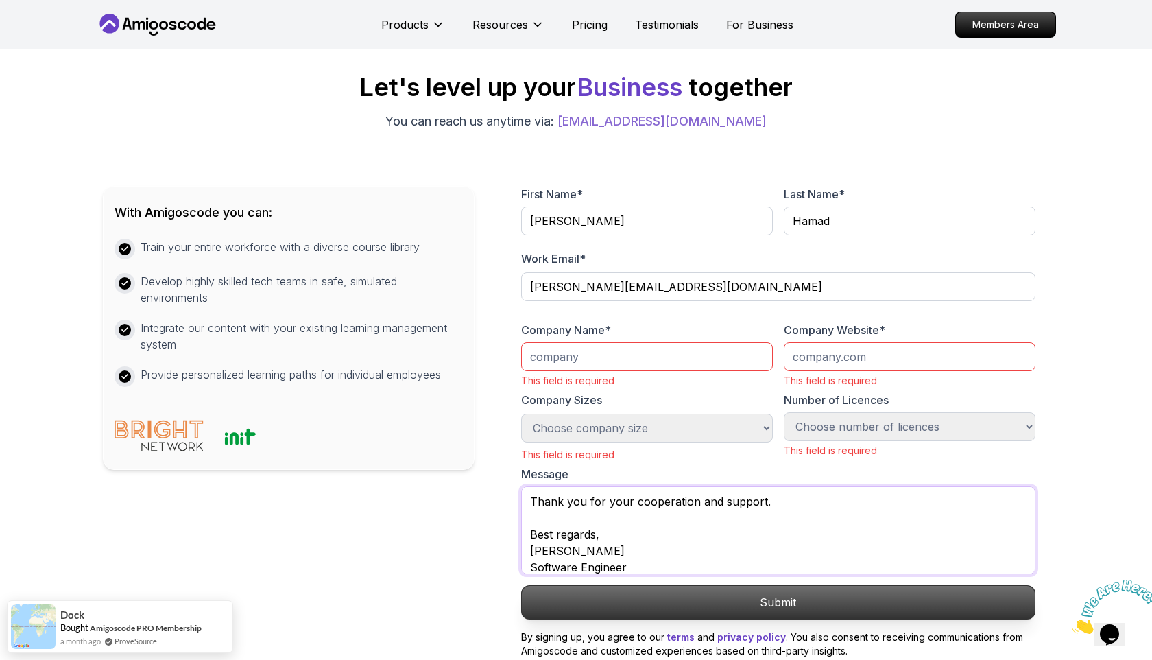
type textarea "My name is [PERSON_NAME], a Software Engineer at [GEOGRAPHIC_DATA], [GEOGRAPHIC…"
click at [706, 606] on p "Submit" at bounding box center [778, 602] width 513 height 33
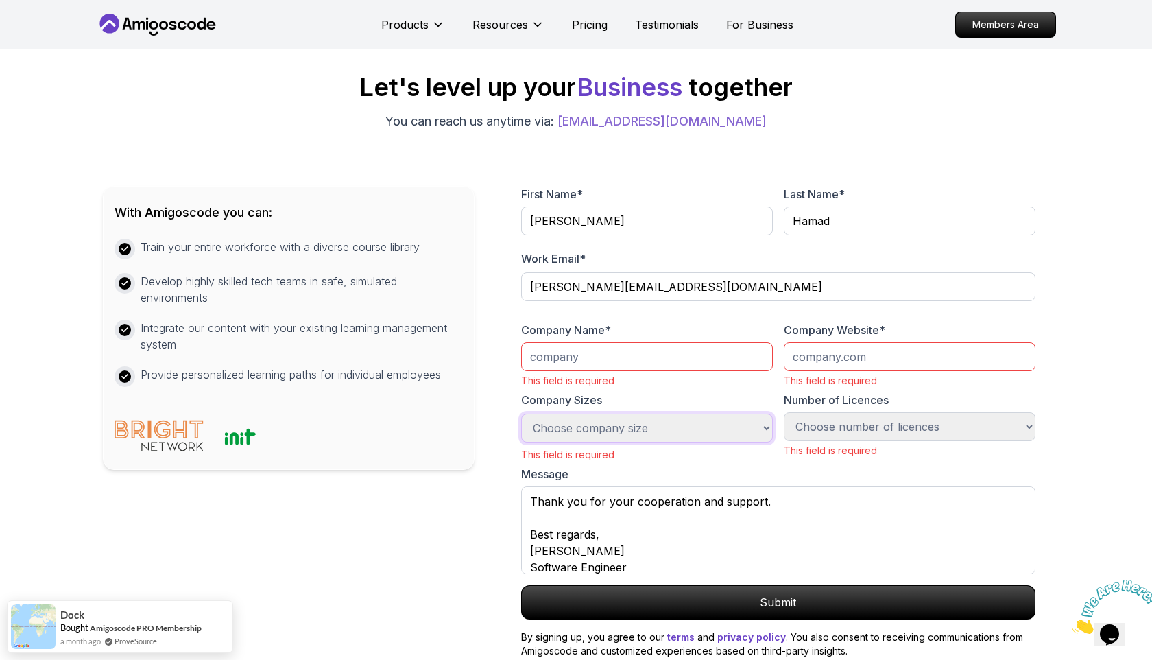
click at [660, 440] on select "Choose company size 1-100 100-300 300-500 +1000" at bounding box center [647, 428] width 252 height 29
select select "+1000"
click at [521, 414] on select "Choose company size 1-100 100-300 300-500 +1000" at bounding box center [647, 428] width 252 height 29
click at [831, 437] on select "Choose number of licences 1-100 100-300 300-500 +1000 Just myself" at bounding box center [910, 426] width 252 height 29
select select "1-100"
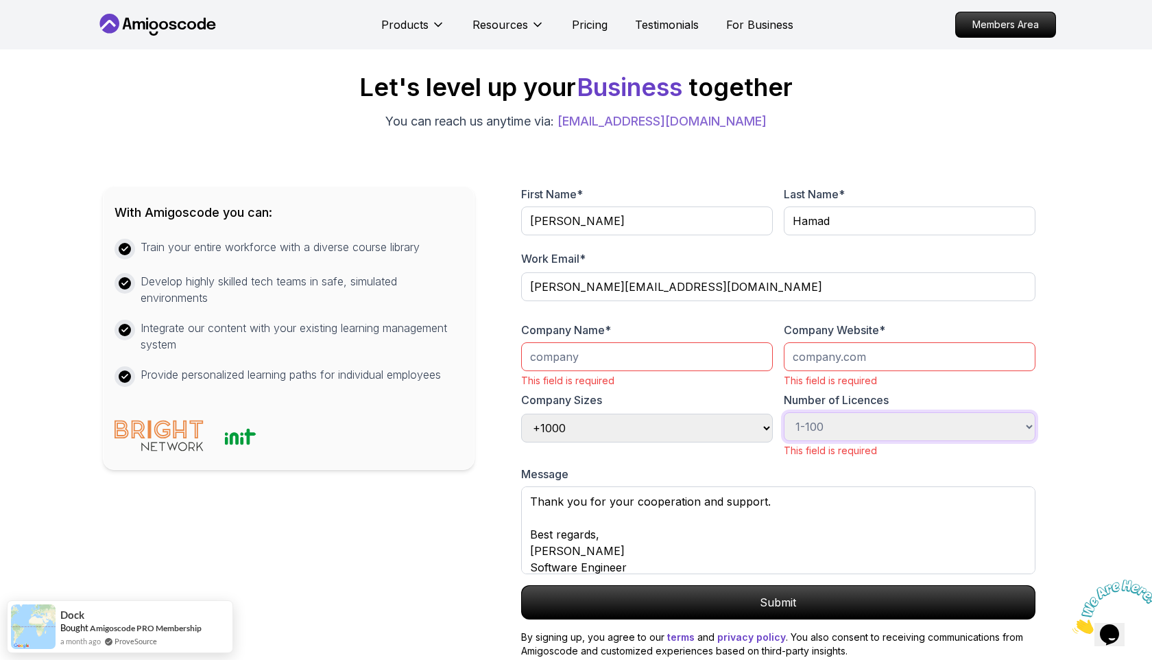
click at [784, 412] on select "Choose number of licences 1-100 100-300 300-500 +1000 Just myself" at bounding box center [910, 426] width 252 height 29
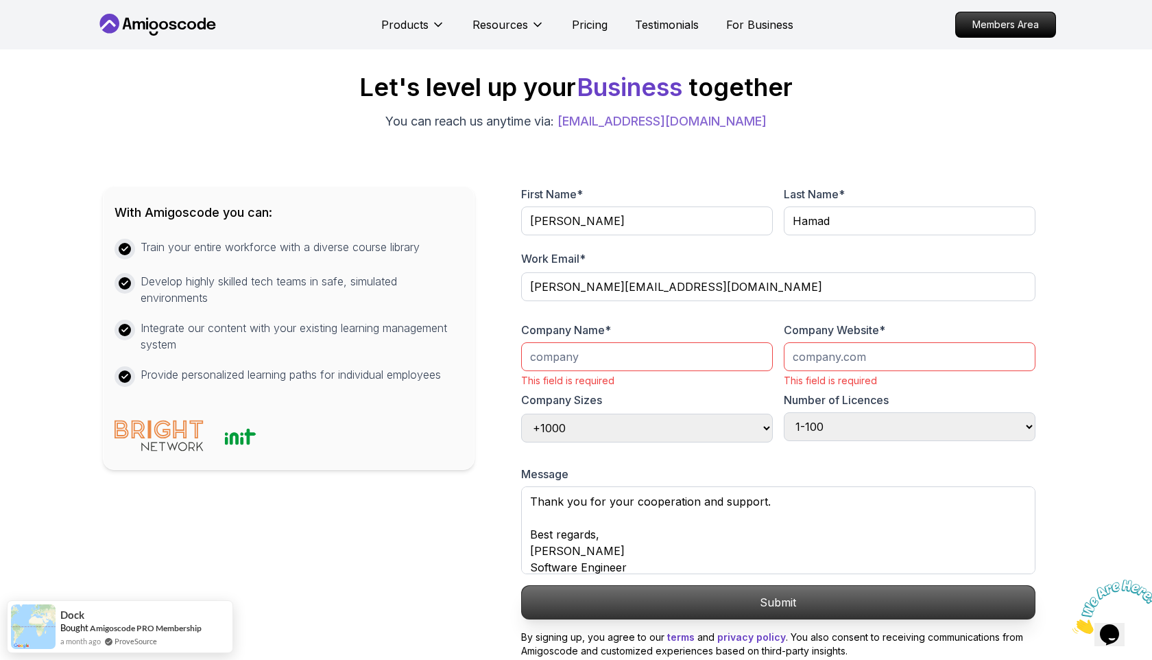
click at [698, 608] on p "Submit" at bounding box center [778, 602] width 513 height 33
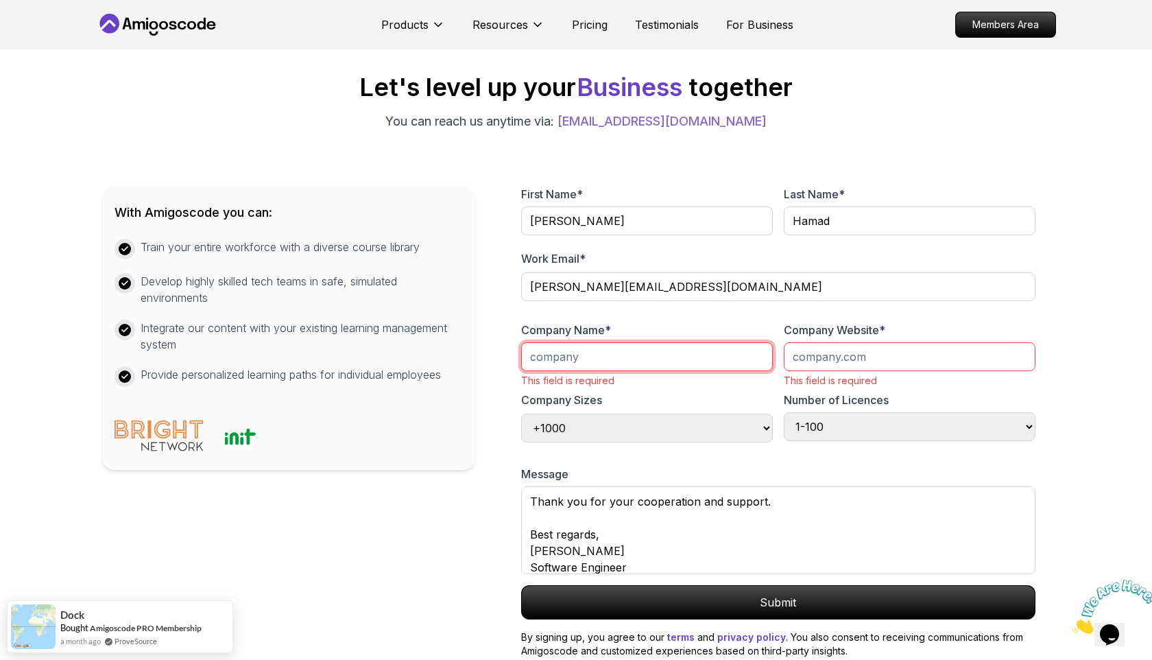
click at [584, 350] on input "text" at bounding box center [647, 356] width 252 height 29
paste input "Al-[GEOGRAPHIC_DATA]"
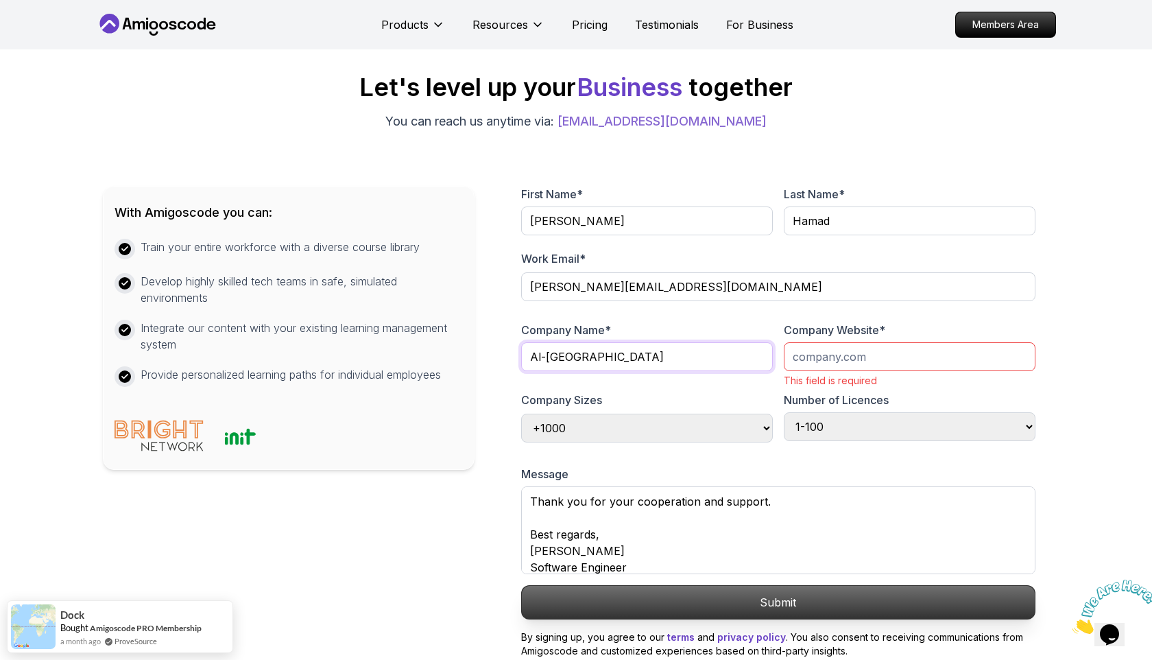
type input "Al-[GEOGRAPHIC_DATA]"
click at [641, 603] on p "Submit" at bounding box center [778, 602] width 513 height 33
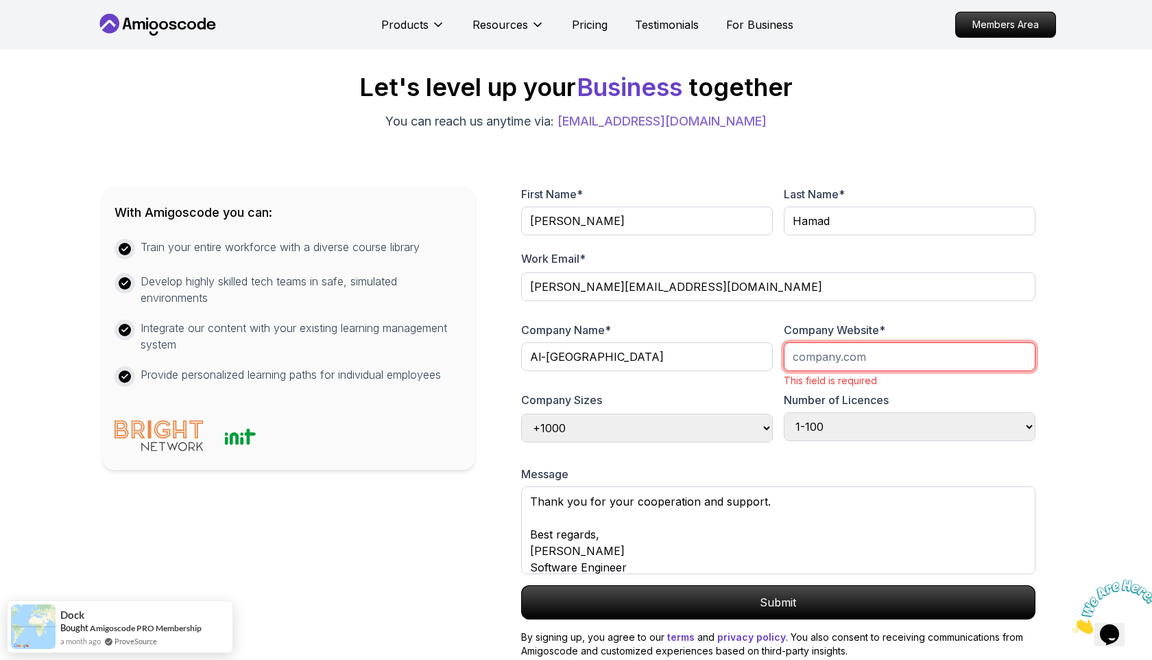
click at [838, 364] on input "text" at bounding box center [910, 356] width 252 height 29
paste input "[URL][DOMAIN_NAME]"
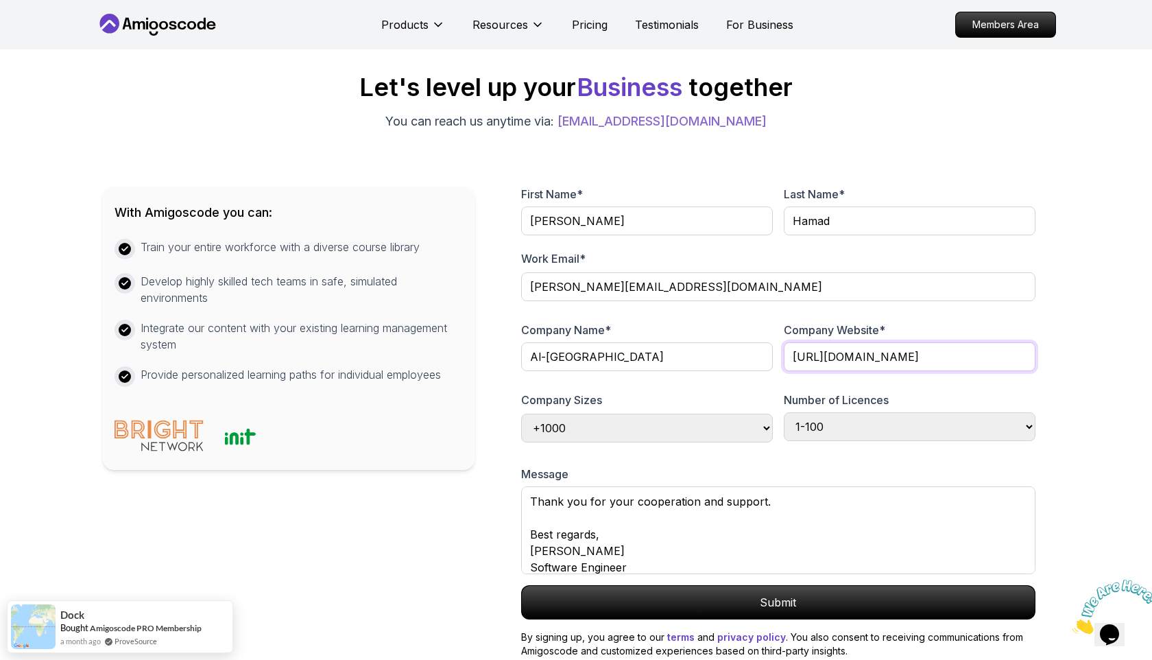
type input "[URL][DOMAIN_NAME]"
click at [919, 311] on div at bounding box center [778, 310] width 514 height 12
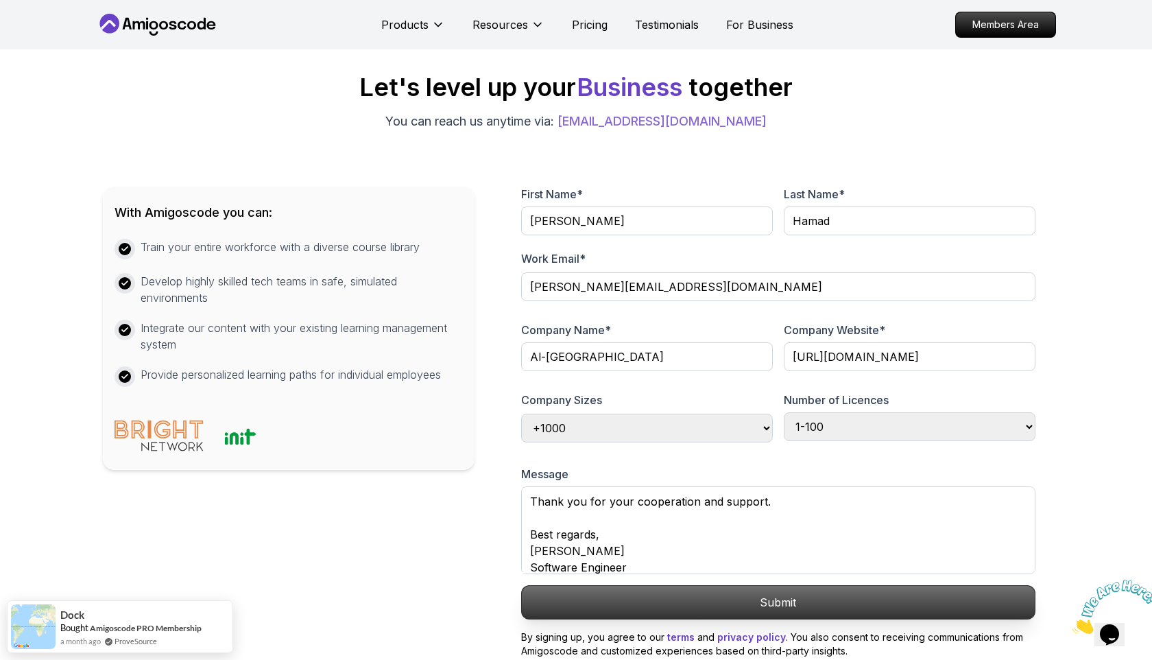
click at [786, 595] on p "Submit" at bounding box center [778, 602] width 513 height 33
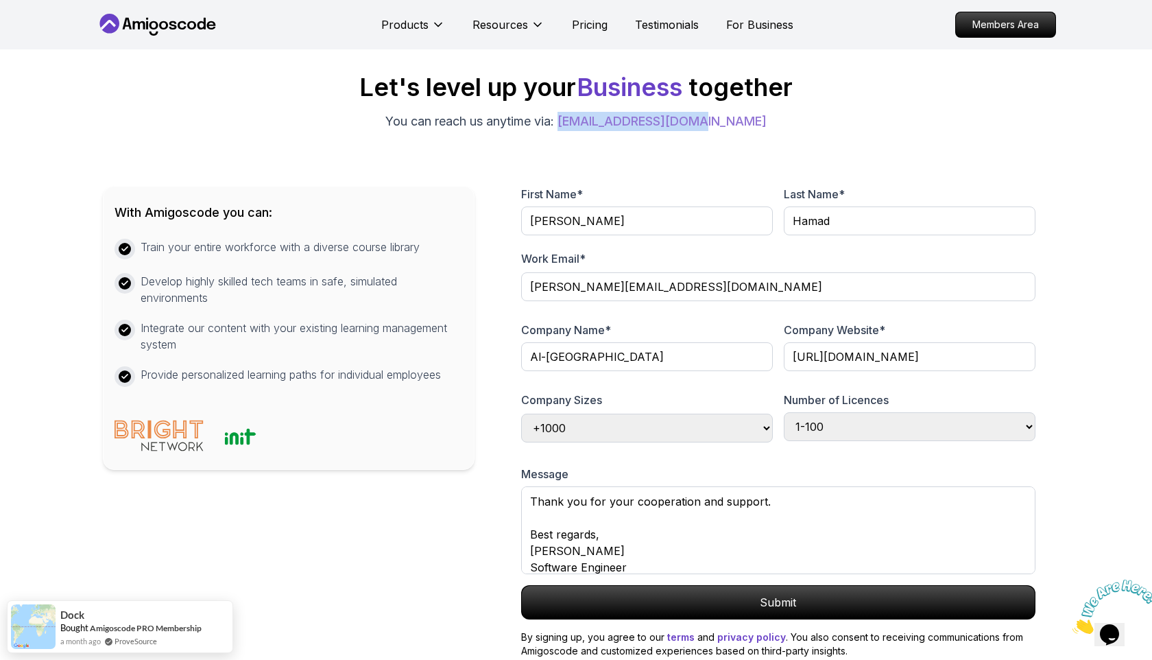
drag, startPoint x: 741, startPoint y: 123, endPoint x: 595, endPoint y: 121, distance: 145.4
click at [595, 121] on div "Let's level up your Business together You can reach us anytime via: hello@amigo…" at bounding box center [576, 102] width 946 height 58
copy link "[EMAIL_ADDRESS][DOMAIN_NAME]"
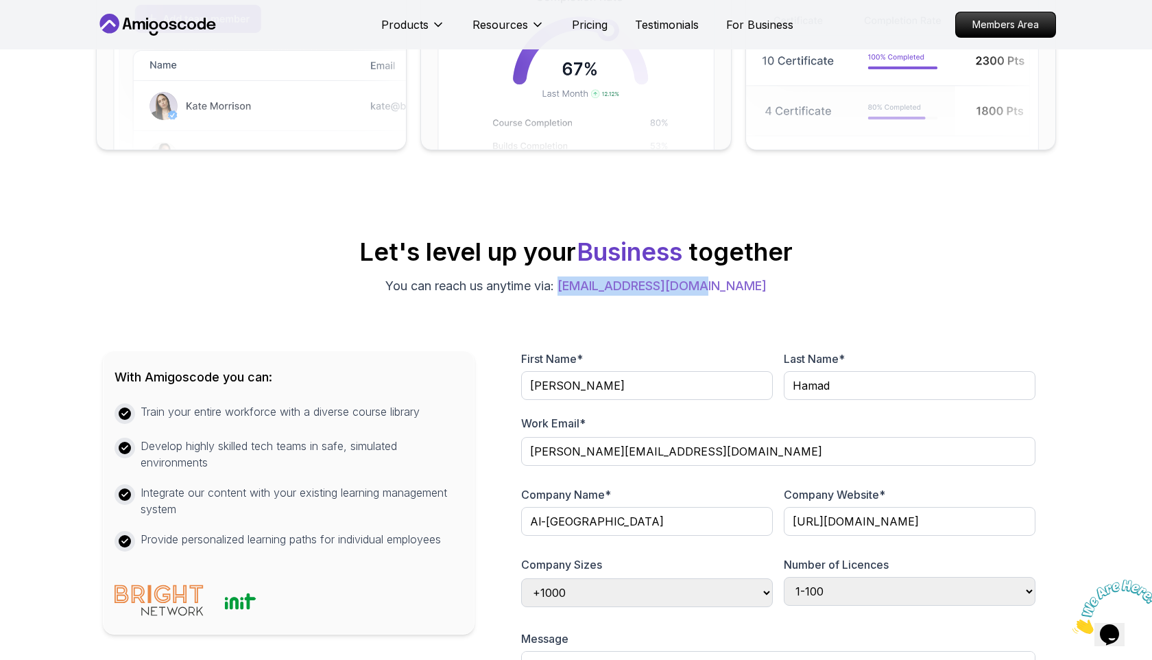
scroll to position [0, 0]
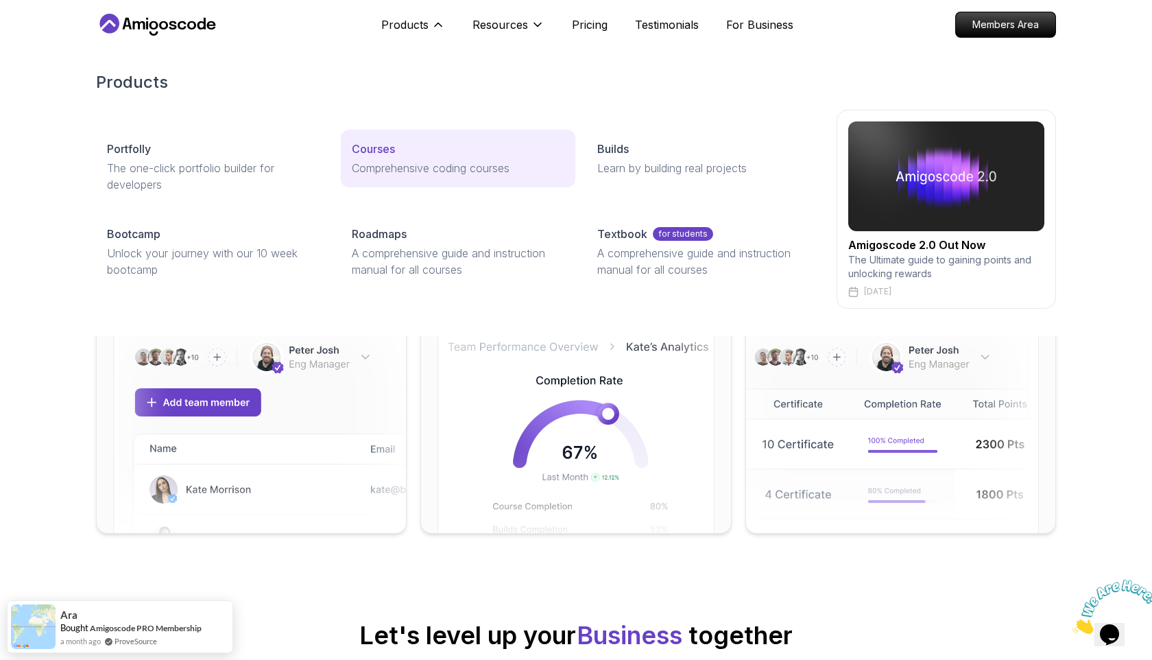
click at [390, 147] on p "Courses" at bounding box center [373, 149] width 43 height 16
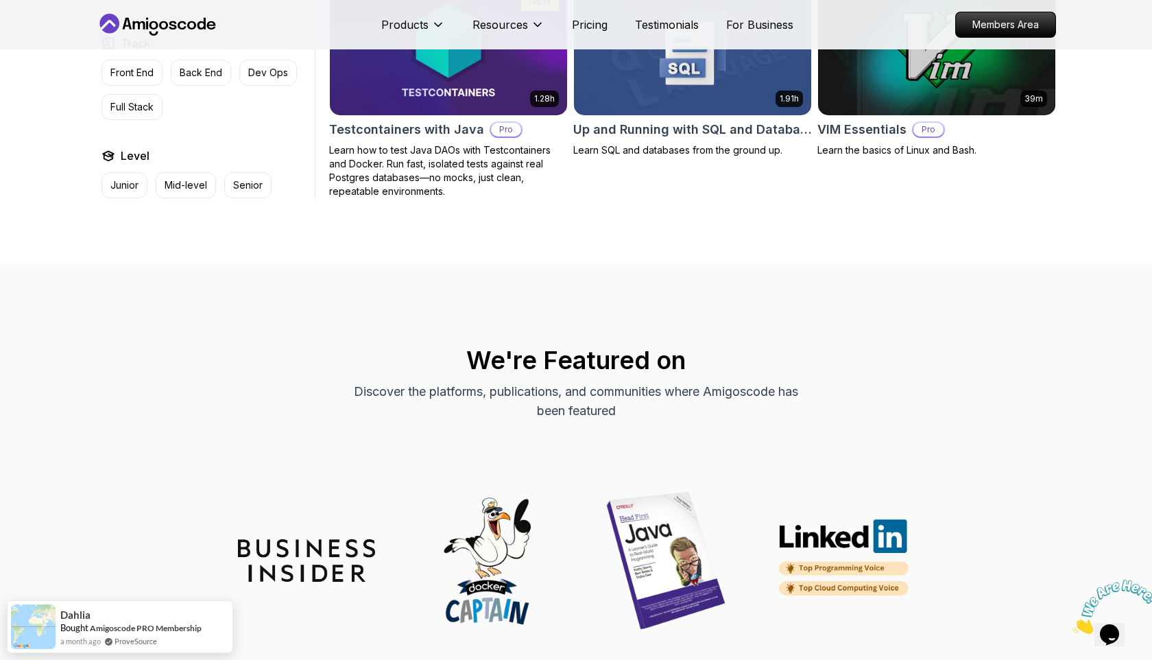
scroll to position [3588, 0]
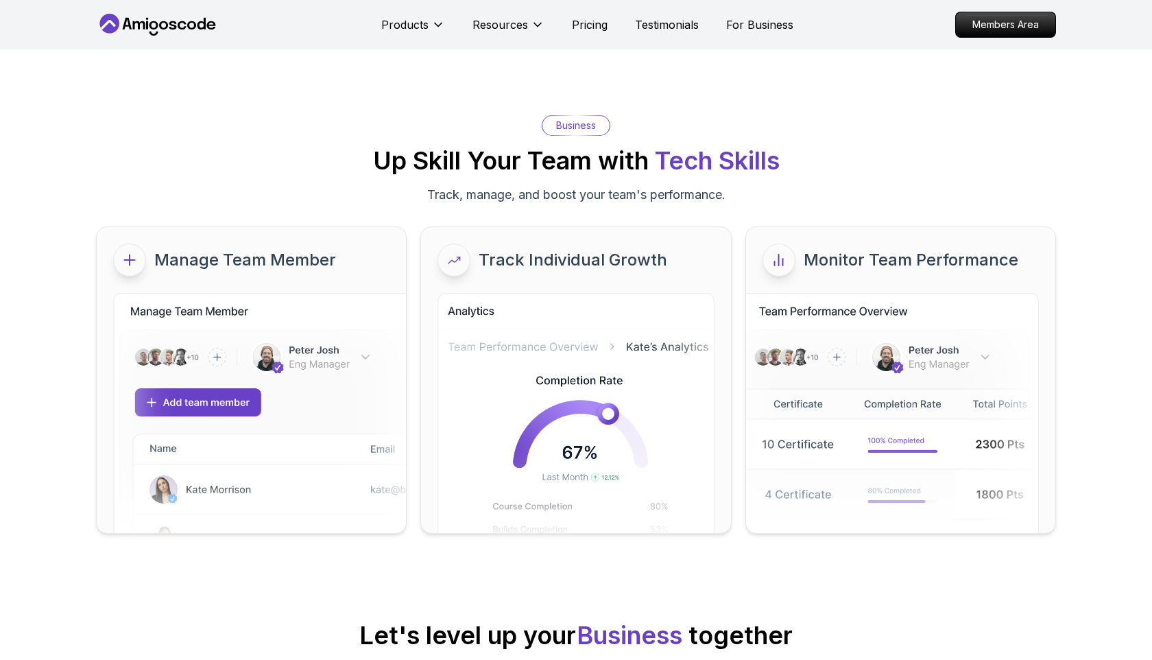
select select "+1000"
select select "1-100"
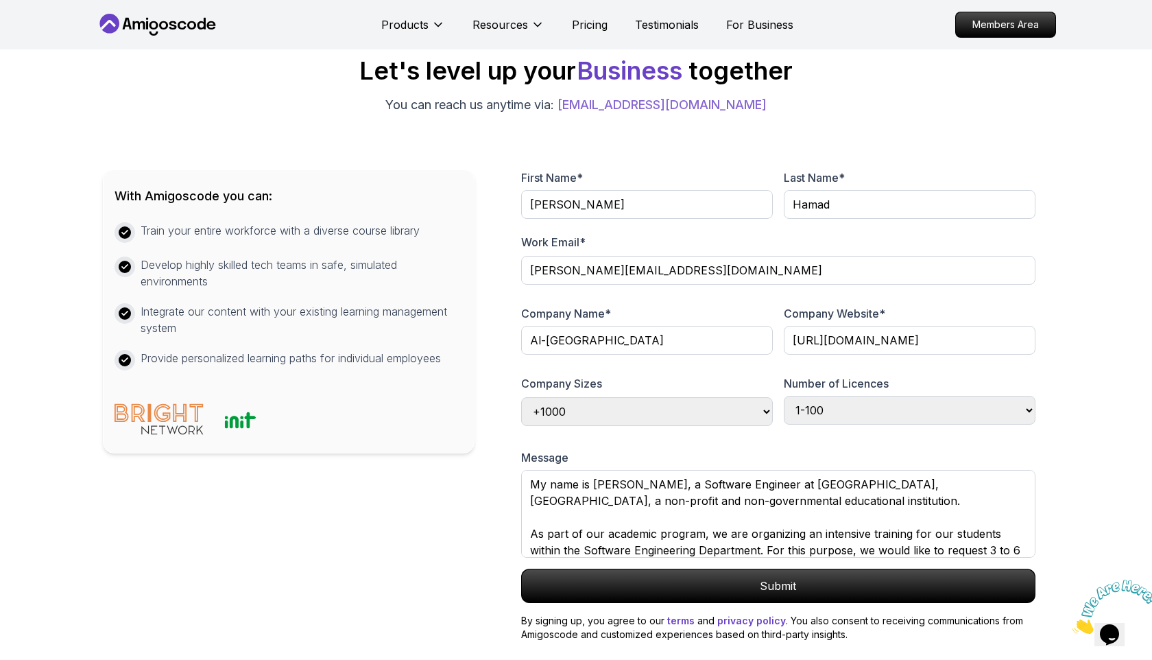
scroll to position [237, 0]
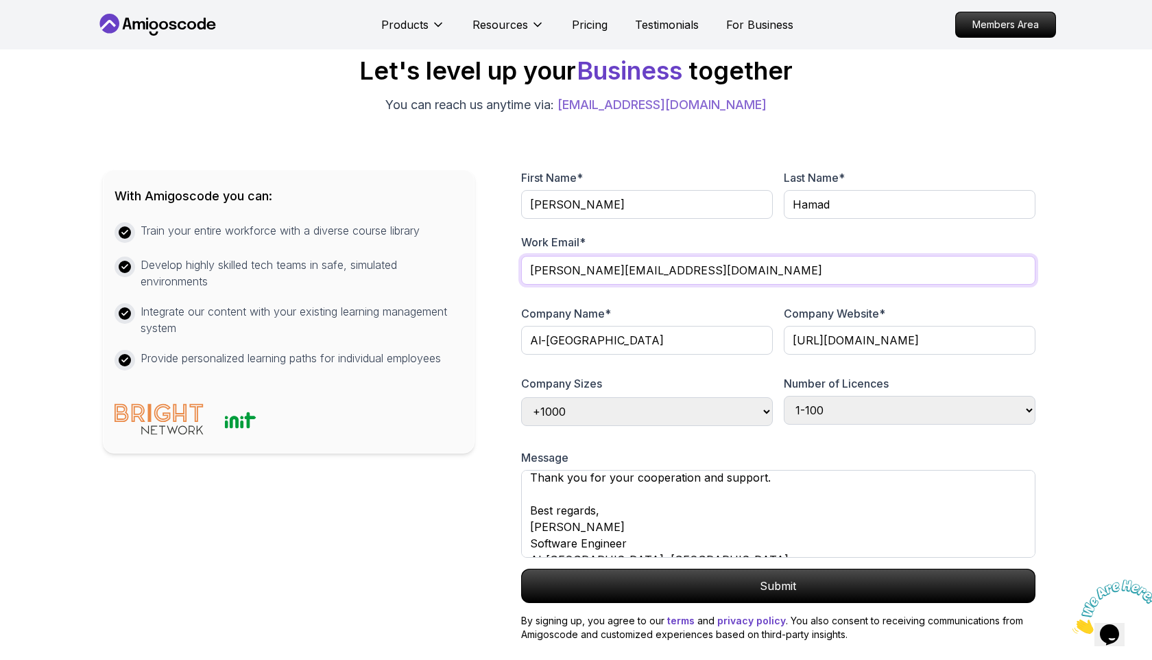
click at [588, 270] on input "[PERSON_NAME][EMAIL_ADDRESS][DOMAIN_NAME]" at bounding box center [778, 270] width 514 height 29
click at [587, 270] on input "[PERSON_NAME][EMAIL_ADDRESS][DOMAIN_NAME]" at bounding box center [778, 270] width 514 height 29
click at [683, 534] on textarea "My name is [PERSON_NAME], a Software Engineer at [GEOGRAPHIC_DATA], [GEOGRAPHIC…" at bounding box center [778, 514] width 514 height 88
click at [622, 346] on input "Al-[GEOGRAPHIC_DATA]" at bounding box center [647, 340] width 252 height 29
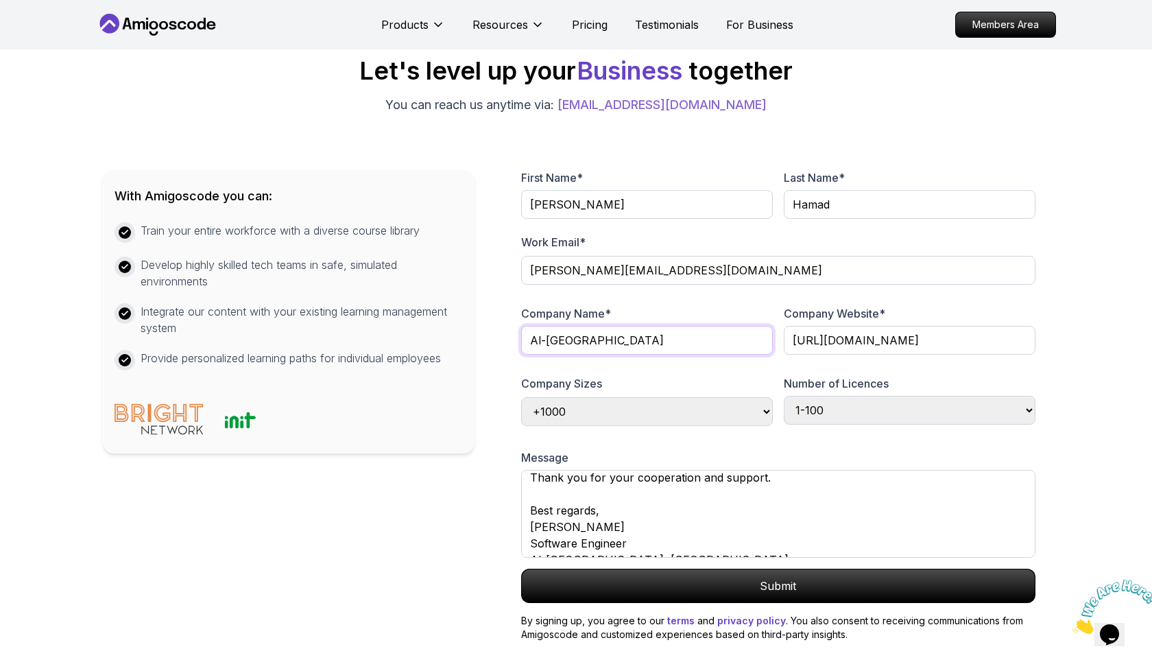
click at [622, 346] on input "Al-[GEOGRAPHIC_DATA]" at bounding box center [647, 340] width 252 height 29
click at [857, 335] on input "[URL][DOMAIN_NAME]" at bounding box center [910, 340] width 252 height 29
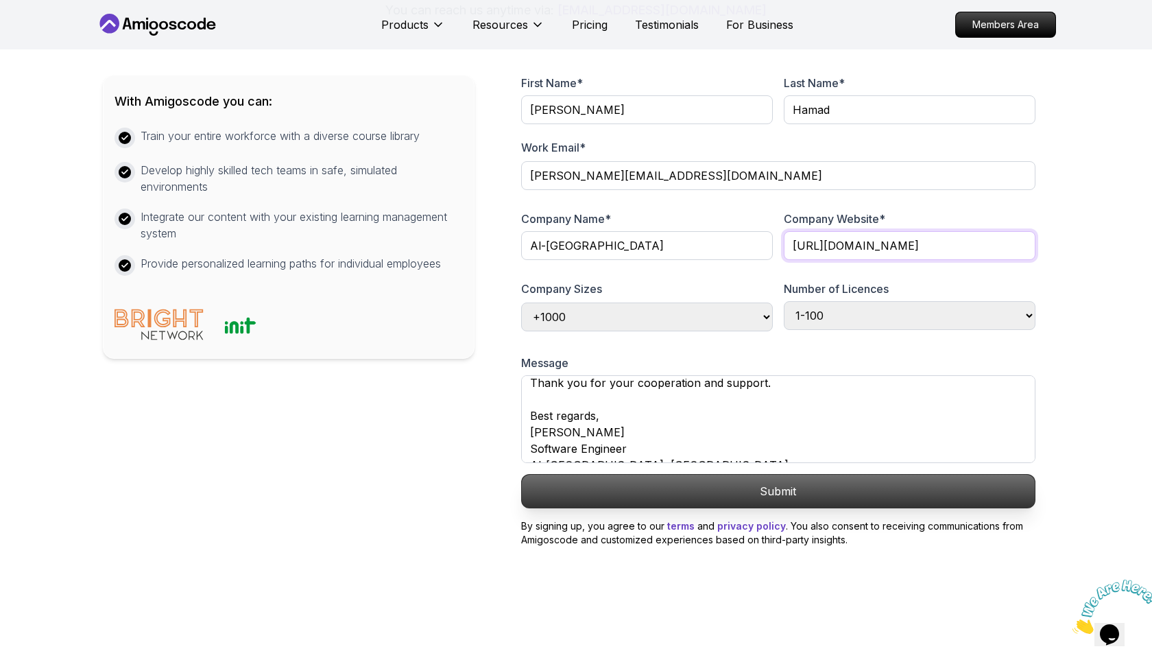
scroll to position [639, 0]
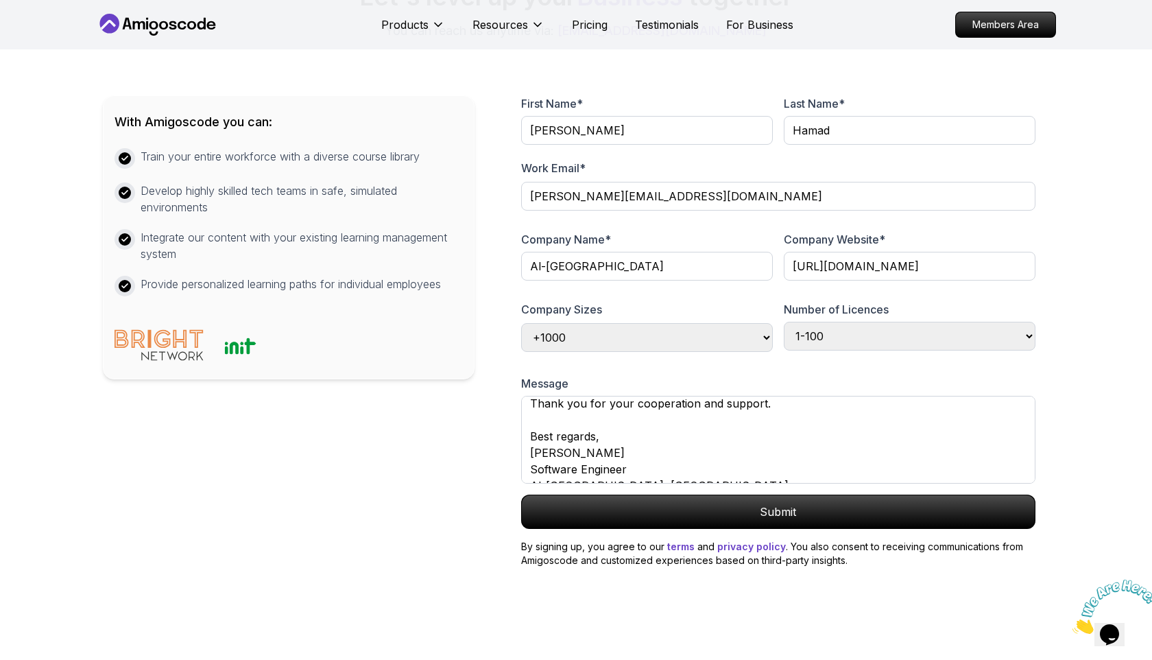
click at [906, 235] on div "Company Website * [URL][DOMAIN_NAME]" at bounding box center [910, 263] width 252 height 64
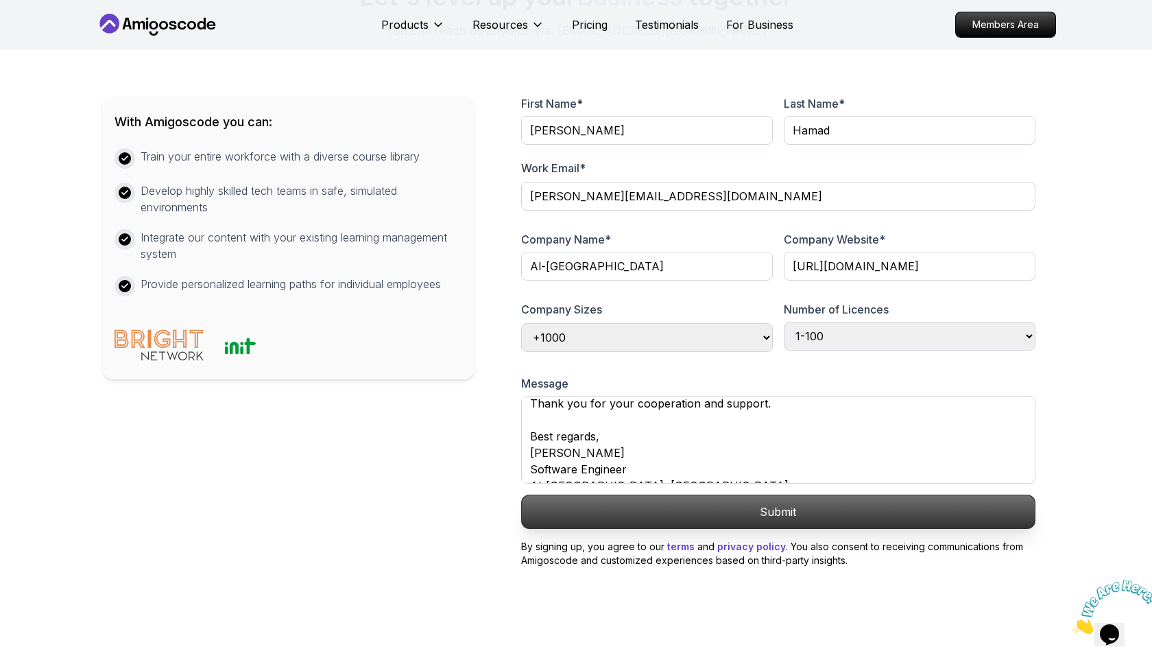
click at [761, 511] on p "Submit" at bounding box center [778, 511] width 513 height 33
